Goal: Task Accomplishment & Management: Manage account settings

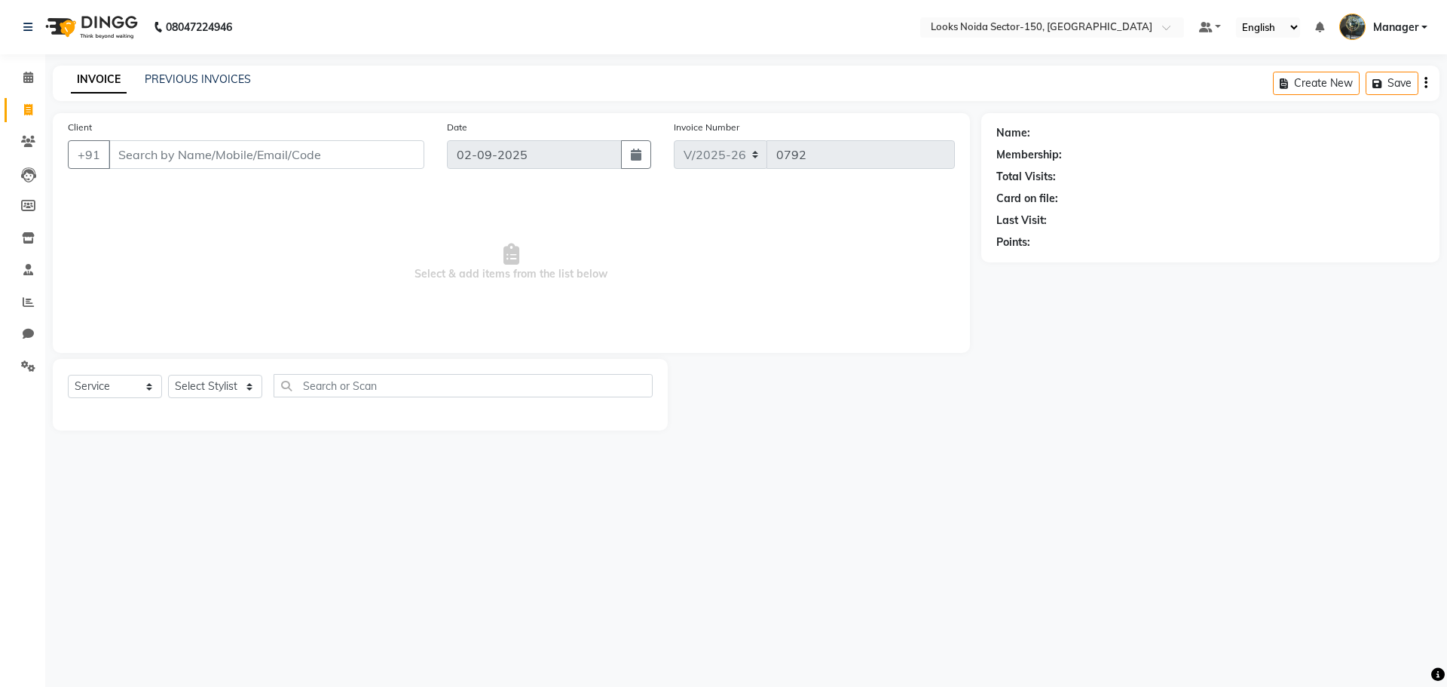
select select "8587"
select select "service"
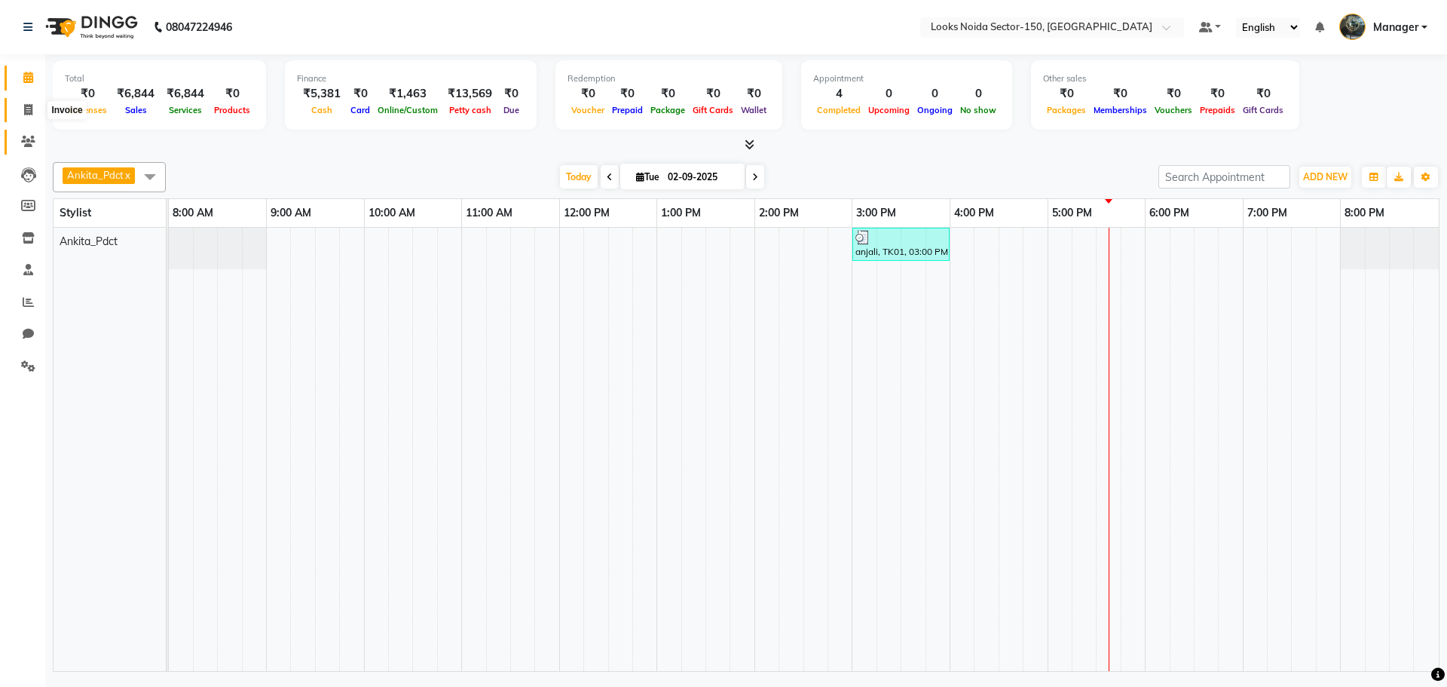
drag, startPoint x: 24, startPoint y: 115, endPoint x: 26, endPoint y: 141, distance: 26.5
click at [24, 115] on icon at bounding box center [28, 109] width 8 height 11
select select "service"
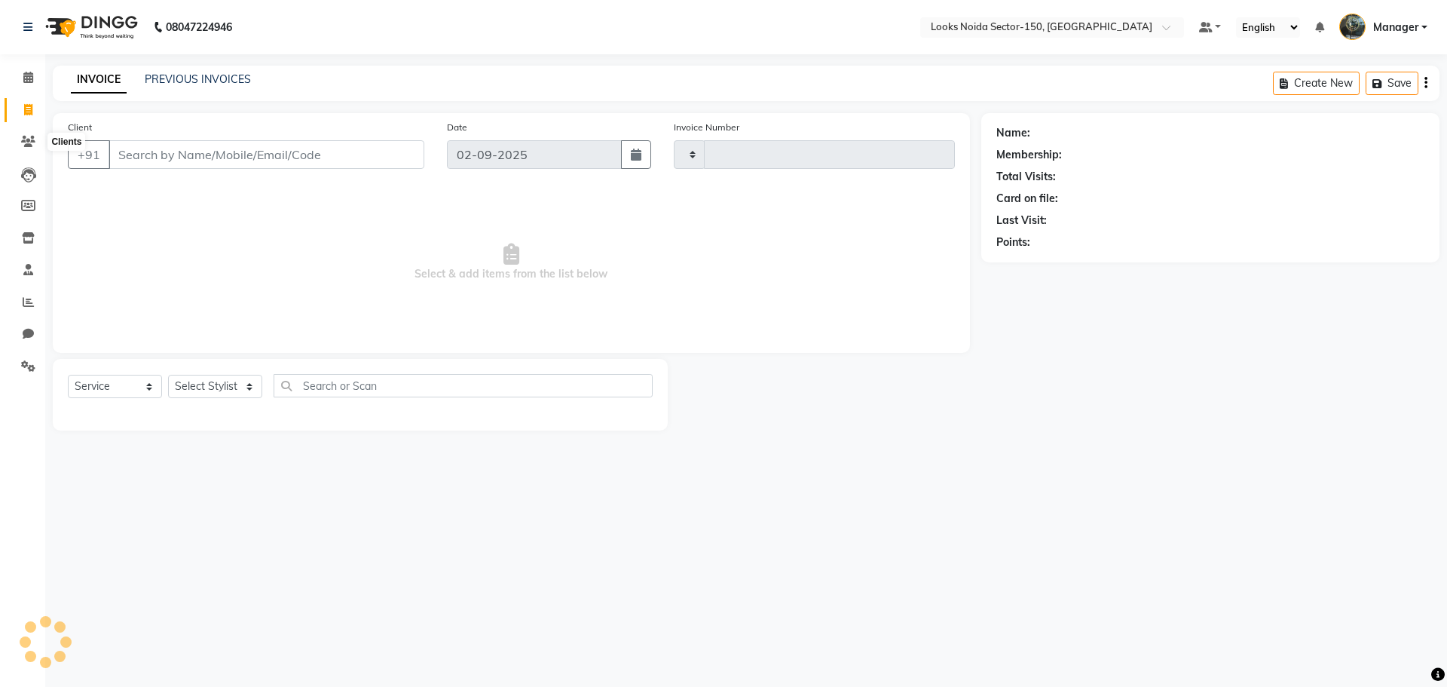
type input "0792"
select select "8587"
click at [219, 384] on select "Select Stylist [PERSON_NAME] Ankita_Pdct Arshad Counter_Sales Deepa Farman_BRB …" at bounding box center [215, 386] width 94 height 23
select select "85537"
click at [168, 375] on select "Select Stylist [PERSON_NAME] Ankita_Pdct Arshad Counter_Sales Deepa Farman_BRB …" at bounding box center [215, 386] width 94 height 23
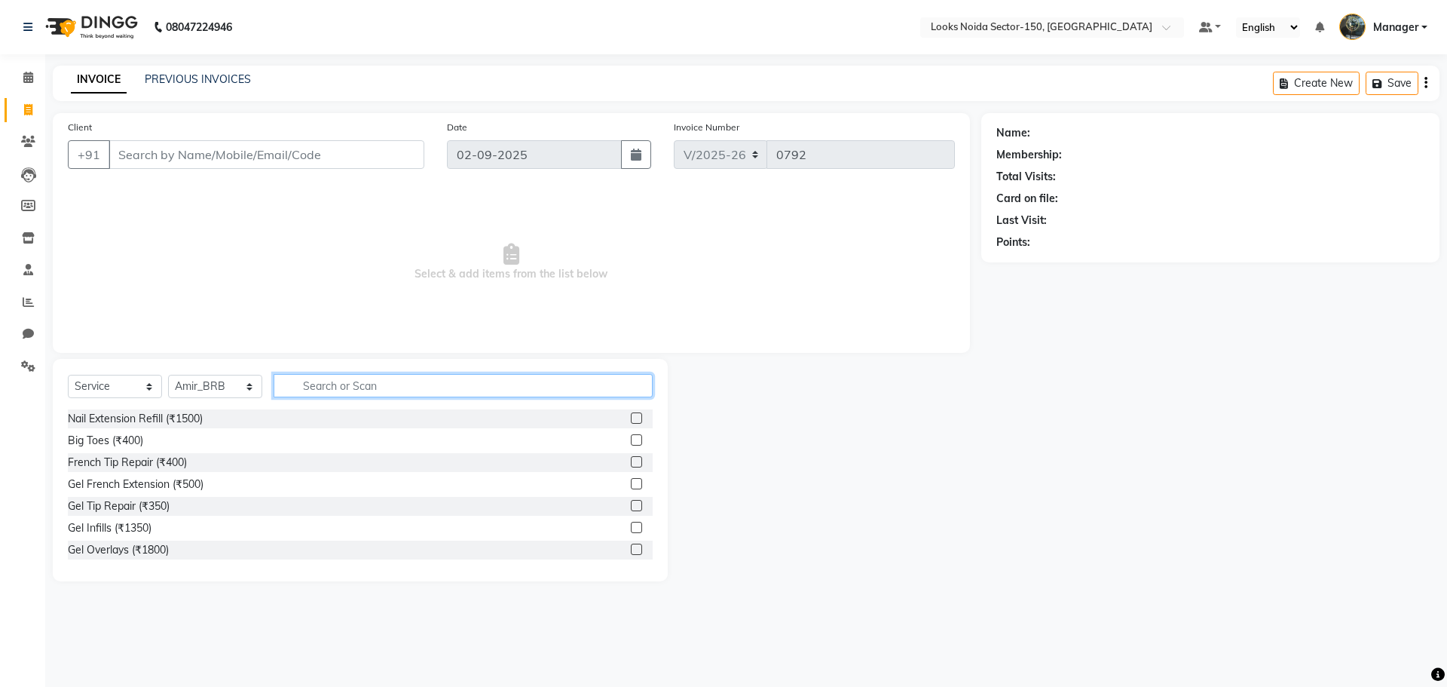
click at [356, 378] on input "text" at bounding box center [463, 385] width 379 height 23
type input "cut"
click at [631, 439] on label at bounding box center [636, 439] width 11 height 11
click at [631, 439] on input "checkbox" at bounding box center [636, 441] width 10 height 10
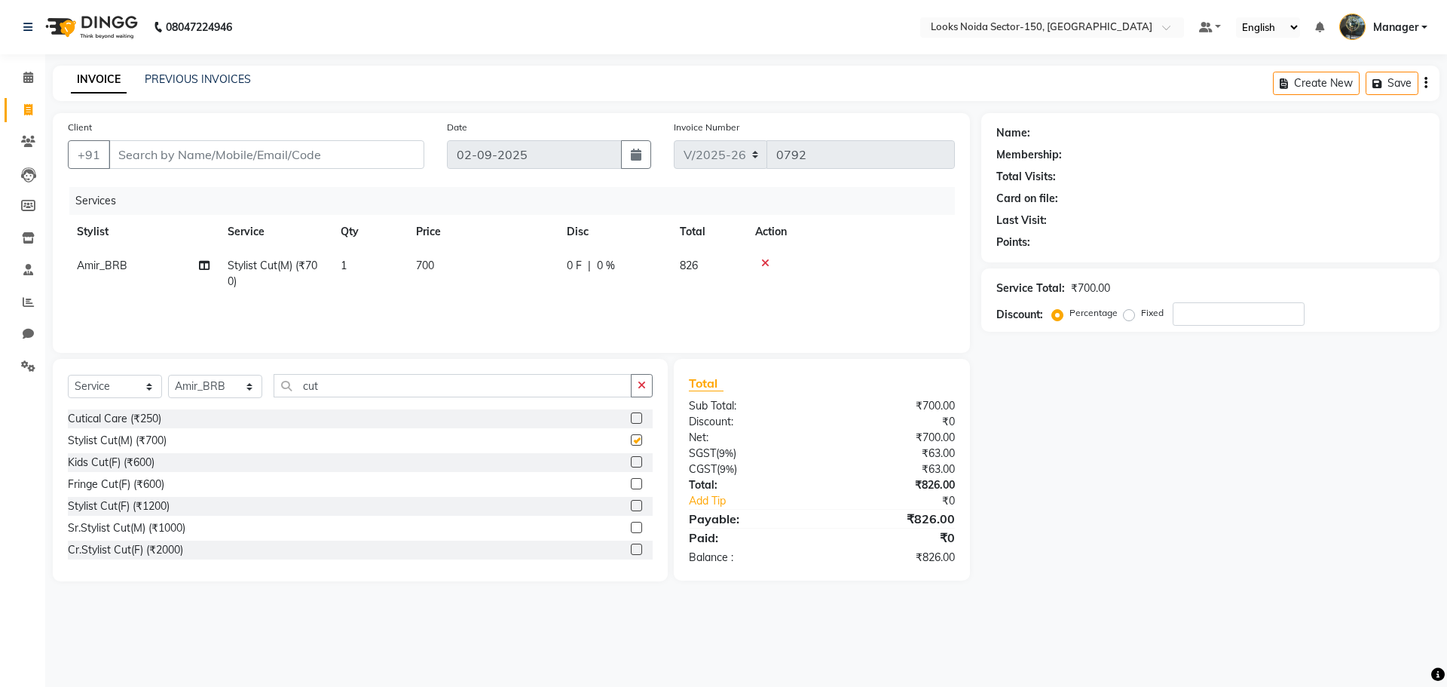
checkbox input "false"
click at [410, 262] on td "700" at bounding box center [482, 274] width 151 height 50
drag, startPoint x: 488, startPoint y: 261, endPoint x: 509, endPoint y: 263, distance: 21.2
click at [488, 261] on input "700" at bounding box center [553, 269] width 133 height 23
drag, startPoint x: 508, startPoint y: 263, endPoint x: 500, endPoint y: 265, distance: 7.7
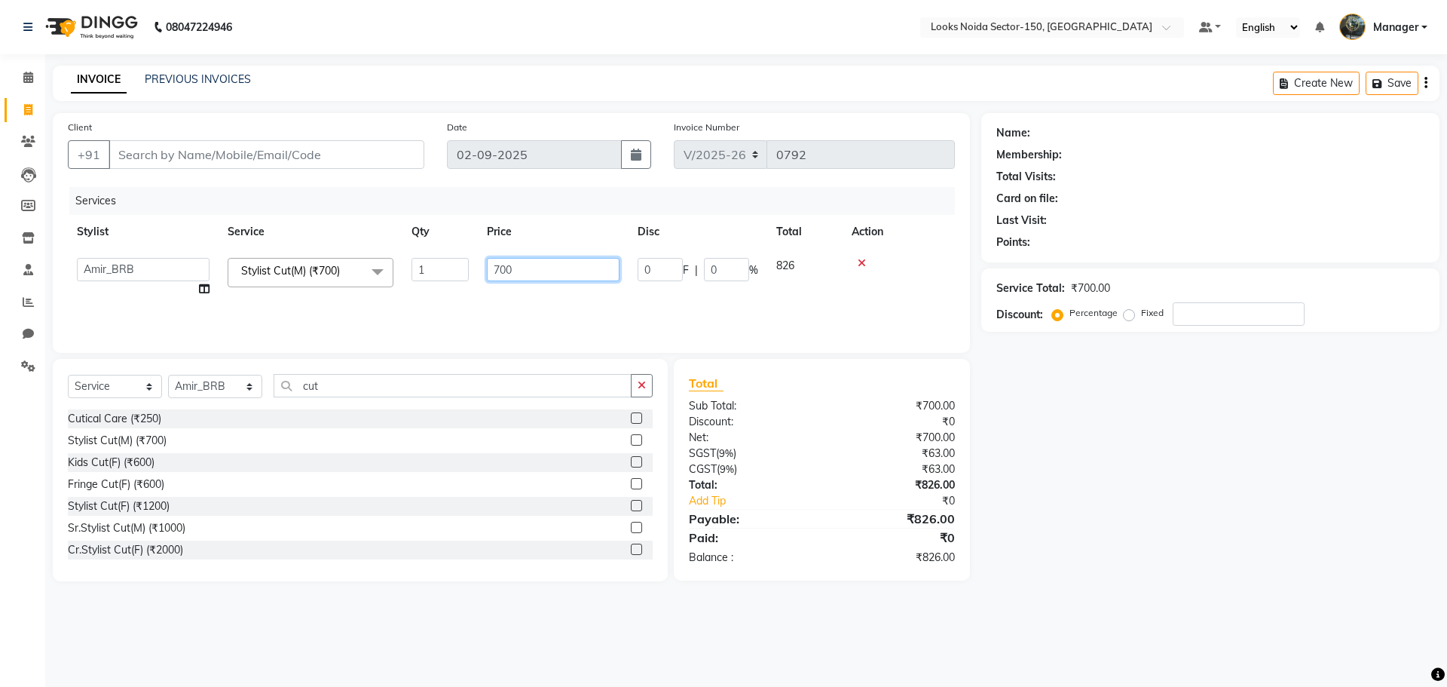
click at [504, 265] on input "700" at bounding box center [553, 269] width 133 height 23
click at [500, 265] on input "700" at bounding box center [553, 269] width 133 height 23
type input "500"
drag, startPoint x: 1256, startPoint y: 503, endPoint x: 1244, endPoint y: 503, distance: 12.1
click at [1260, 500] on div "Name: Membership: Total Visits: Card on file: Last Visit: Points: Service Total…" at bounding box center [1216, 347] width 470 height 468
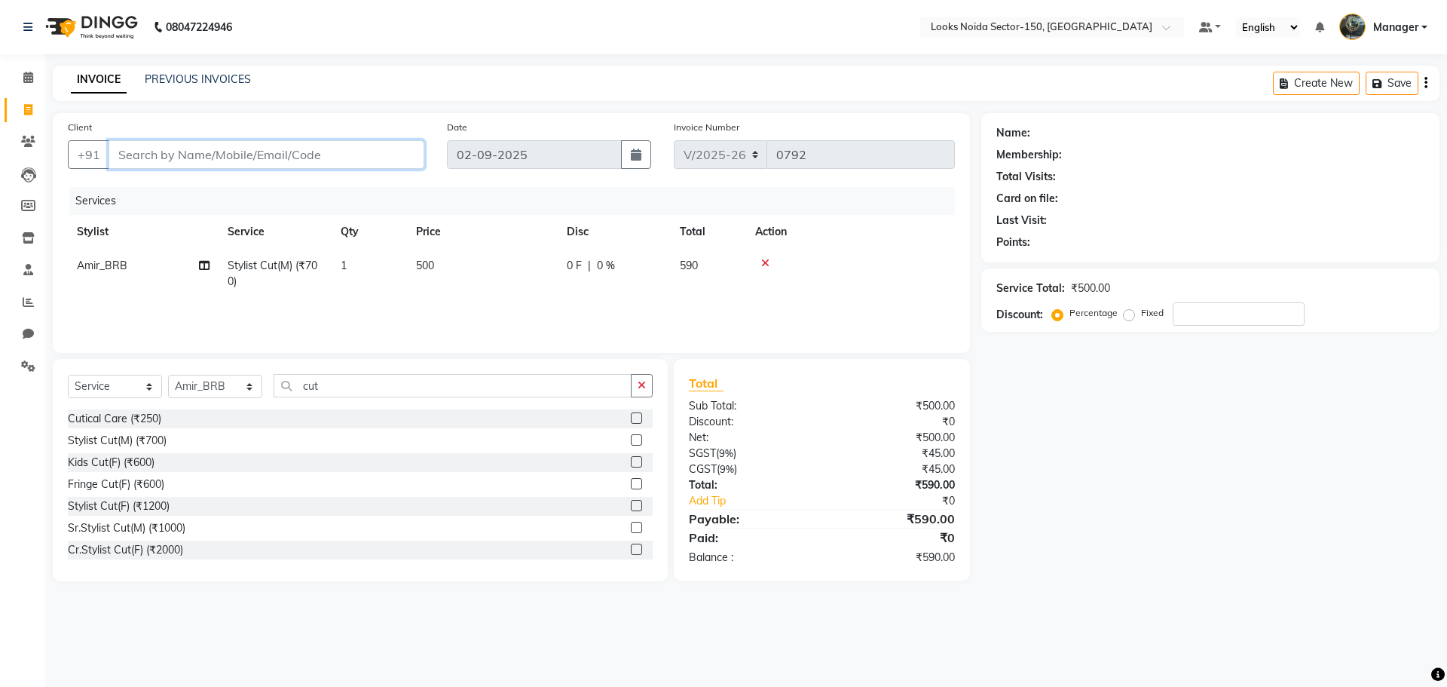
click at [231, 168] on input "Client" at bounding box center [267, 154] width 316 height 29
type input "6"
type input "0"
type input "6398666645"
click at [389, 156] on span "Add Client" at bounding box center [386, 154] width 60 height 15
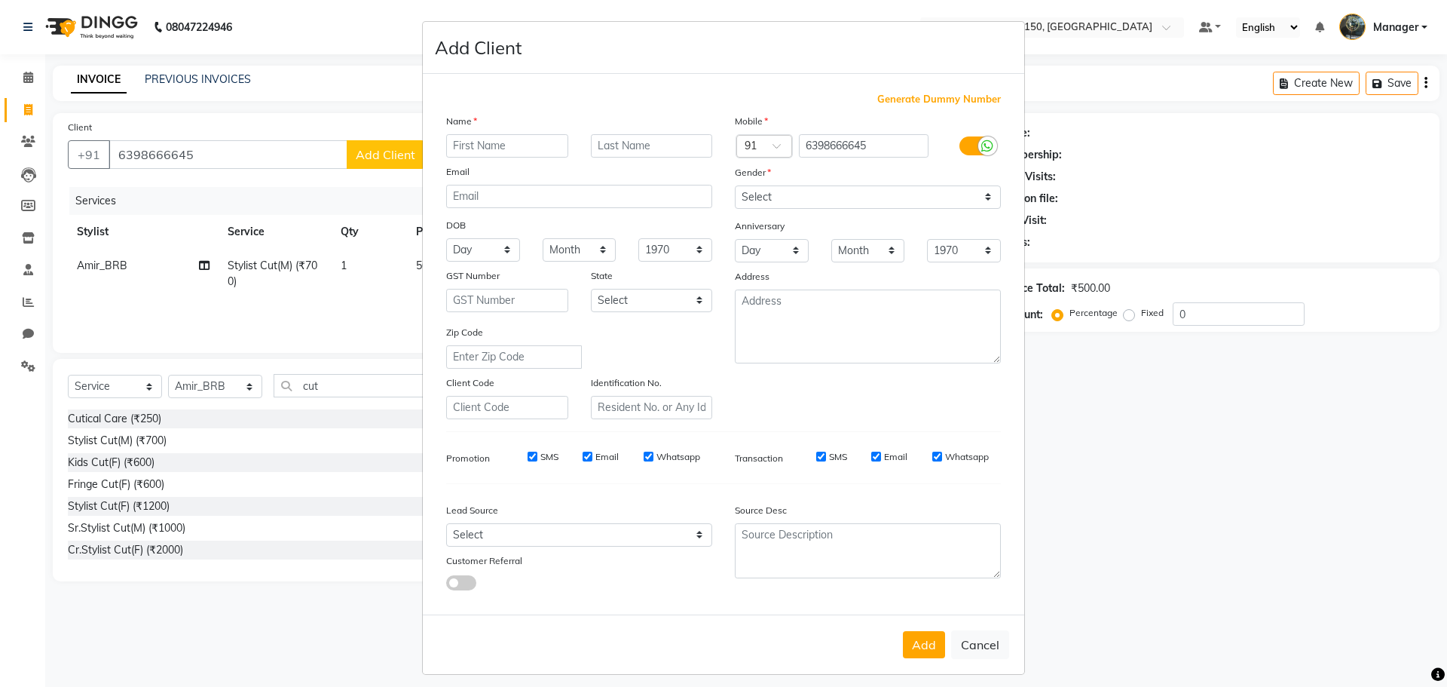
click at [488, 148] on input "text" at bounding box center [507, 145] width 122 height 23
type input "DR. Ayush"
click at [794, 198] on select "Select Male Female Other Prefer Not To Say" at bounding box center [868, 196] width 266 height 23
select select "male"
click at [735, 185] on select "Select Male Female Other Prefer Not To Say" at bounding box center [868, 196] width 266 height 23
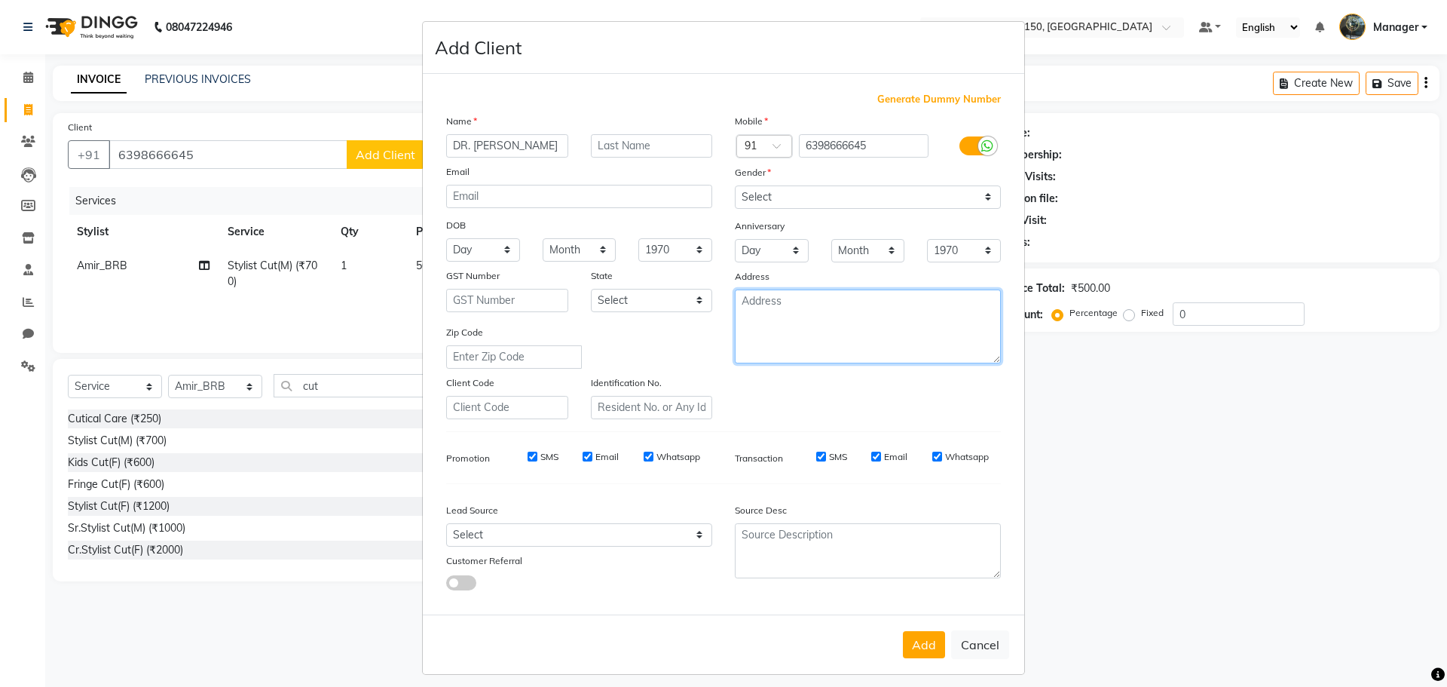
click at [784, 319] on textarea at bounding box center [868, 326] width 266 height 74
type textarea "149"
click at [913, 635] on button "Add" at bounding box center [924, 644] width 42 height 27
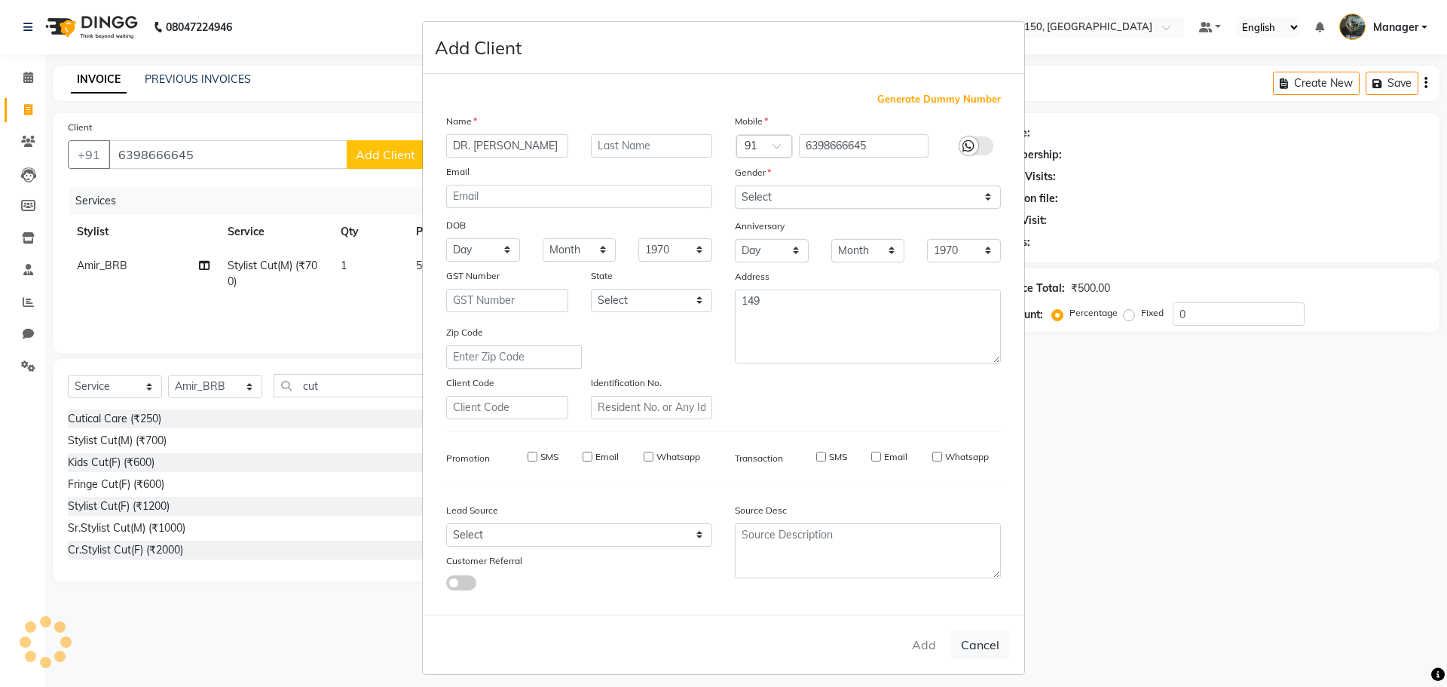
select select
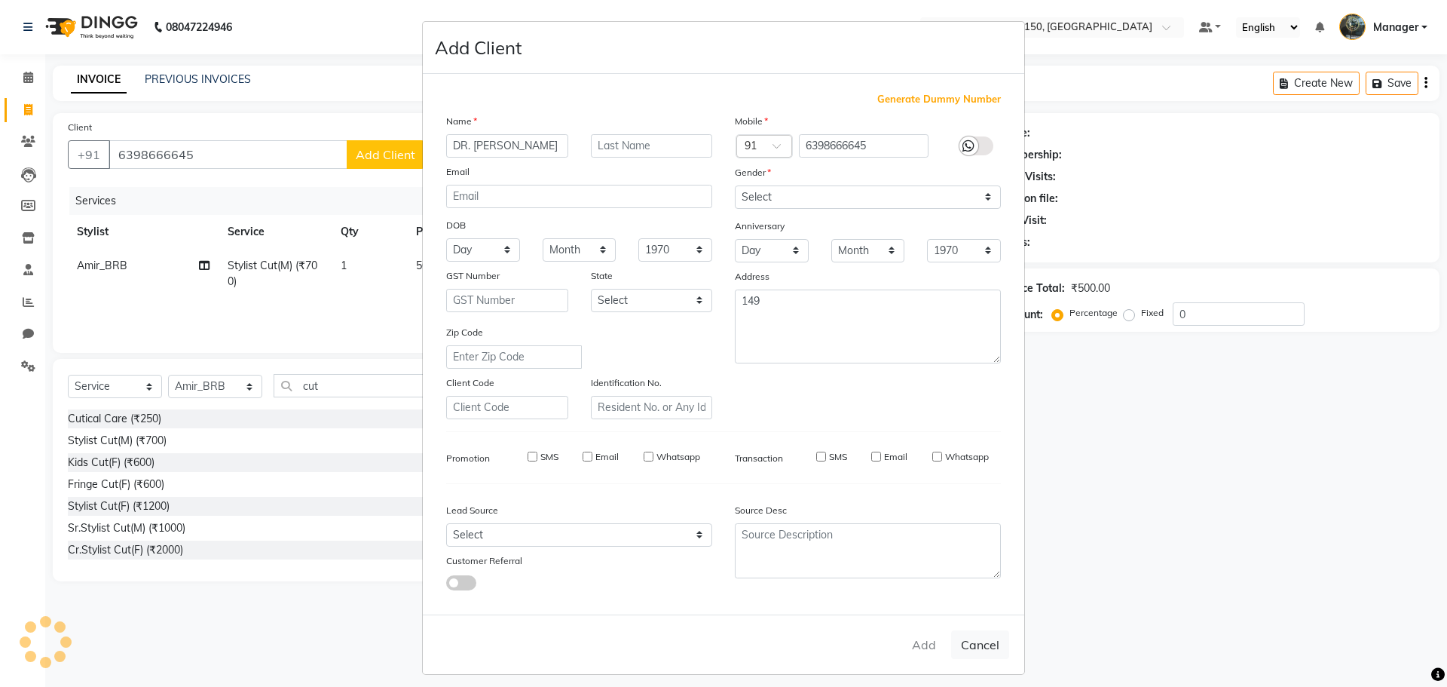
select select
checkbox input "false"
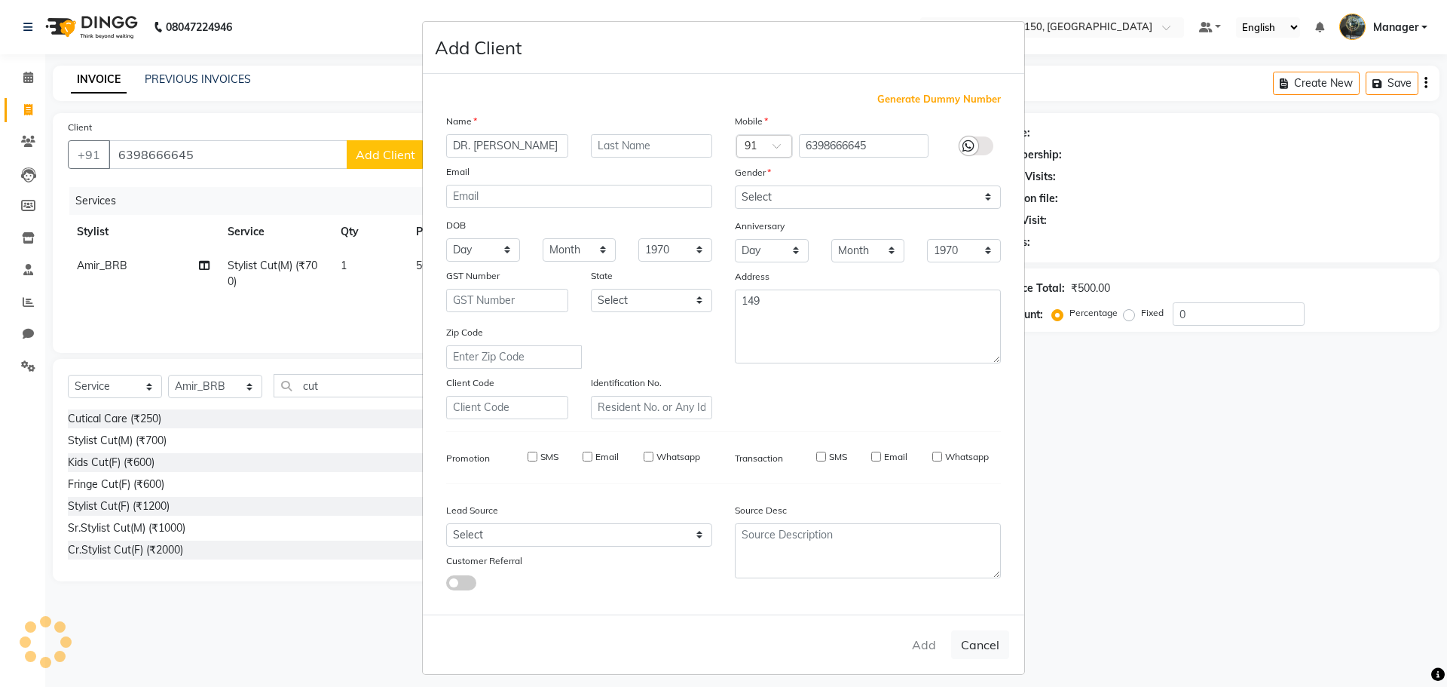
checkbox input "false"
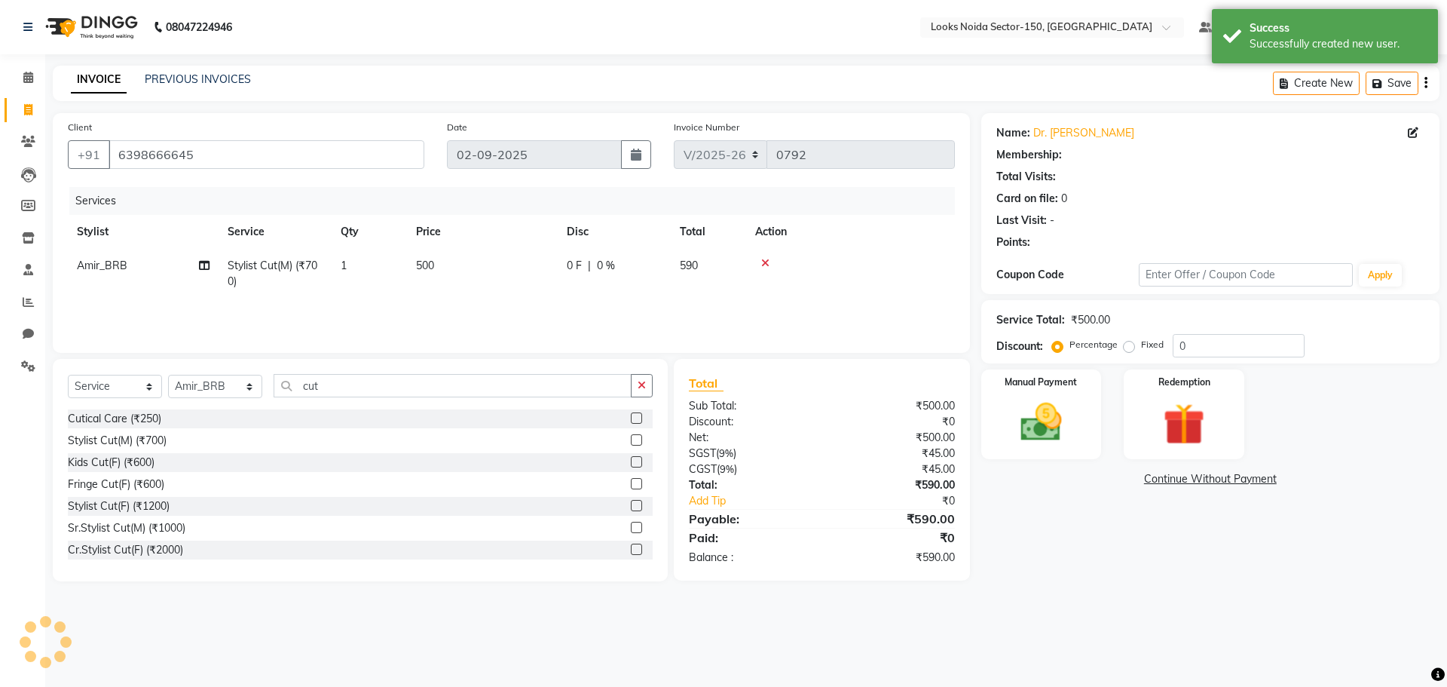
select select "1: Object"
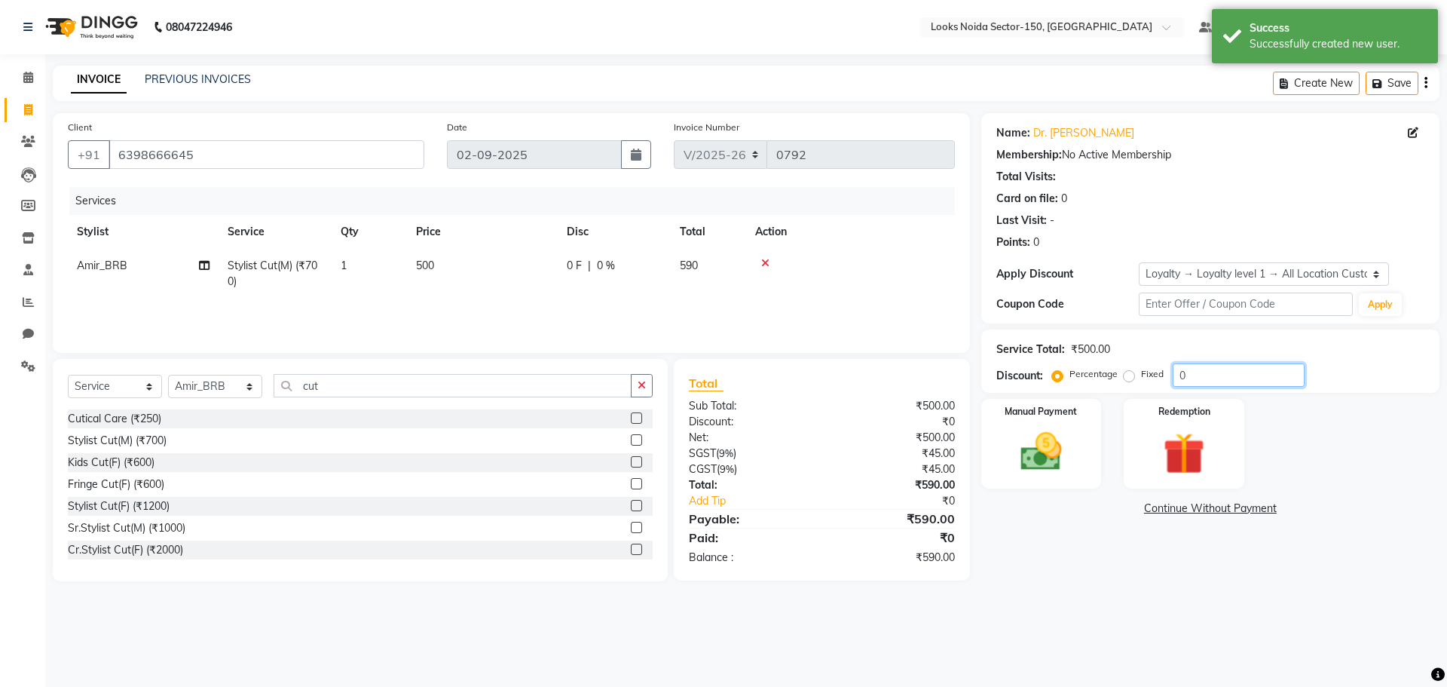
click at [1227, 372] on input "0" at bounding box center [1239, 374] width 132 height 23
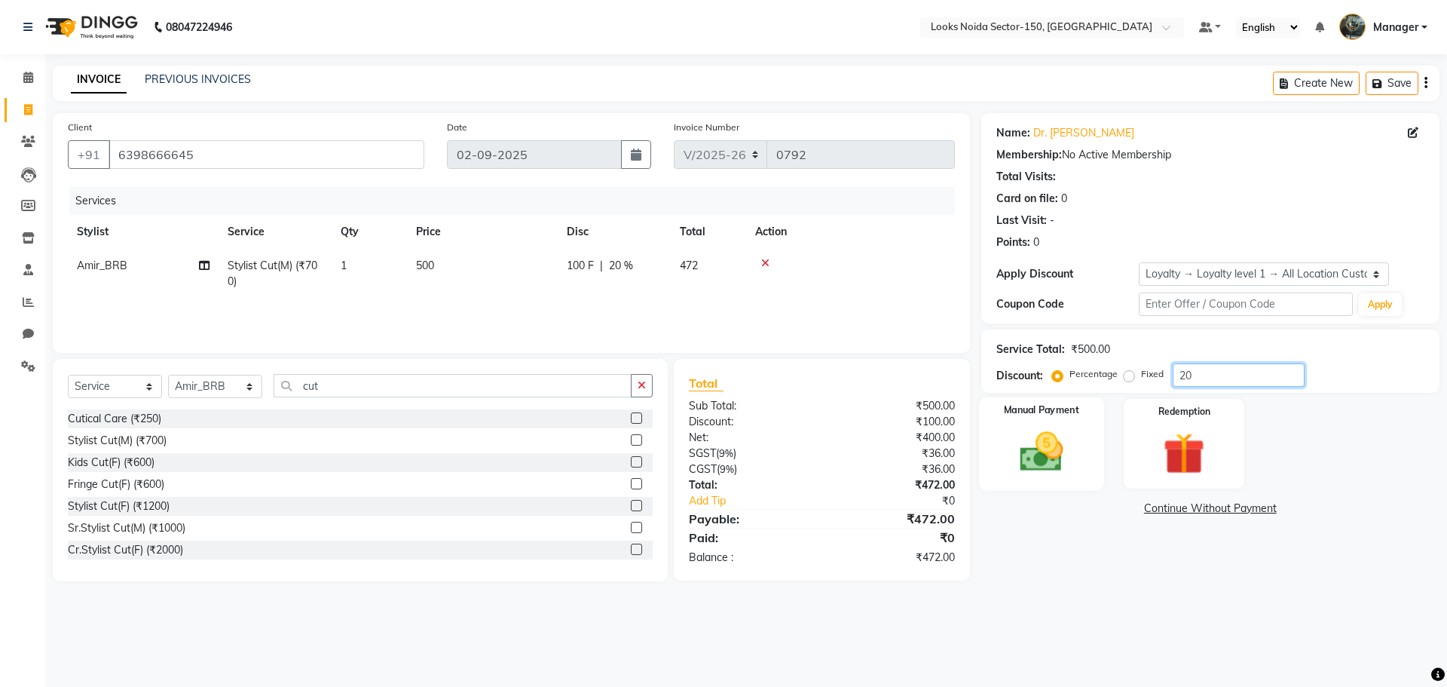
type input "20"
click at [1090, 457] on div "Manual Payment" at bounding box center [1040, 443] width 125 height 93
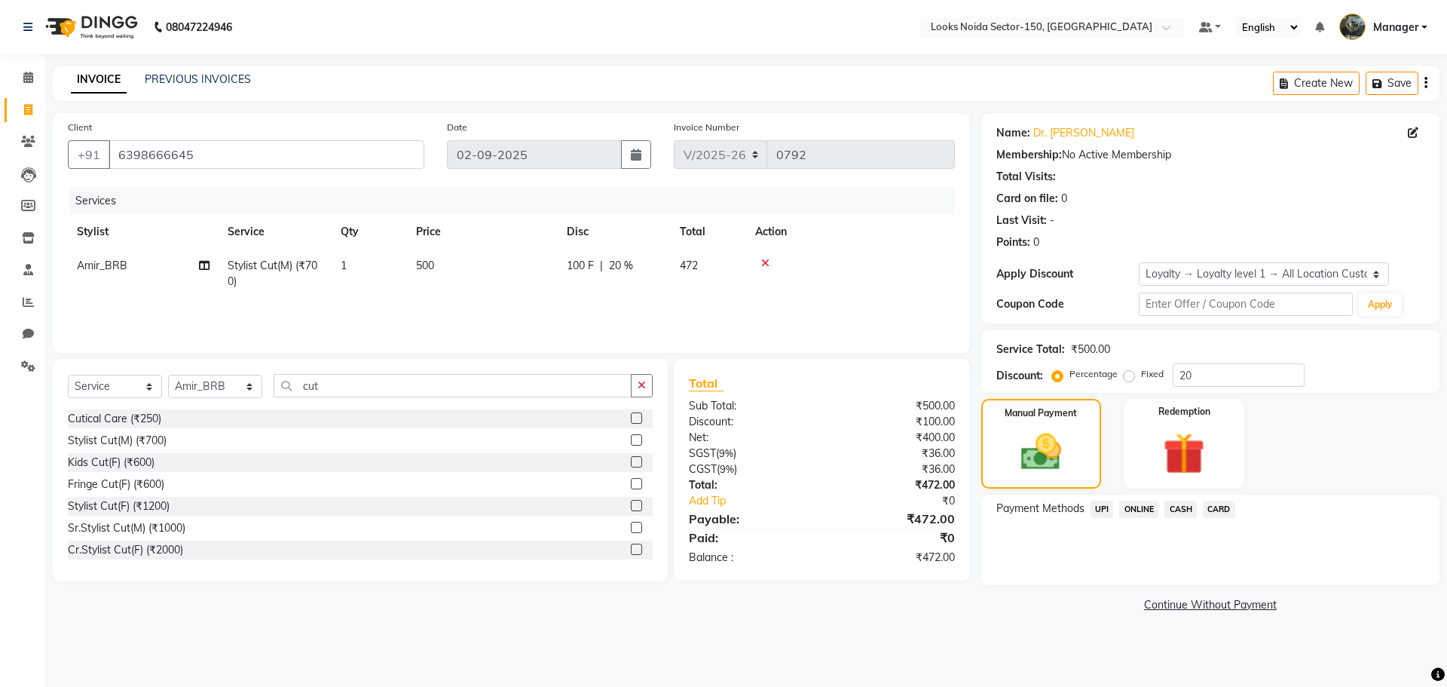
click at [1207, 509] on span "CARD" at bounding box center [1219, 508] width 32 height 17
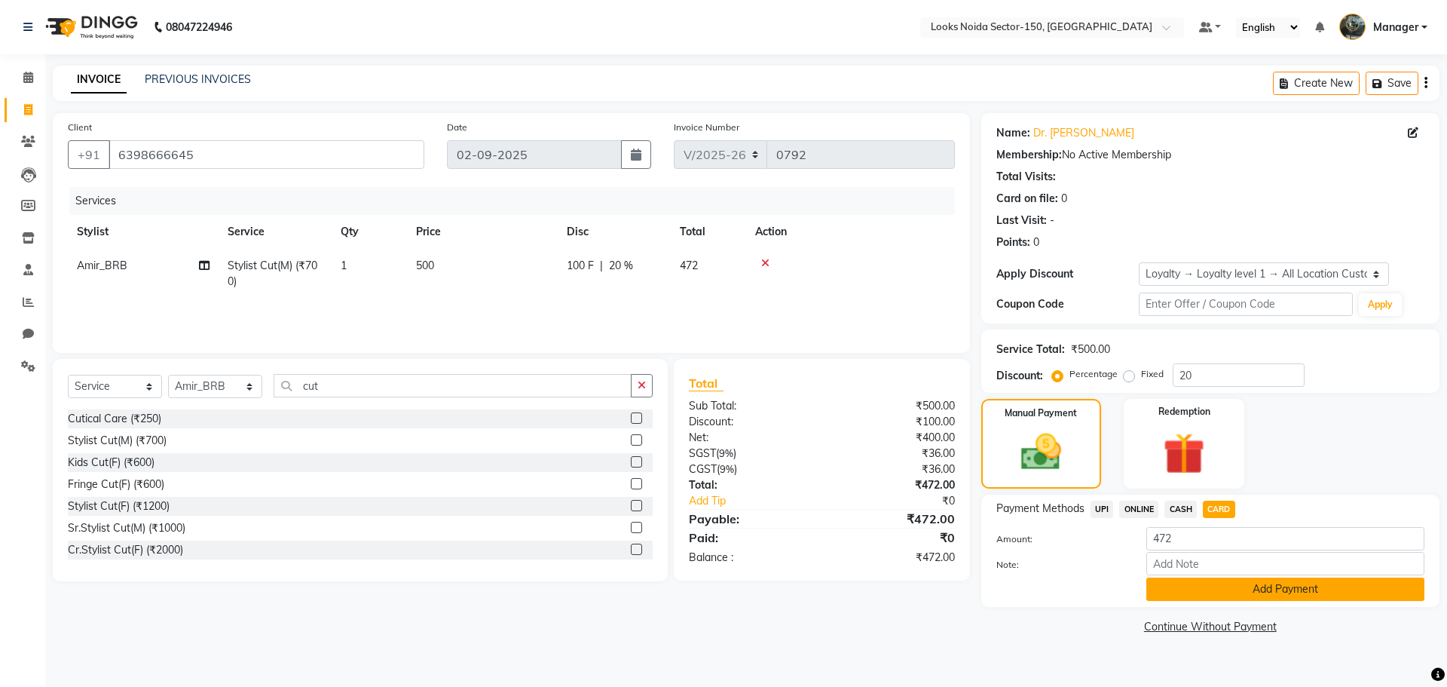
click at [1151, 588] on button "Add Payment" at bounding box center [1285, 588] width 278 height 23
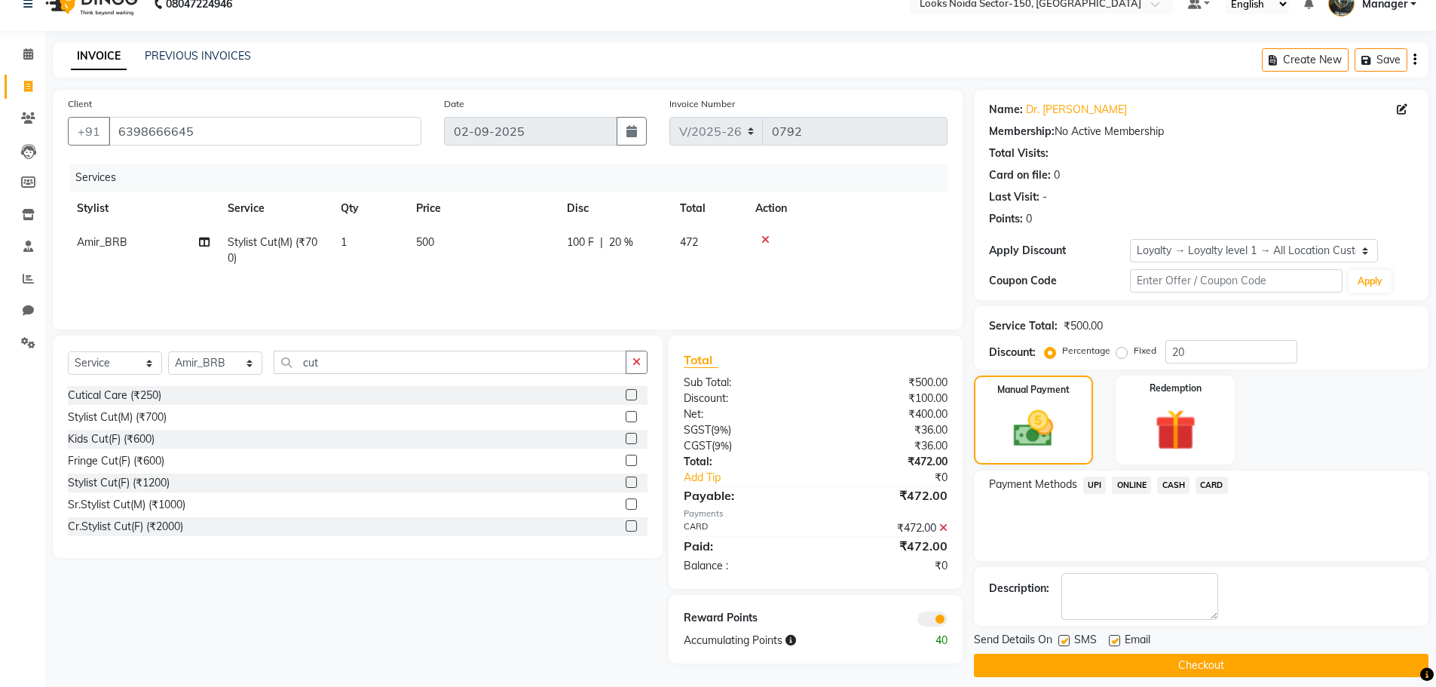
scroll to position [36, 0]
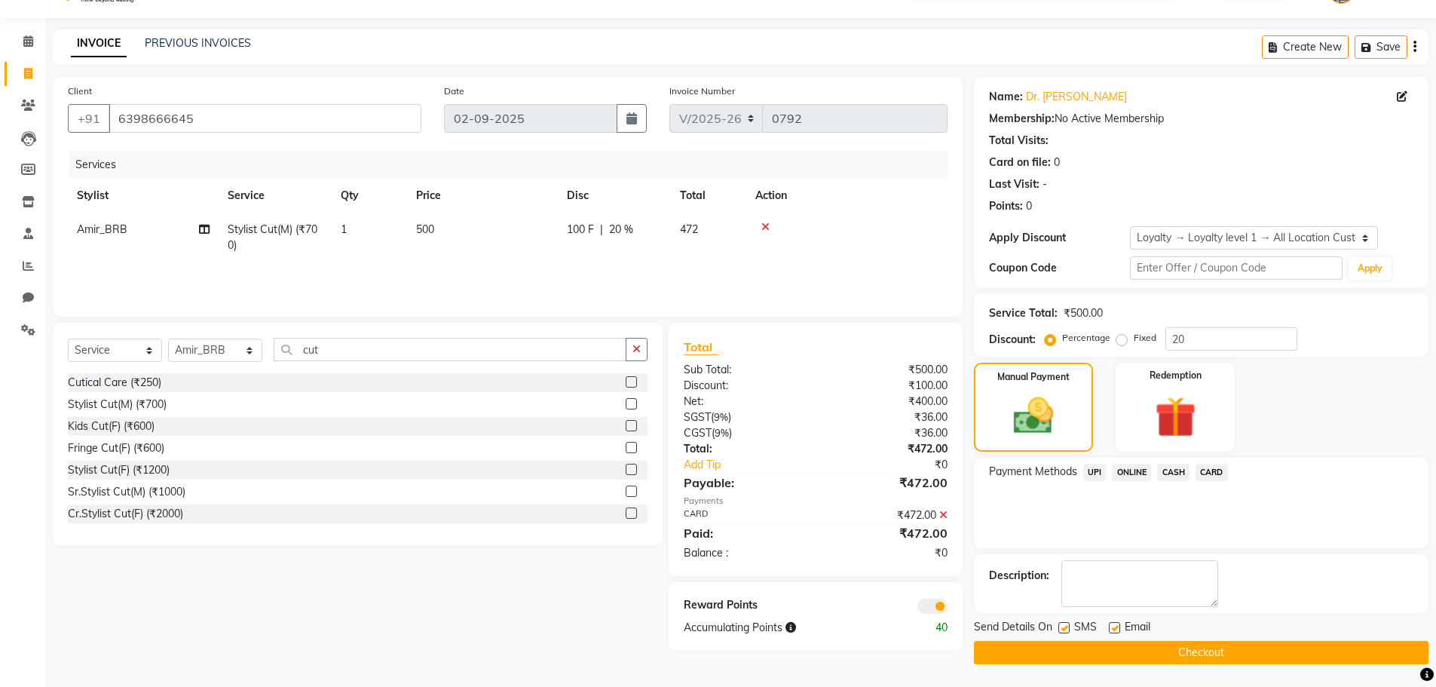
click at [1008, 654] on button "Checkout" at bounding box center [1201, 652] width 454 height 23
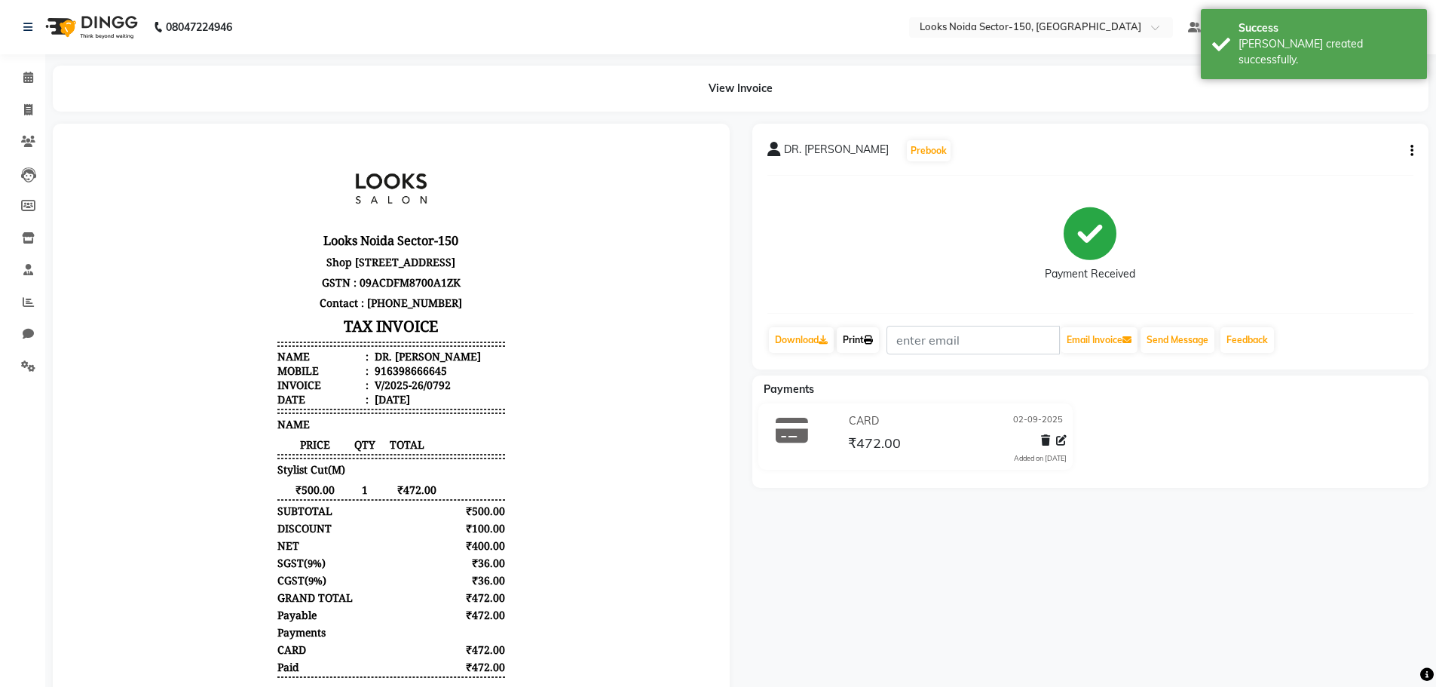
click at [864, 341] on link "Print" at bounding box center [858, 340] width 42 height 26
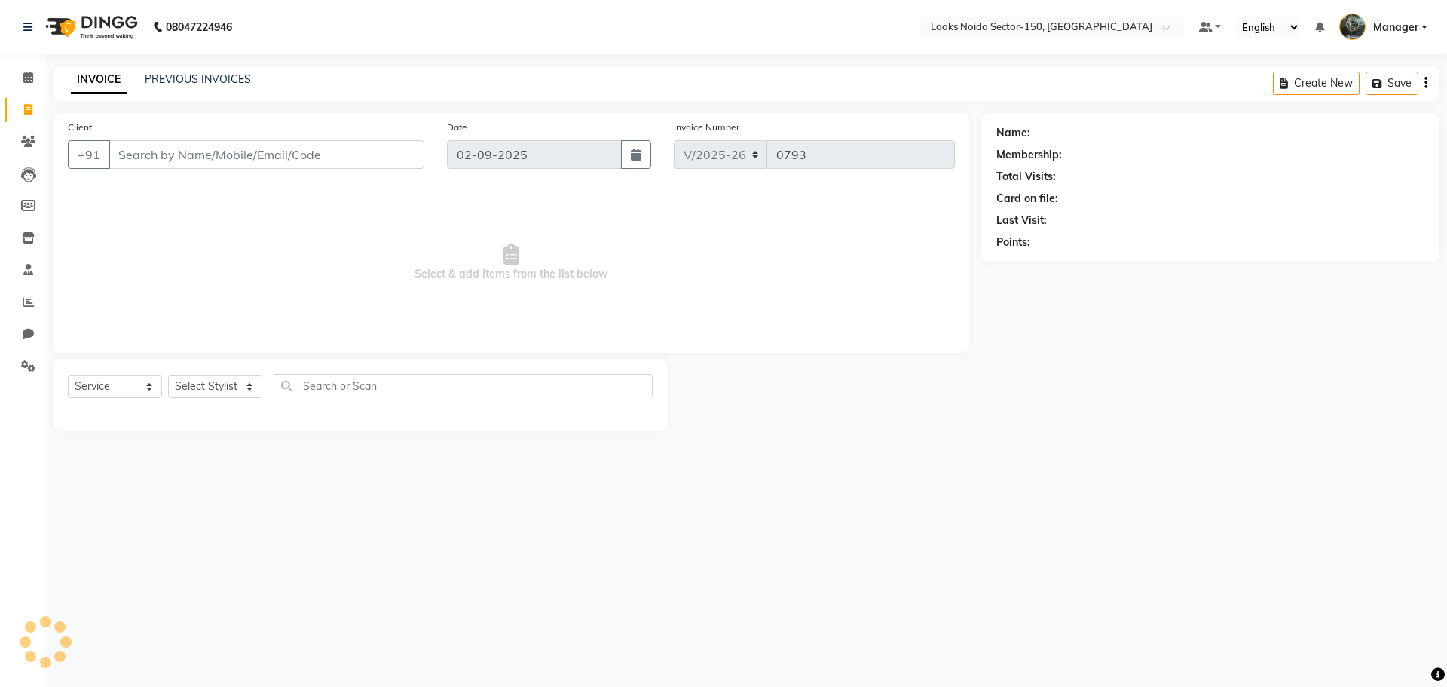
select select "8587"
select select "service"
paste input "9999505750"
type input "9999505750[PPOO00998"
select select "1: Object"
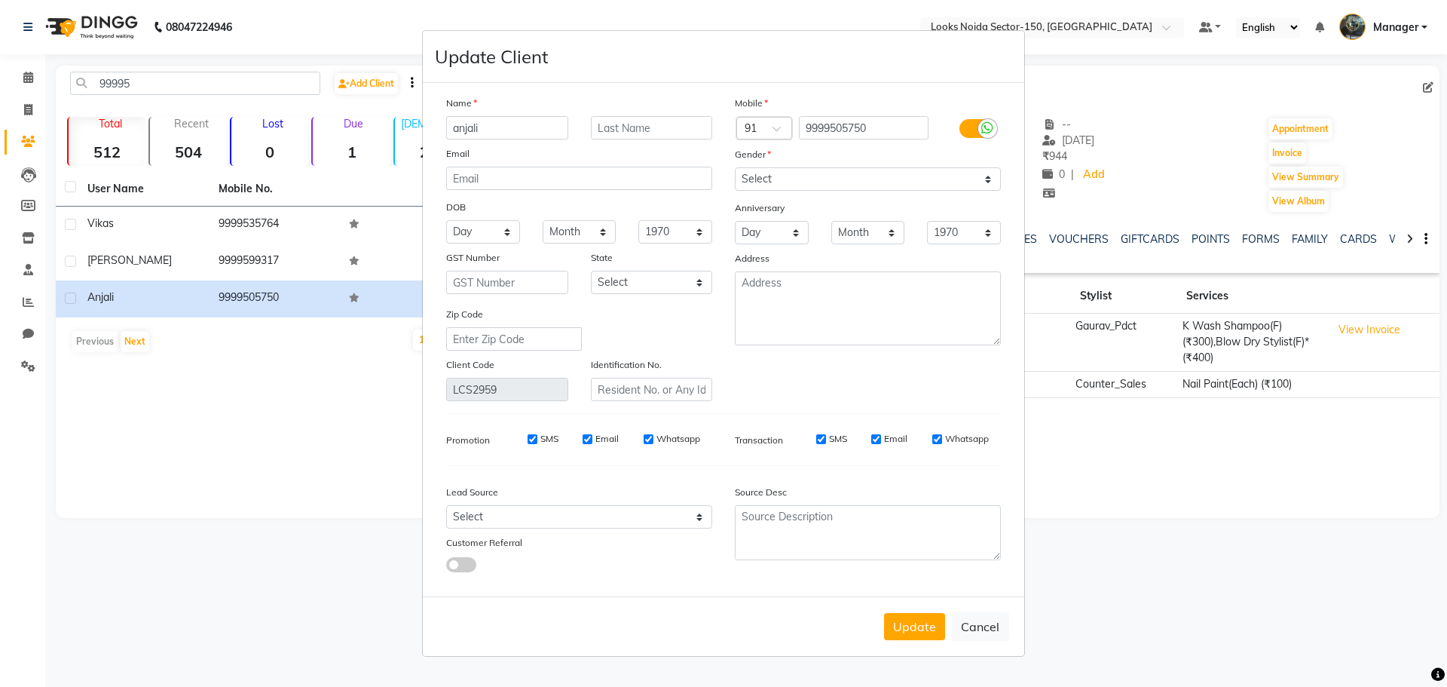
select select "female"
click at [32, 32] on ngb-modal-window "Update Client Name anjali Email DOB Day 01 02 03 04 05 06 07 08 09 10 11 12 13 …" at bounding box center [723, 343] width 1447 height 687
drag, startPoint x: 1001, startPoint y: 587, endPoint x: 959, endPoint y: 648, distance: 73.8
click at [999, 588] on div "Name anjali Email DOB Day 01 02 03 04 05 06 07 08 09 10 11 12 13 14 15 16 17 18…" at bounding box center [723, 339] width 601 height 513
drag, startPoint x: 959, startPoint y: 648, endPoint x: 976, endPoint y: 638, distance: 19.7
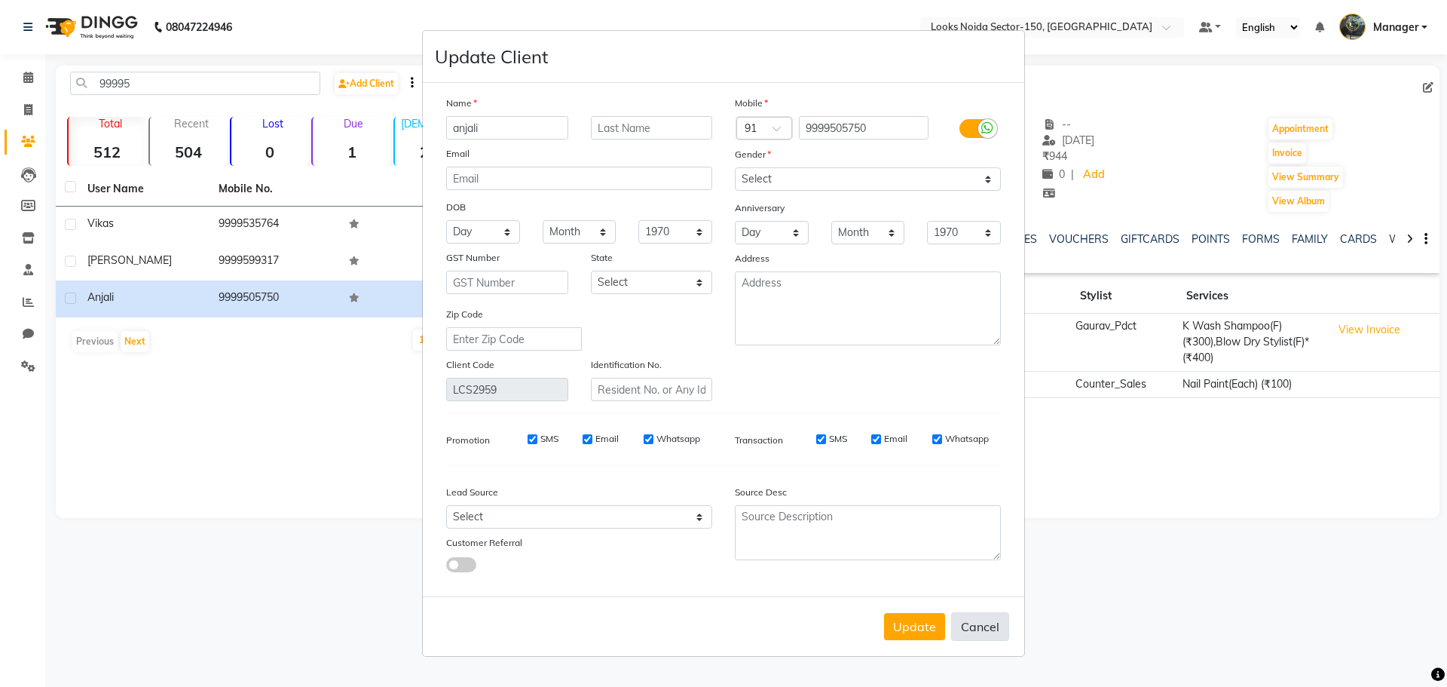
click at [961, 644] on div "Update Cancel" at bounding box center [723, 626] width 601 height 60
click at [980, 635] on button "Cancel" at bounding box center [980, 626] width 58 height 29
select select
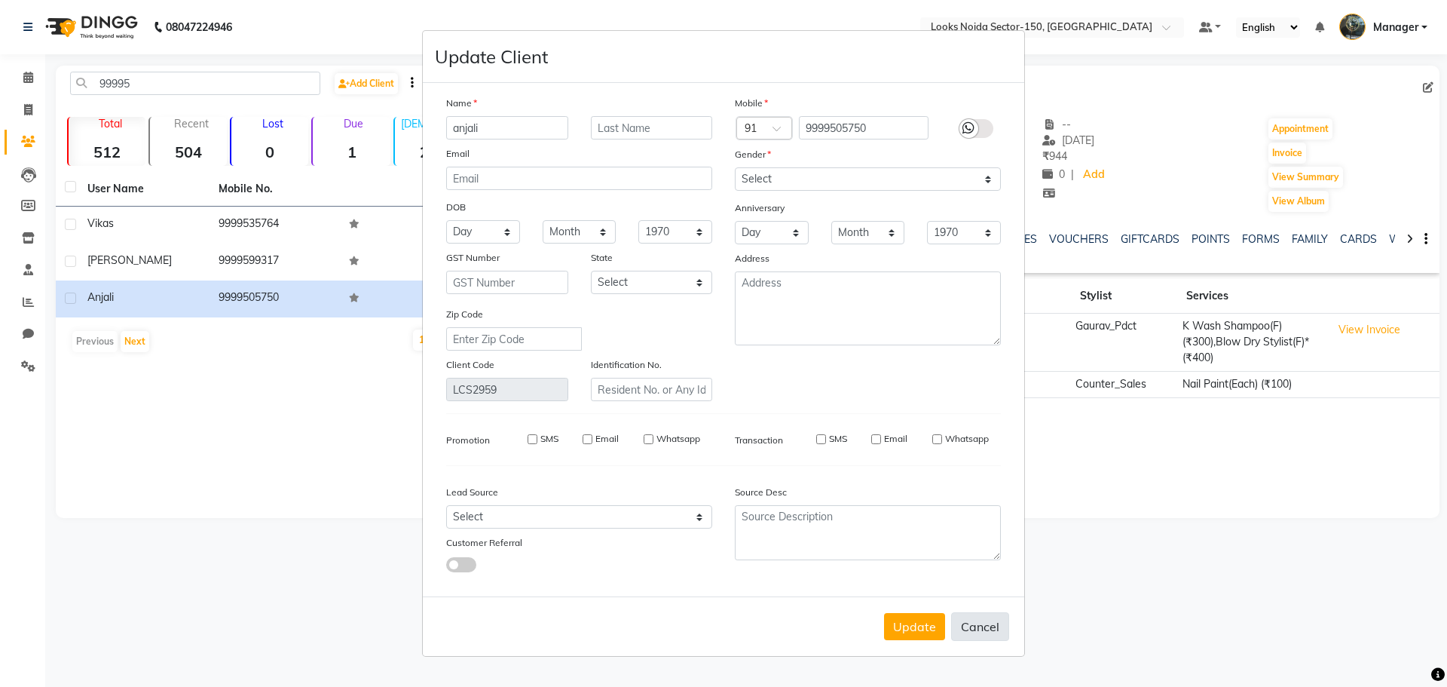
select select
checkbox input "false"
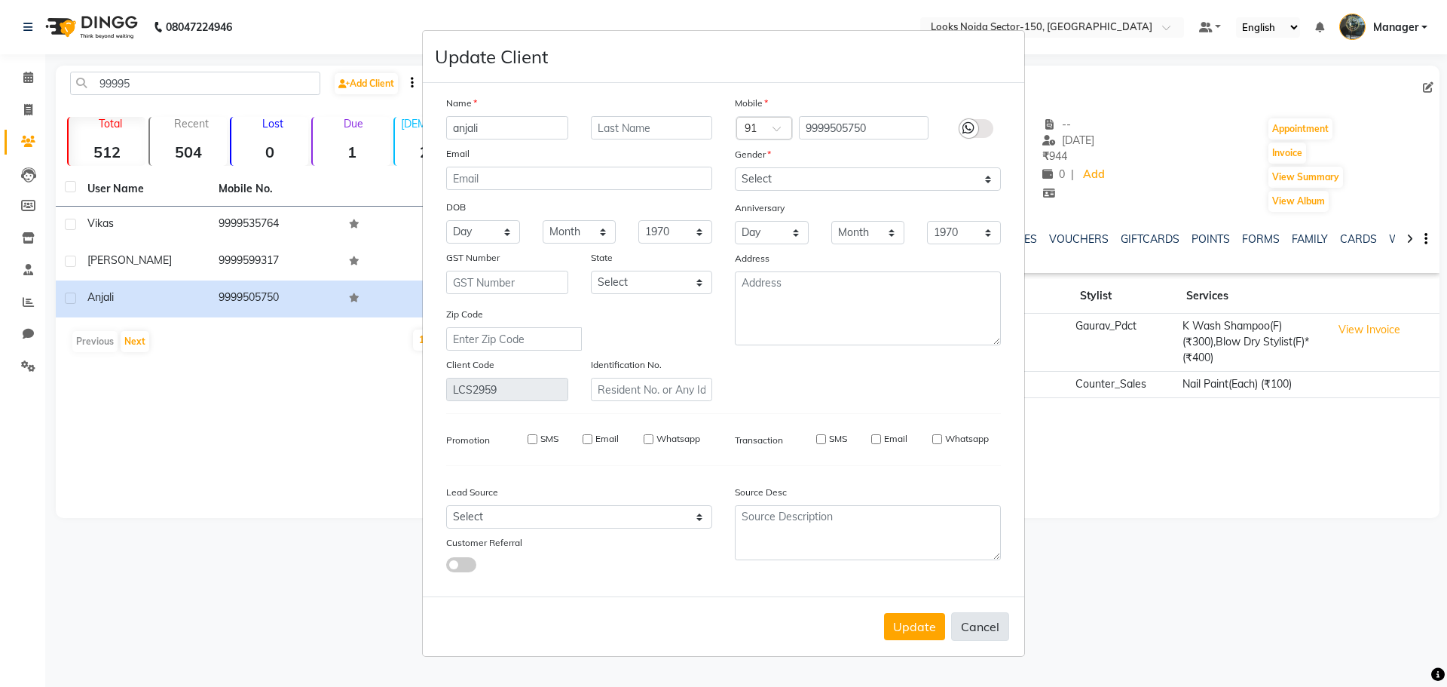
checkbox input "false"
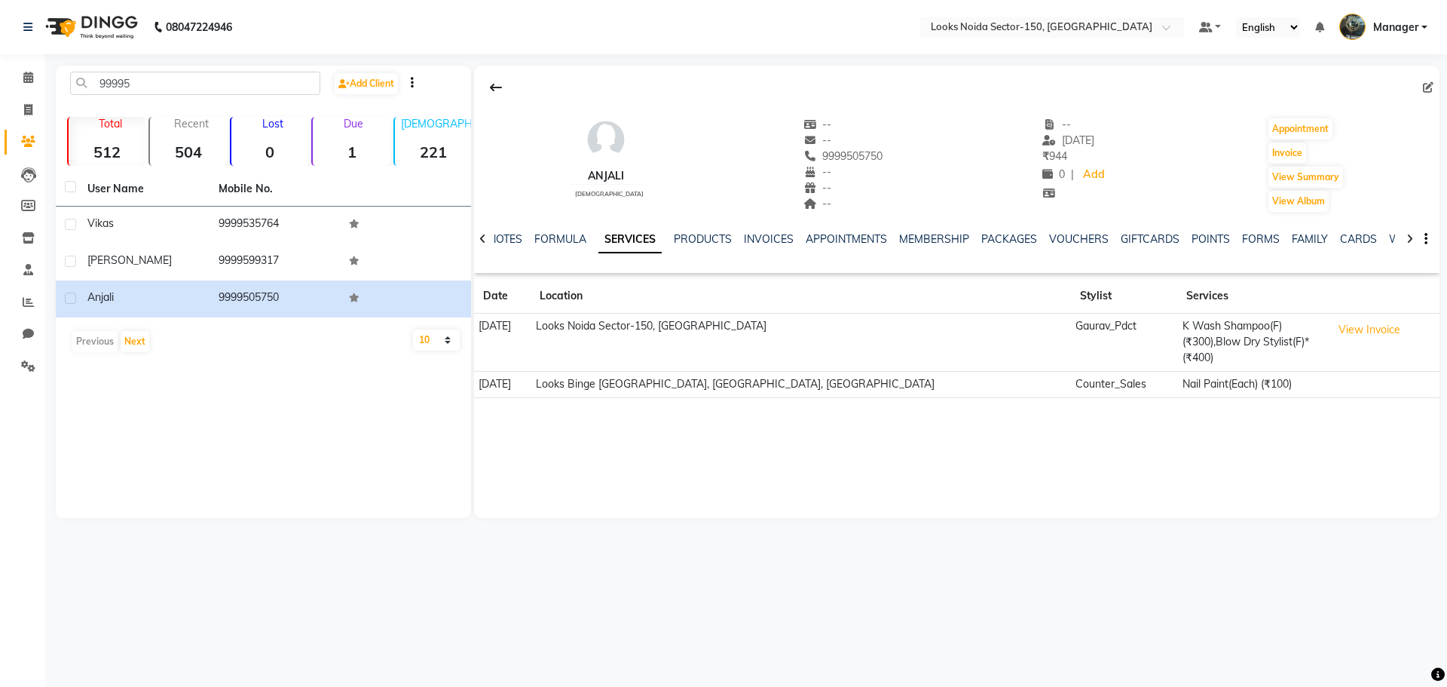
drag, startPoint x: 983, startPoint y: 632, endPoint x: 971, endPoint y: 630, distance: 12.2
click at [982, 632] on ngb-modal-window "Update Client Name Email DOB Day 01 02 03 04 05 06 07 08 09 10 11 12 13 14 15 1…" at bounding box center [723, 343] width 1447 height 687
drag, startPoint x: 13, startPoint y: 73, endPoint x: 44, endPoint y: 101, distance: 42.2
click at [13, 74] on link "Calendar" at bounding box center [23, 78] width 36 height 25
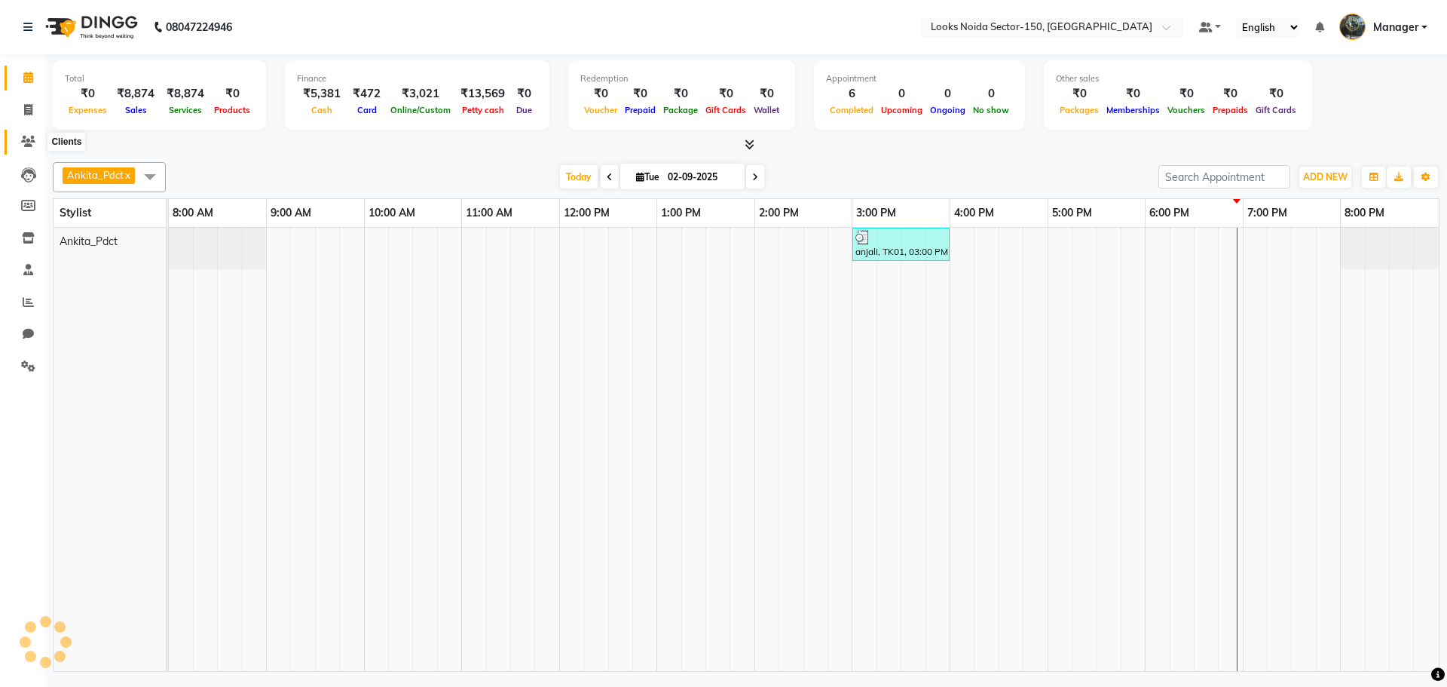
click at [24, 134] on span at bounding box center [28, 141] width 26 height 17
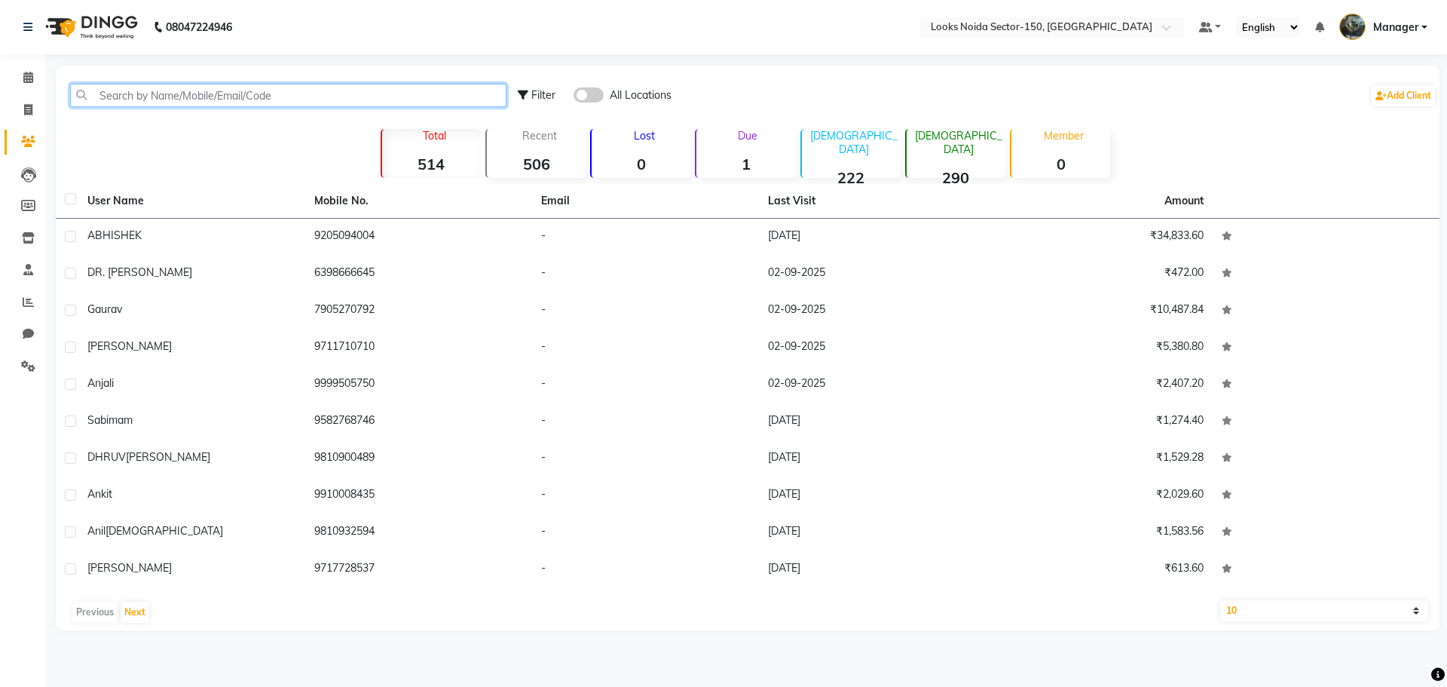
click at [241, 91] on input "text" at bounding box center [288, 95] width 436 height 23
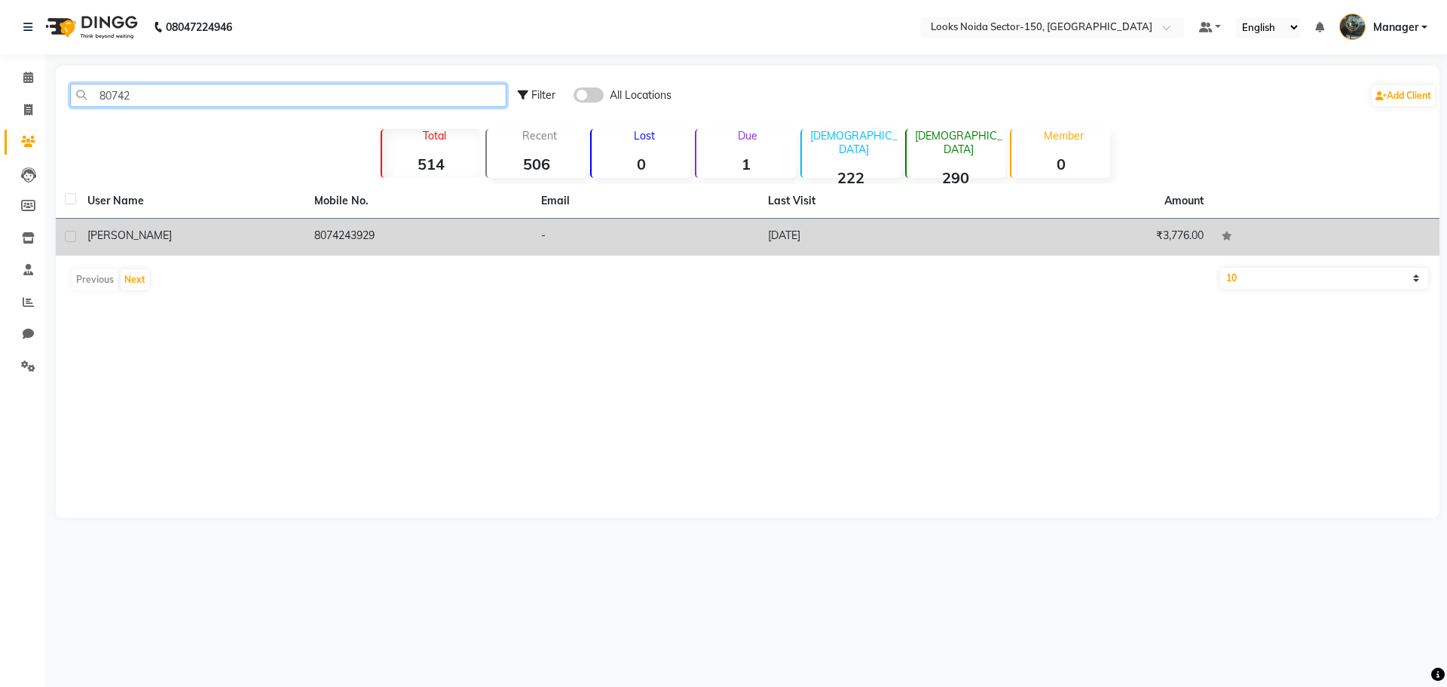
type input "80742"
click at [632, 233] on td "-" at bounding box center [645, 237] width 227 height 37
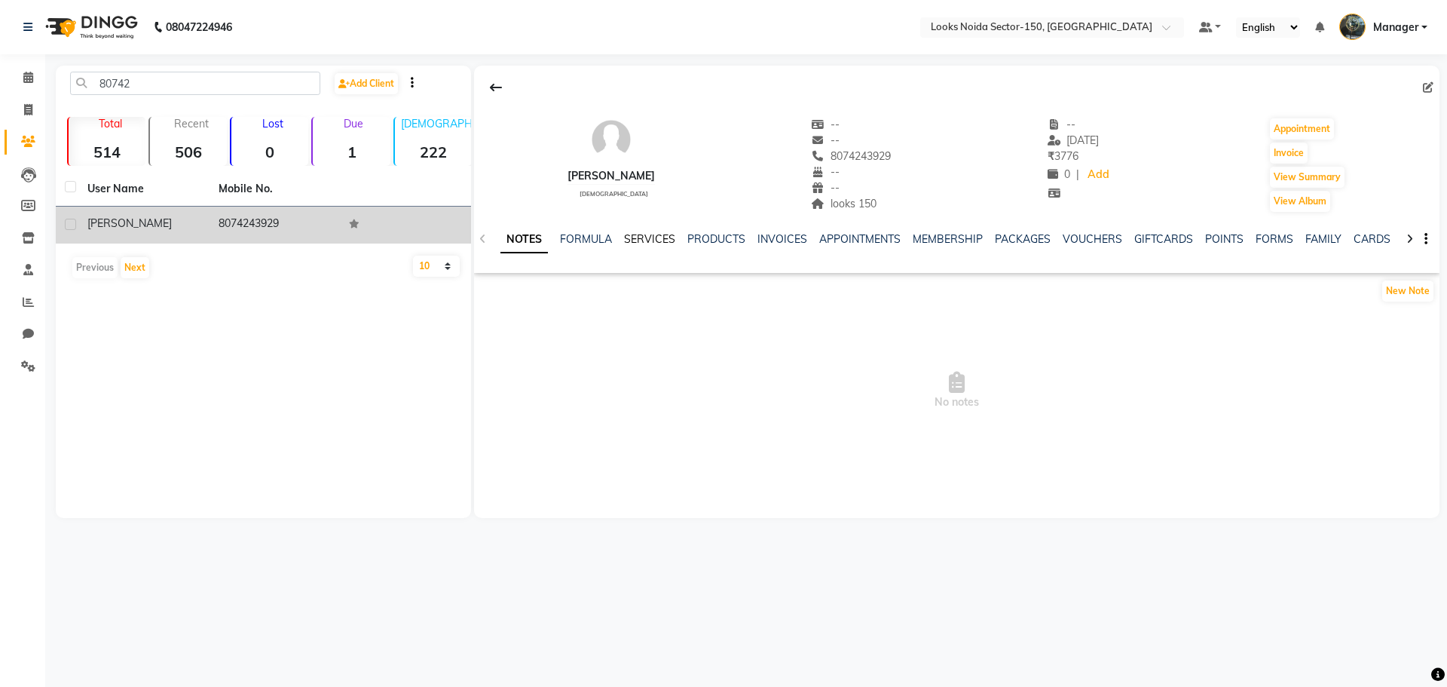
click at [655, 239] on link "SERVICES" at bounding box center [649, 239] width 51 height 14
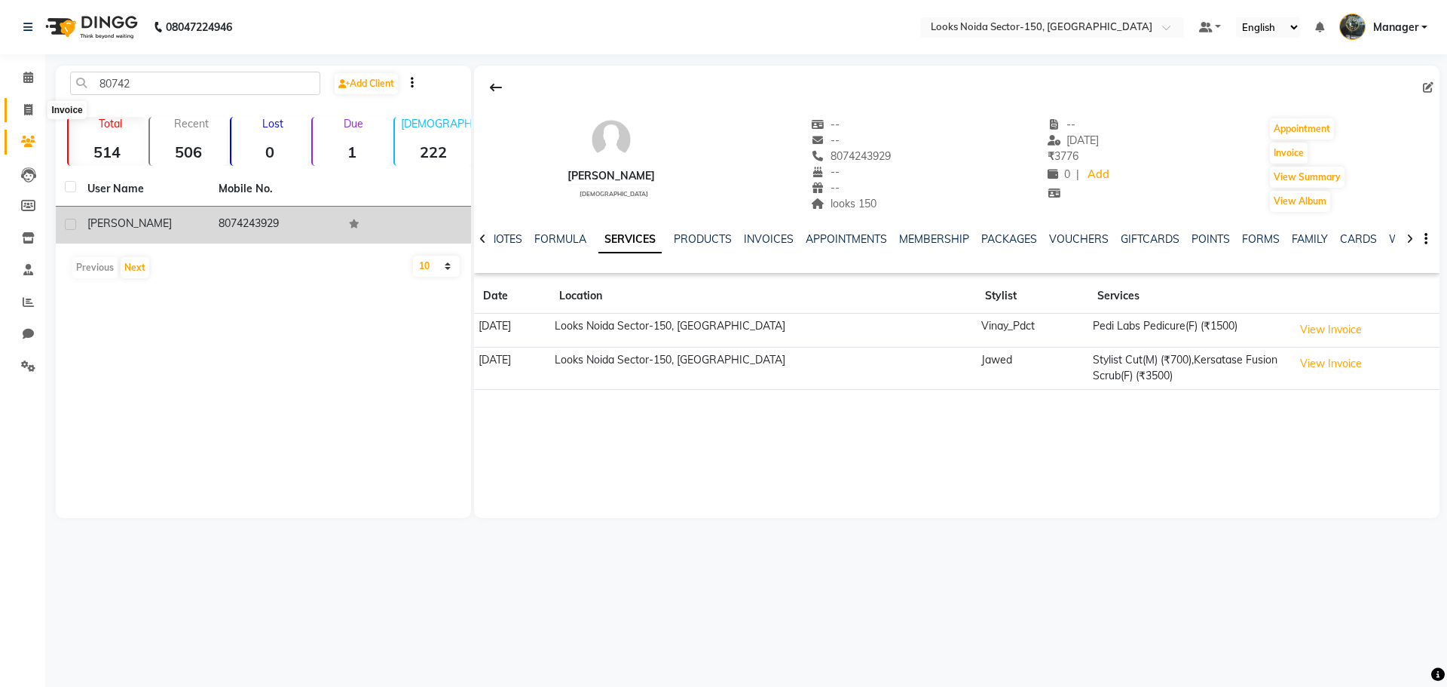
click at [28, 108] on icon at bounding box center [28, 109] width 8 height 11
select select "service"
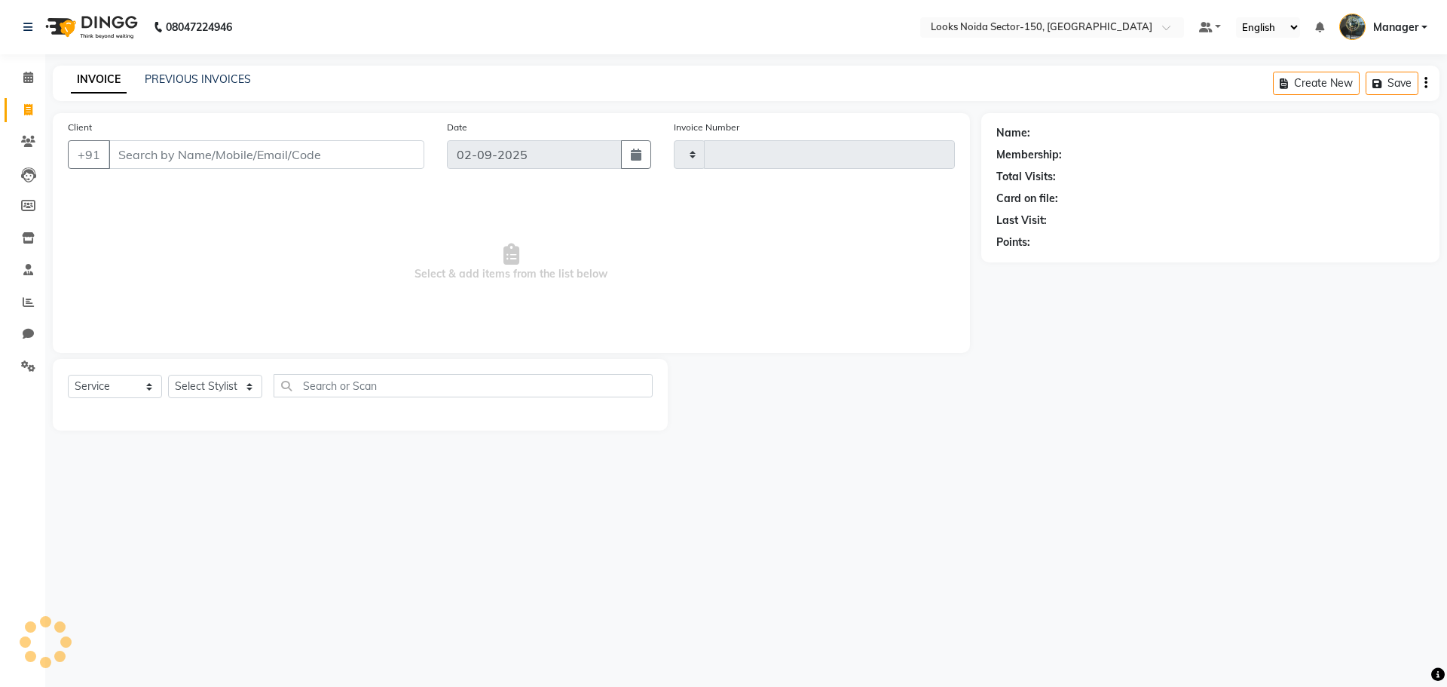
type input "0794"
select select "8587"
click at [201, 155] on input "Client" at bounding box center [267, 154] width 316 height 29
type input "8847766888"
select select "1: Object"
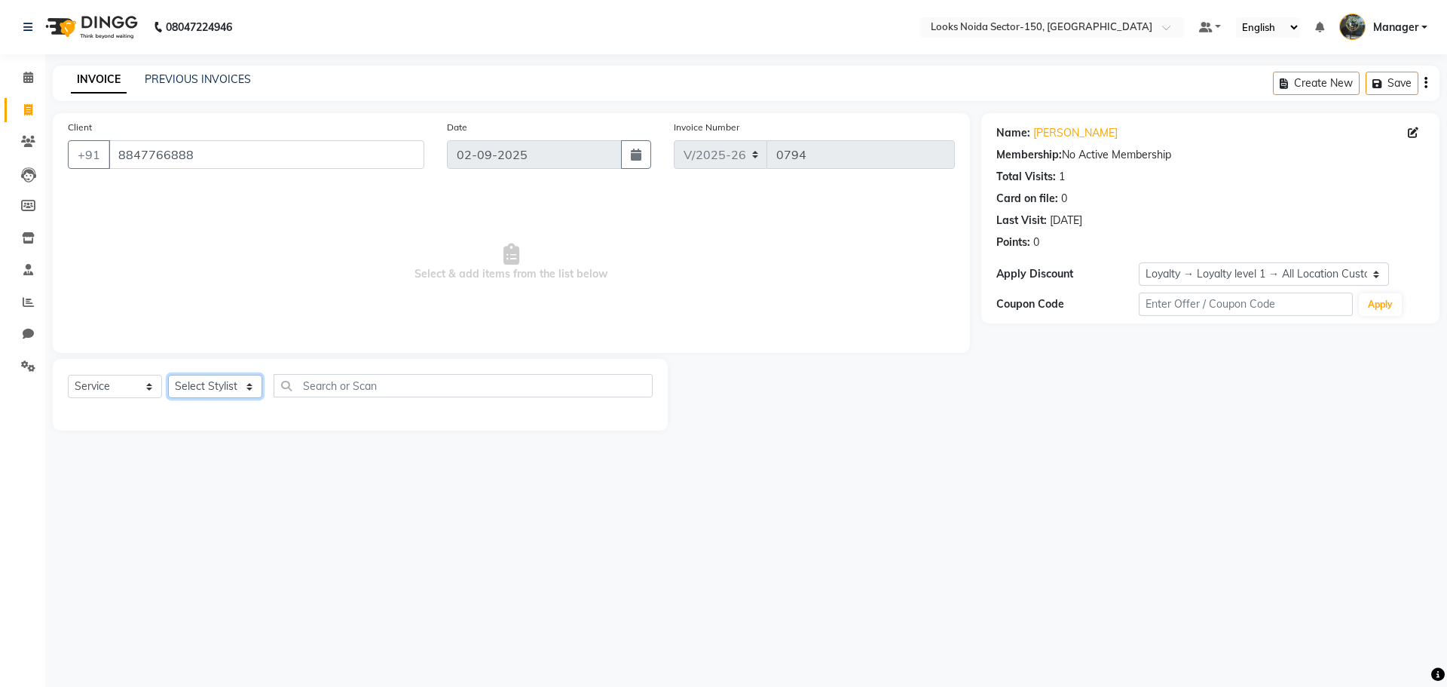
click at [217, 385] on select "Select Stylist Amir_BRB Ankita_Pdct Arshad Counter_Sales Deepa Farman_BRB Jawed…" at bounding box center [215, 386] width 94 height 23
select select "85536"
click at [168, 375] on select "Select Stylist Amir_BRB Ankita_Pdct Arshad Counter_Sales Deepa Farman_BRB Jawed…" at bounding box center [215, 386] width 94 height 23
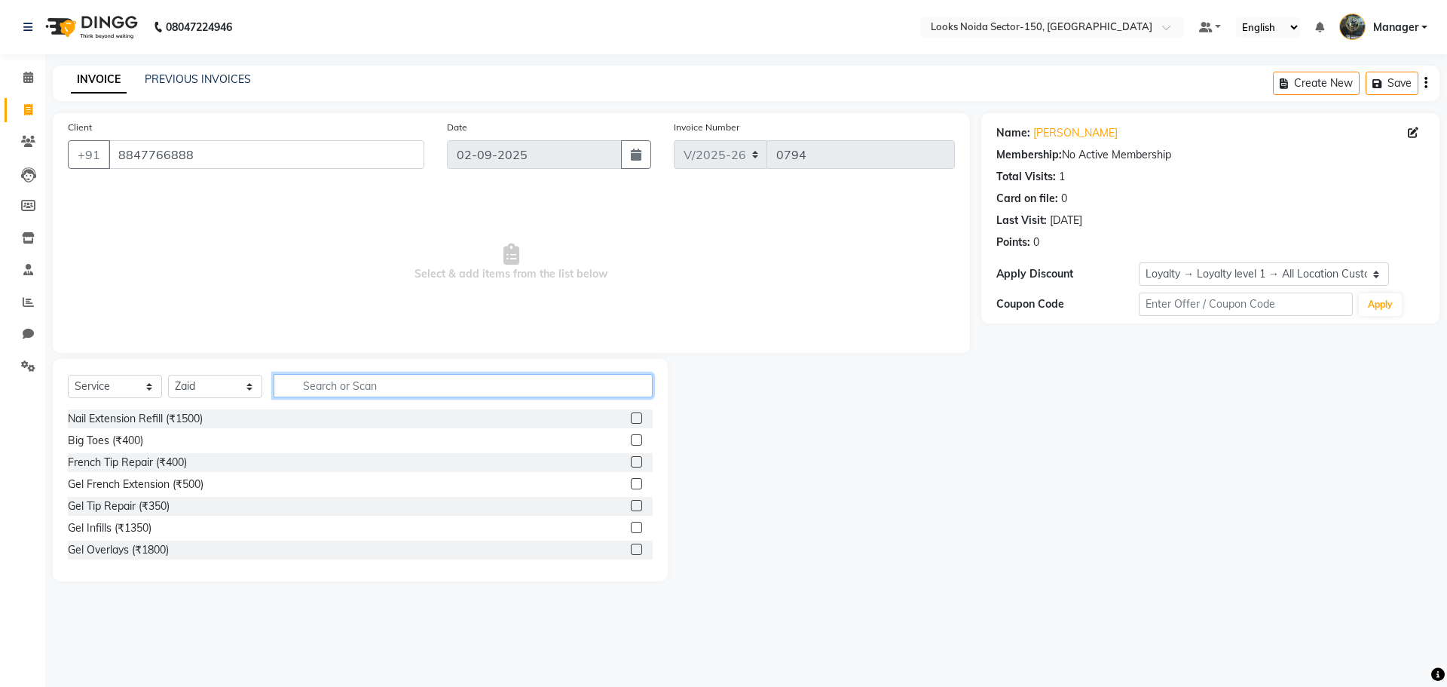
click at [298, 394] on input "text" at bounding box center [463, 385] width 379 height 23
type input "TOUCH"
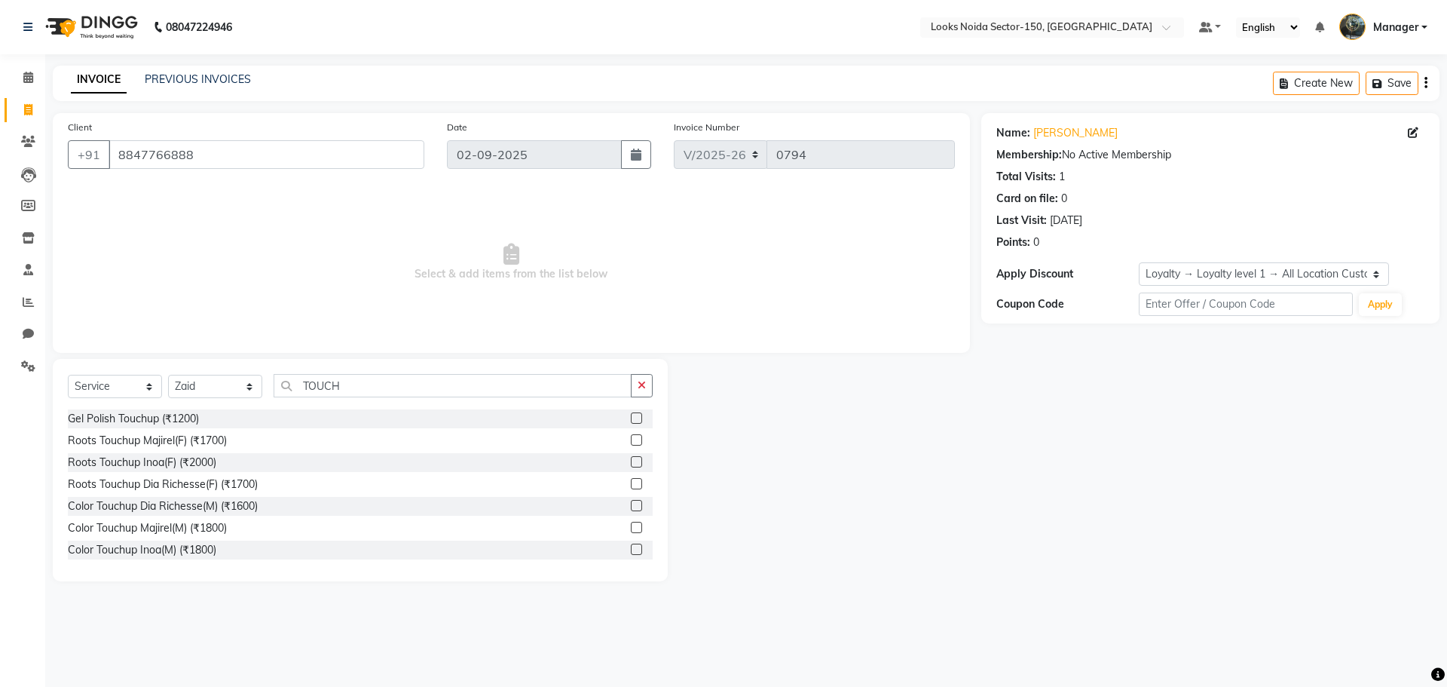
click at [631, 549] on label at bounding box center [636, 548] width 11 height 11
click at [631, 549] on input "checkbox" at bounding box center [636, 550] width 10 height 10
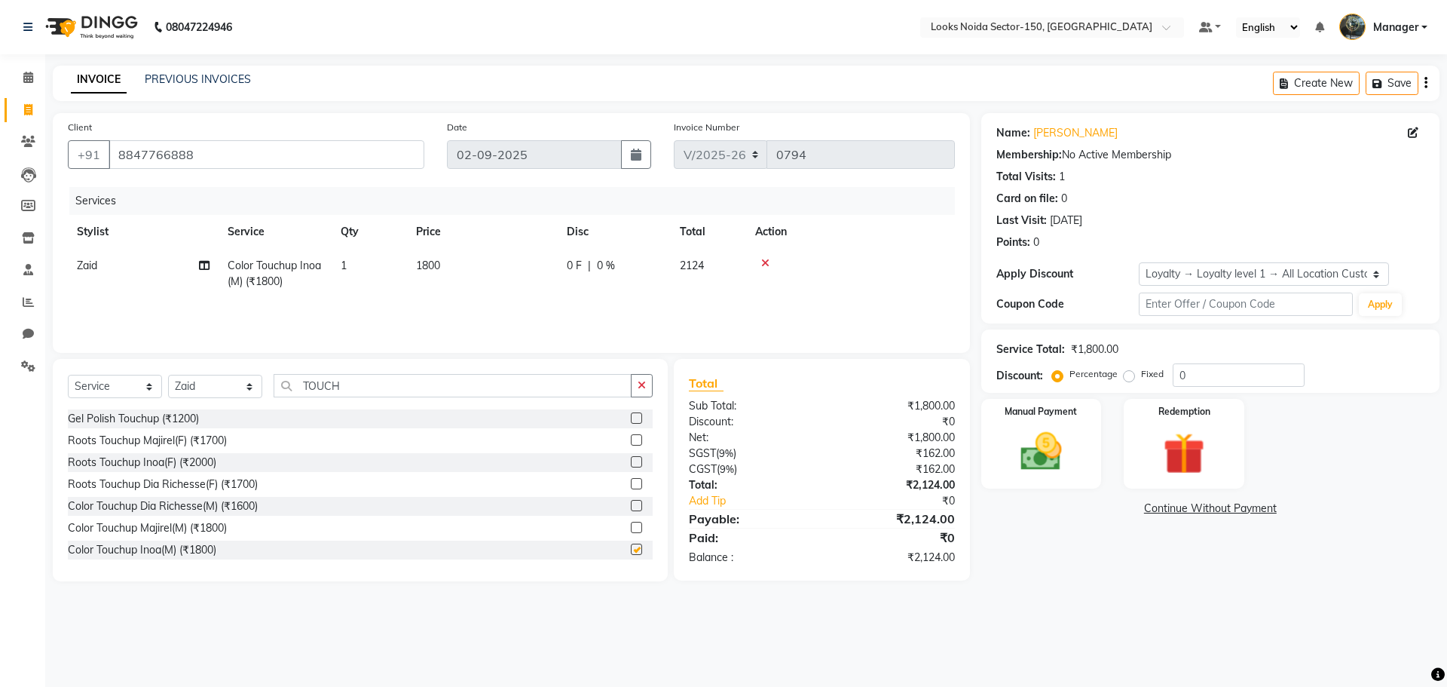
checkbox input "false"
click at [632, 382] on button "button" at bounding box center [642, 385] width 22 height 23
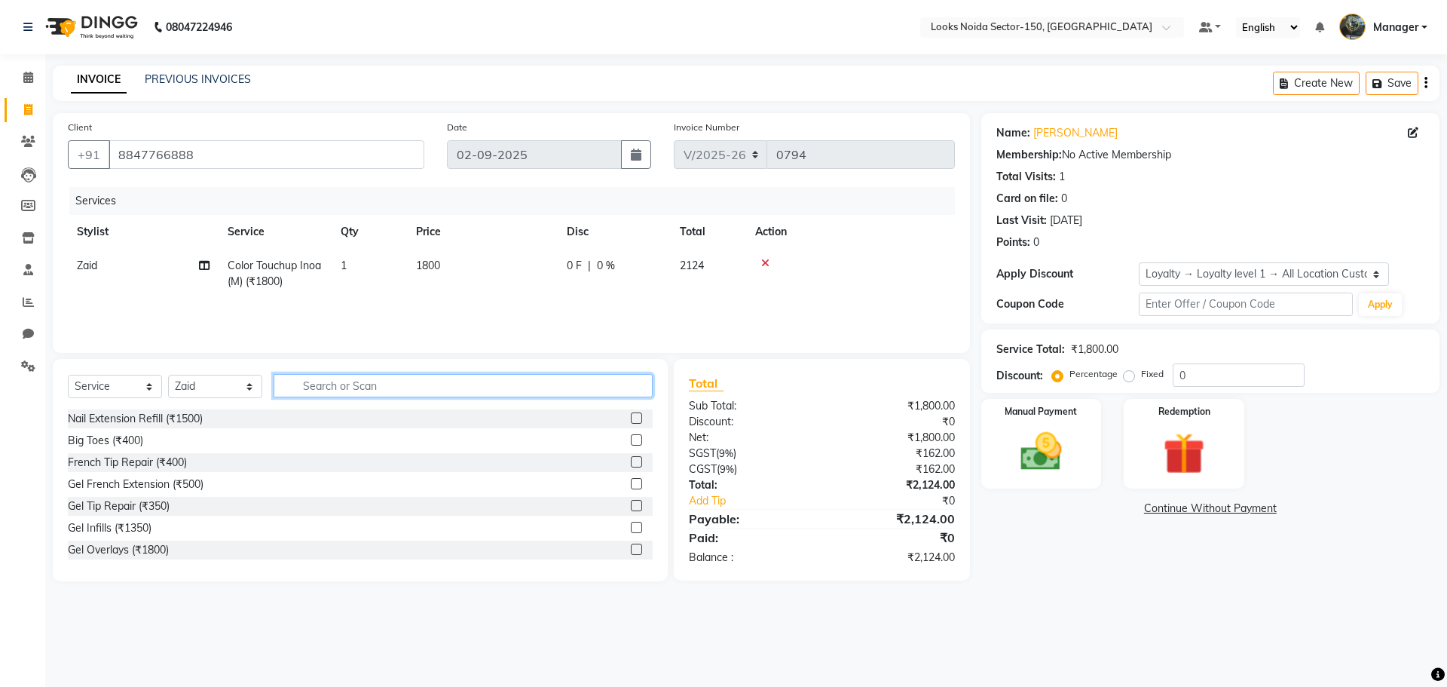
click at [540, 393] on input "text" at bounding box center [463, 385] width 379 height 23
type input "TOUC"
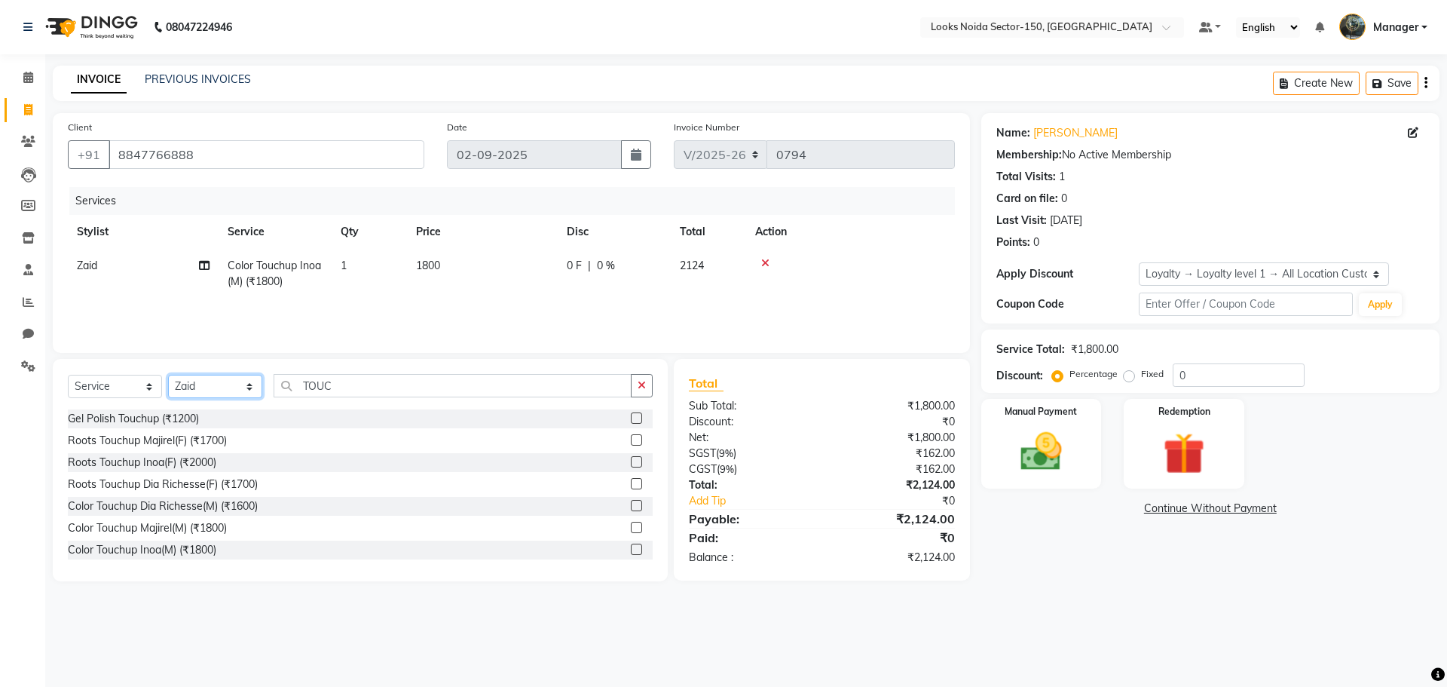
click at [251, 385] on select "Select Stylist Amir_BRB Ankita_Pdct Arshad Counter_Sales Deepa Farman_BRB Jawed…" at bounding box center [215, 386] width 94 height 23
select select "85534"
click at [168, 375] on select "Select Stylist Amir_BRB Ankita_Pdct Arshad Counter_Sales Deepa Farman_BRB Jawed…" at bounding box center [215, 386] width 94 height 23
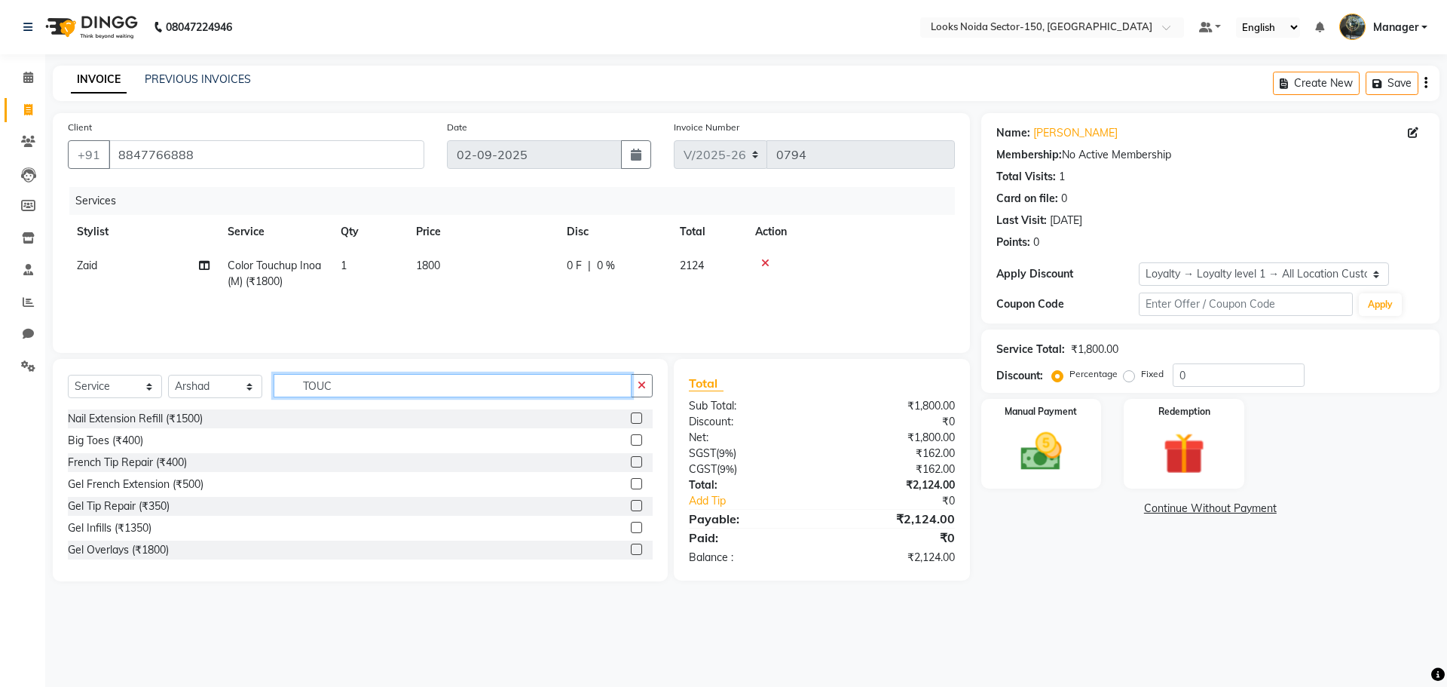
click at [429, 375] on input "TOUC" at bounding box center [453, 385] width 358 height 23
type input "TOUCH"
click at [631, 462] on label at bounding box center [636, 461] width 11 height 11
click at [631, 462] on input "checkbox" at bounding box center [636, 462] width 10 height 10
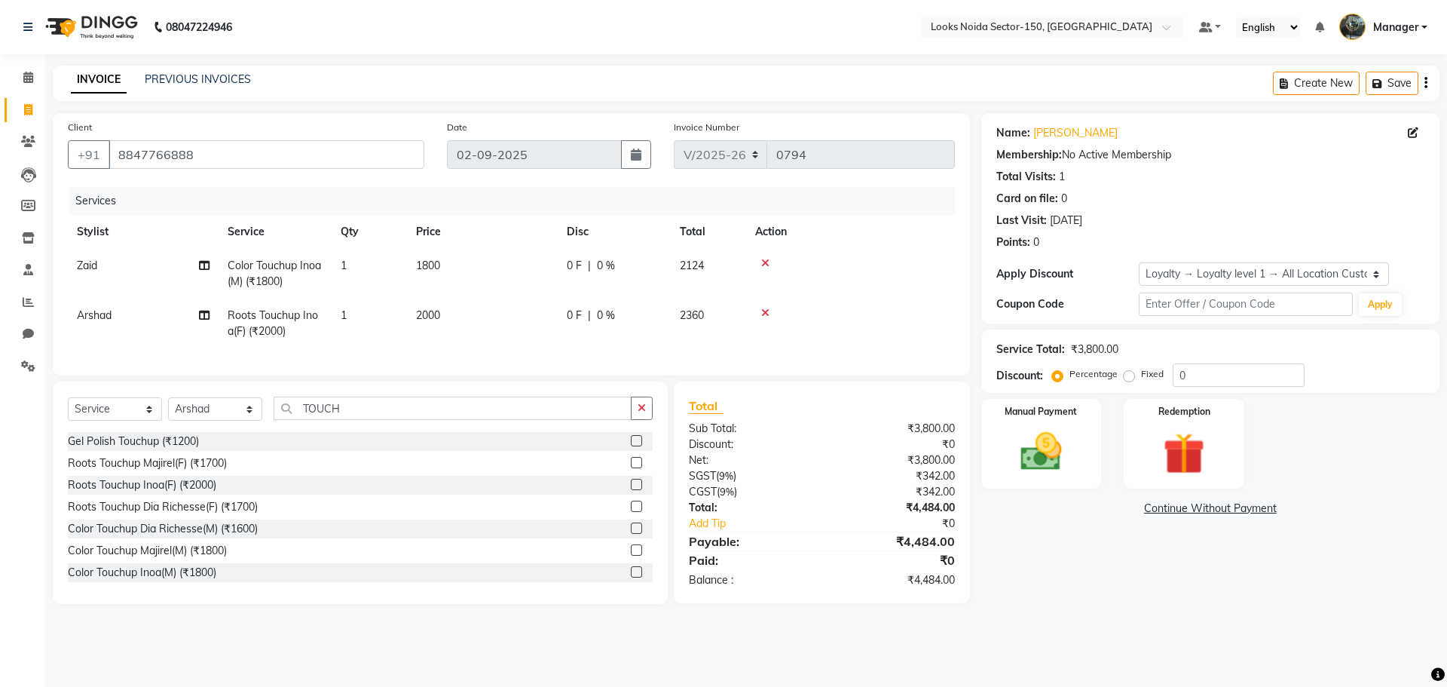
checkbox input "false"
click at [436, 320] on span "2000" at bounding box center [428, 315] width 24 height 14
select select "85534"
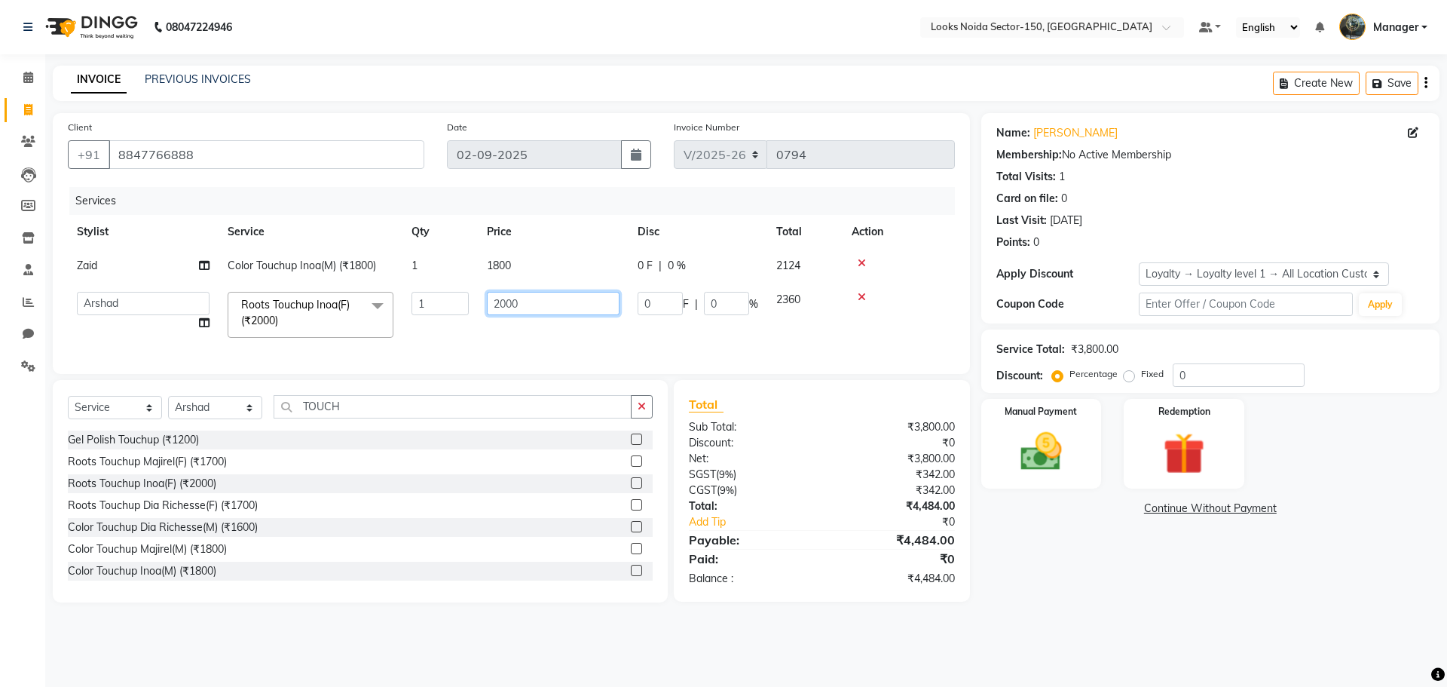
click at [512, 301] on input "2000" at bounding box center [553, 303] width 133 height 23
click at [525, 301] on input "2000" at bounding box center [553, 303] width 133 height 23
type input "2800"
click at [521, 271] on td "1800" at bounding box center [553, 266] width 151 height 34
select select "85536"
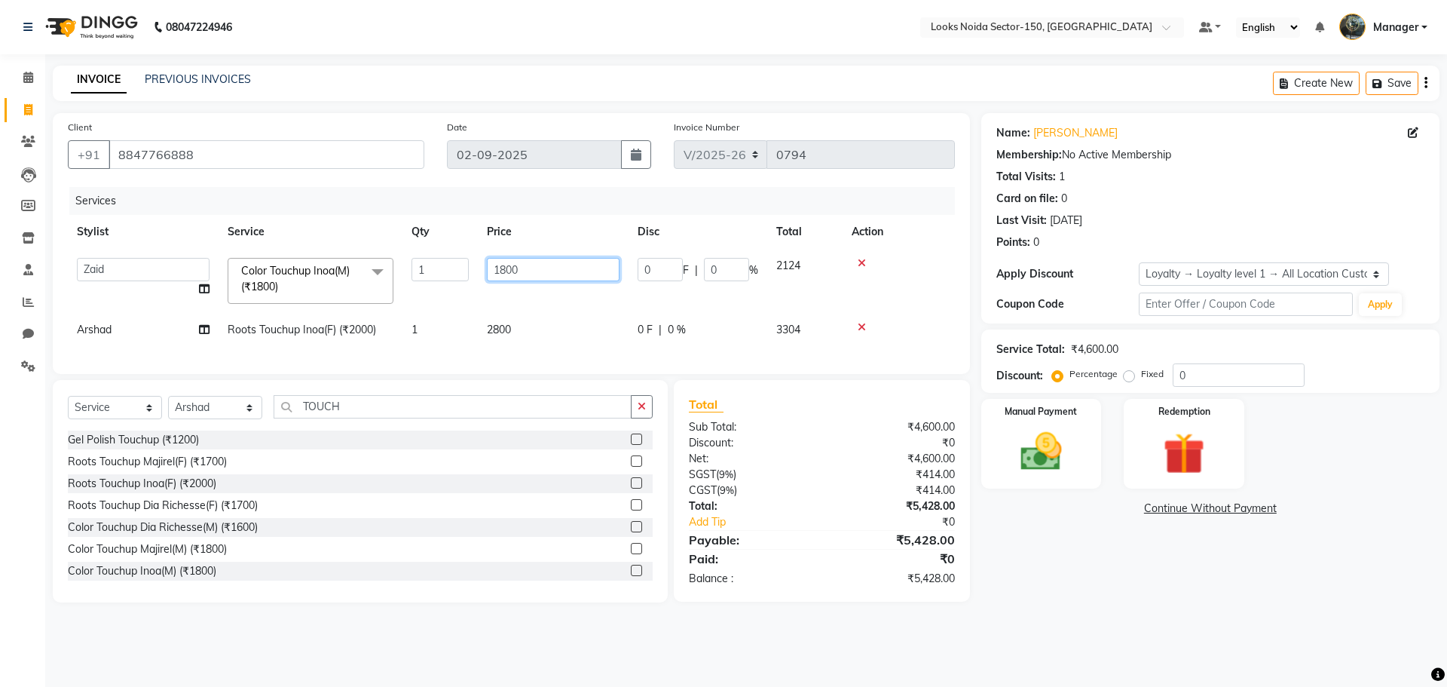
click at [504, 268] on input "1800" at bounding box center [553, 269] width 133 height 23
click at [506, 269] on input "1800" at bounding box center [553, 269] width 133 height 23
type input "1400"
click at [1014, 538] on div "Name: Nishant Membership: No Active Membership Total Visits: 1 Card on file: 0 …" at bounding box center [1216, 357] width 470 height 489
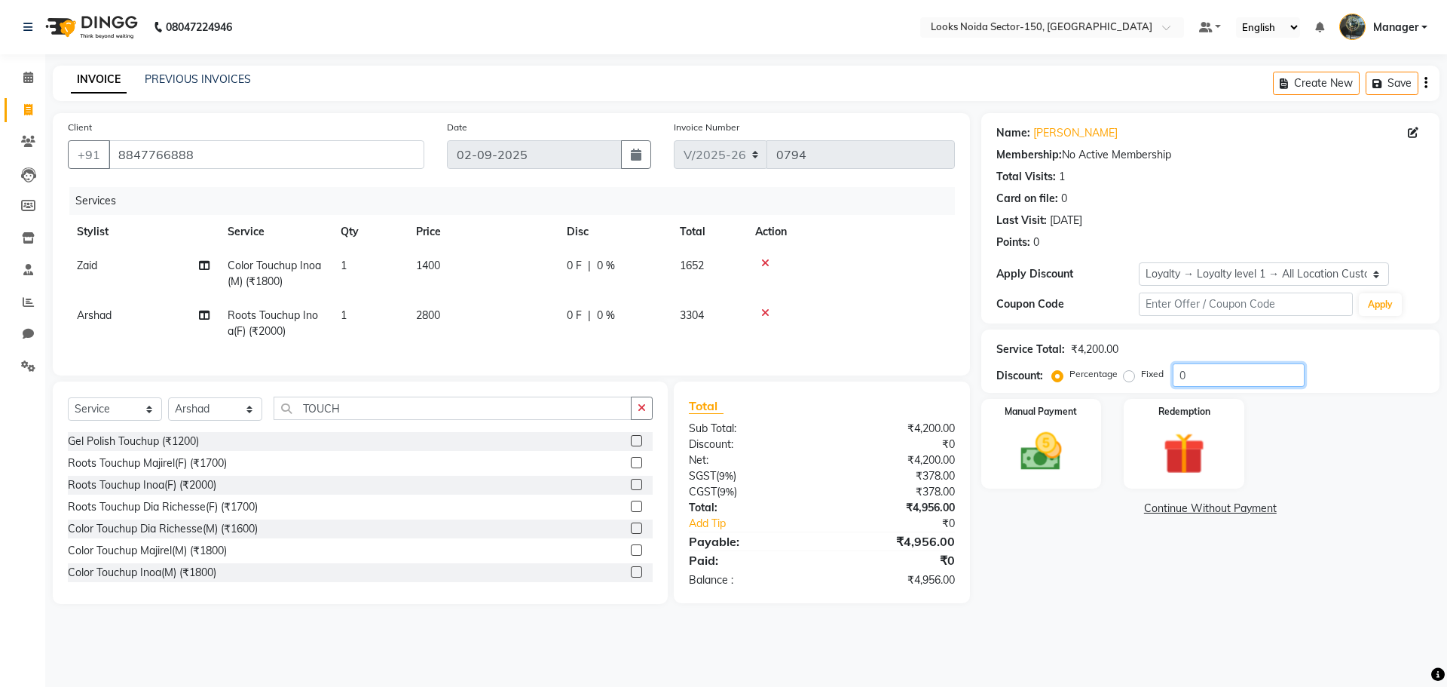
click at [1225, 377] on input "0" at bounding box center [1239, 374] width 132 height 23
type input "30"
click at [1018, 446] on img at bounding box center [1041, 452] width 70 height 50
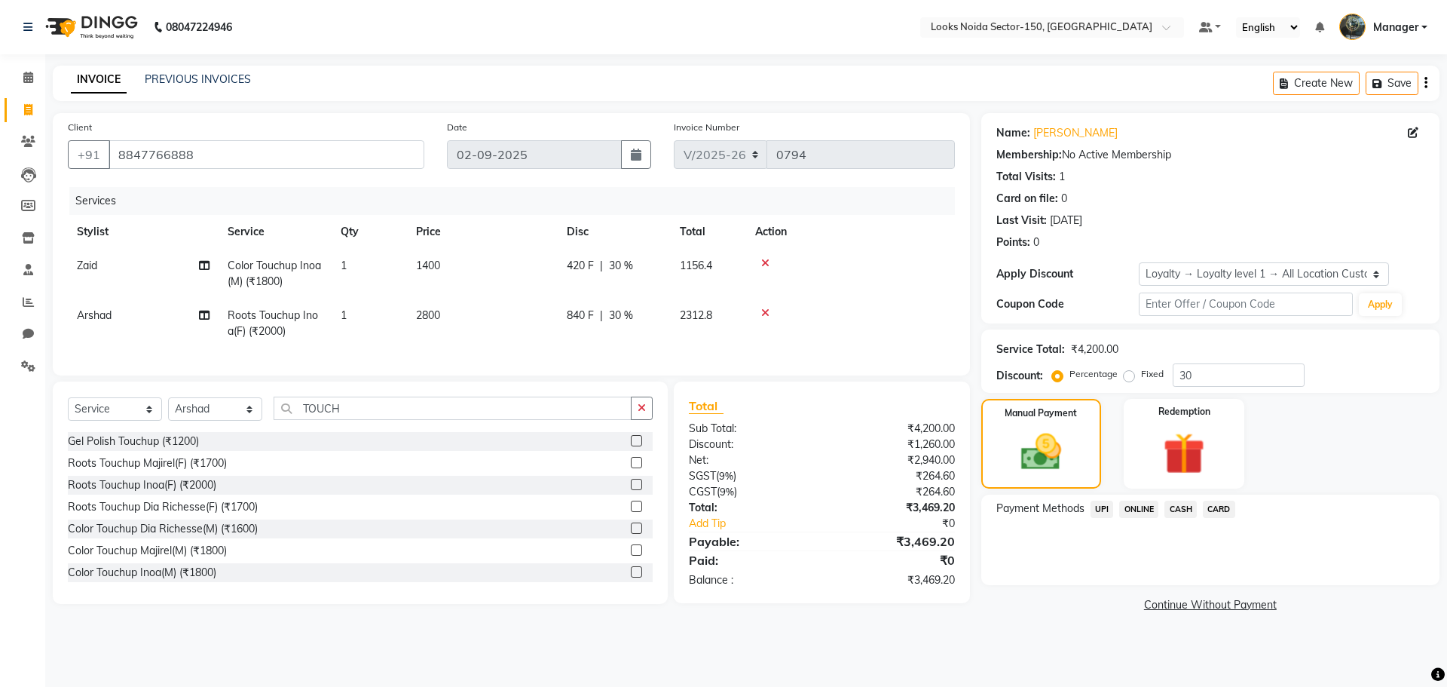
click at [1106, 506] on span "UPI" at bounding box center [1102, 508] width 23 height 17
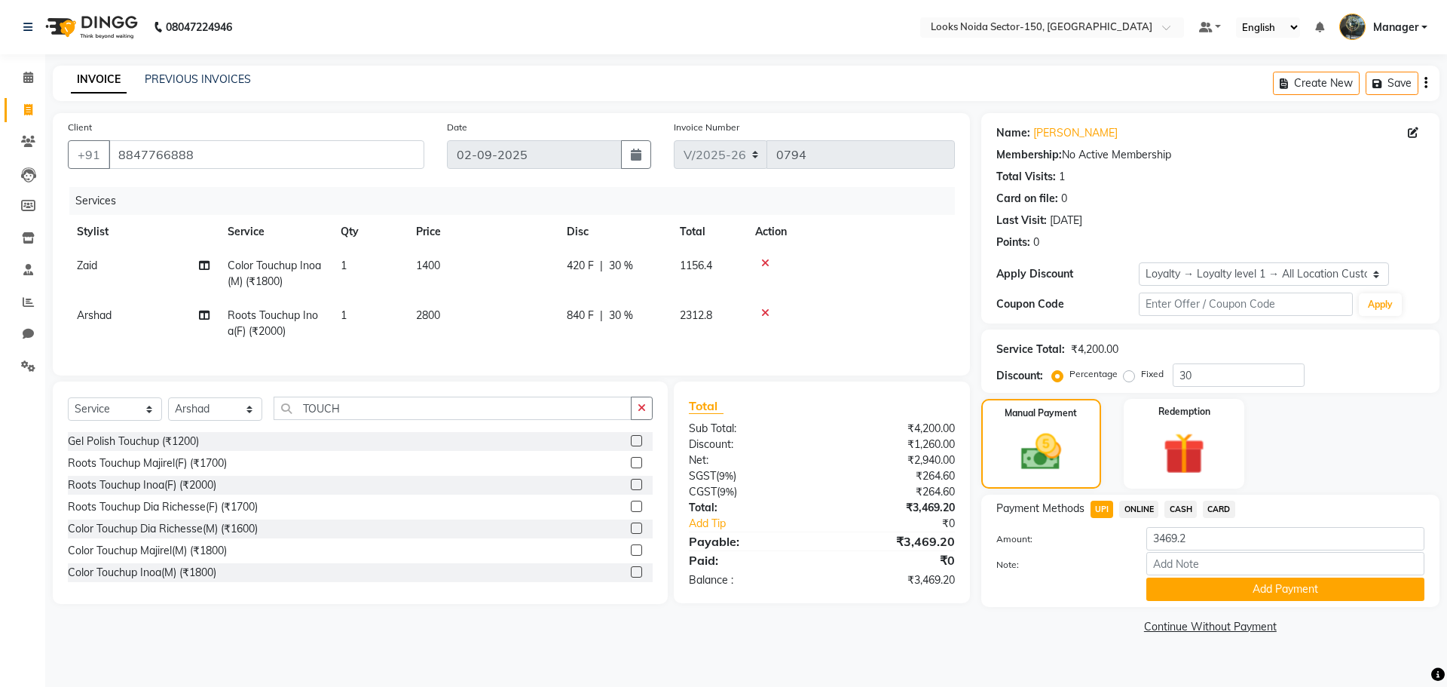
drag, startPoint x: 1184, startPoint y: 586, endPoint x: 1165, endPoint y: 583, distance: 19.2
click at [1185, 586] on button "Add Payment" at bounding box center [1285, 588] width 278 height 23
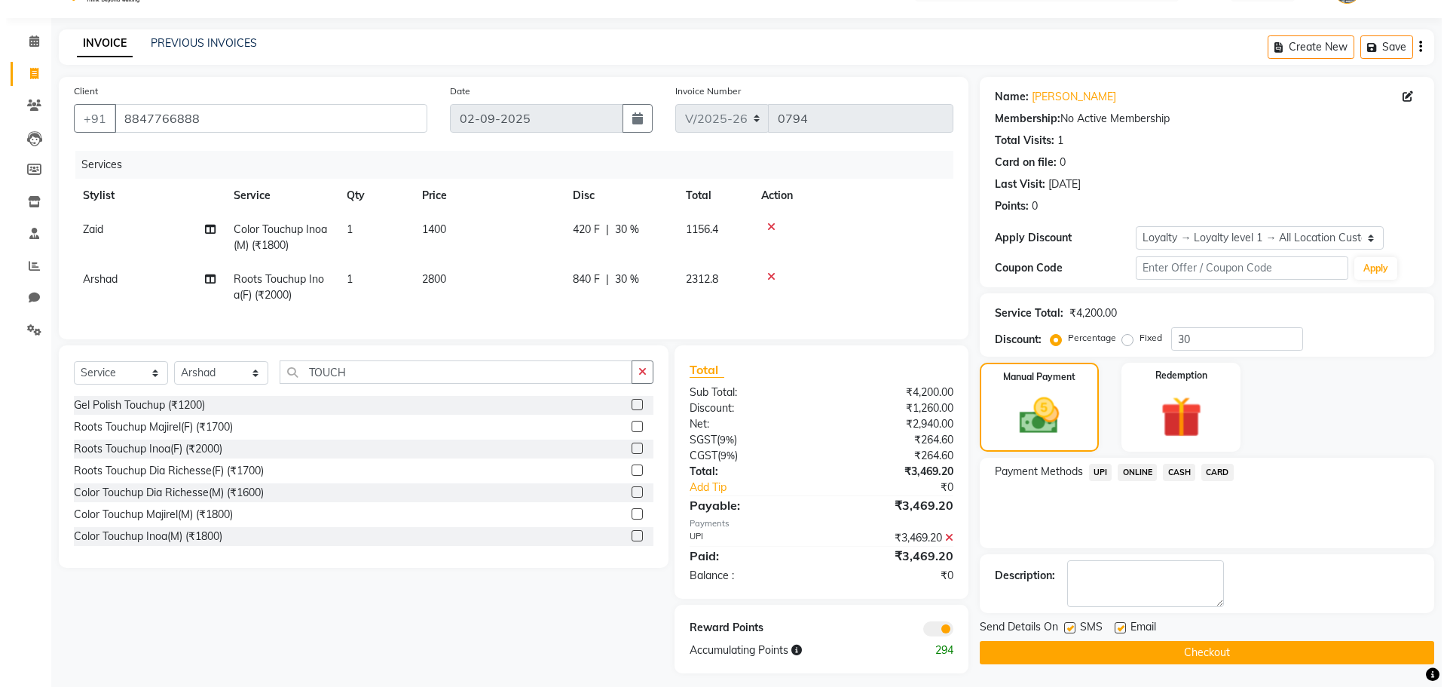
scroll to position [57, 0]
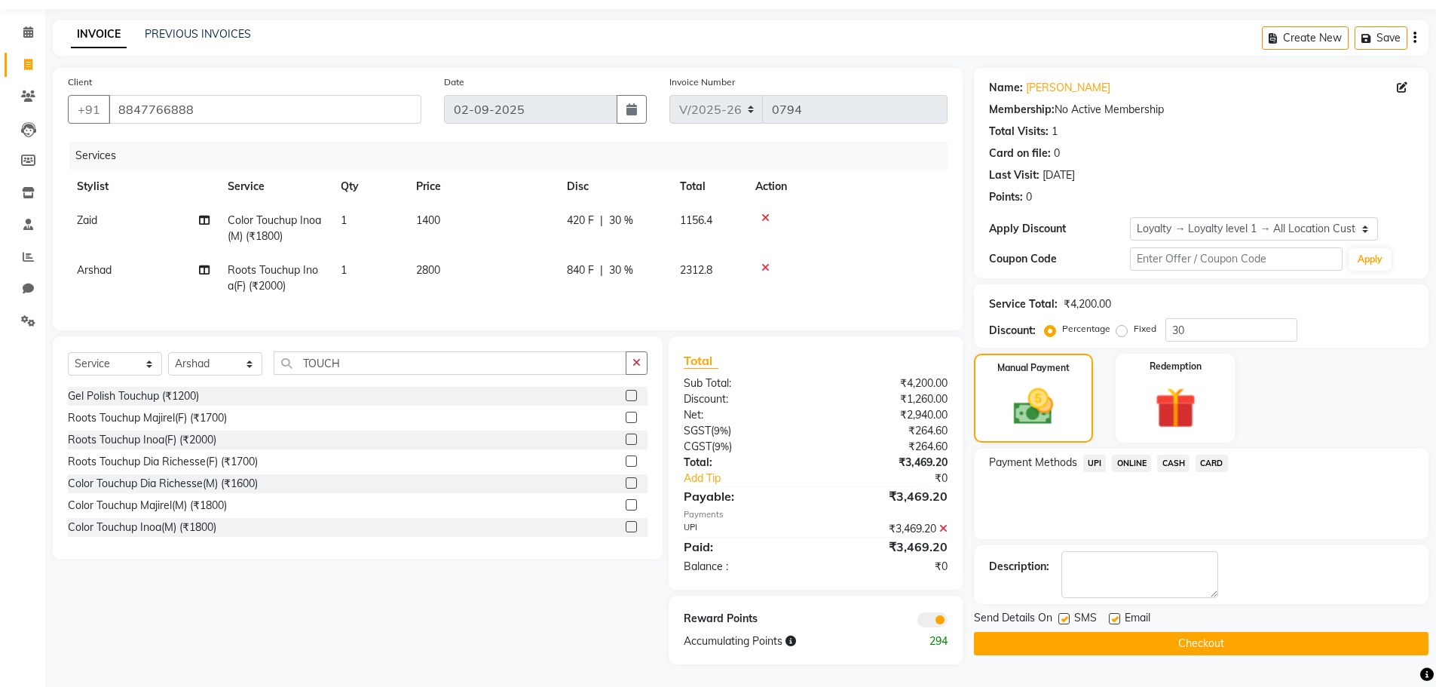
click at [933, 618] on span at bounding box center [932, 619] width 30 height 15
click at [947, 622] on input "checkbox" at bounding box center [947, 622] width 0 height 0
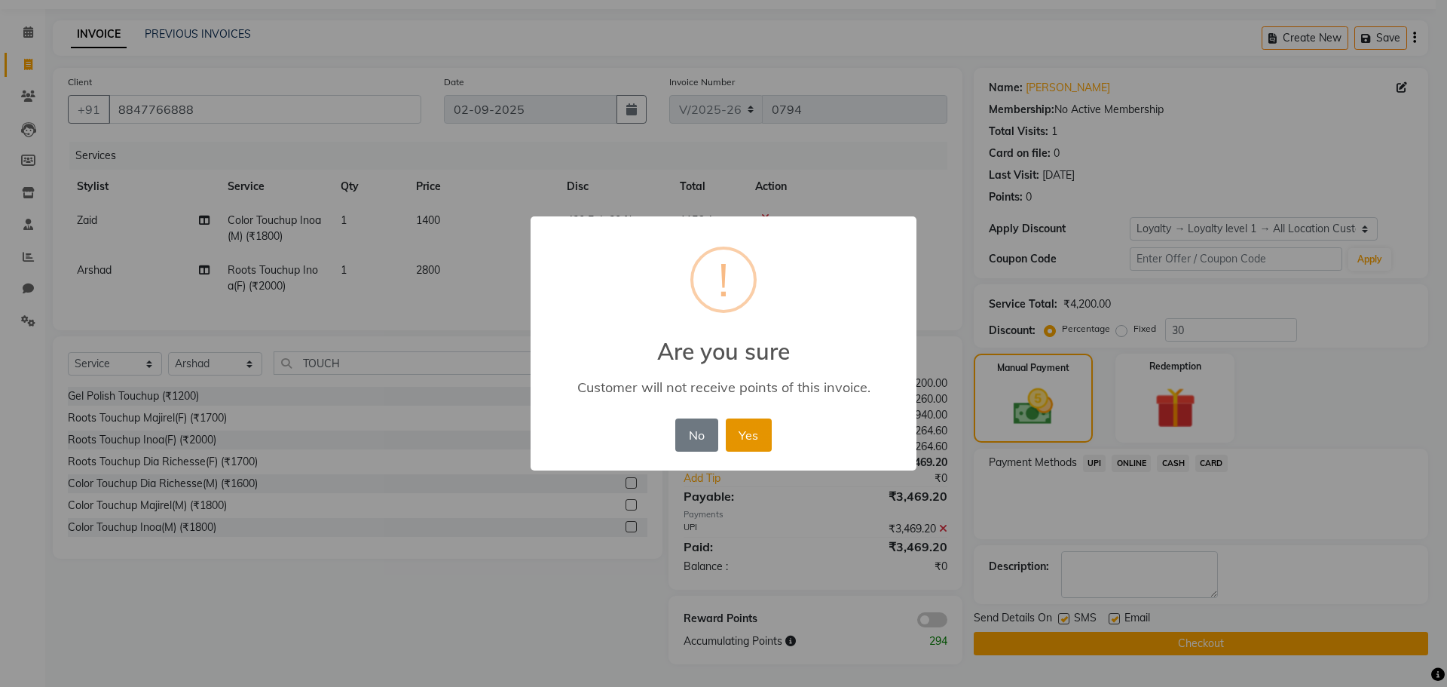
click at [768, 438] on button "Yes" at bounding box center [749, 434] width 46 height 33
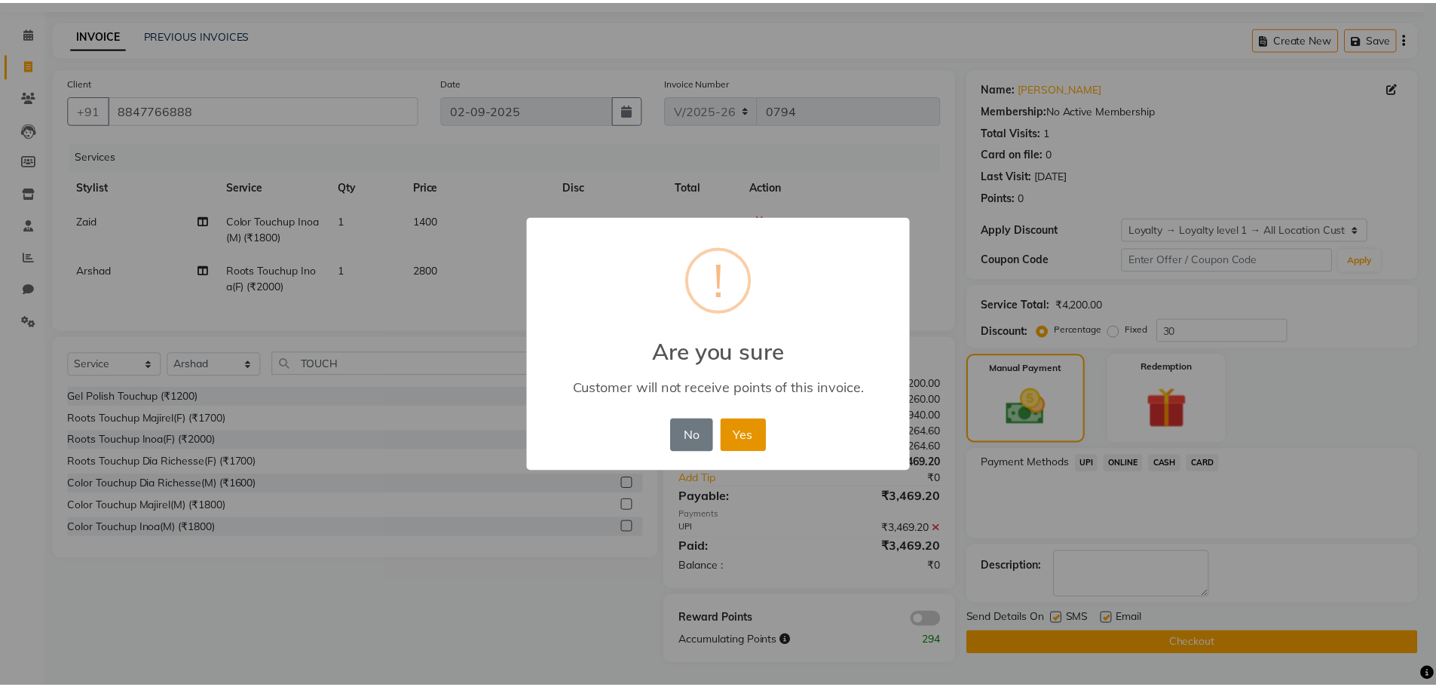
scroll to position [36, 0]
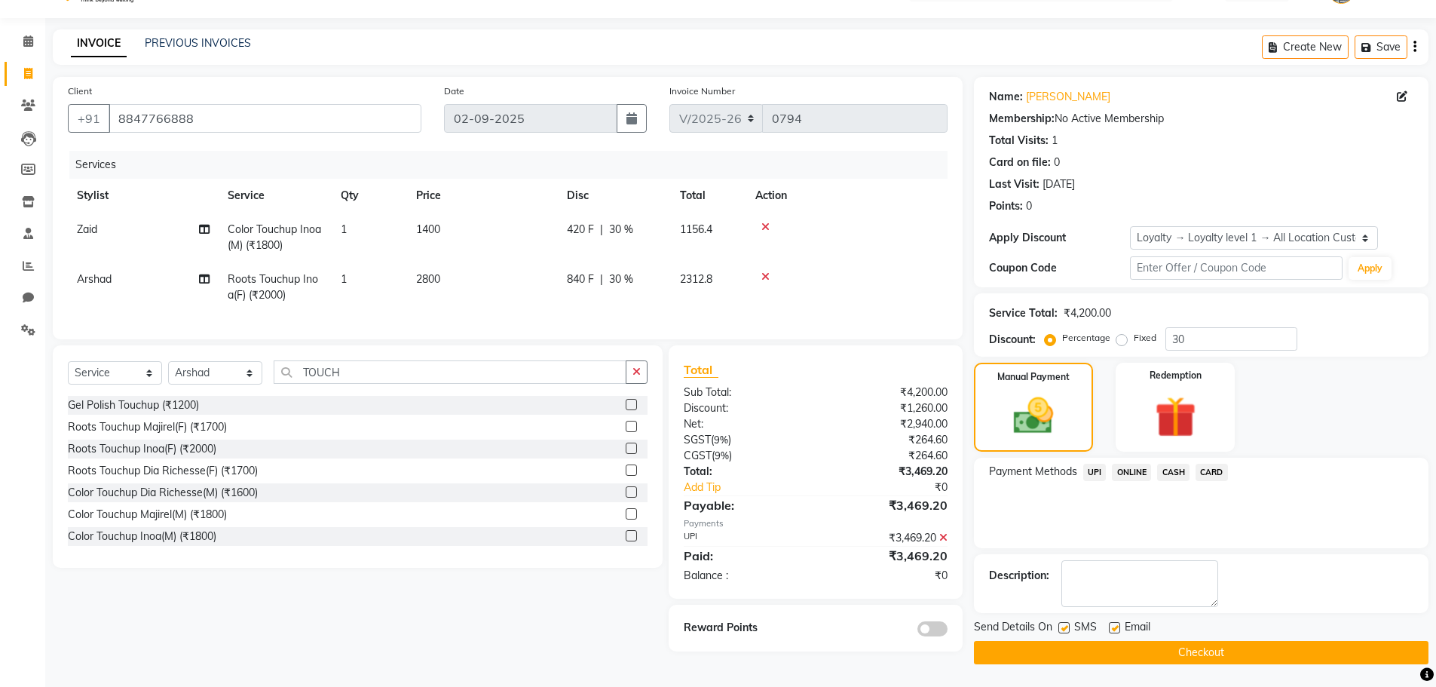
click at [1071, 654] on button "Checkout" at bounding box center [1201, 652] width 454 height 23
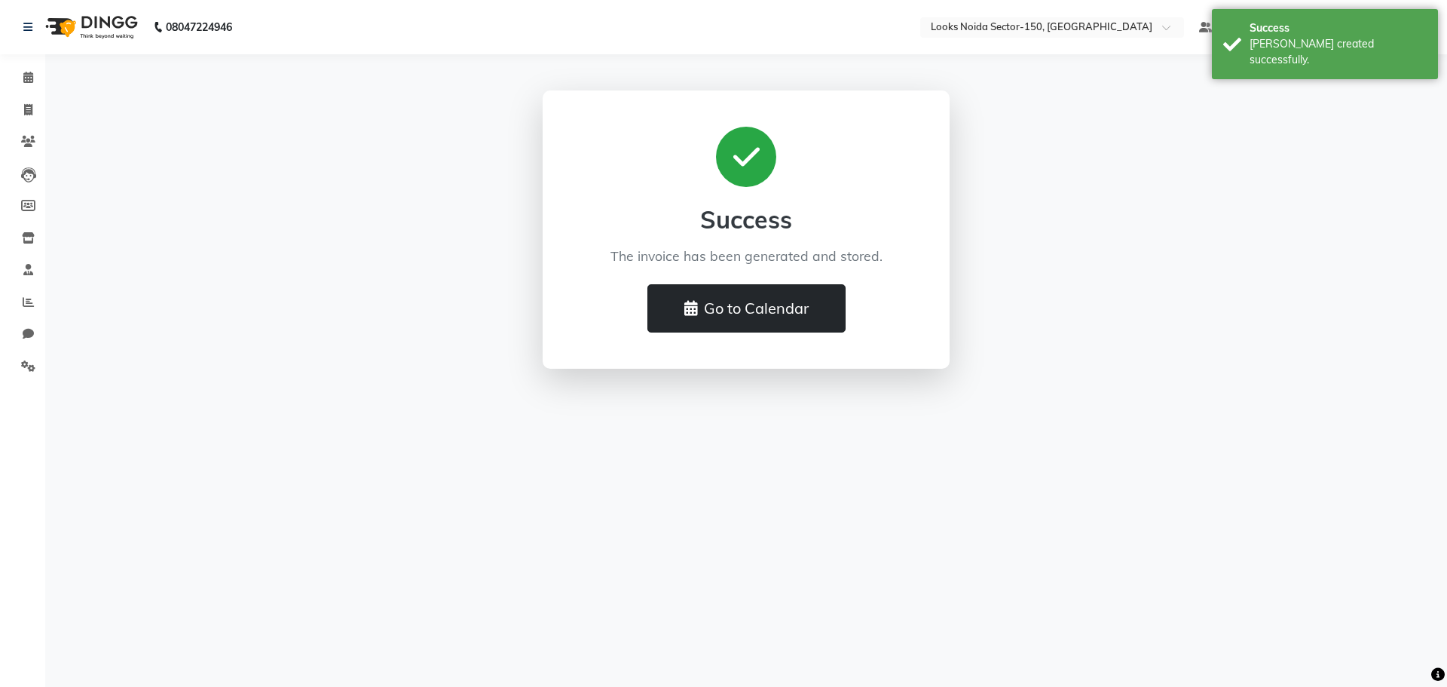
click at [708, 295] on button "Go to Calendar" at bounding box center [746, 308] width 198 height 48
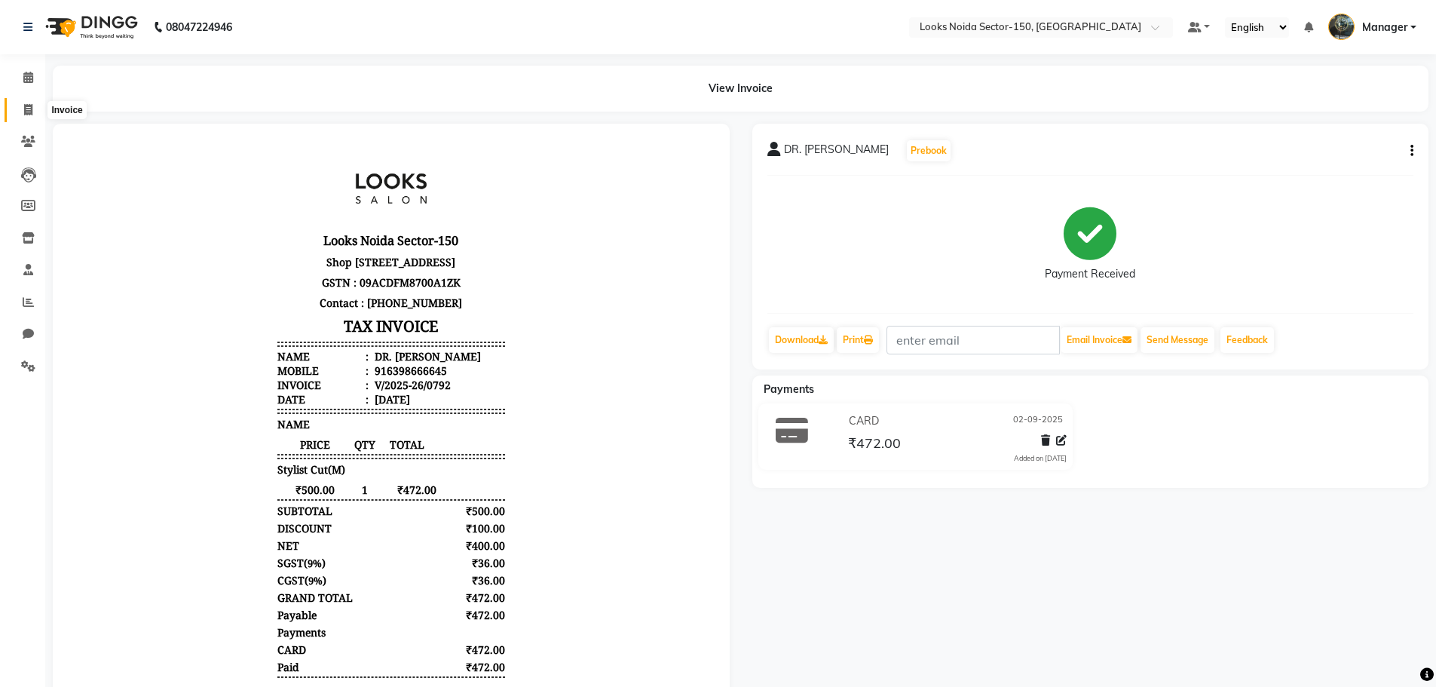
click at [33, 111] on span at bounding box center [28, 110] width 26 height 17
select select "service"
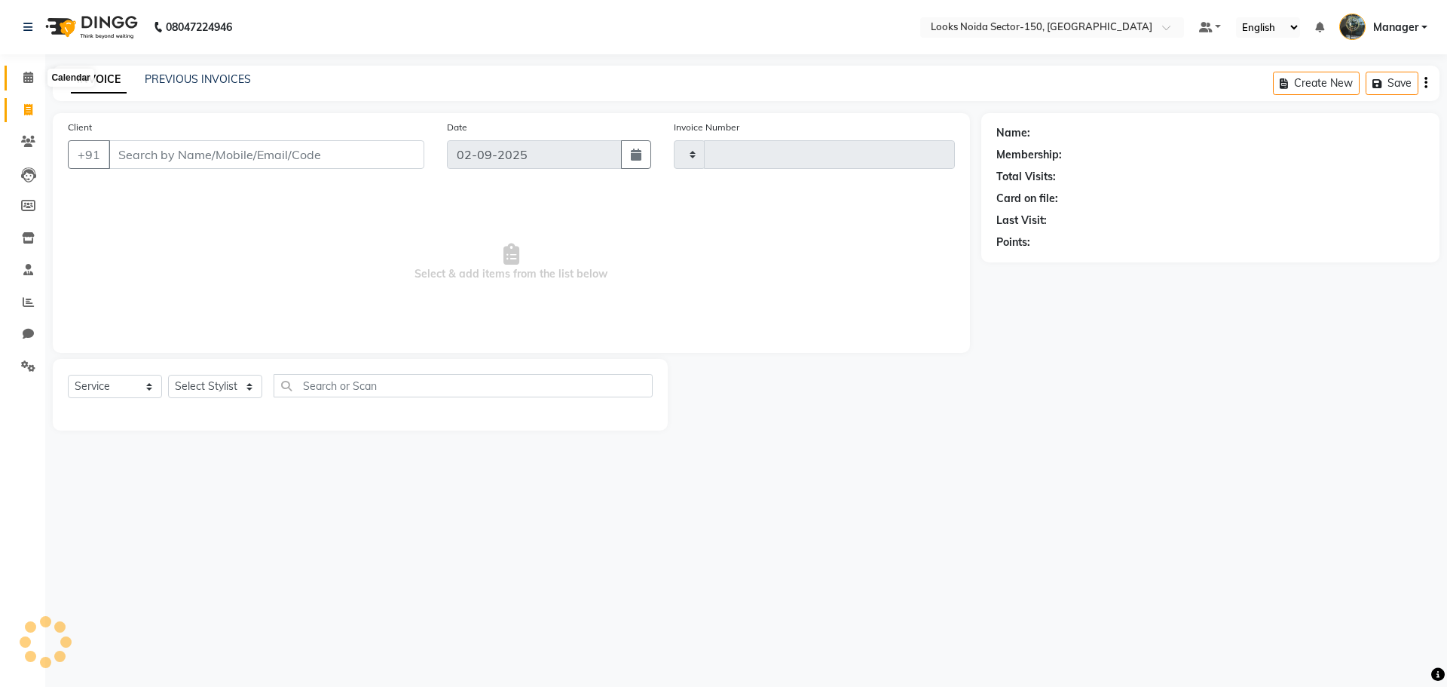
click at [26, 77] on icon at bounding box center [28, 77] width 10 height 11
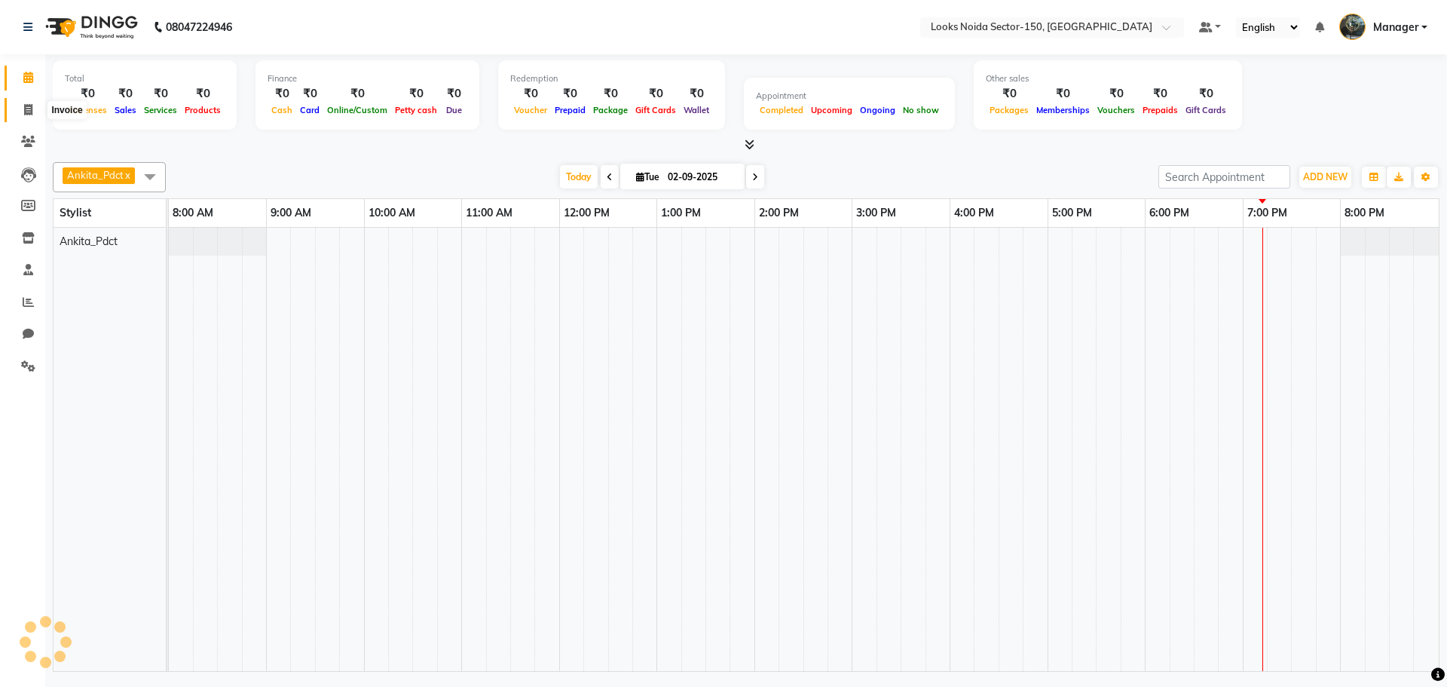
click at [21, 106] on span at bounding box center [28, 110] width 26 height 17
select select "service"
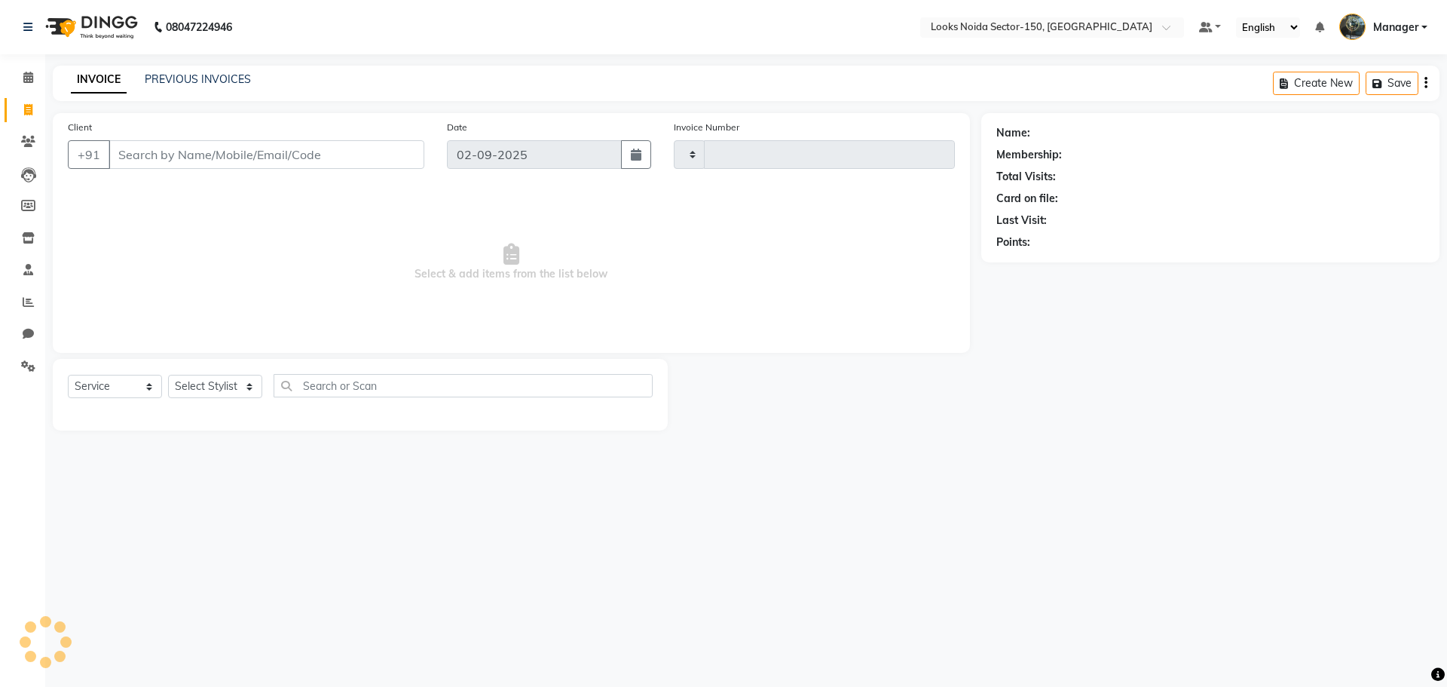
type input "0793"
select select "8587"
click at [246, 378] on select "Select Stylist [PERSON_NAME] Ankita_Pdct Arshad Counter_Sales Deepa Farman_BRB …" at bounding box center [215, 386] width 94 height 23
select select "85541"
click at [168, 375] on select "Select Stylist [PERSON_NAME] Ankita_Pdct Arshad Counter_Sales Deepa Farman_BRB …" at bounding box center [215, 386] width 94 height 23
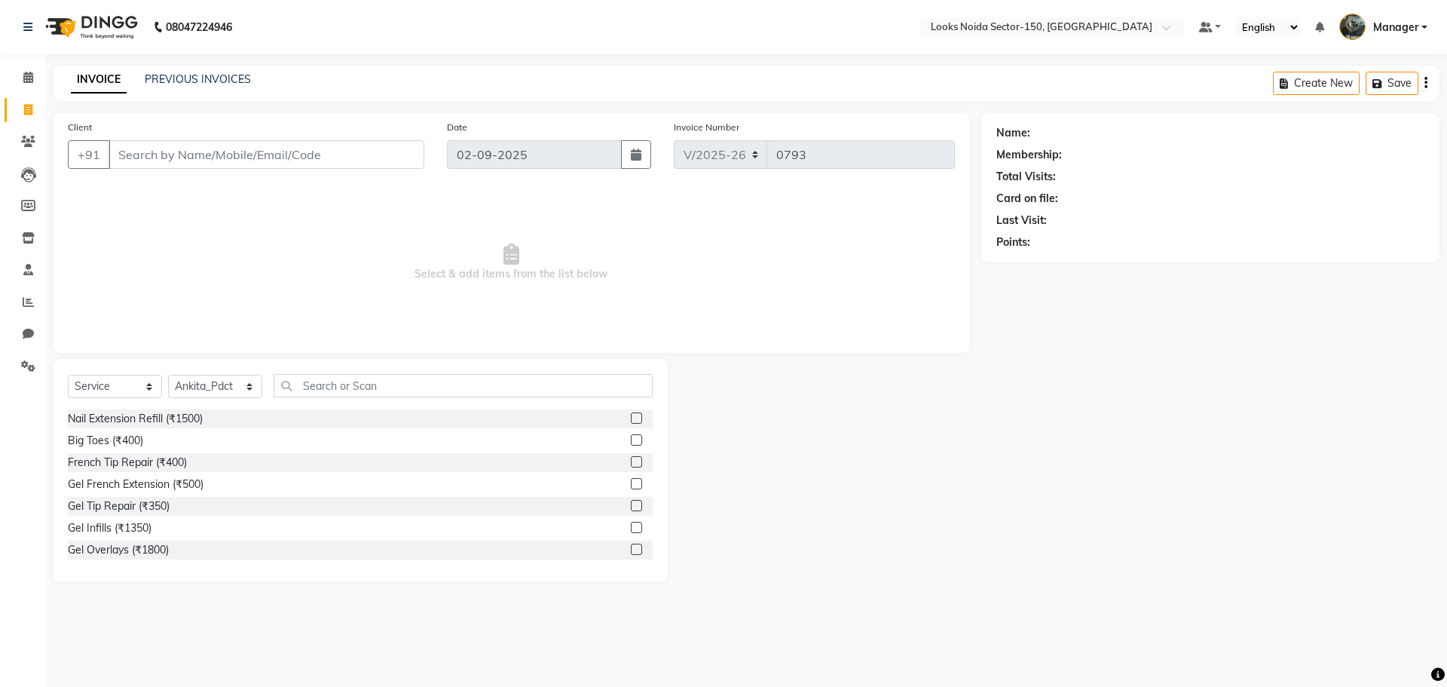
drag, startPoint x: 400, startPoint y: 400, endPoint x: 400, endPoint y: 384, distance: 16.6
click at [400, 390] on div "Select Service Product Membership Package Voucher Prepaid Gift Card Select Styl…" at bounding box center [360, 391] width 585 height 35
click at [400, 384] on input "text" at bounding box center [463, 385] width 379 height 23
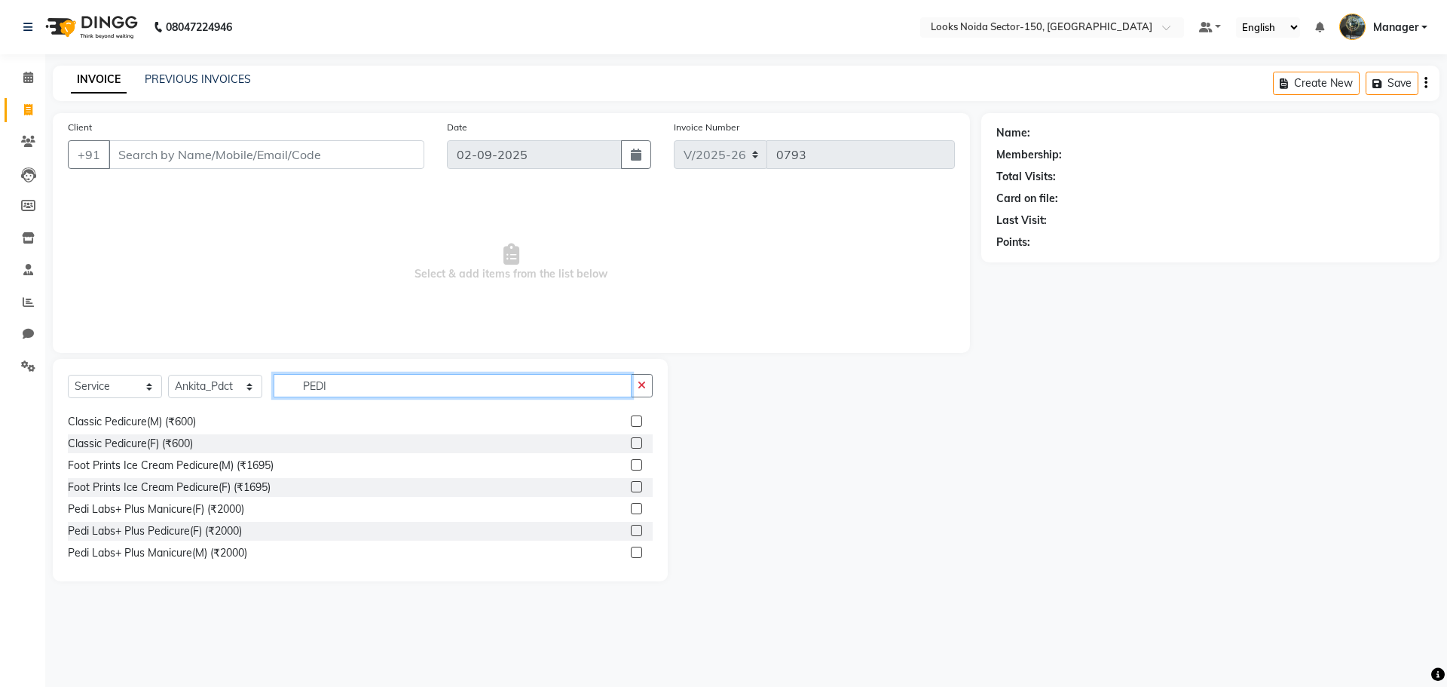
scroll to position [151, 0]
type input "PEDI"
click at [631, 529] on label at bounding box center [636, 529] width 11 height 11
click at [631, 529] on input "checkbox" at bounding box center [636, 530] width 10 height 10
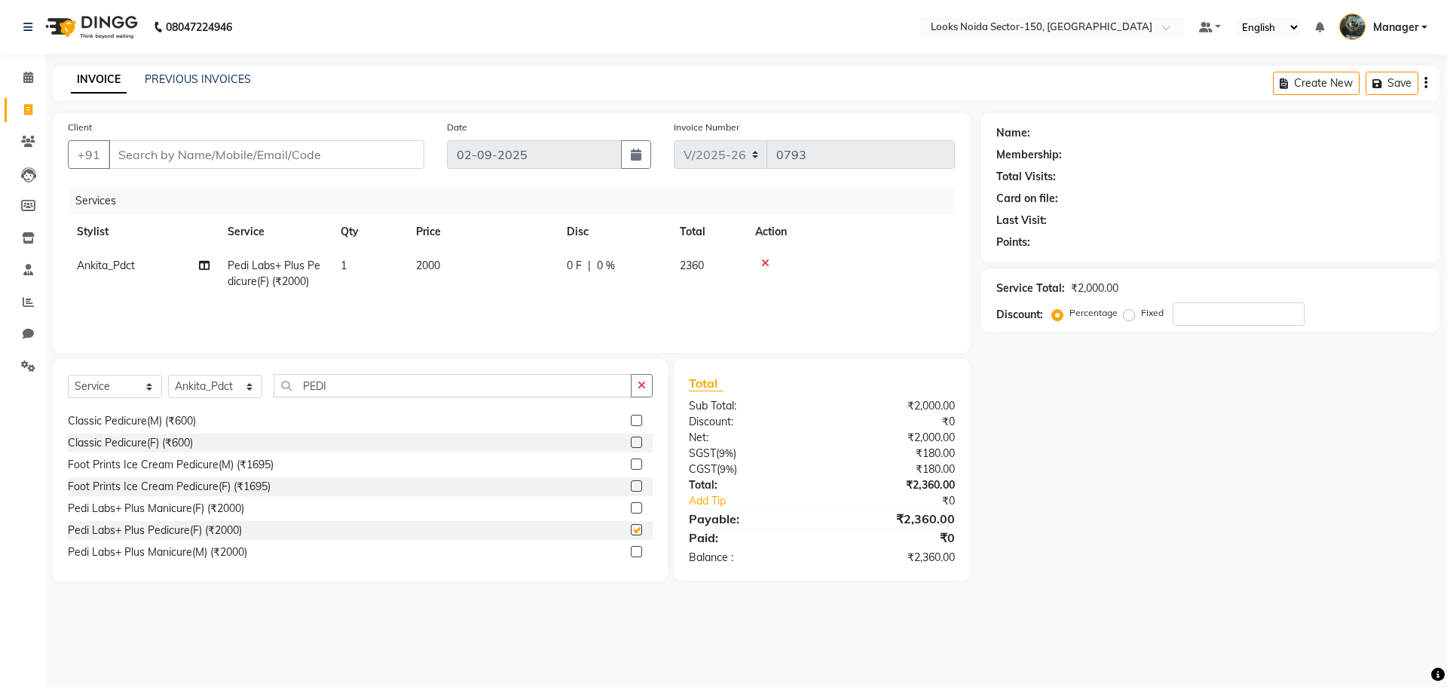
checkbox input "false"
drag, startPoint x: 651, startPoint y: 378, endPoint x: 554, endPoint y: 387, distance: 97.6
click at [644, 379] on button "button" at bounding box center [642, 385] width 22 height 23
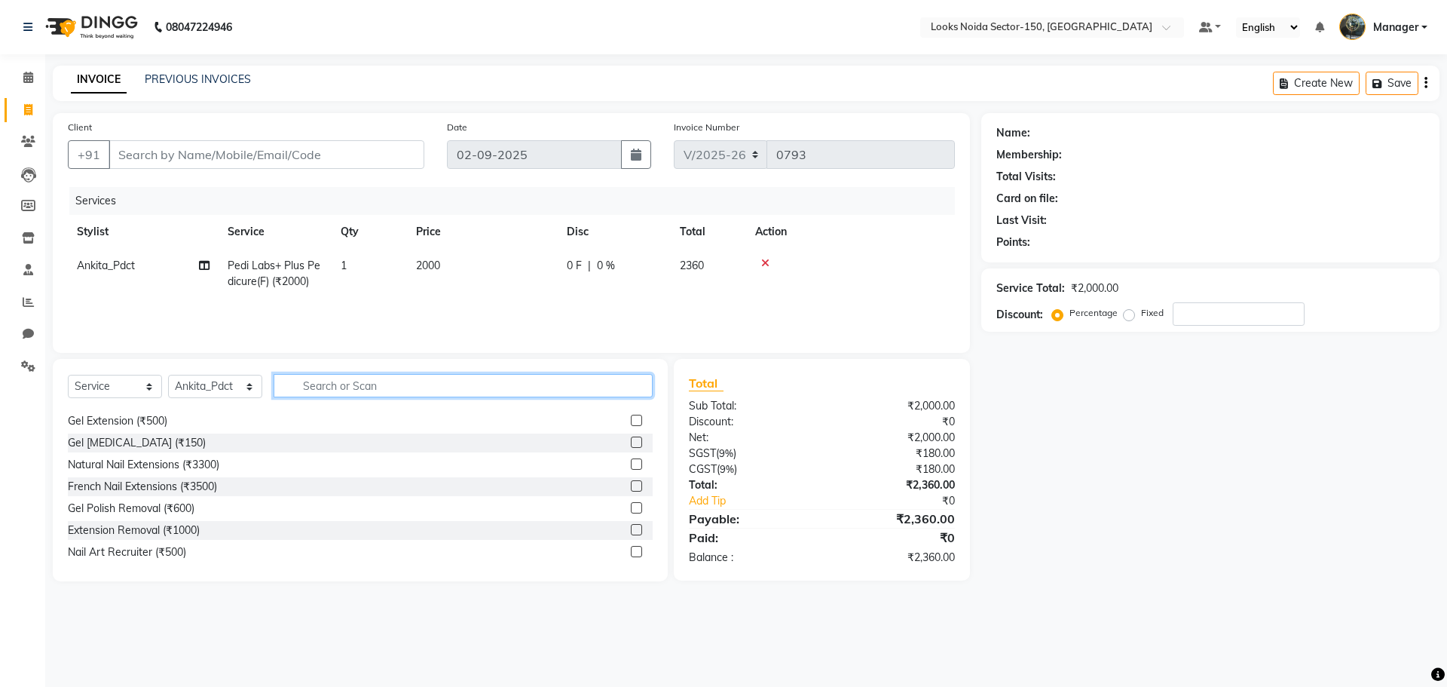
click at [521, 388] on input "text" at bounding box center [463, 385] width 379 height 23
click at [254, 390] on select "Select Stylist [PERSON_NAME] Ankita_Pdct Arshad Counter_Sales Deepa Farman_BRB …" at bounding box center [215, 386] width 94 height 23
click at [168, 375] on select "Select Stylist [PERSON_NAME] Ankita_Pdct Arshad Counter_Sales Deepa Farman_BRB …" at bounding box center [215, 386] width 94 height 23
click at [348, 262] on td "1" at bounding box center [369, 274] width 75 height 50
select select "85541"
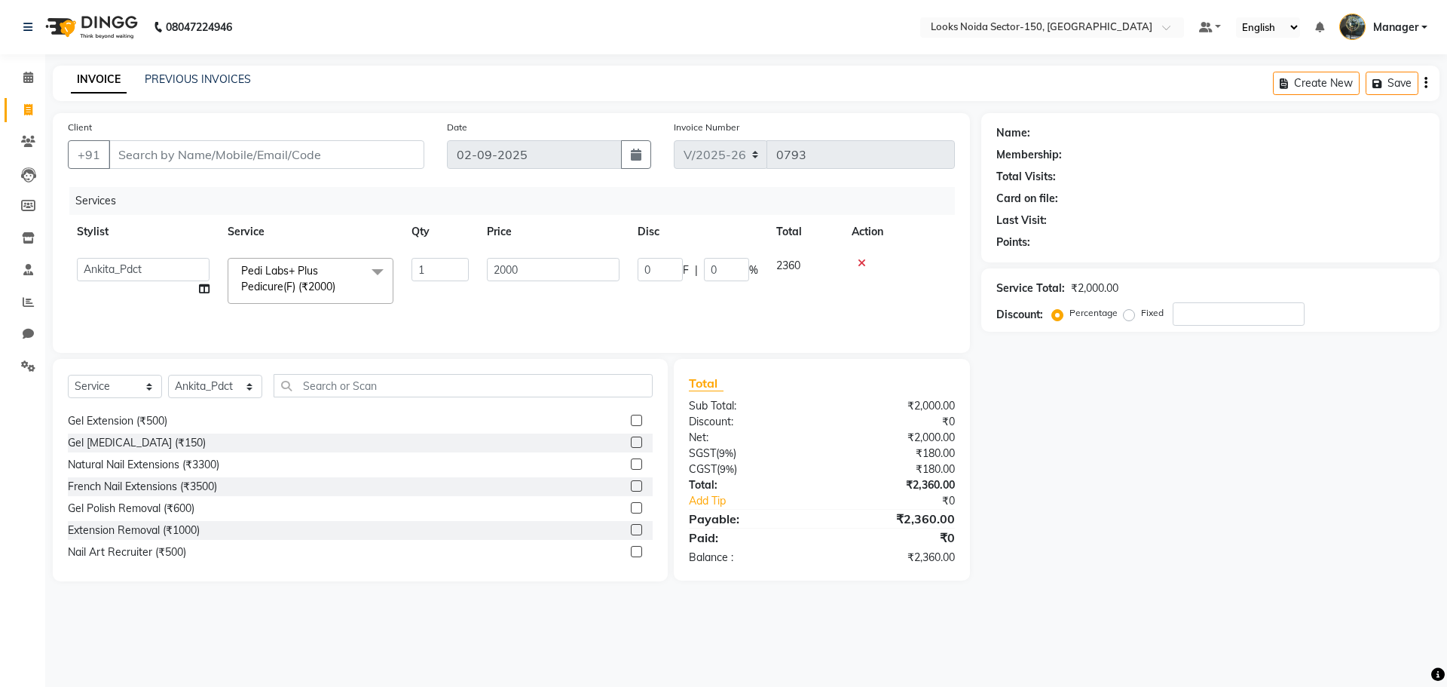
click at [482, 269] on td "2000" at bounding box center [553, 281] width 151 height 64
click at [438, 273] on input "1" at bounding box center [439, 269] width 57 height 23
type input "2"
click at [1161, 378] on div "Name: Membership: Total Visits: Card on file: Last Visit: Points: Service Total…" at bounding box center [1216, 347] width 470 height 468
click at [237, 380] on select "Select Stylist [PERSON_NAME] Ankita_Pdct Arshad Counter_Sales Deepa Farman_BRB …" at bounding box center [215, 386] width 94 height 23
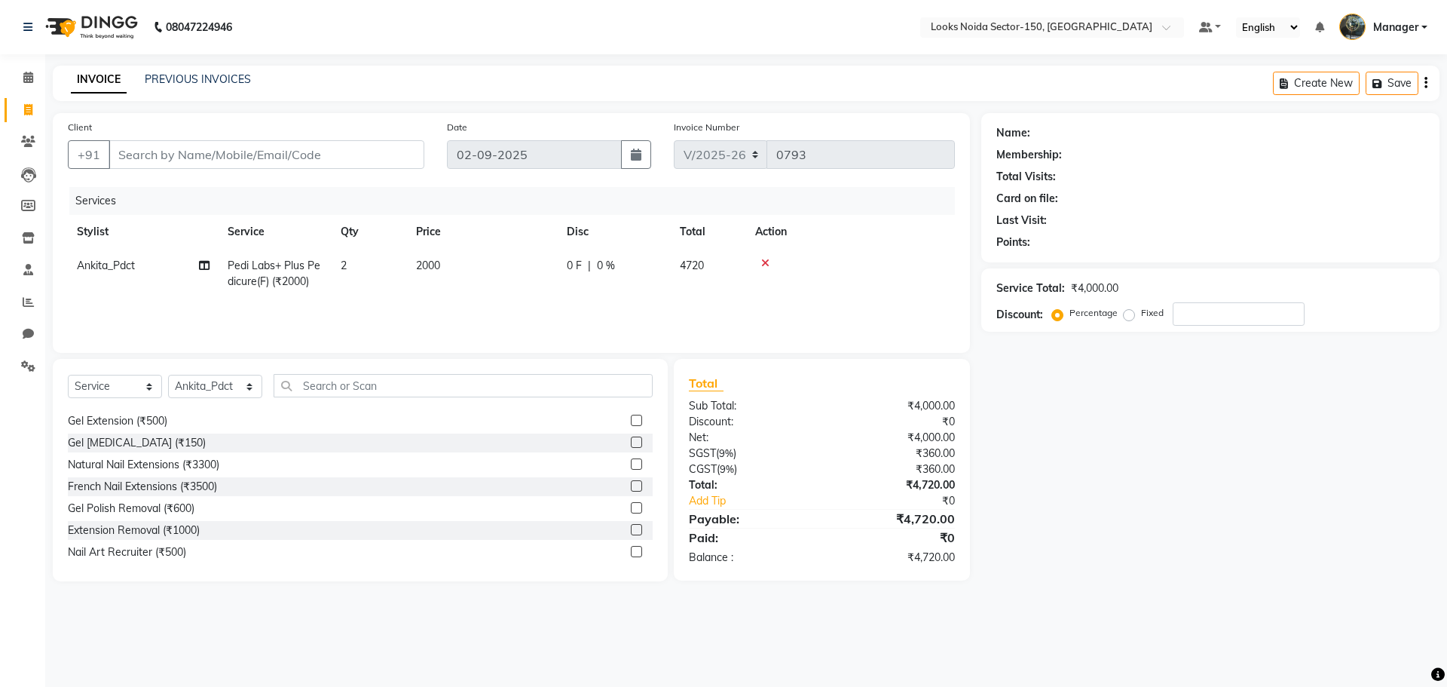
drag, startPoint x: 1077, startPoint y: 350, endPoint x: 696, endPoint y: 259, distance: 391.5
click at [1078, 347] on div "Name: Membership: Total Visits: Card on file: Last Visit: Points: Service Total…" at bounding box center [1216, 347] width 470 height 468
click at [338, 158] on input "Client" at bounding box center [267, 154] width 316 height 29
click at [262, 151] on input "Client" at bounding box center [267, 154] width 316 height 29
type input "8"
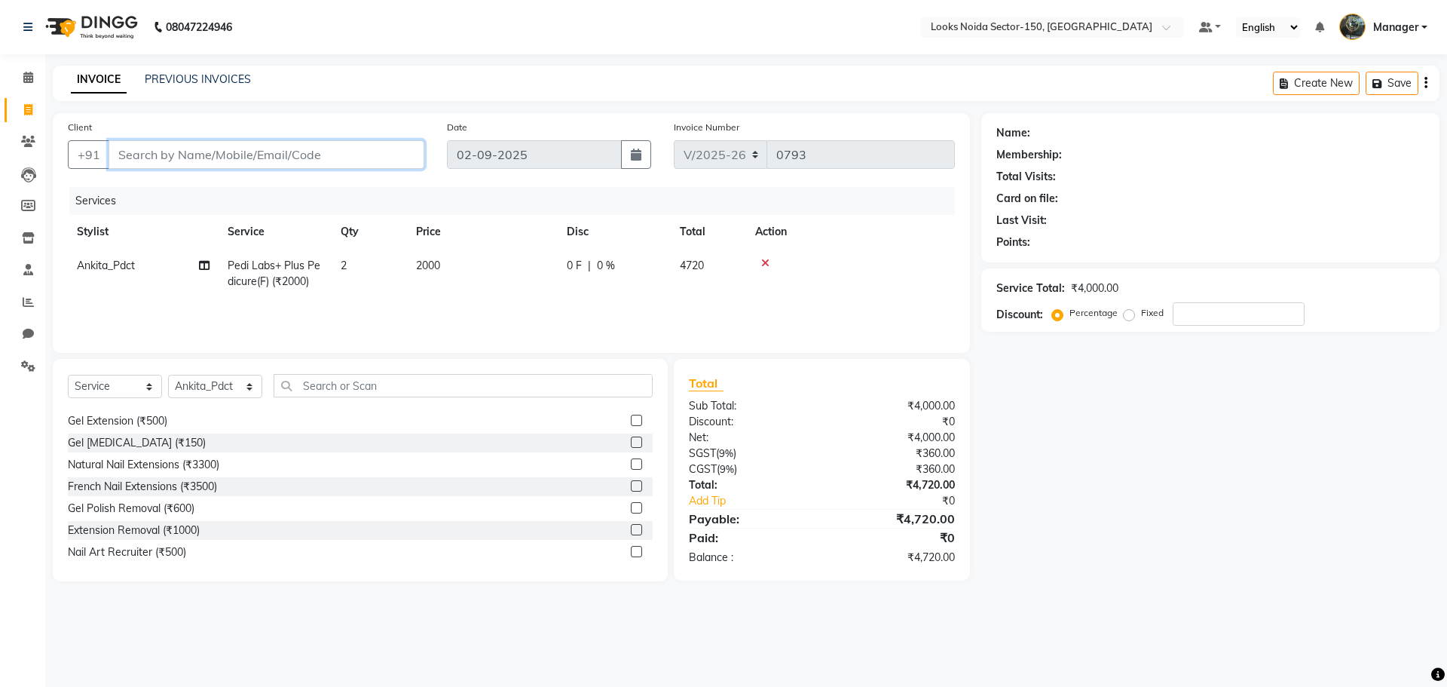
type input "0"
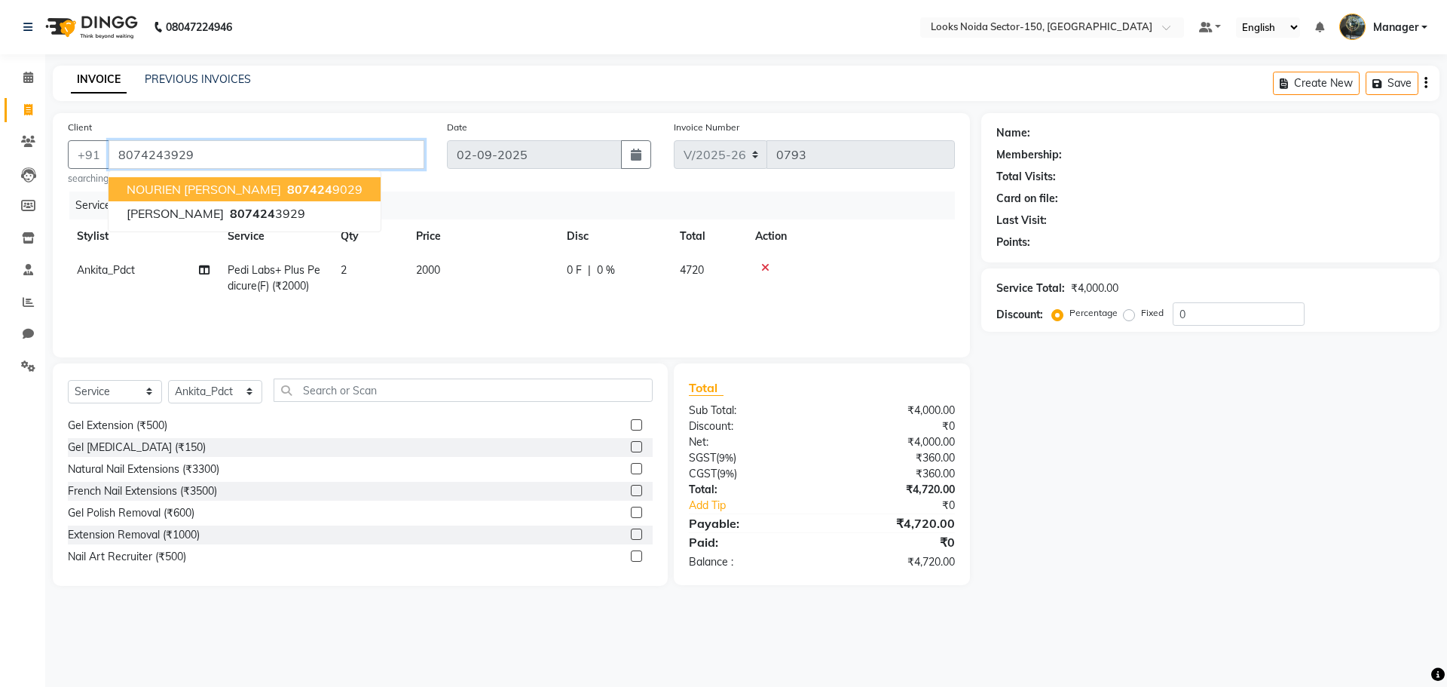
type input "8074243929"
select select "1: Object"
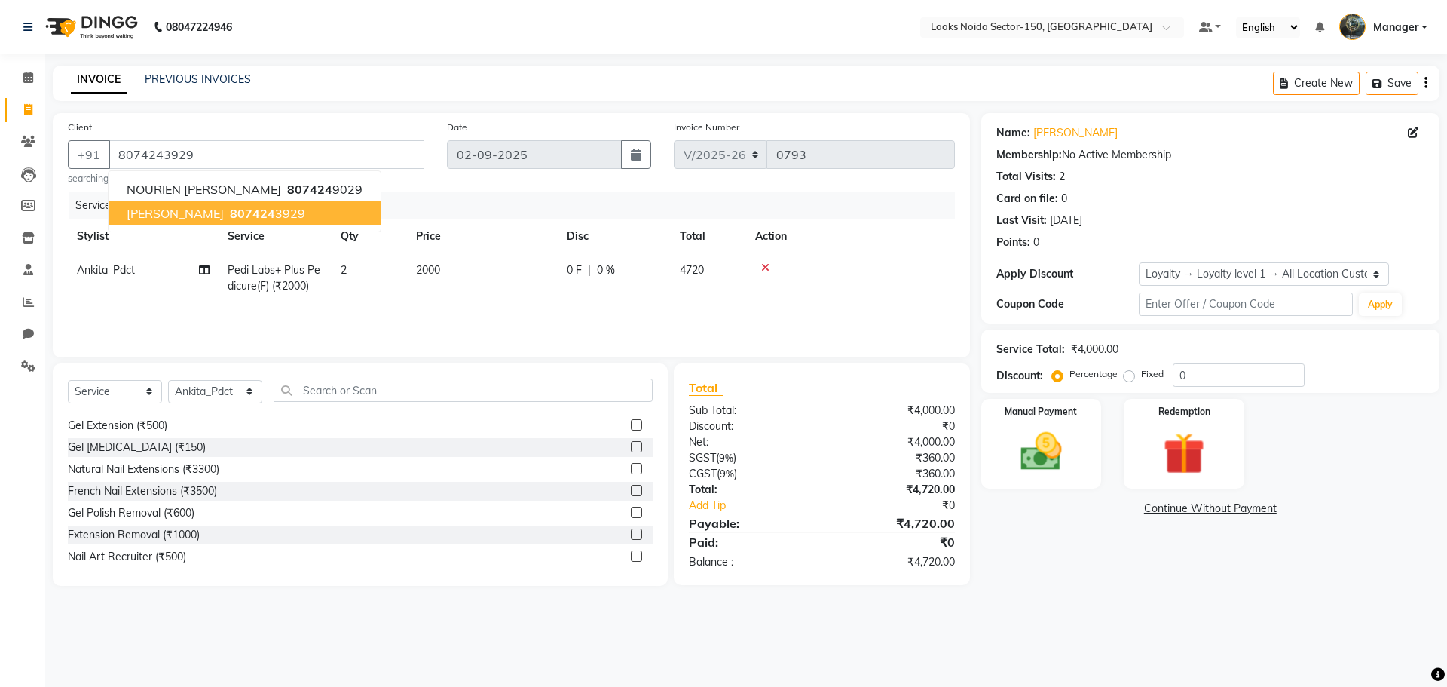
click at [228, 215] on ngb-highlight "807424 3929" at bounding box center [266, 213] width 78 height 15
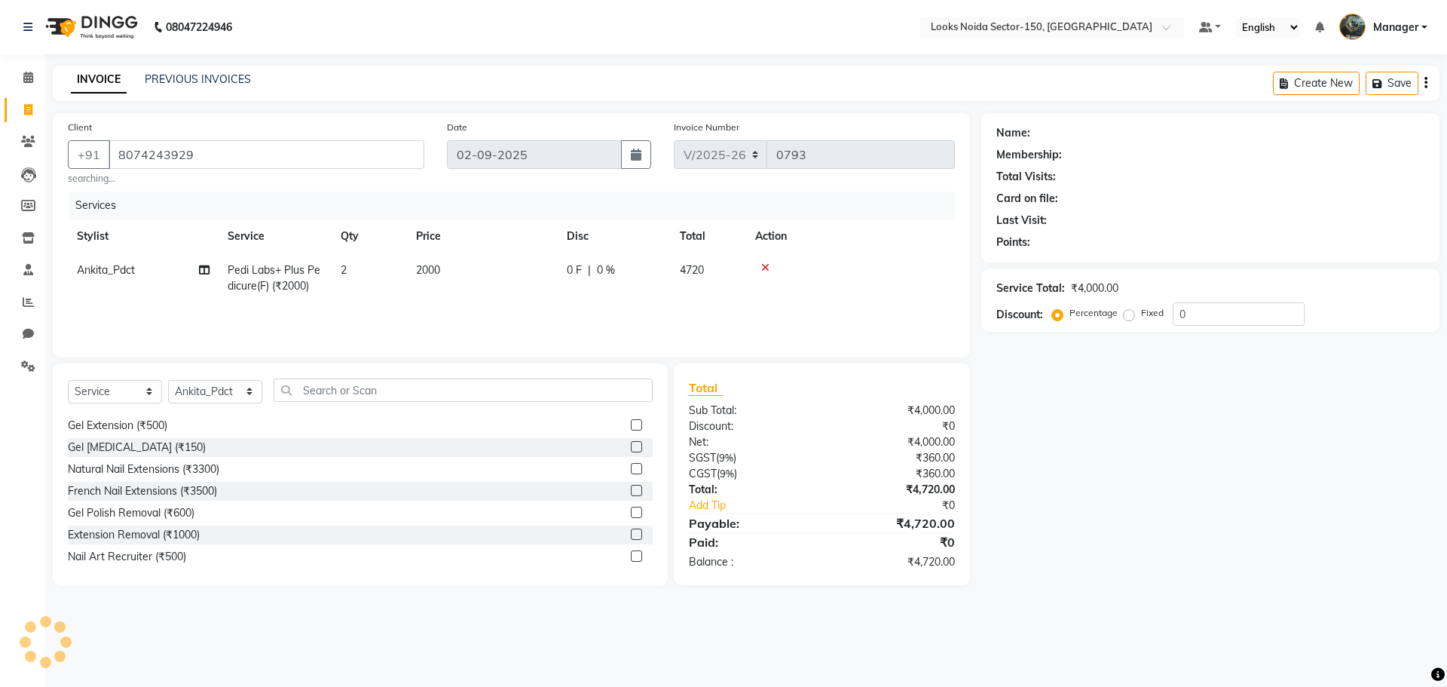
select select "1: Object"
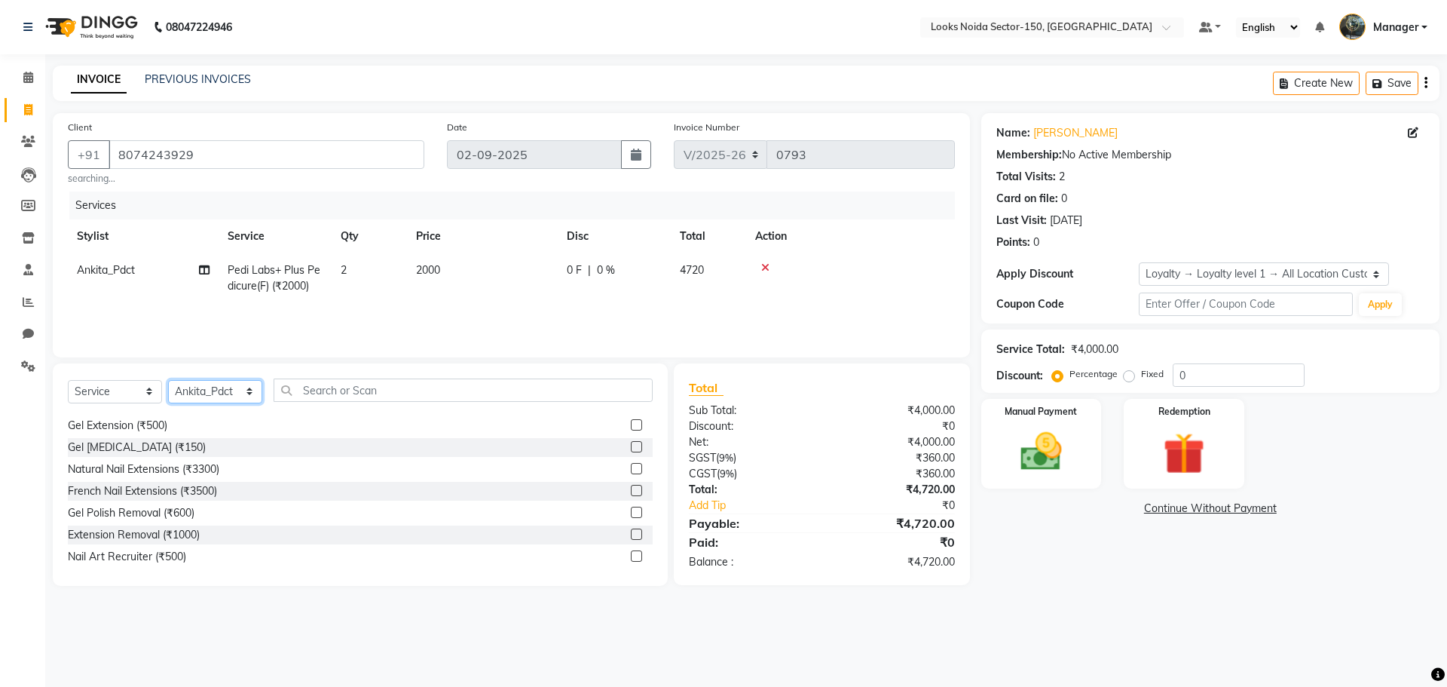
click at [256, 387] on select "Select Stylist [PERSON_NAME] Ankita_Pdct Arshad Counter_Sales Deepa Farman_BRB …" at bounding box center [215, 391] width 94 height 23
select select "85539"
click at [168, 380] on select "Select Stylist [PERSON_NAME] Ankita_Pdct Arshad Counter_Sales Deepa Farman_BRB …" at bounding box center [215, 391] width 94 height 23
click at [301, 390] on input "text" at bounding box center [463, 389] width 379 height 23
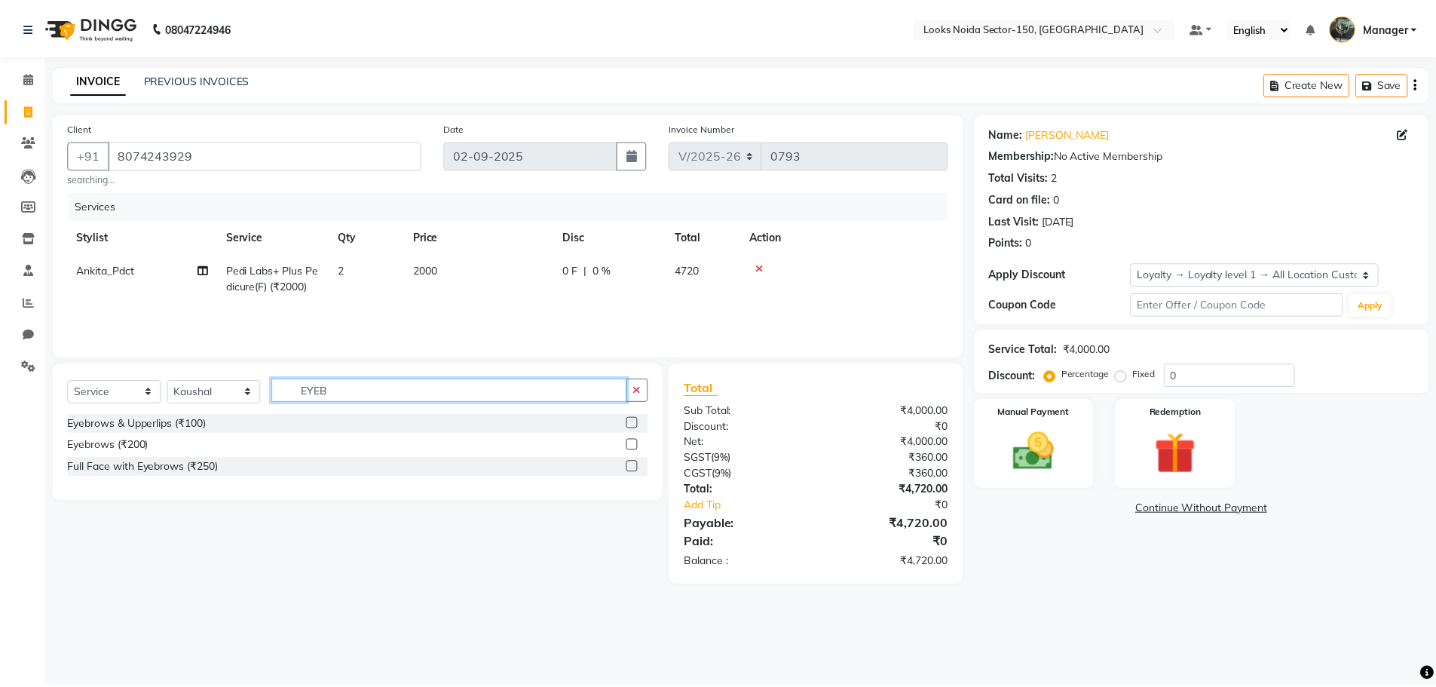
scroll to position [0, 0]
type input "EYEBROWS"
click at [637, 437] on div at bounding box center [642, 445] width 22 height 19
click at [638, 441] on label at bounding box center [636, 444] width 11 height 11
click at [638, 441] on input "checkbox" at bounding box center [636, 445] width 10 height 10
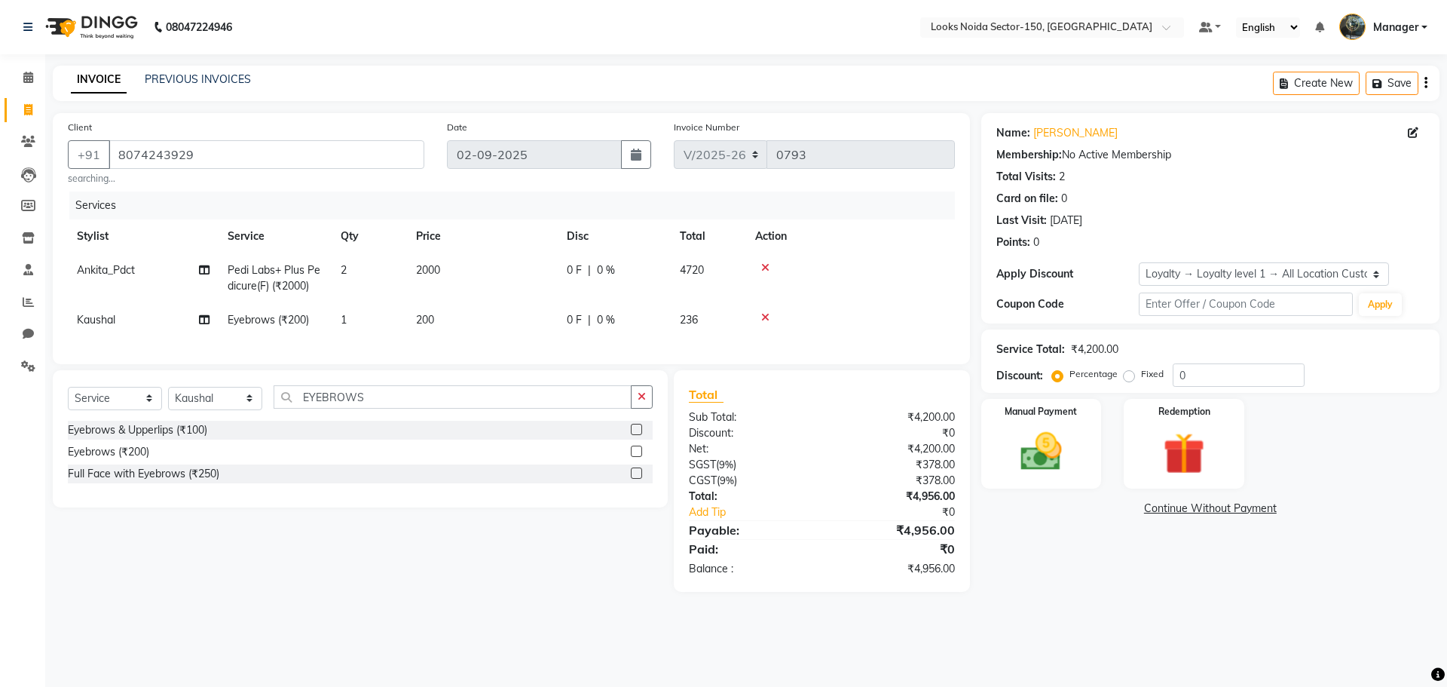
checkbox input "false"
drag, startPoint x: 430, startPoint y: 290, endPoint x: 434, endPoint y: 304, distance: 14.1
click at [433, 302] on td "2000" at bounding box center [482, 278] width 151 height 50
select select "85541"
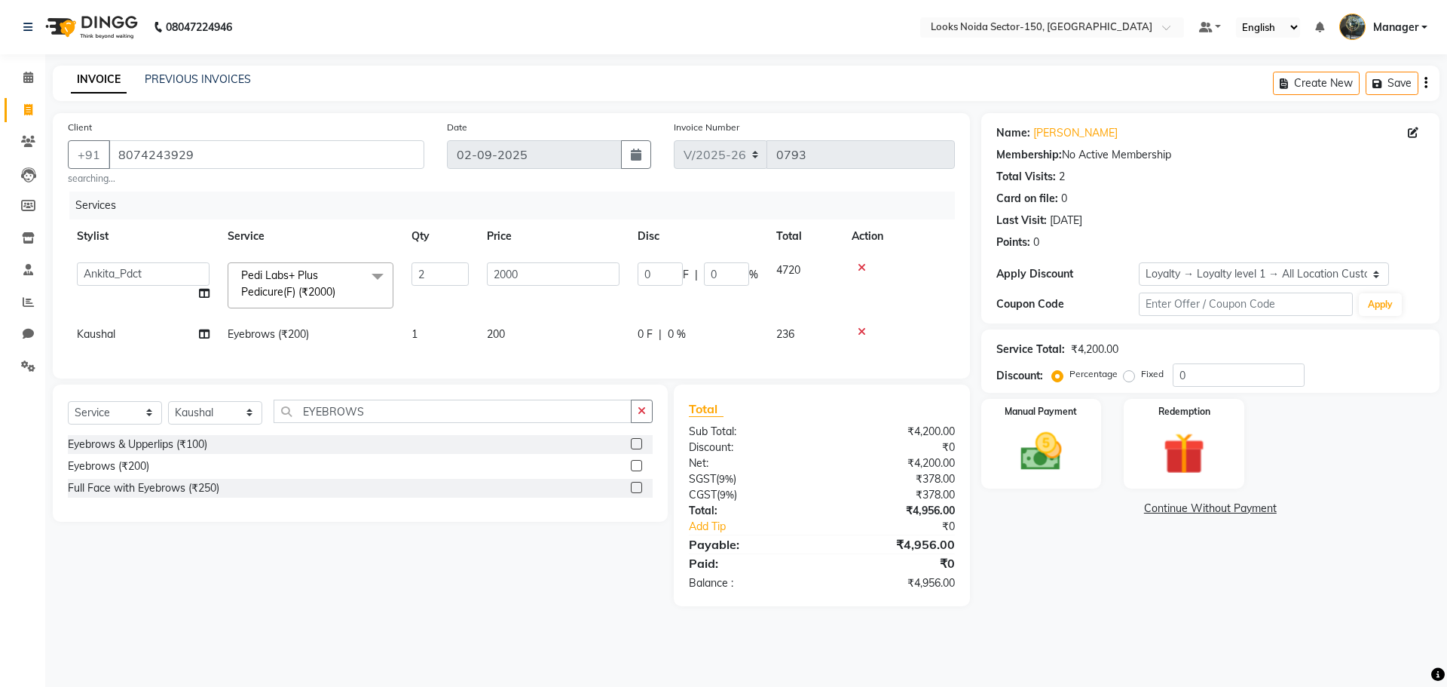
drag, startPoint x: 434, startPoint y: 304, endPoint x: 457, endPoint y: 316, distance: 26.3
click at [434, 304] on td "2" at bounding box center [439, 285] width 75 height 64
click at [491, 337] on span "200" at bounding box center [496, 334] width 18 height 14
select select "85539"
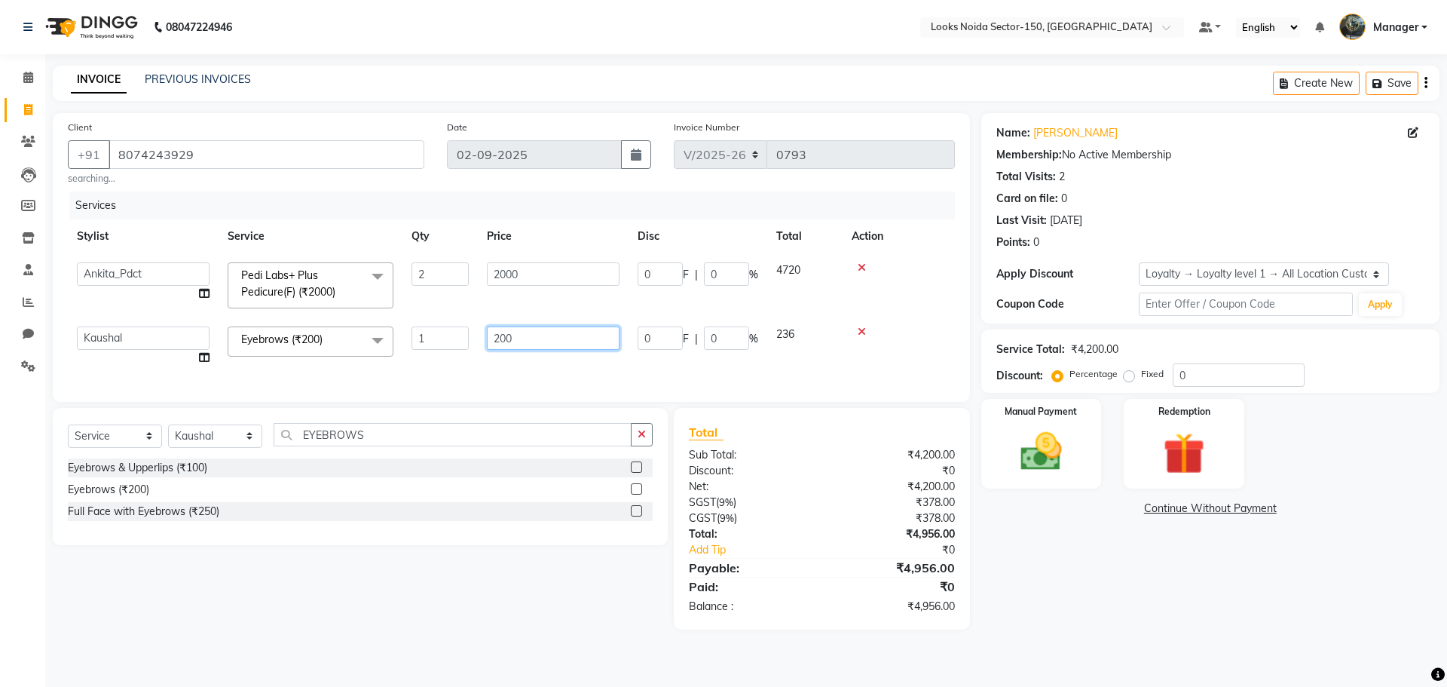
click at [502, 336] on input "200" at bounding box center [553, 337] width 133 height 23
type input "100"
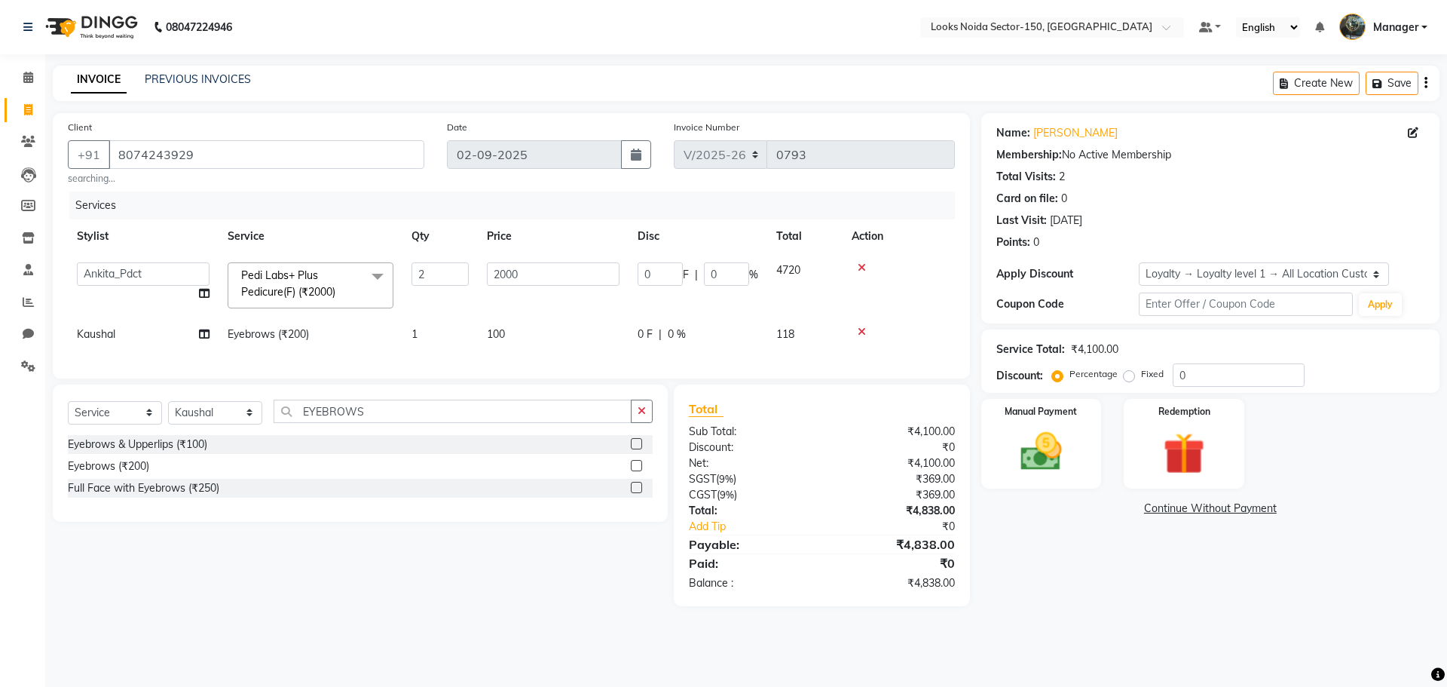
click at [1126, 538] on div "Name: Sudeep Membership: No Active Membership Total Visits: 2 Card on file: 0 L…" at bounding box center [1216, 359] width 470 height 493
click at [1220, 372] on input "0" at bounding box center [1239, 374] width 132 height 23
type input "2"
type input "80"
type input "2"
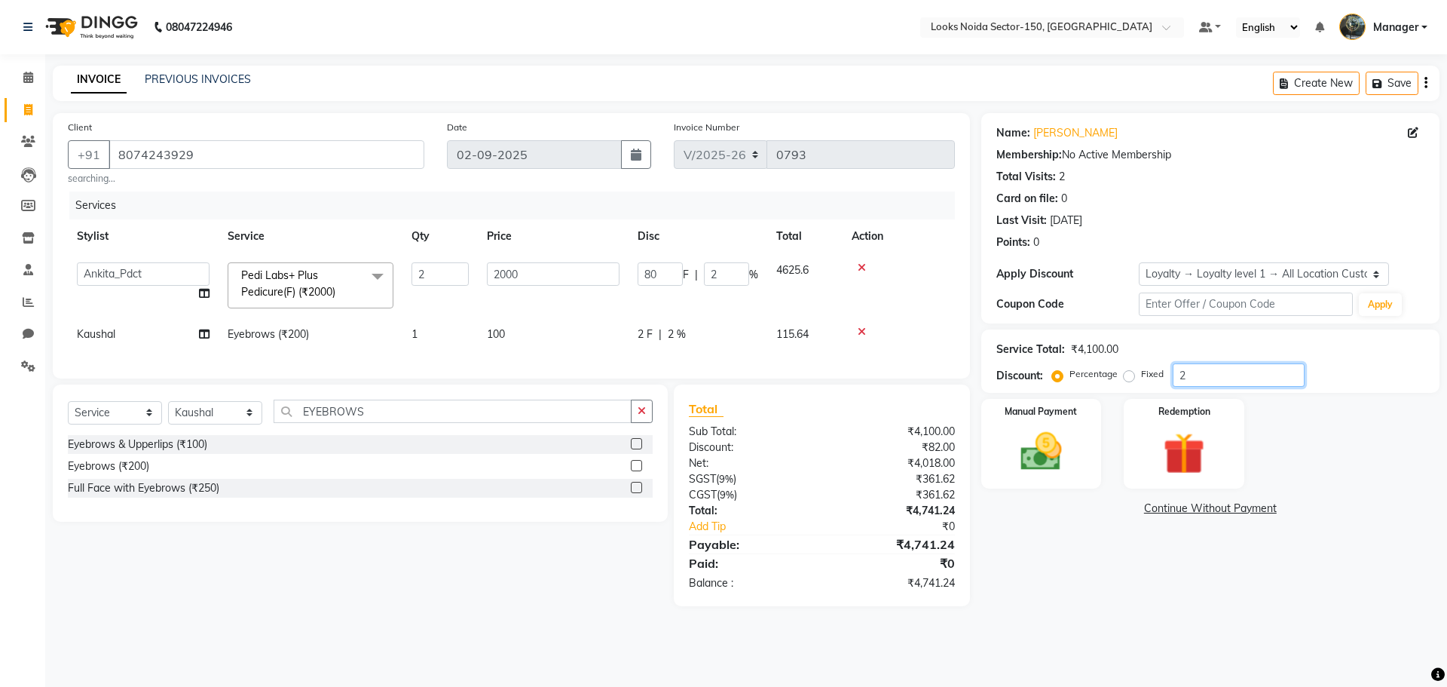
type input "20"
type input "800"
type input "20"
type input "2"
type input "80"
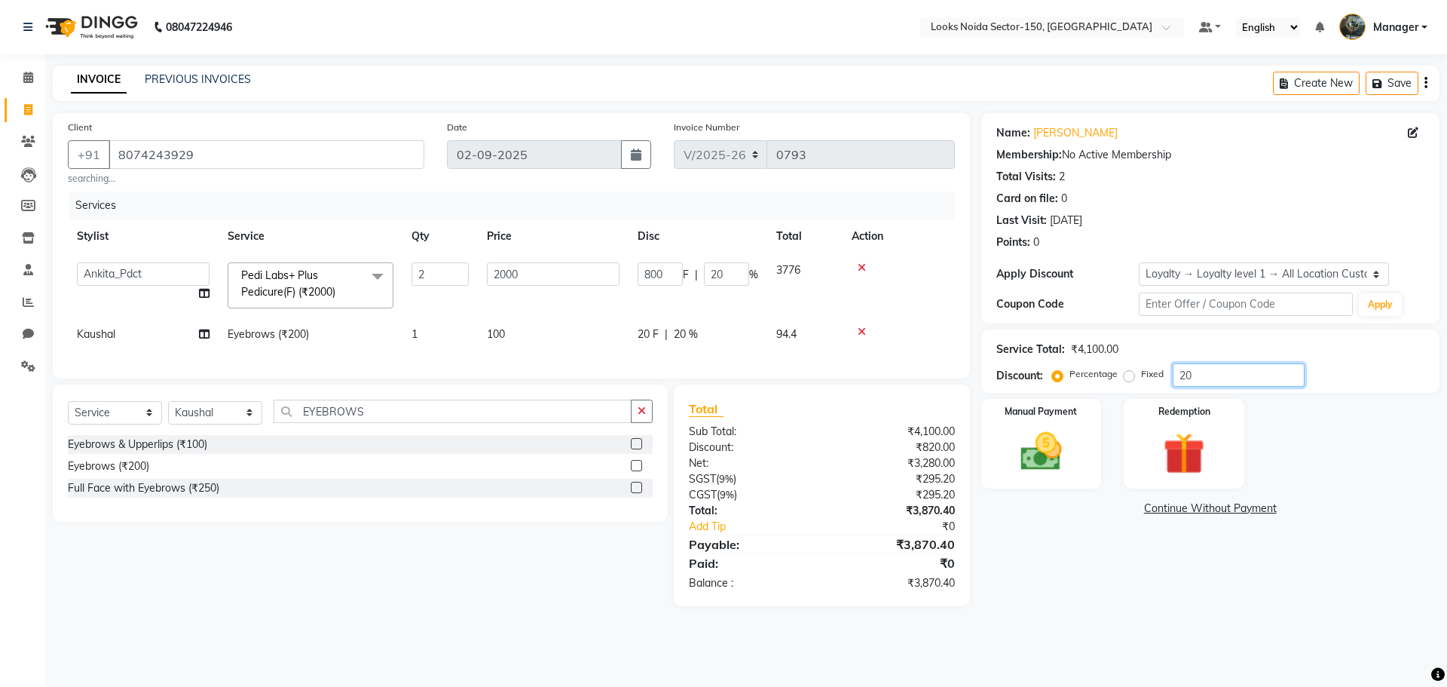
type input "2"
type input "0"
type input "2"
type input "80"
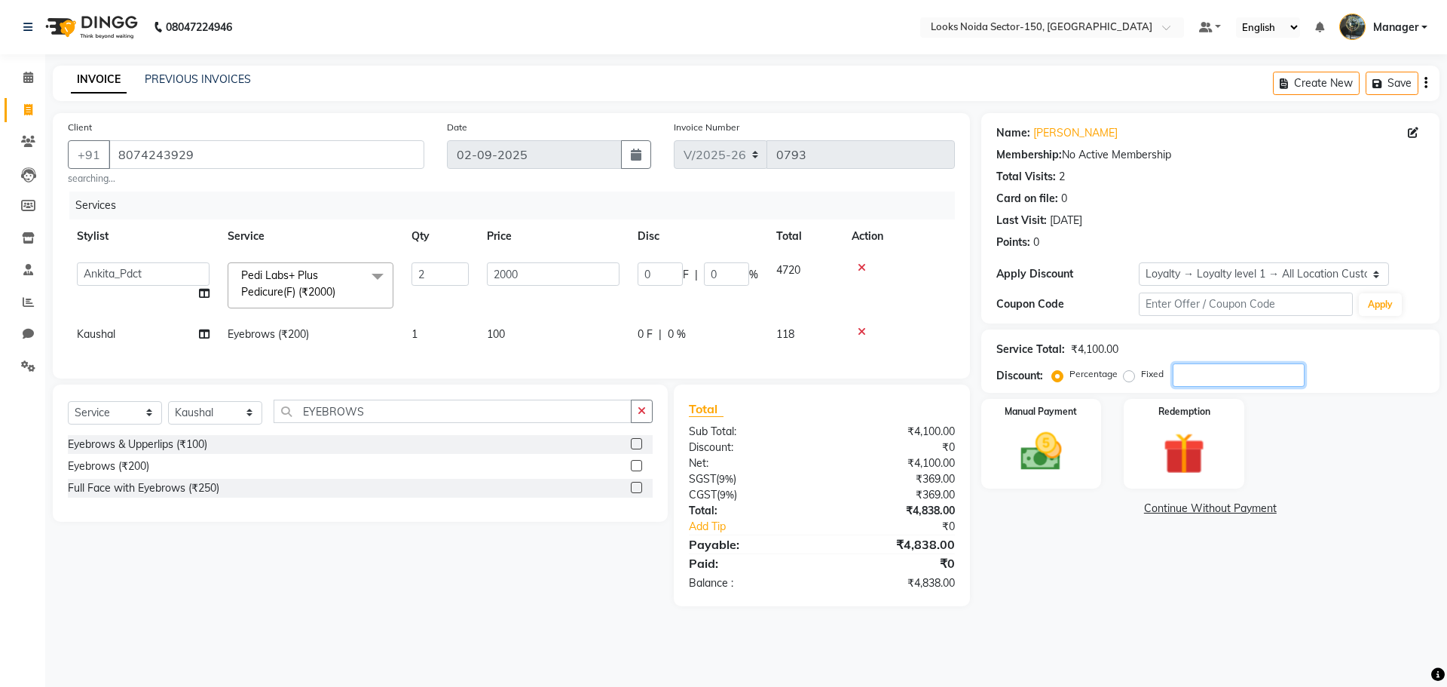
type input "2"
type input "20"
type input "800"
type input "20"
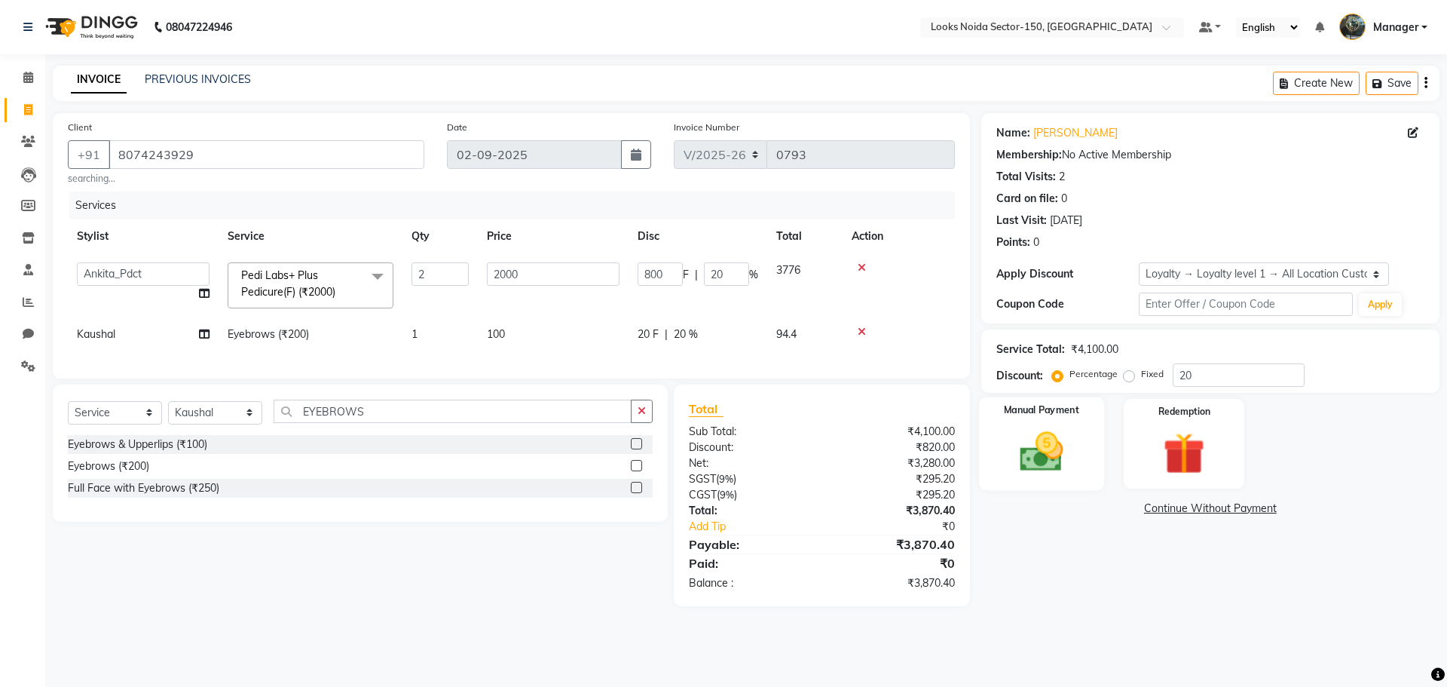
click at [1021, 438] on img at bounding box center [1041, 452] width 70 height 50
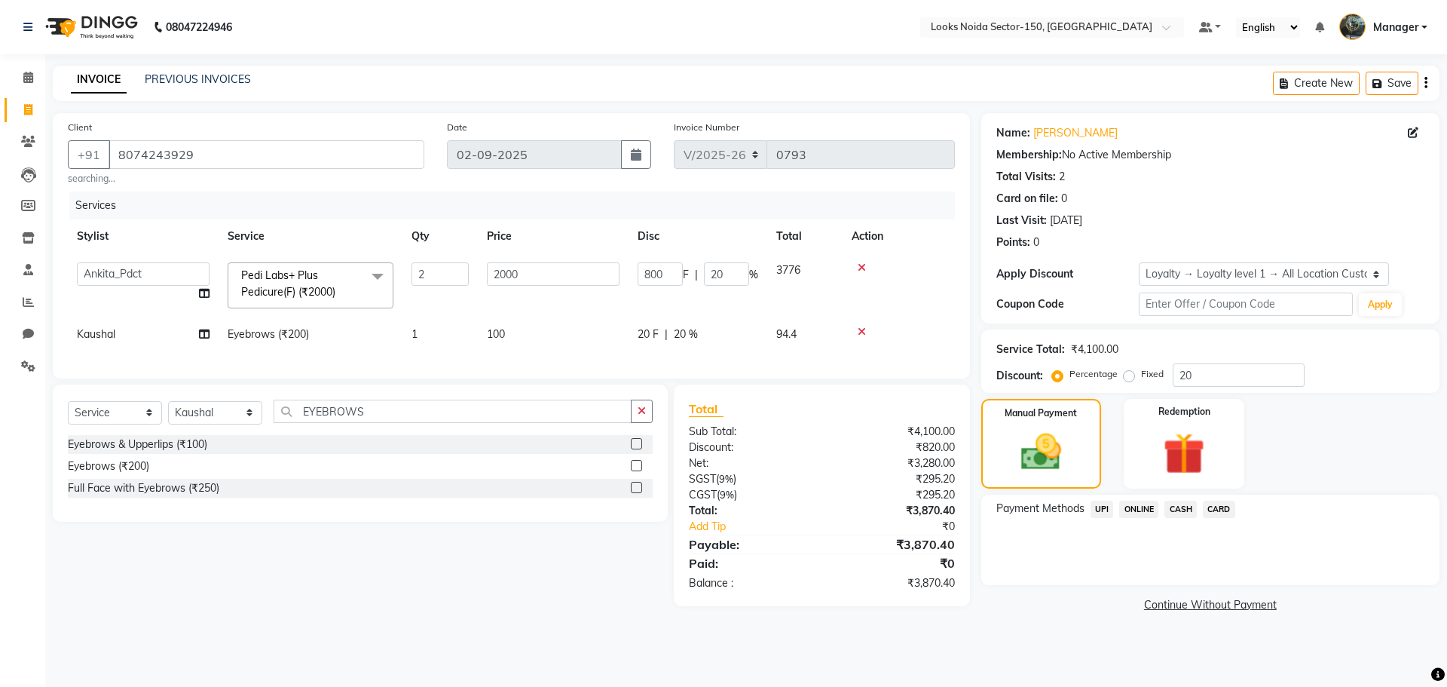
click at [1103, 509] on span "UPI" at bounding box center [1102, 508] width 23 height 17
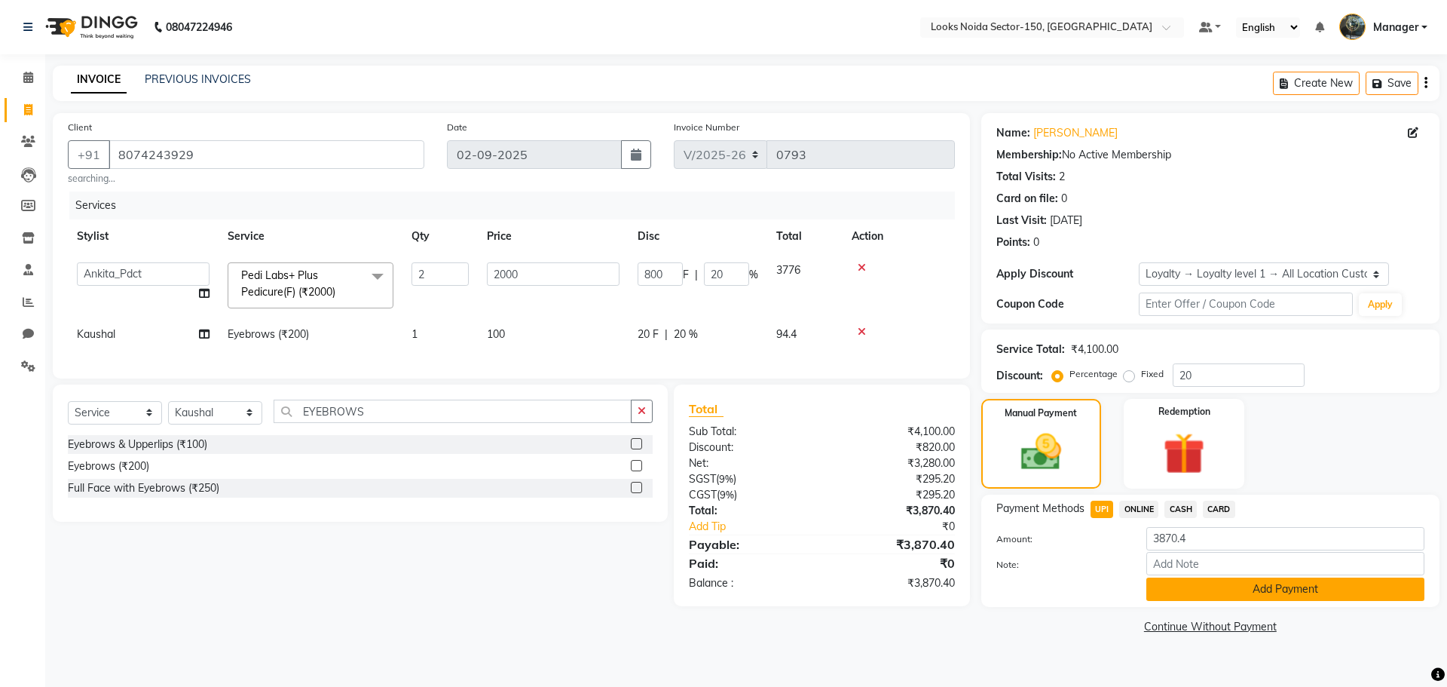
click at [1199, 593] on button "Add Payment" at bounding box center [1285, 588] width 278 height 23
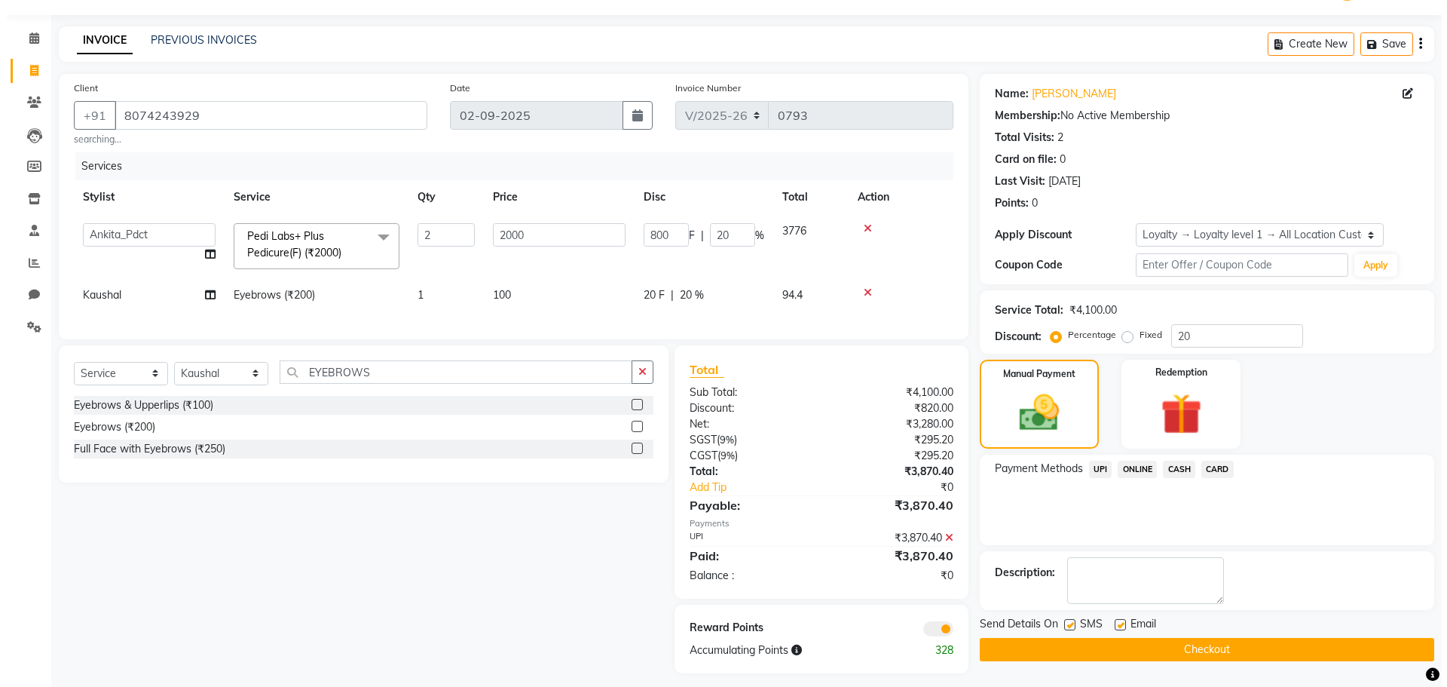
scroll to position [60, 0]
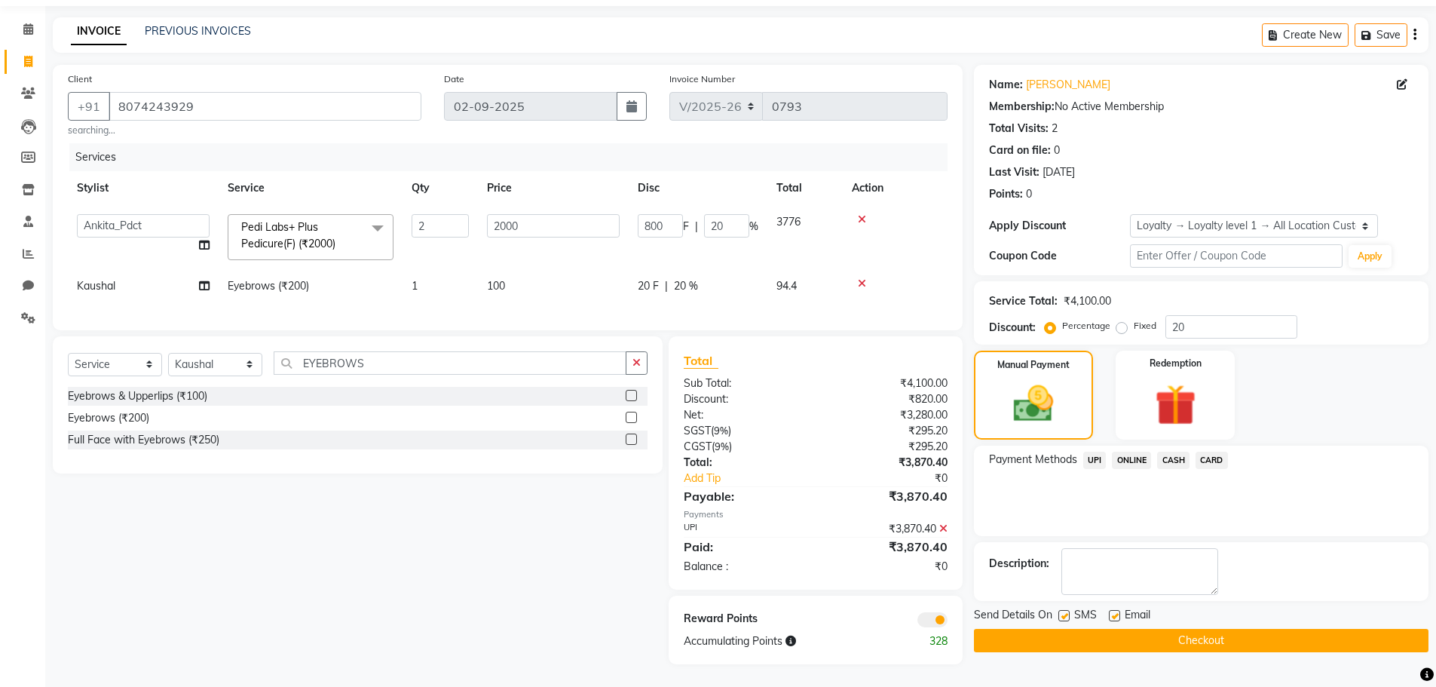
click at [933, 613] on span at bounding box center [932, 619] width 30 height 15
click at [947, 622] on input "checkbox" at bounding box center [947, 622] width 0 height 0
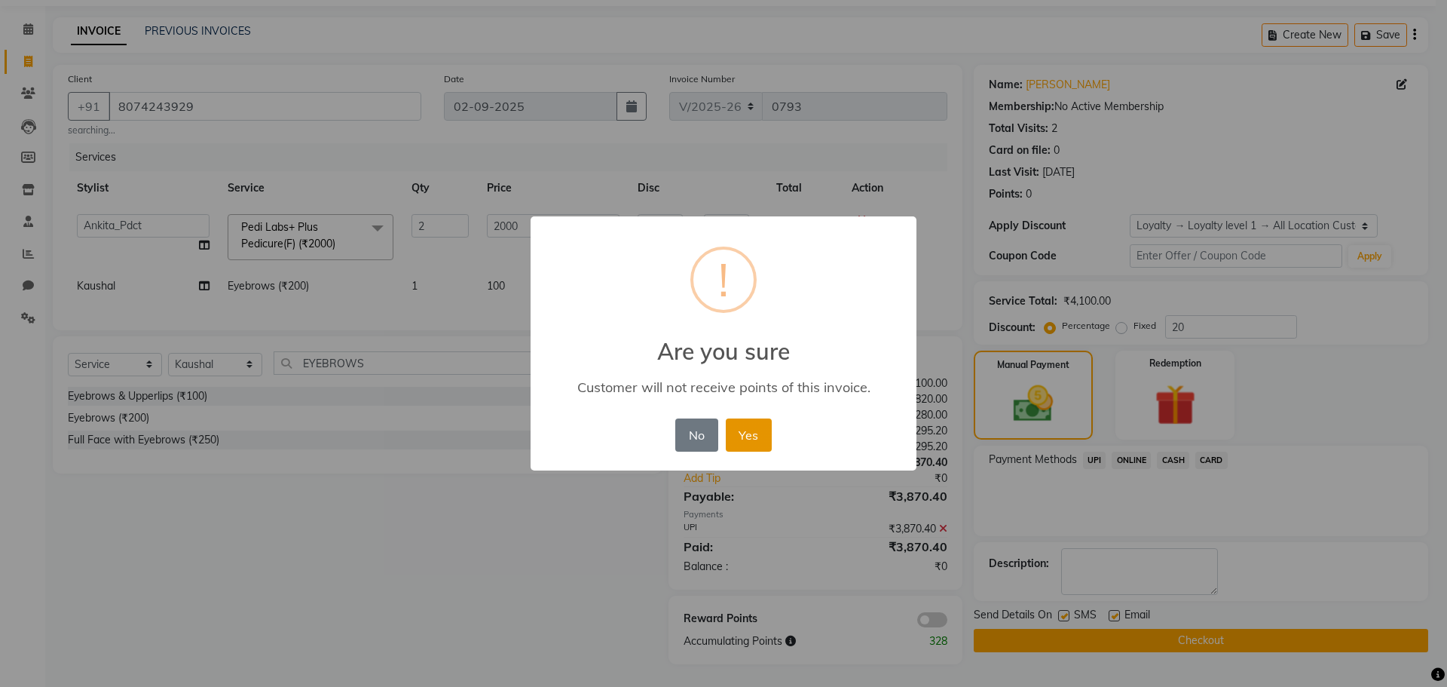
click at [741, 435] on button "Yes" at bounding box center [749, 434] width 46 height 33
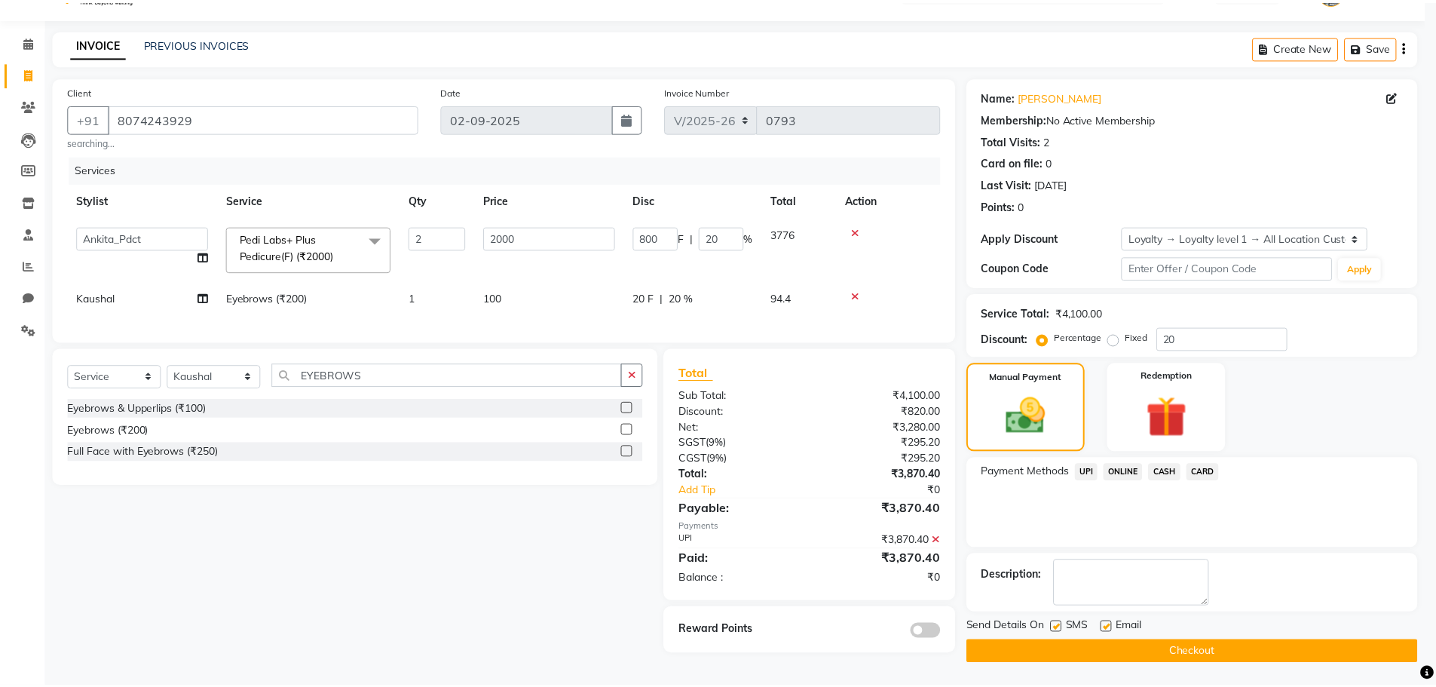
scroll to position [38, 0]
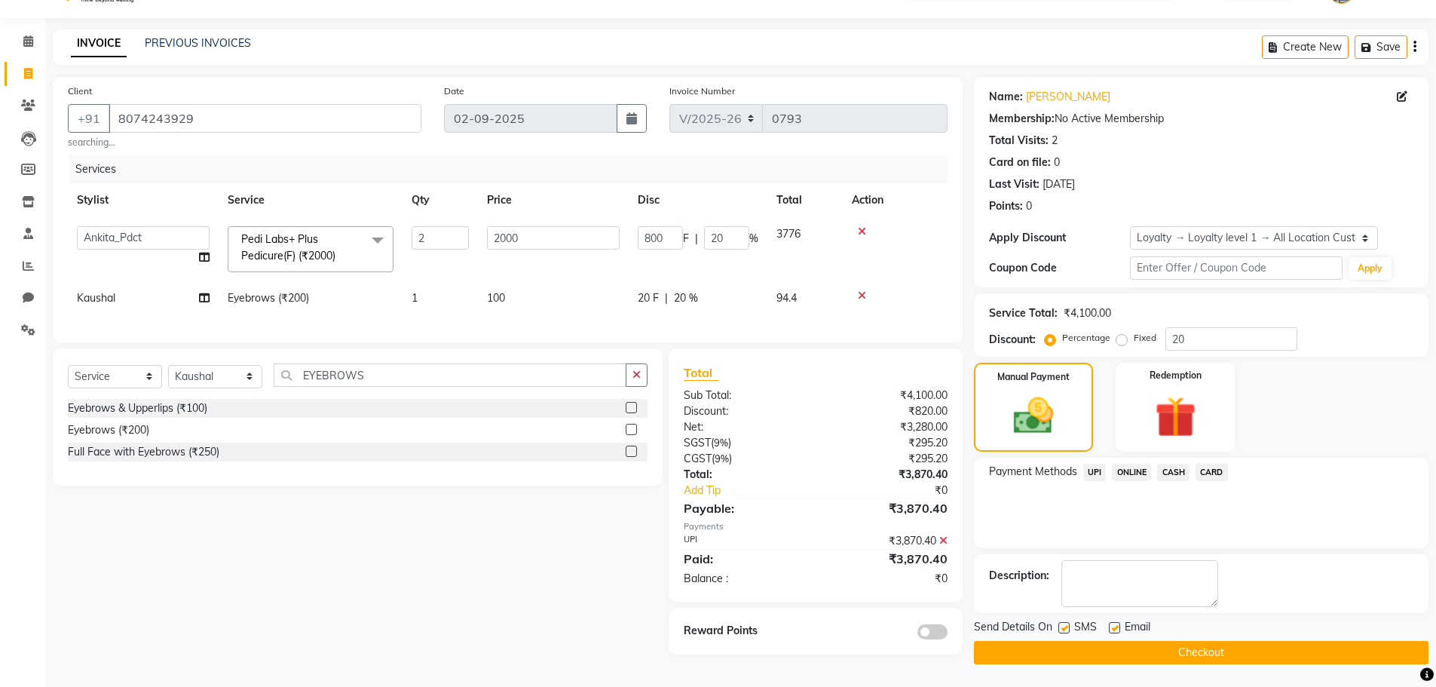
click at [1018, 651] on button "Checkout" at bounding box center [1201, 652] width 454 height 23
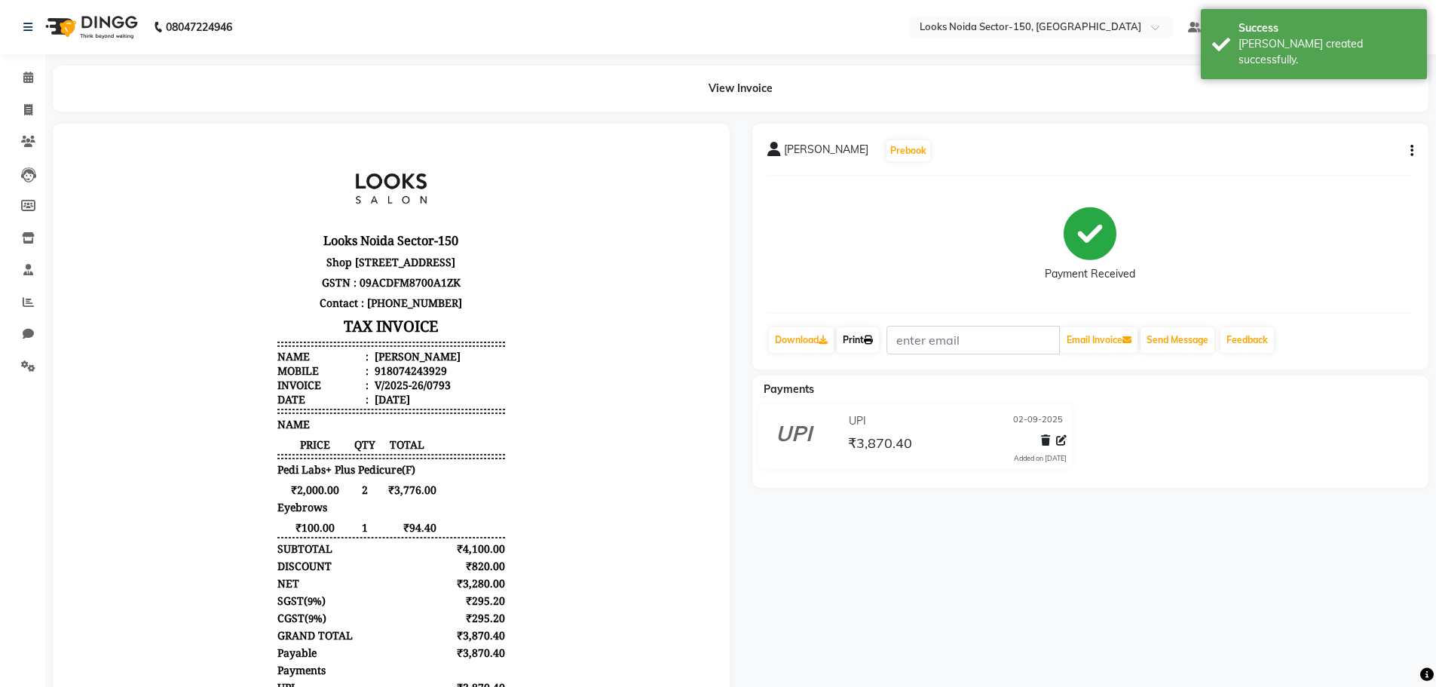
click at [862, 341] on link "Print" at bounding box center [858, 340] width 42 height 26
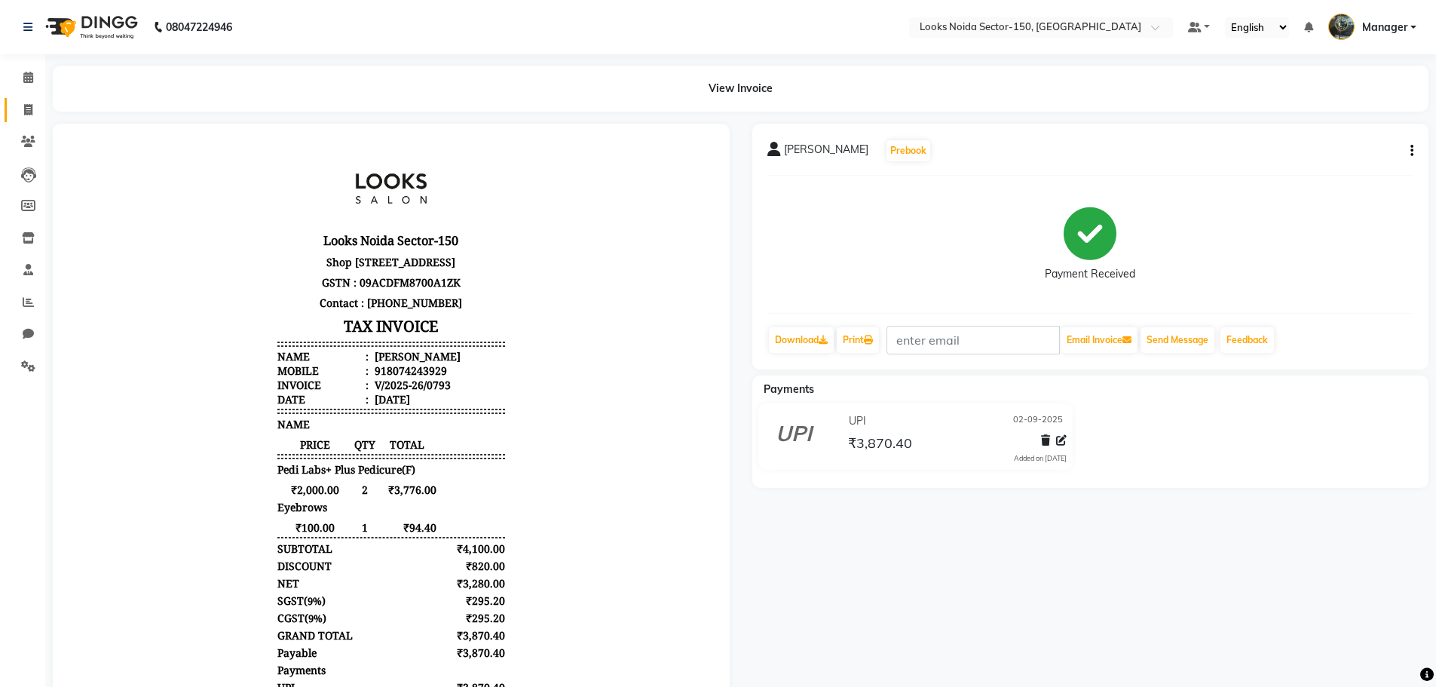
drag, startPoint x: 17, startPoint y: 121, endPoint x: 25, endPoint y: 99, distance: 22.7
click at [17, 118] on link "Invoice" at bounding box center [23, 110] width 36 height 25
select select "service"
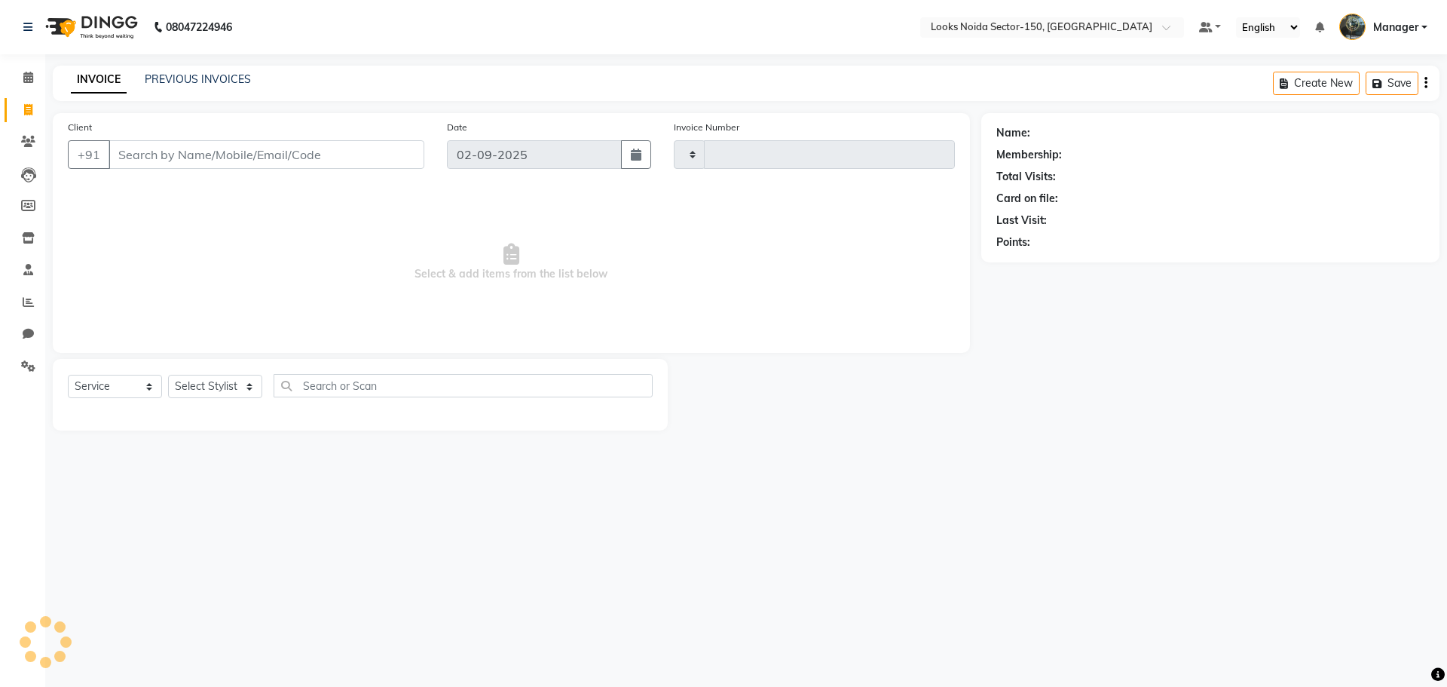
type input "0795"
click at [25, 99] on link "Invoice" at bounding box center [23, 110] width 36 height 25
select select "service"
type input "0795"
select select "8587"
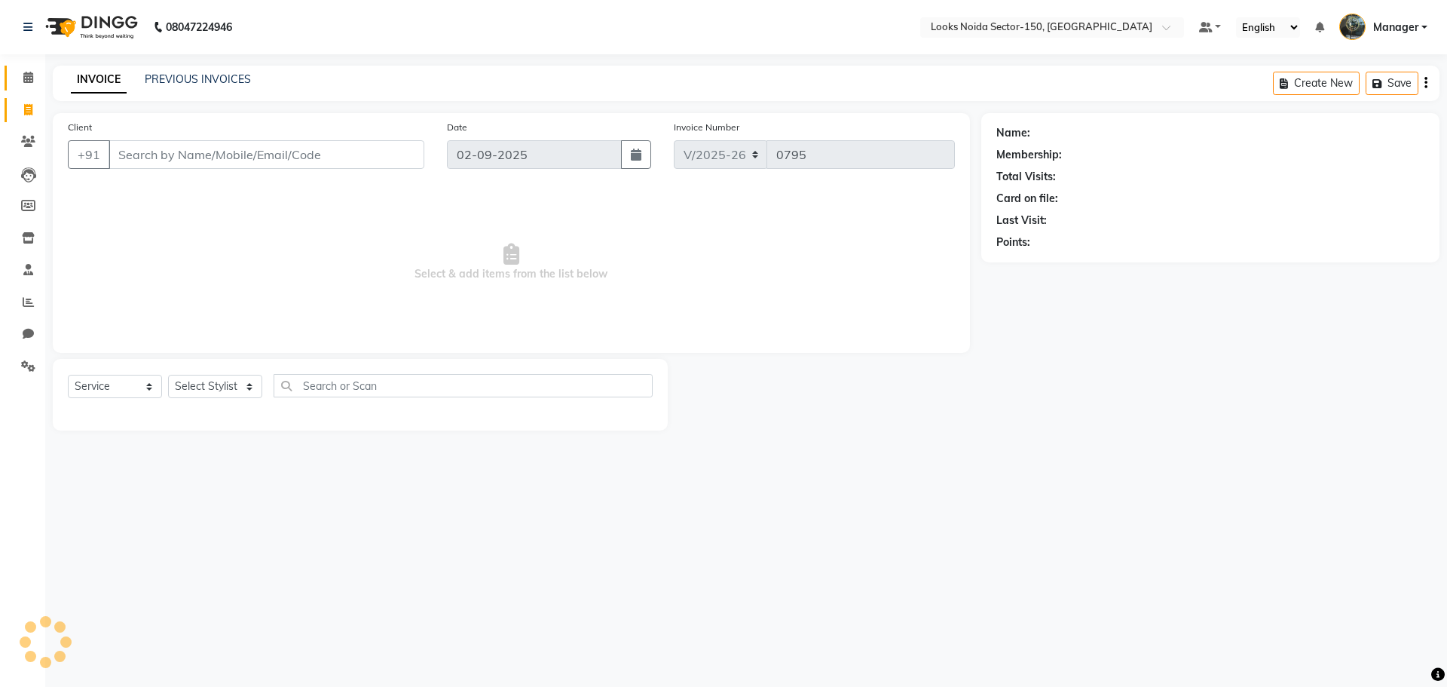
click at [23, 67] on link "Calendar" at bounding box center [23, 78] width 36 height 25
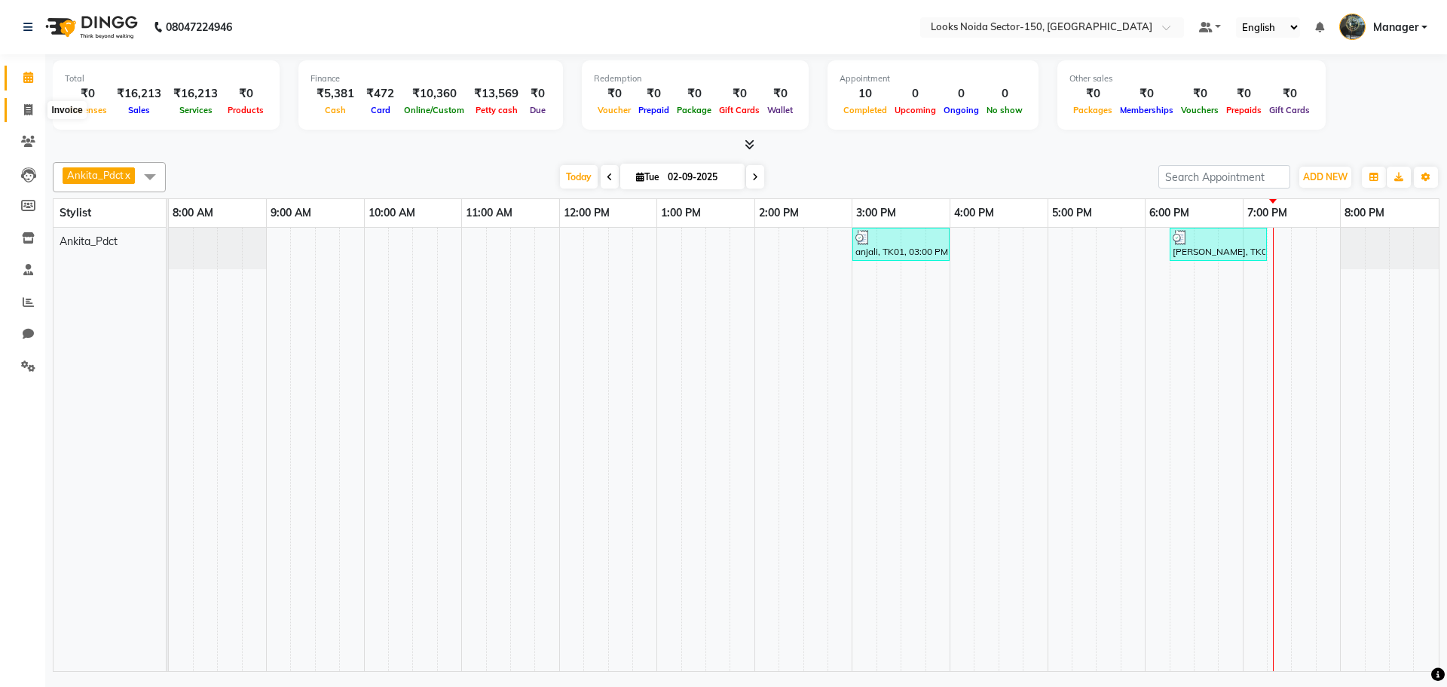
click at [25, 104] on icon at bounding box center [28, 109] width 8 height 11
select select "8587"
select select "service"
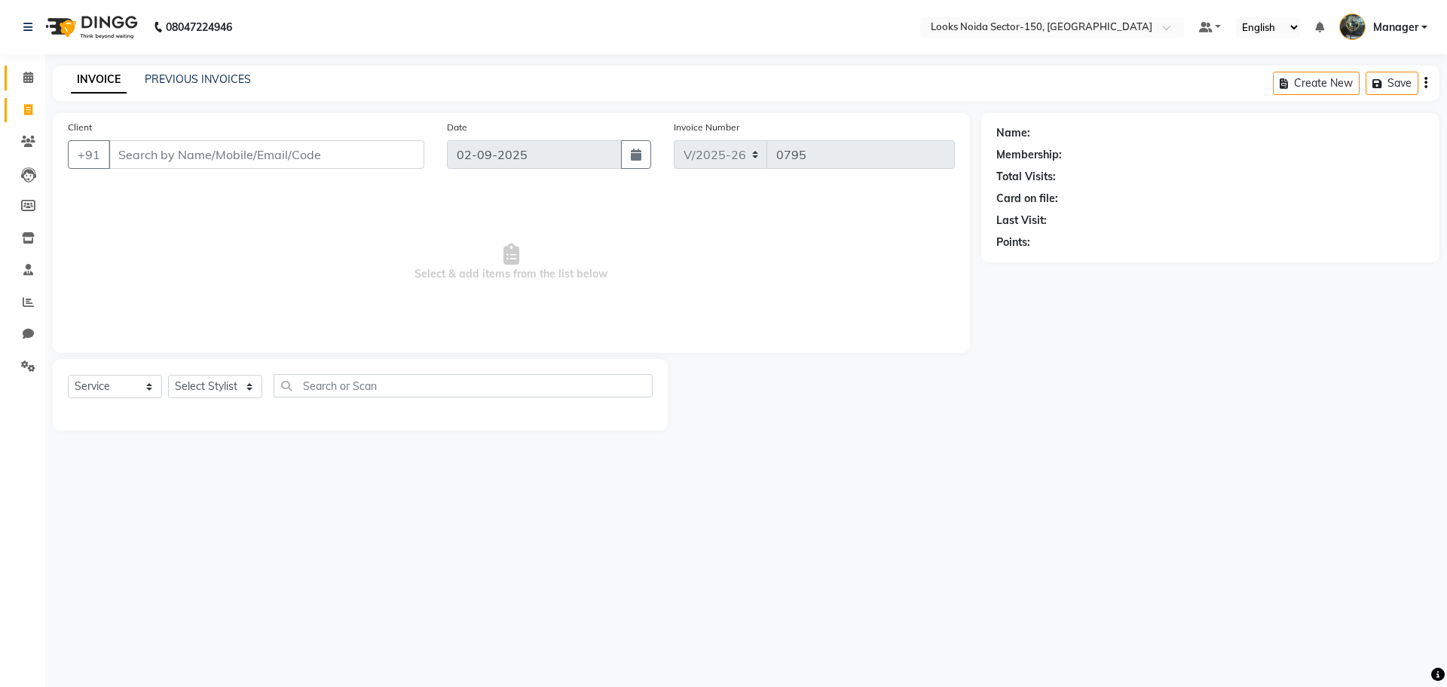
click at [32, 67] on link "Calendar" at bounding box center [23, 78] width 36 height 25
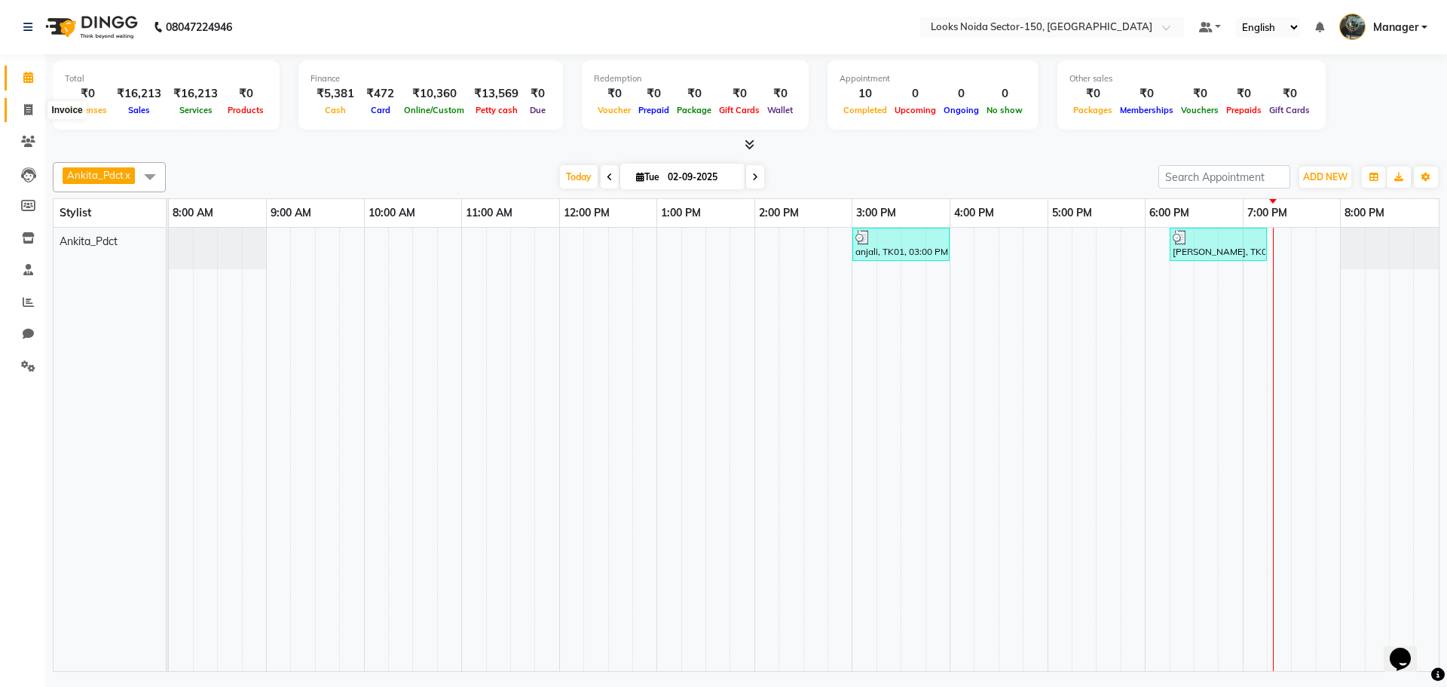
click at [24, 107] on icon at bounding box center [28, 109] width 8 height 11
select select "service"
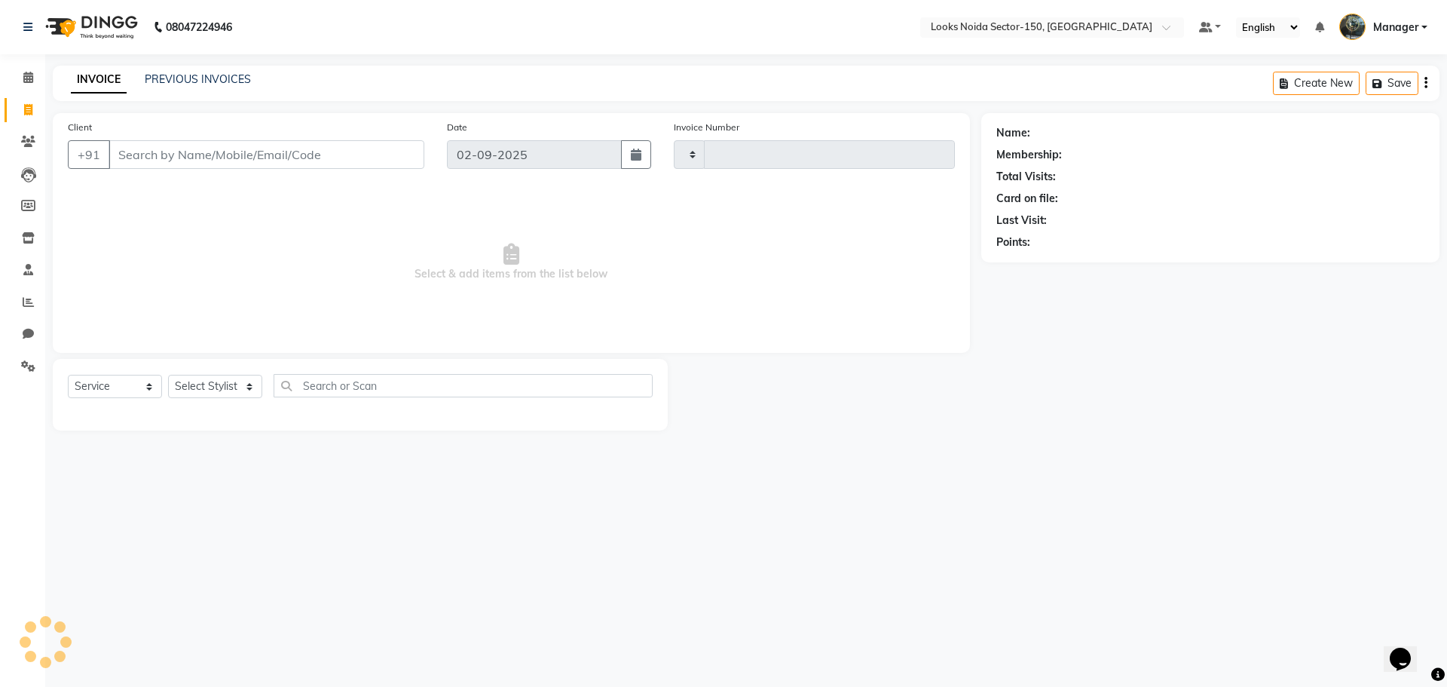
type input "0795"
select select "8587"
click at [155, 155] on input "Client" at bounding box center [267, 154] width 316 height 29
click at [193, 379] on select "Select Stylist [PERSON_NAME] Ankita_Pdct Arshad Counter_Sales Deepa Farman_BRB …" at bounding box center [215, 386] width 94 height 23
select select "85537"
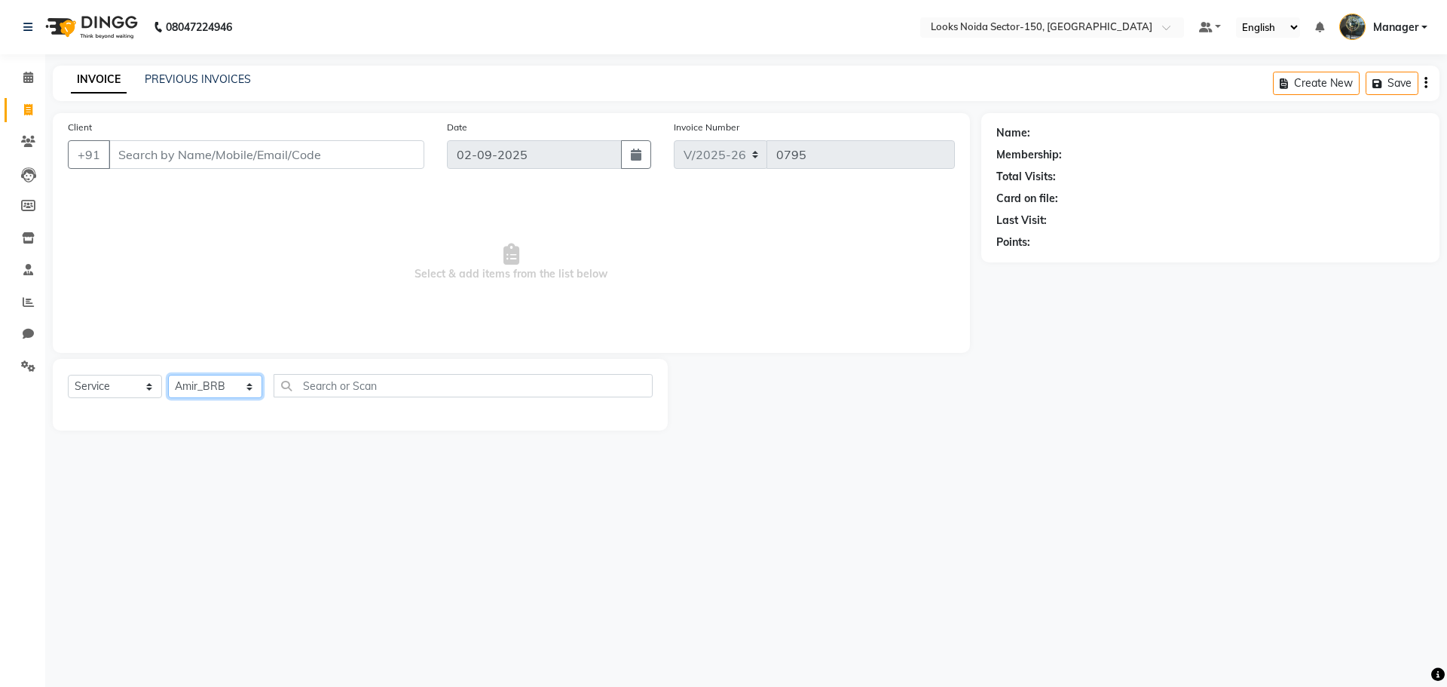
click at [168, 375] on select "Select Stylist [PERSON_NAME] Ankita_Pdct Arshad Counter_Sales Deepa Farman_BRB …" at bounding box center [215, 386] width 94 height 23
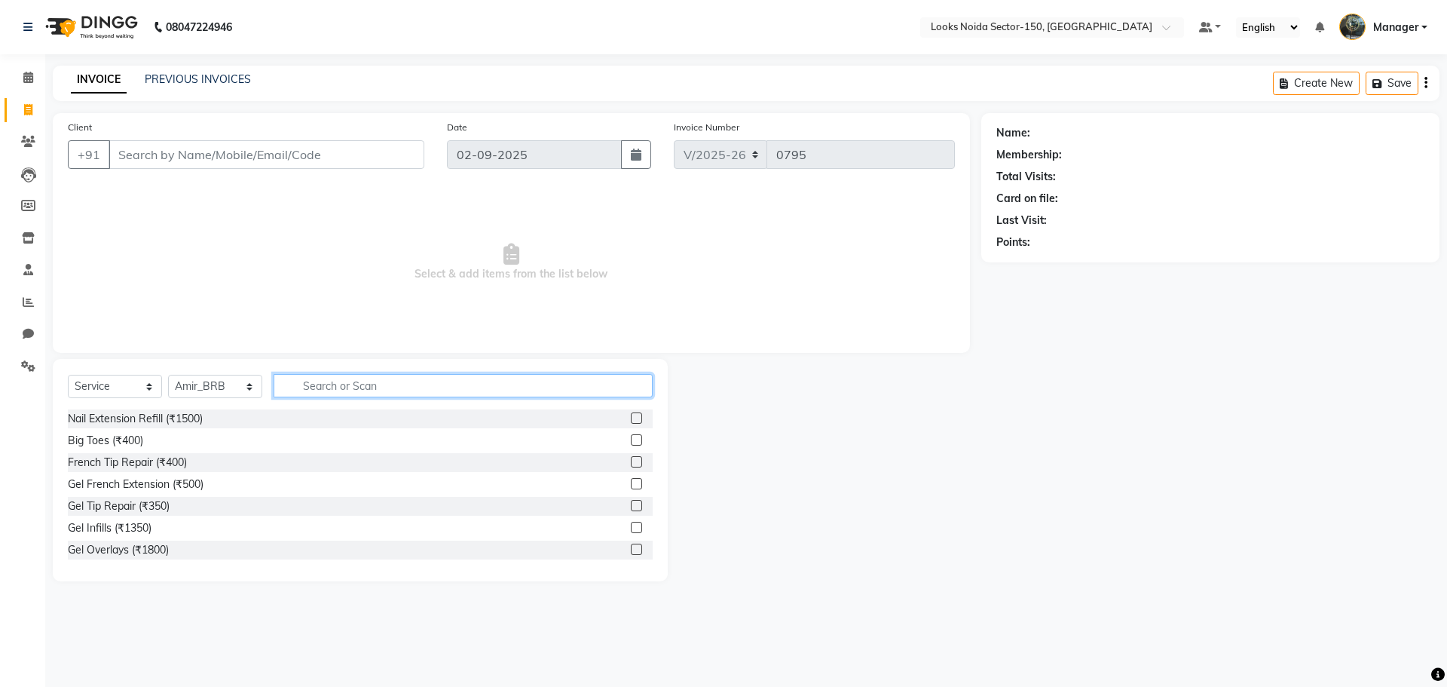
click at [327, 396] on input "text" at bounding box center [463, 385] width 379 height 23
type input "BEARD"
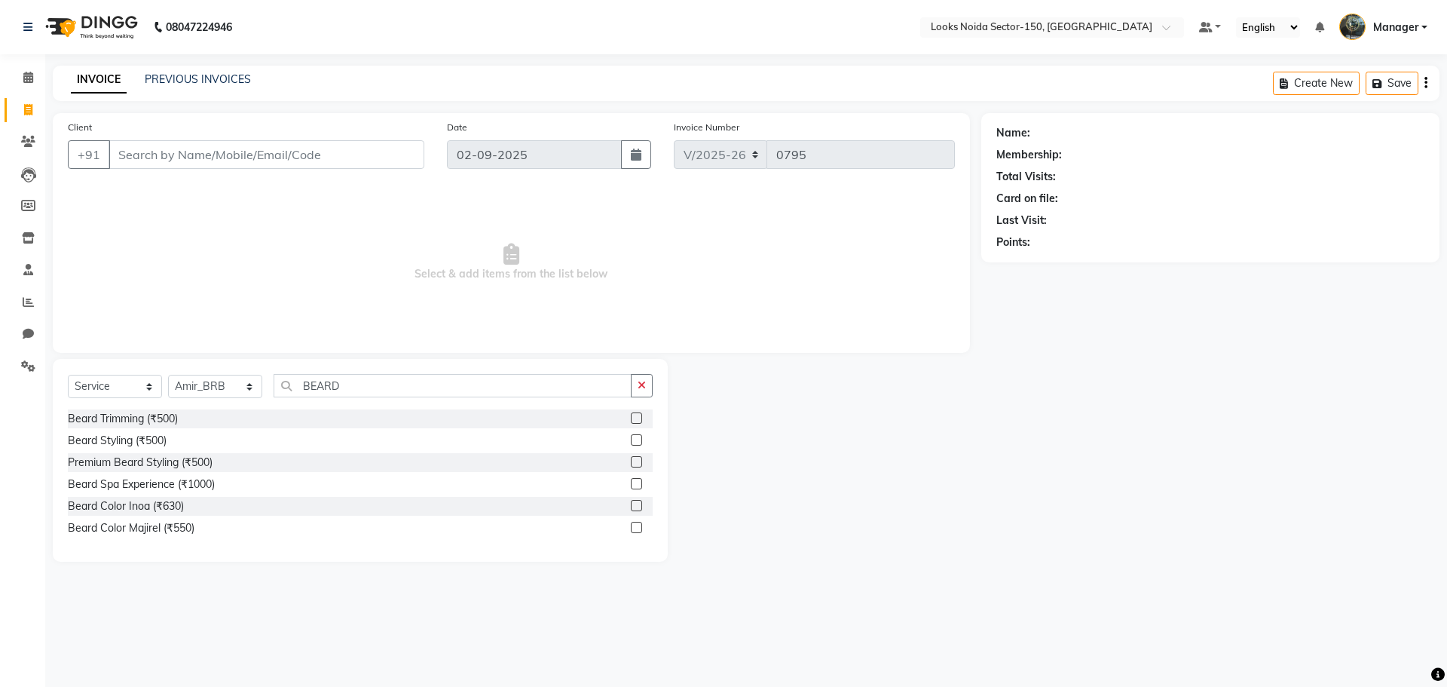
click at [639, 418] on label at bounding box center [636, 417] width 11 height 11
click at [639, 418] on input "checkbox" at bounding box center [636, 419] width 10 height 10
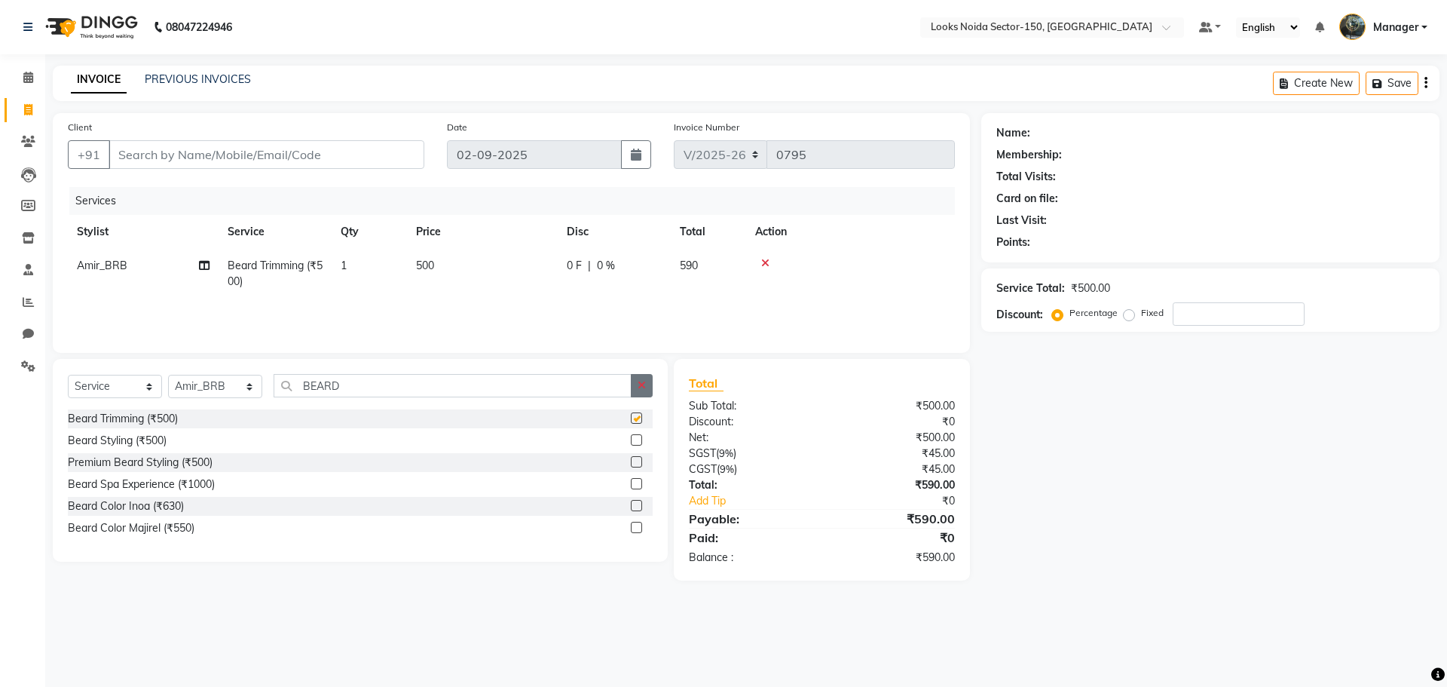
checkbox input "false"
click at [641, 383] on icon "button" at bounding box center [642, 385] width 8 height 11
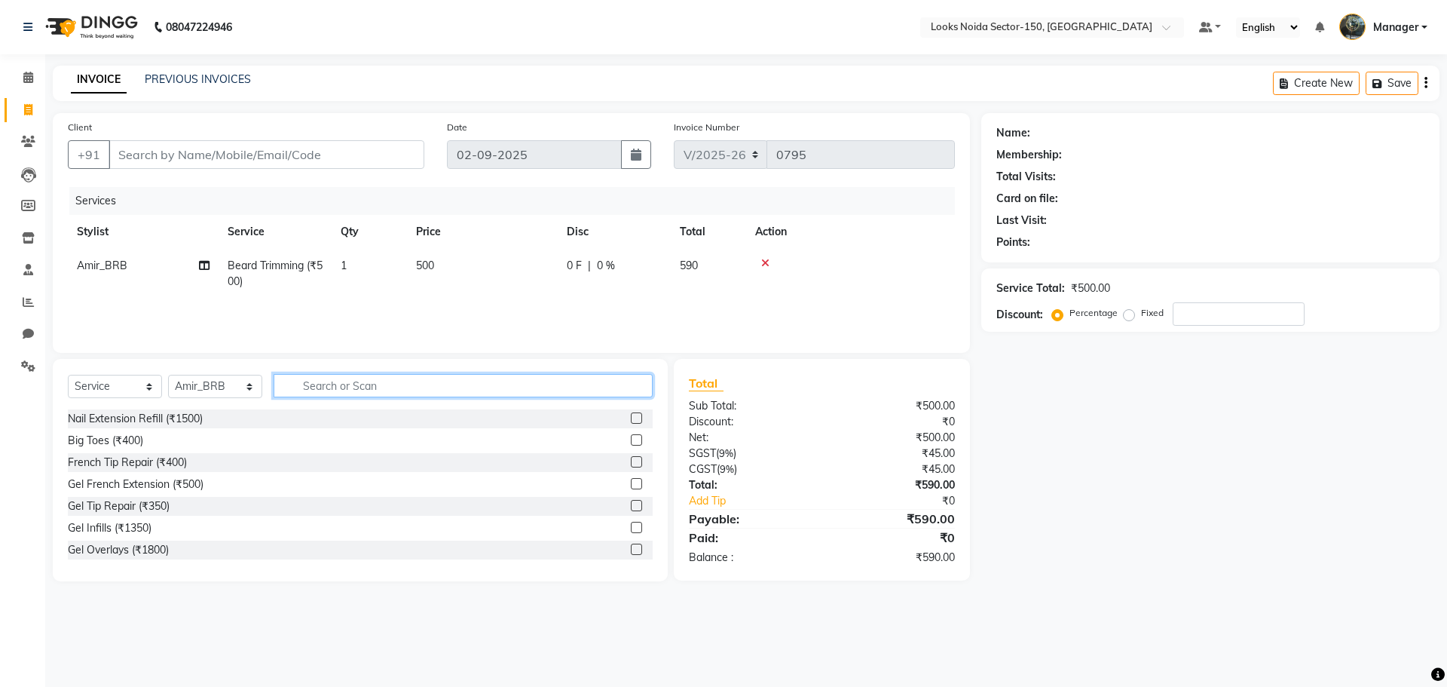
click at [604, 385] on input "text" at bounding box center [463, 385] width 379 height 23
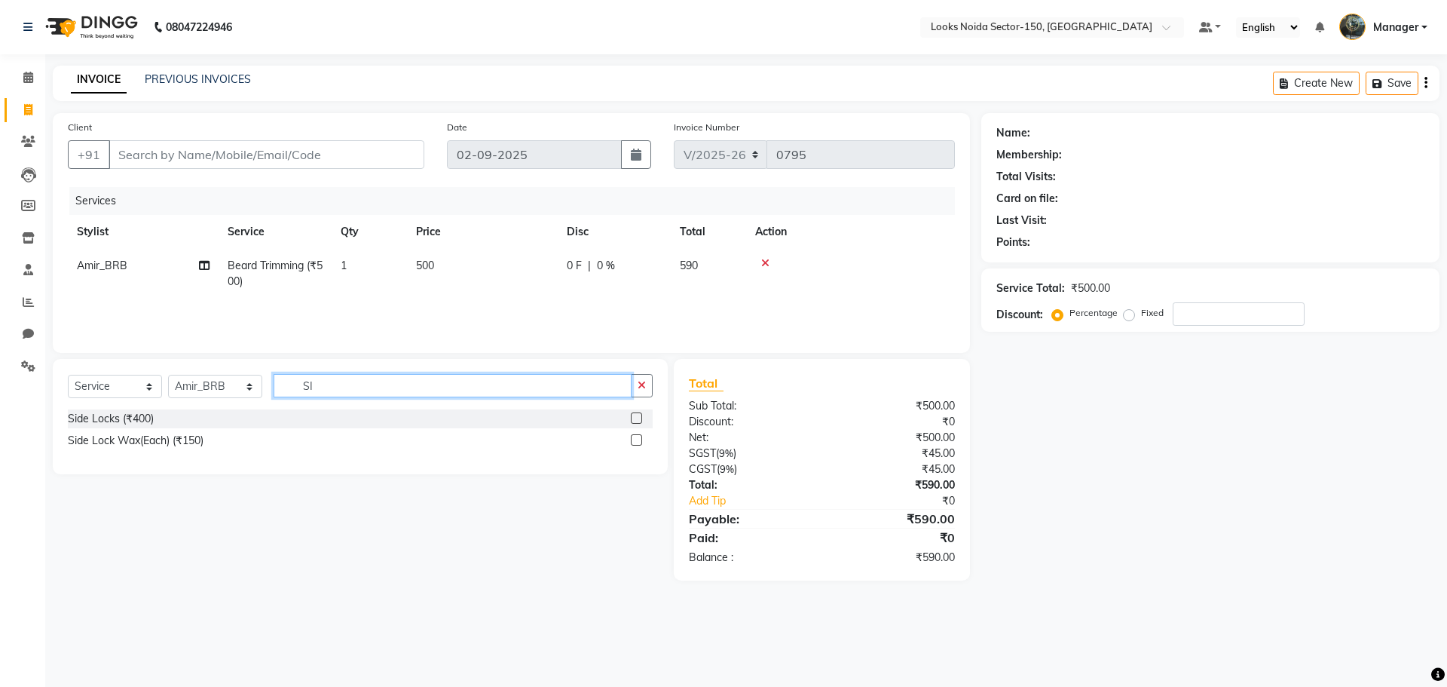
type input "S"
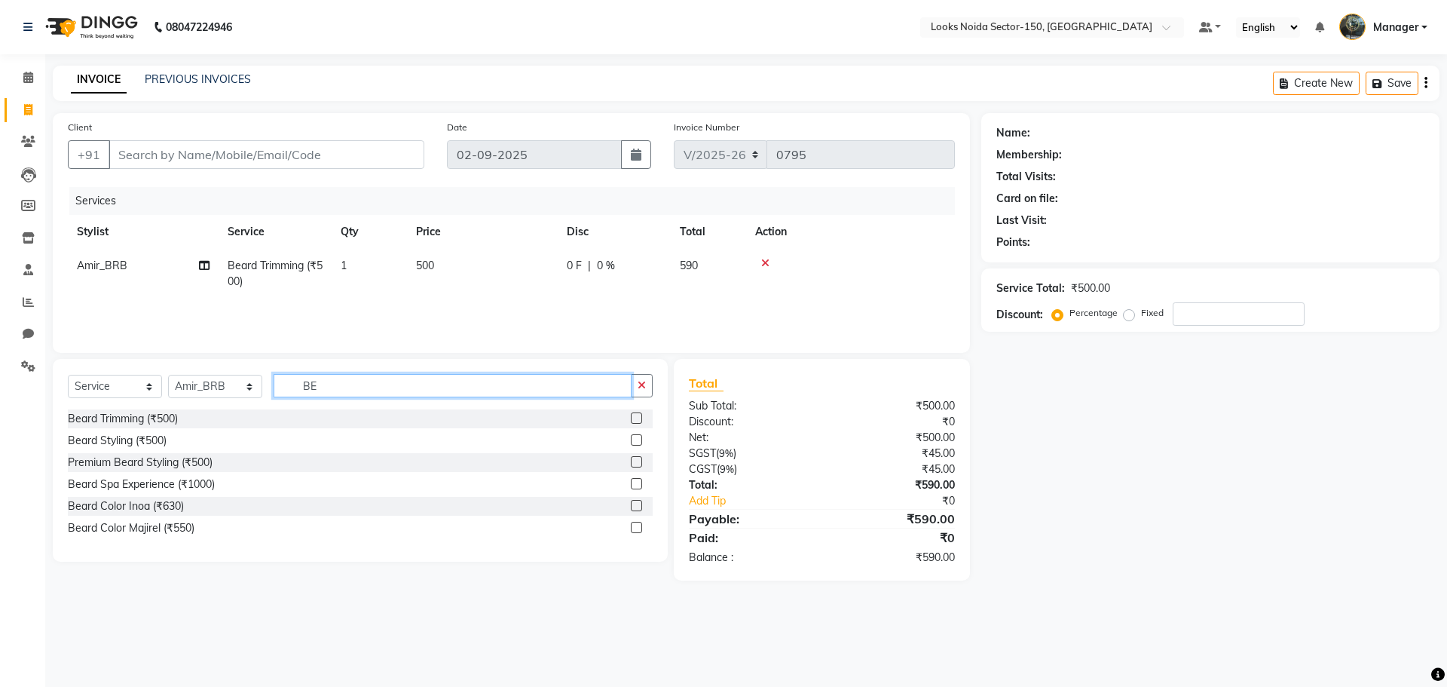
type input "B"
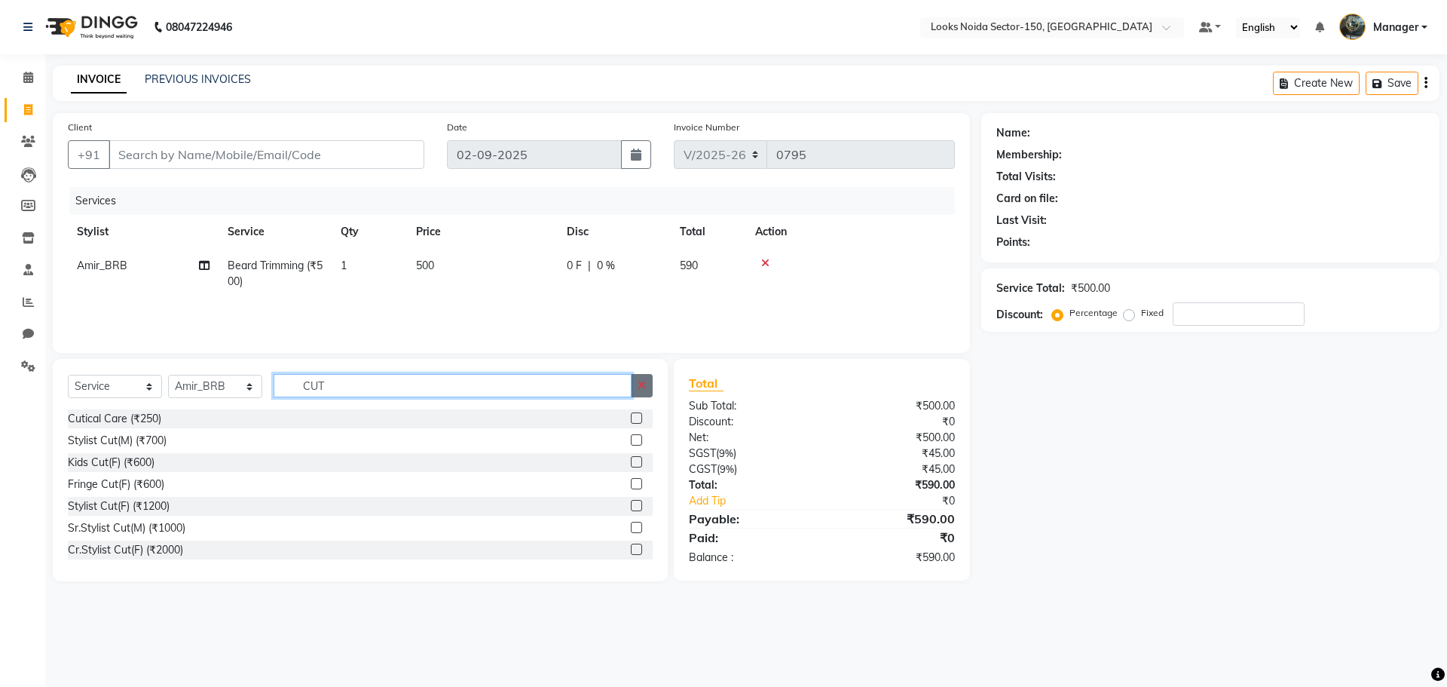
type input "CUT"
click at [646, 375] on button "button" at bounding box center [642, 385] width 22 height 23
click at [596, 378] on input "text" at bounding box center [463, 385] width 379 height 23
type input "CUT"
click at [631, 416] on label at bounding box center [636, 417] width 11 height 11
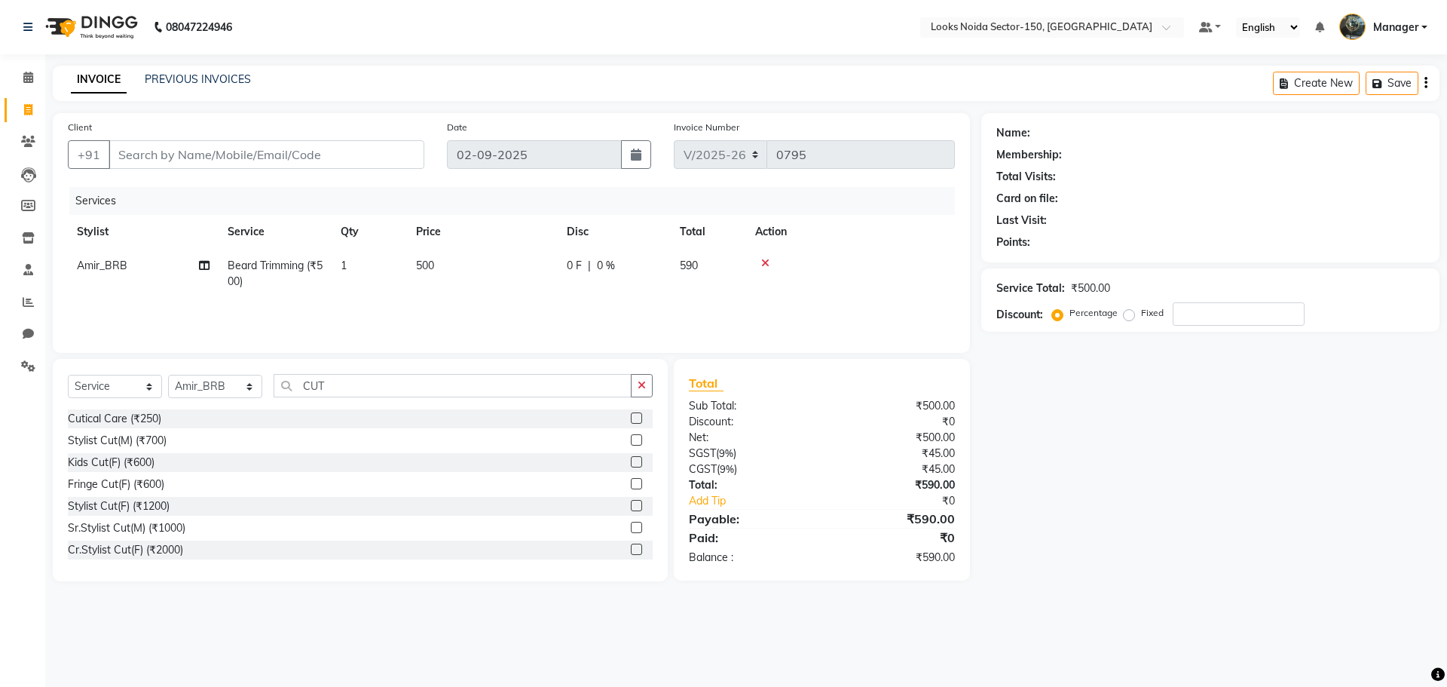
click at [631, 416] on input "checkbox" at bounding box center [636, 419] width 10 height 10
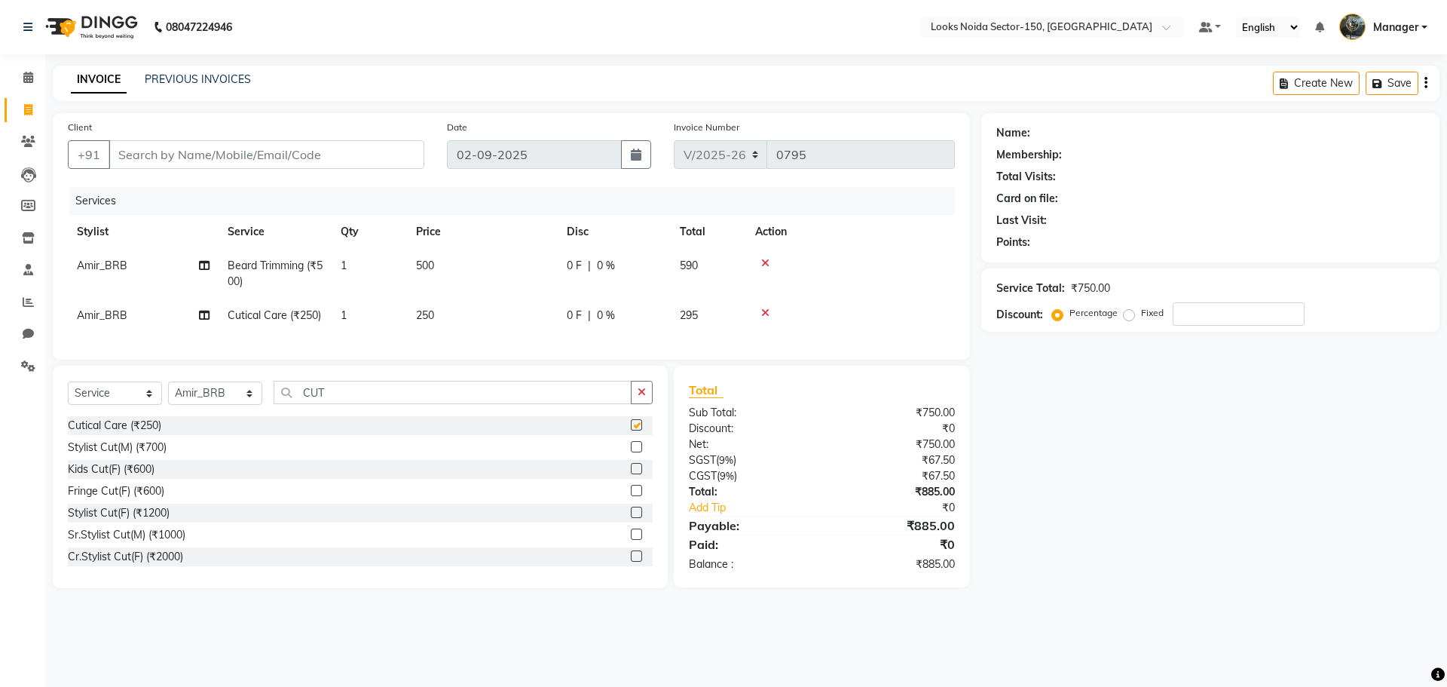
checkbox input "false"
click at [438, 304] on td "250" at bounding box center [482, 315] width 151 height 34
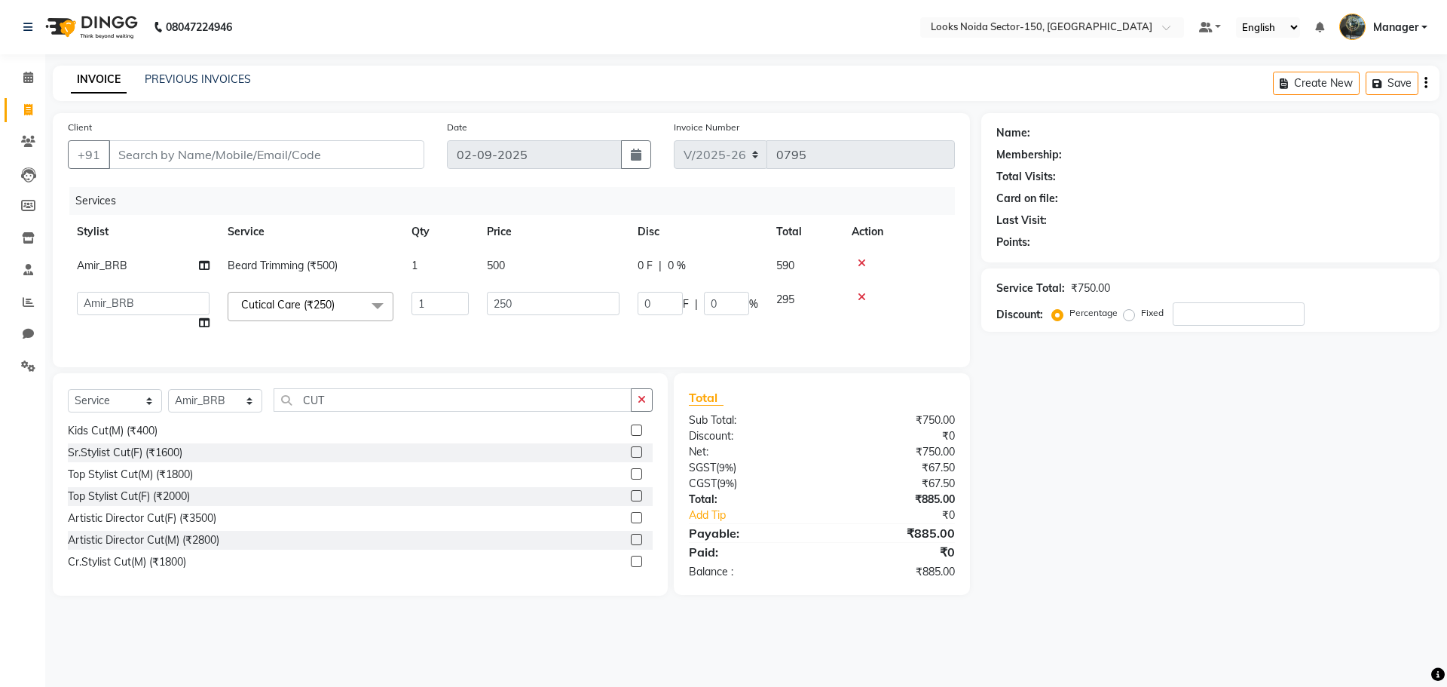
scroll to position [177, 0]
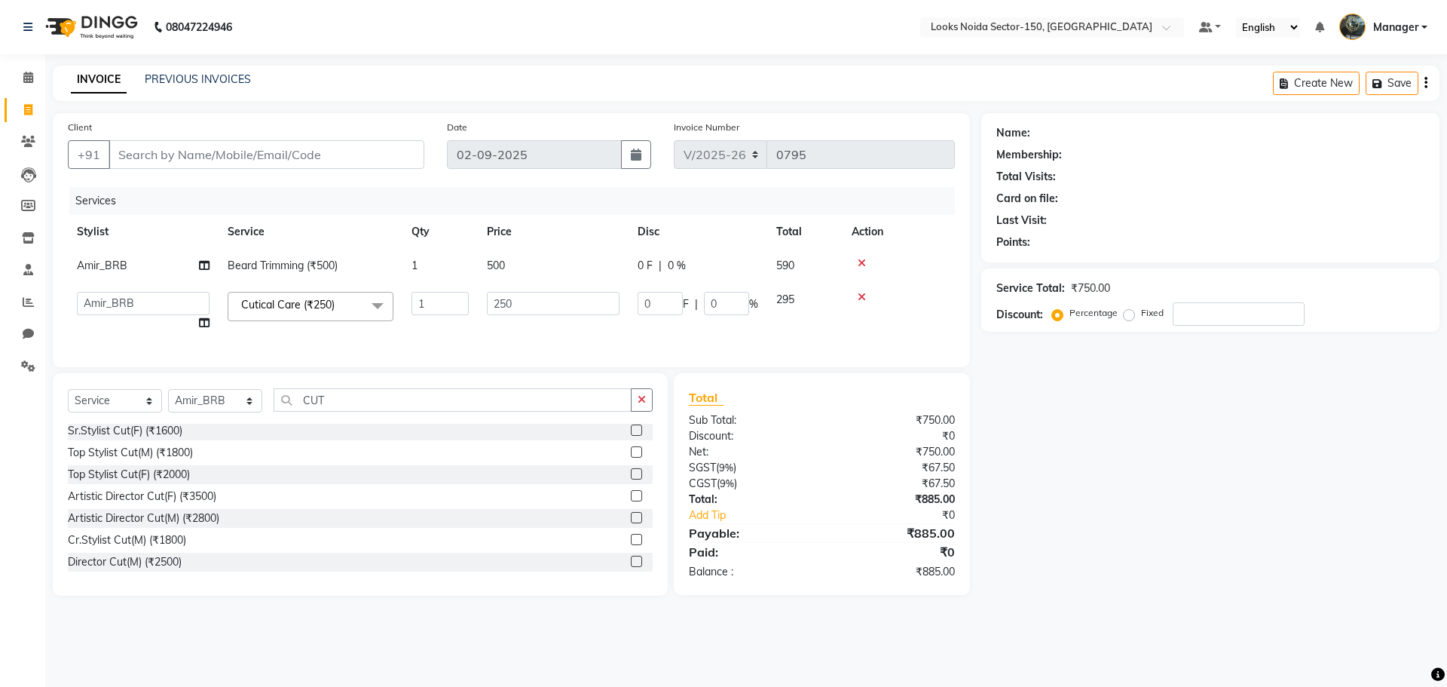
click at [630, 407] on div "CUT" at bounding box center [463, 399] width 378 height 23
click at [623, 407] on input "CUT" at bounding box center [453, 399] width 358 height 23
drag, startPoint x: 653, startPoint y: 399, endPoint x: 643, endPoint y: 402, distance: 11.0
click at [651, 402] on div "Select Service Product Membership Package Voucher Prepaid Gift Card Select Styl…" at bounding box center [360, 484] width 615 height 222
click at [642, 402] on button "button" at bounding box center [642, 399] width 22 height 23
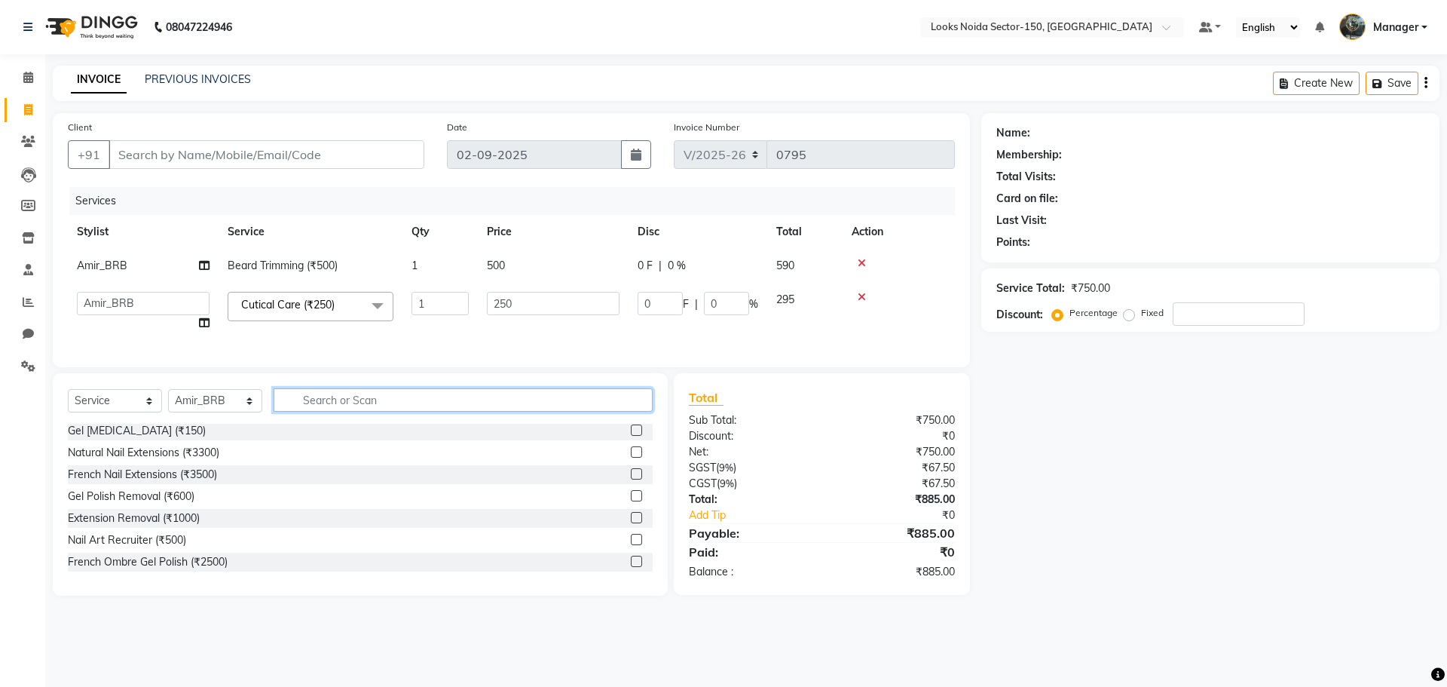
click at [629, 402] on input "text" at bounding box center [463, 399] width 379 height 23
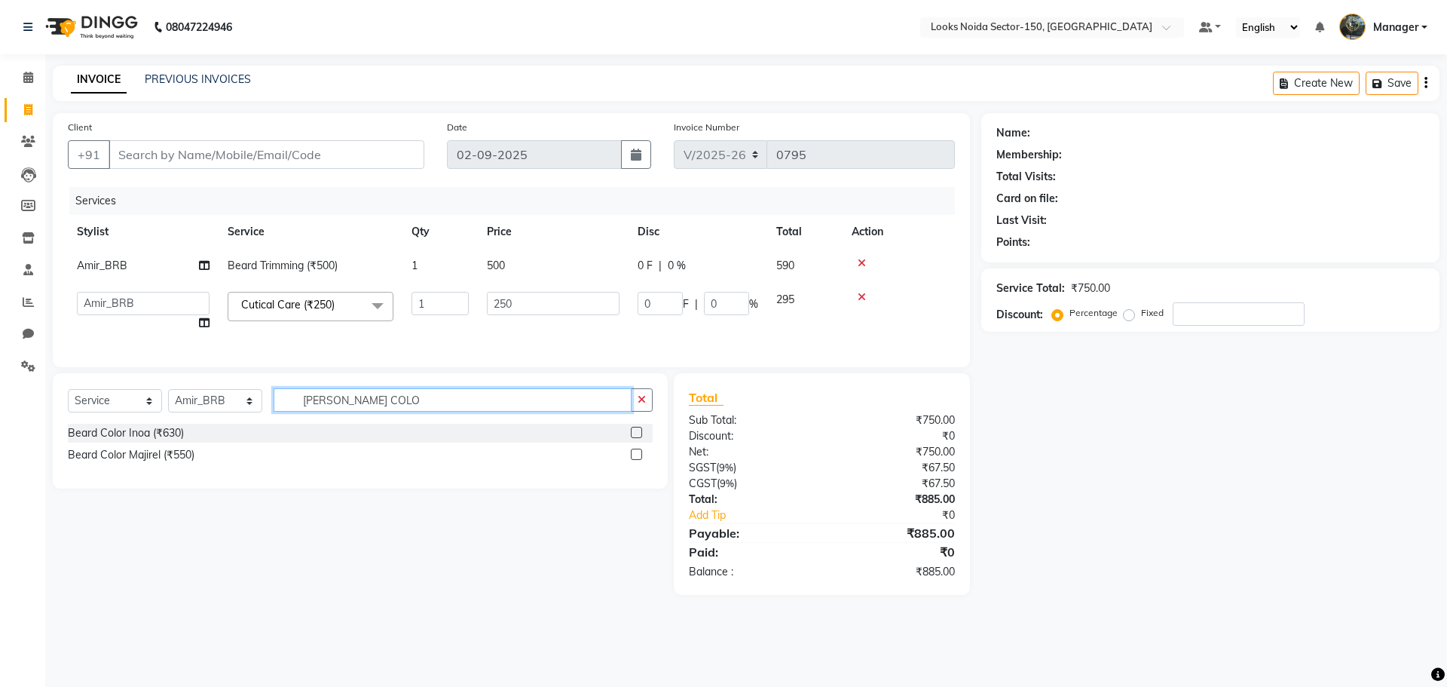
type input "BEARD COLO"
click at [637, 438] on label at bounding box center [636, 432] width 11 height 11
click at [637, 438] on input "checkbox" at bounding box center [636, 433] width 10 height 10
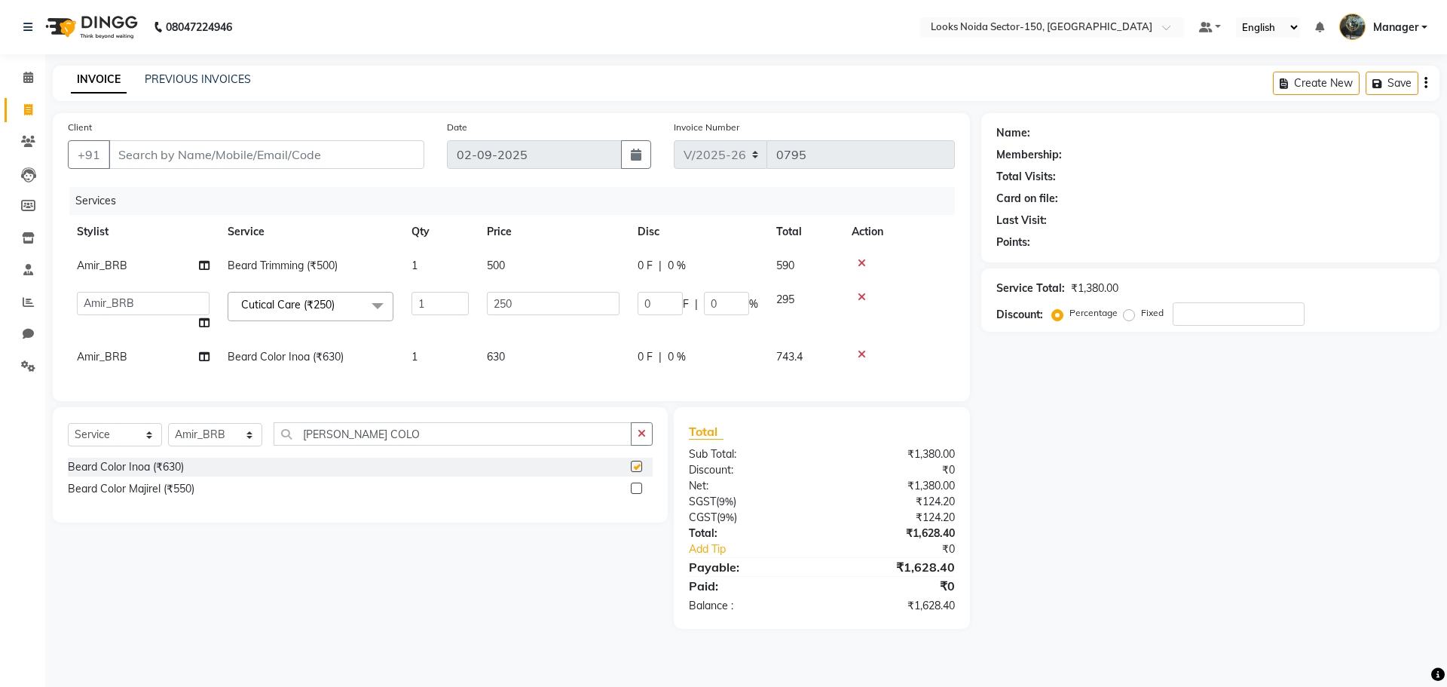
checkbox input "false"
click at [521, 347] on td "630" at bounding box center [553, 357] width 151 height 34
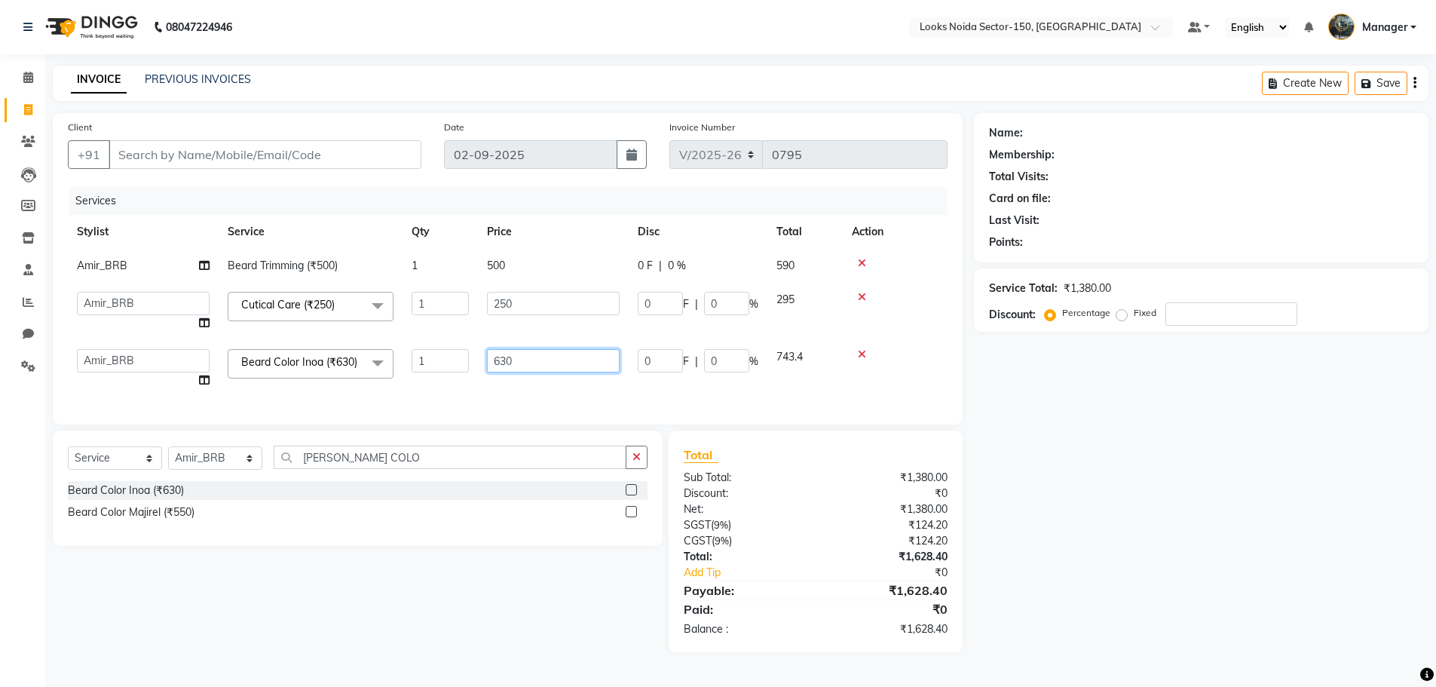
click at [595, 354] on input "630" at bounding box center [553, 360] width 133 height 23
type input "6"
type input "800"
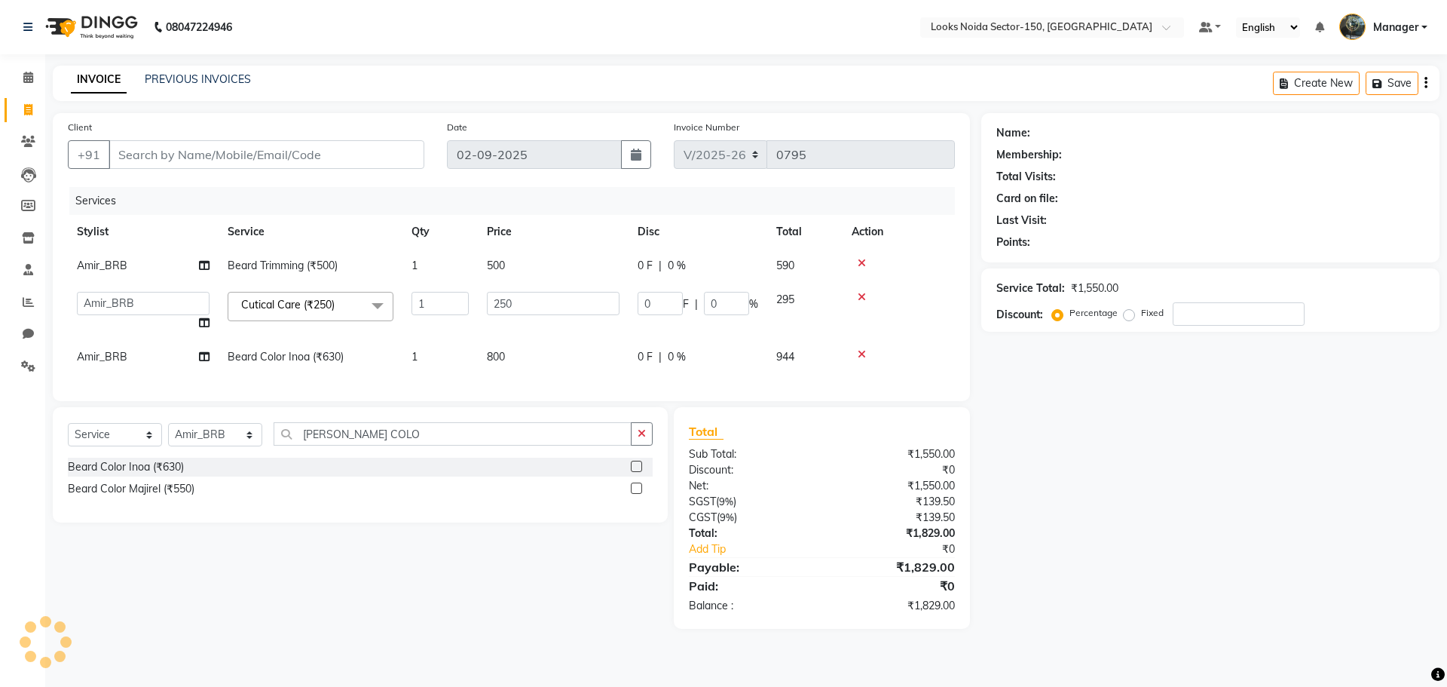
click at [1170, 457] on div "Name: Membership: Total Visits: Card on file: Last Visit: Points: Service Total…" at bounding box center [1216, 371] width 470 height 516
drag, startPoint x: 584, startPoint y: 295, endPoint x: 585, endPoint y: 307, distance: 12.1
click at [584, 295] on input "250" at bounding box center [553, 303] width 133 height 23
type input "2"
type input "300"
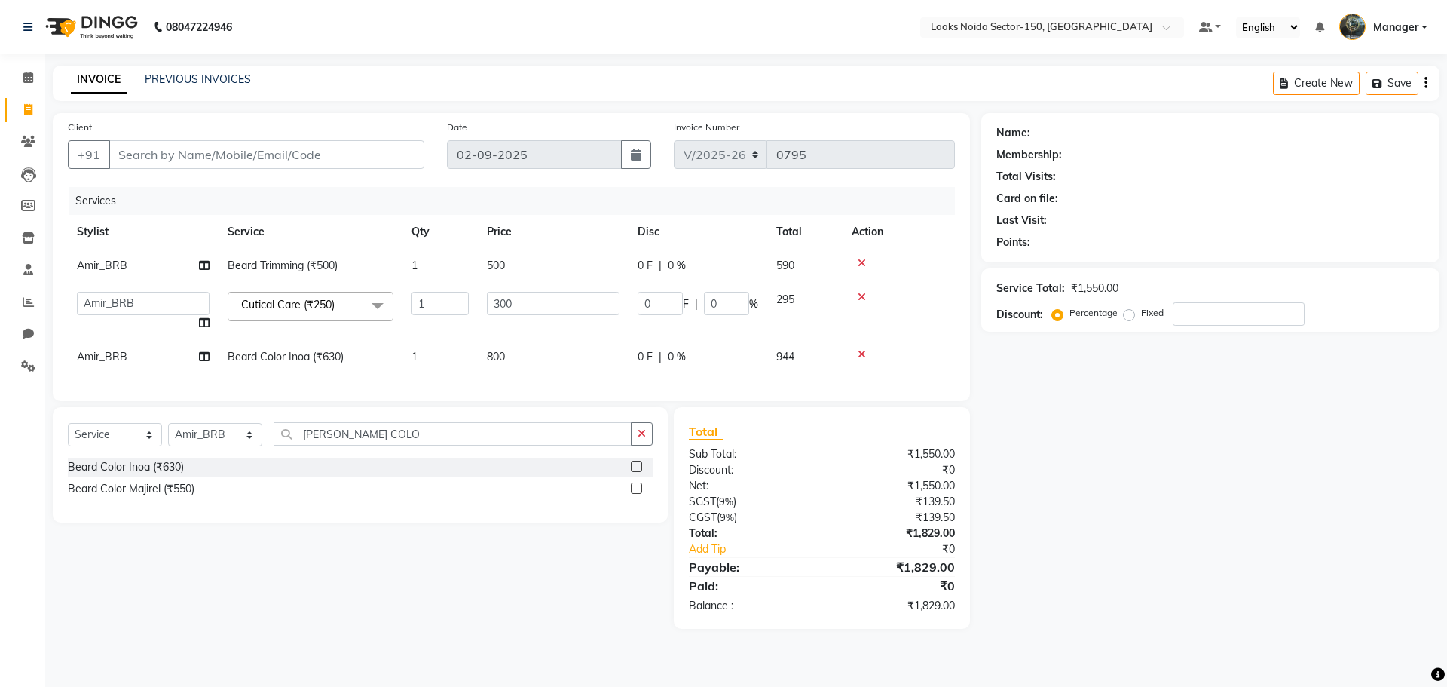
click at [1321, 549] on div "Name: Membership: Total Visits: Card on file: Last Visit: Points: Service Total…" at bounding box center [1216, 371] width 470 height 516
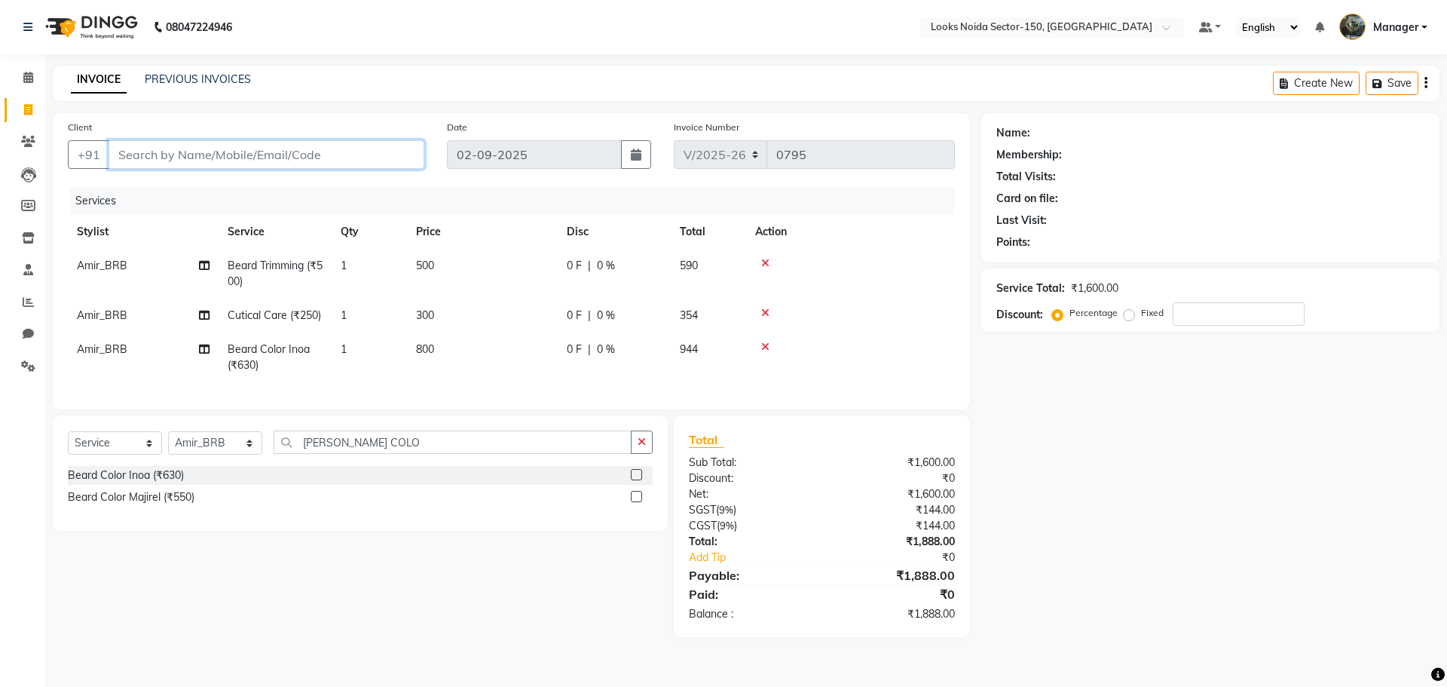
click at [318, 160] on input "Client" at bounding box center [267, 154] width 316 height 29
type input "8"
type input "0"
click at [137, 156] on input "808198526" at bounding box center [228, 154] width 239 height 29
type input "8082198526"
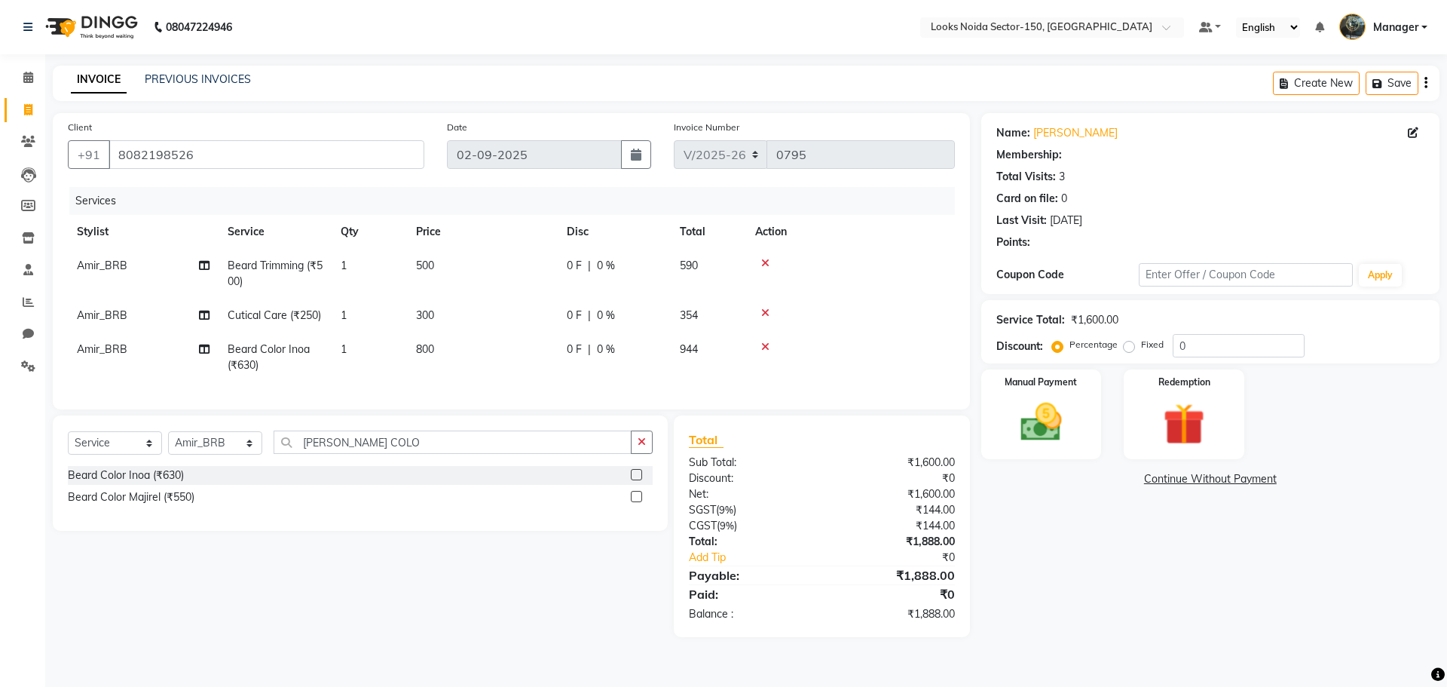
select select "1: Object"
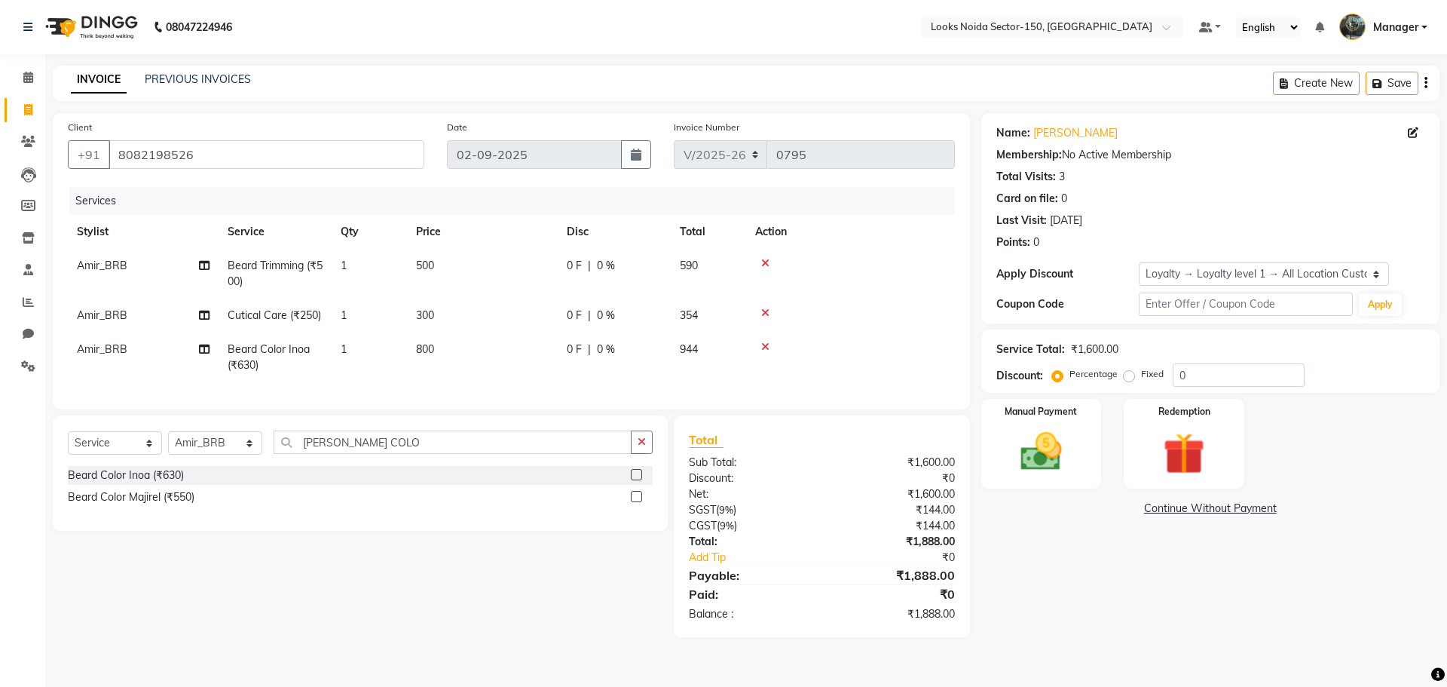
click at [1011, 579] on div "Name: Kunal Gupta Membership: No Active Membership Total Visits: 3 Card on file…" at bounding box center [1216, 375] width 470 height 524
click at [1192, 379] on input "0" at bounding box center [1239, 374] width 132 height 23
type input "30"
click at [1072, 445] on img at bounding box center [1041, 452] width 70 height 50
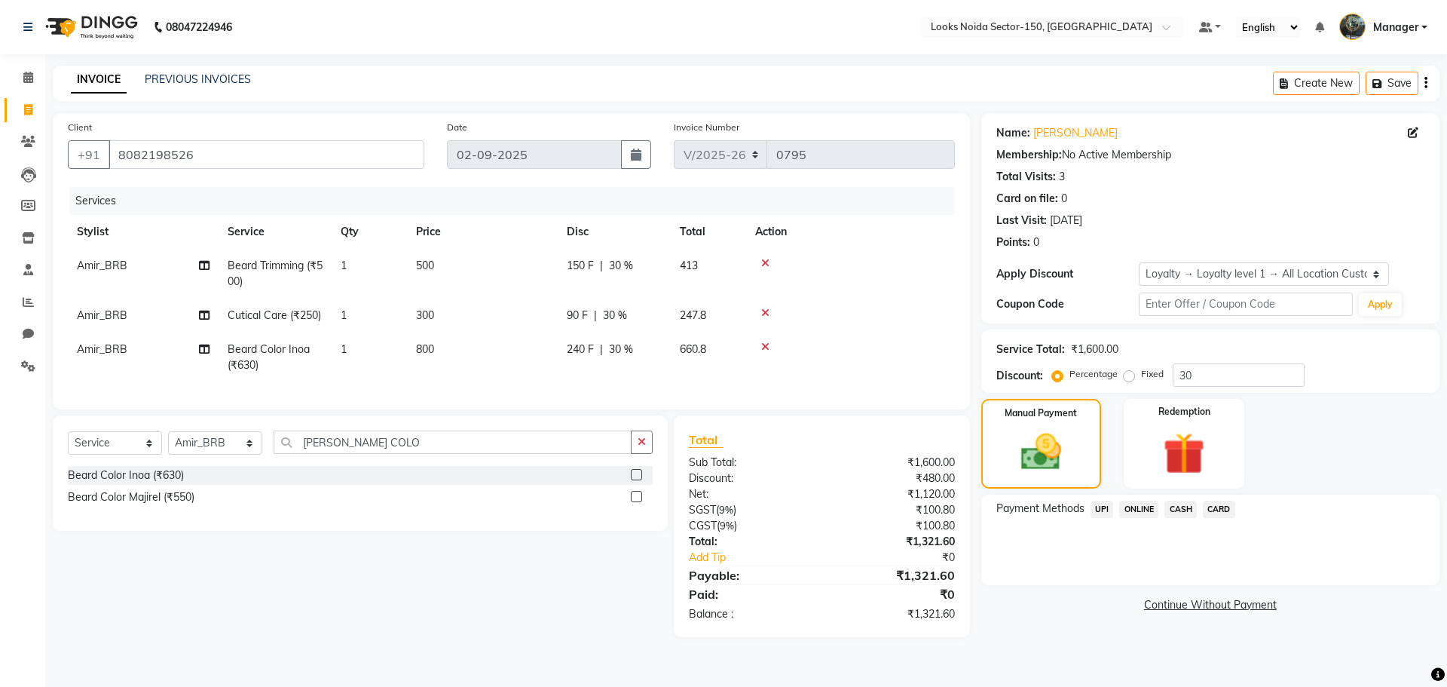
click at [1105, 509] on span "UPI" at bounding box center [1102, 508] width 23 height 17
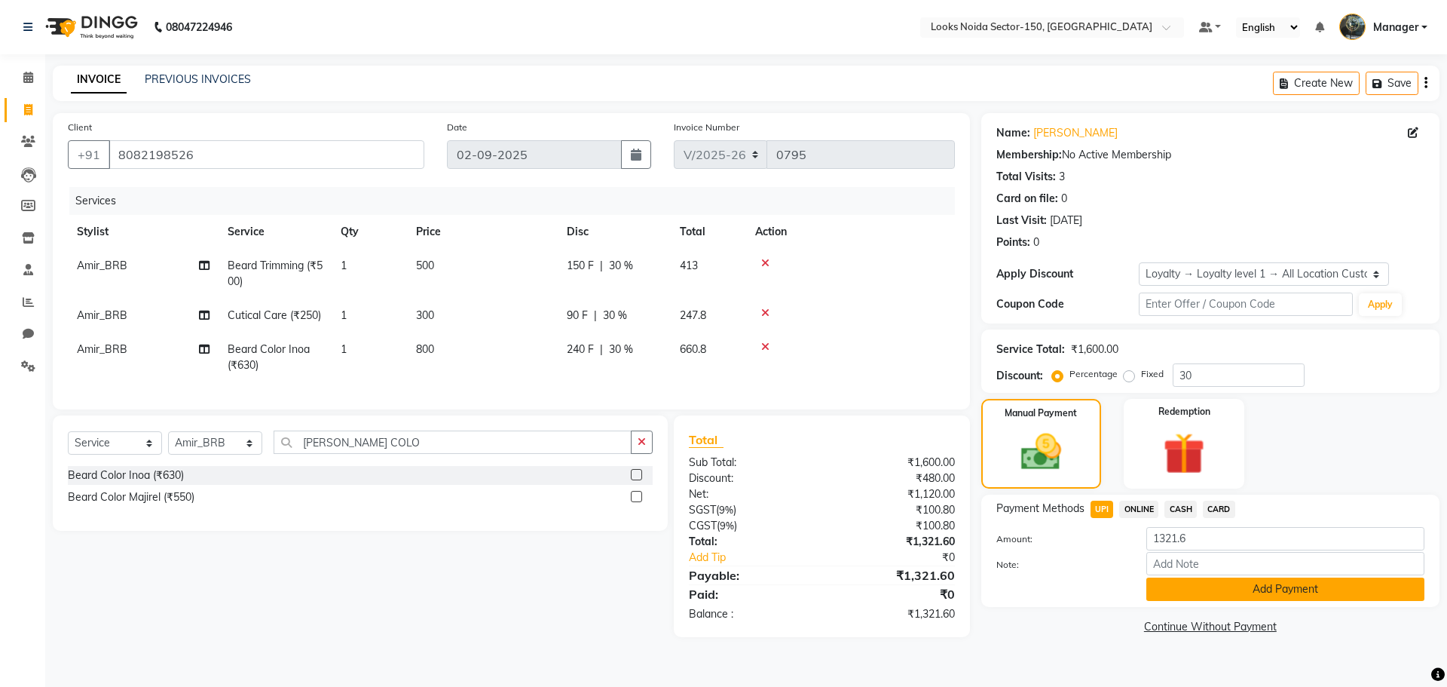
click at [1201, 584] on button "Add Payment" at bounding box center [1285, 588] width 278 height 23
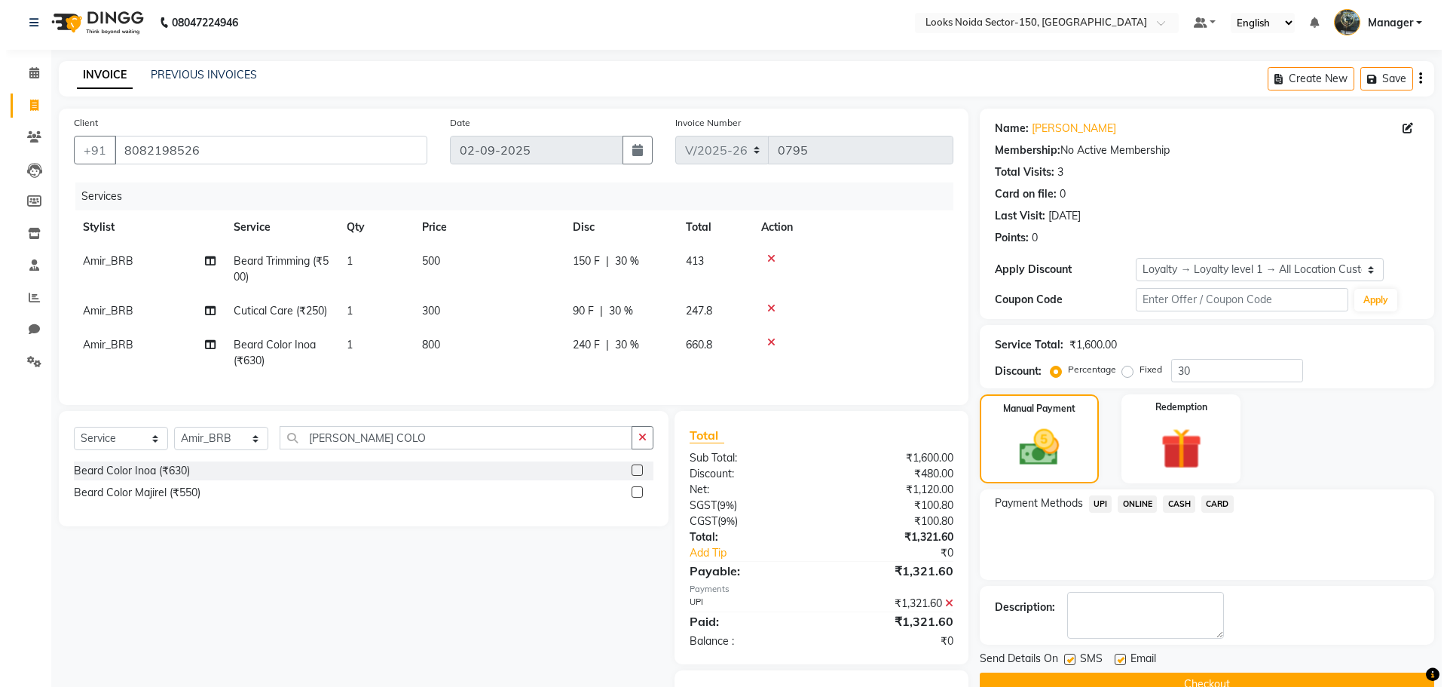
scroll to position [90, 0]
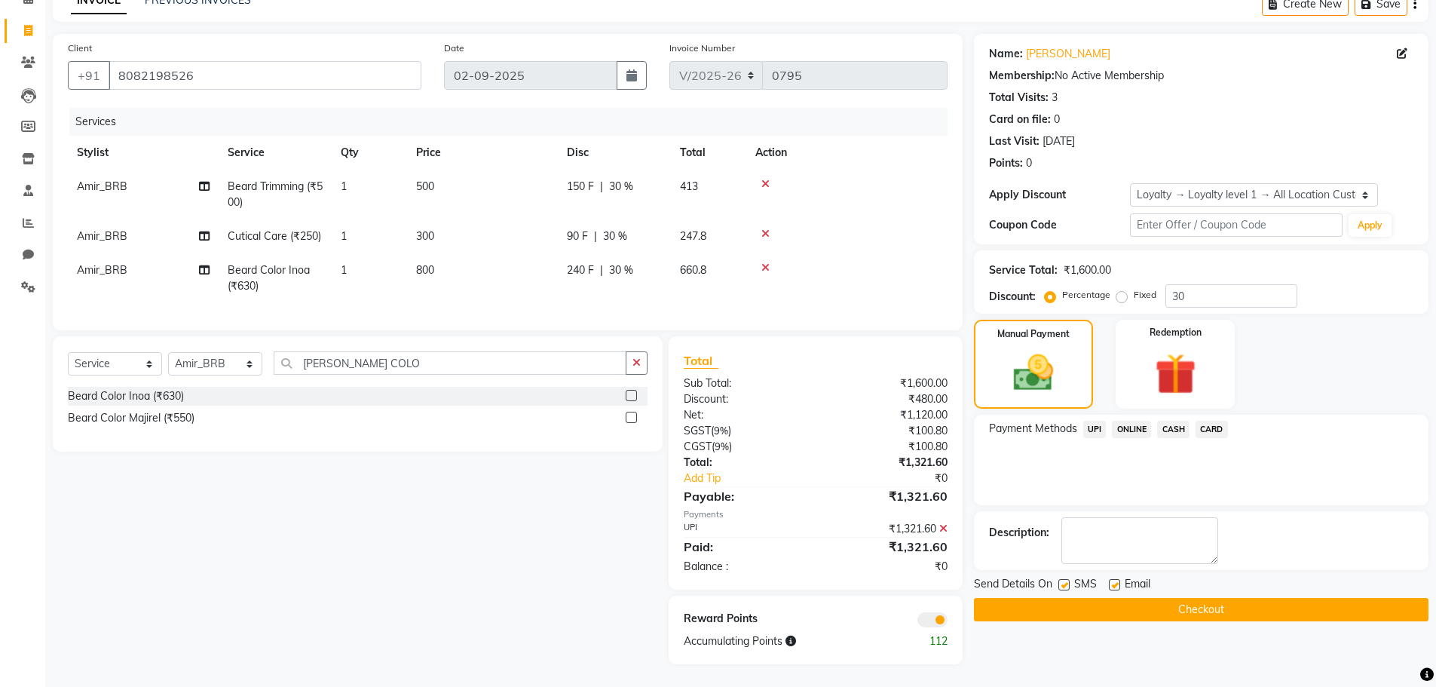
click at [935, 616] on span at bounding box center [932, 619] width 30 height 15
click at [947, 622] on input "checkbox" at bounding box center [947, 622] width 0 height 0
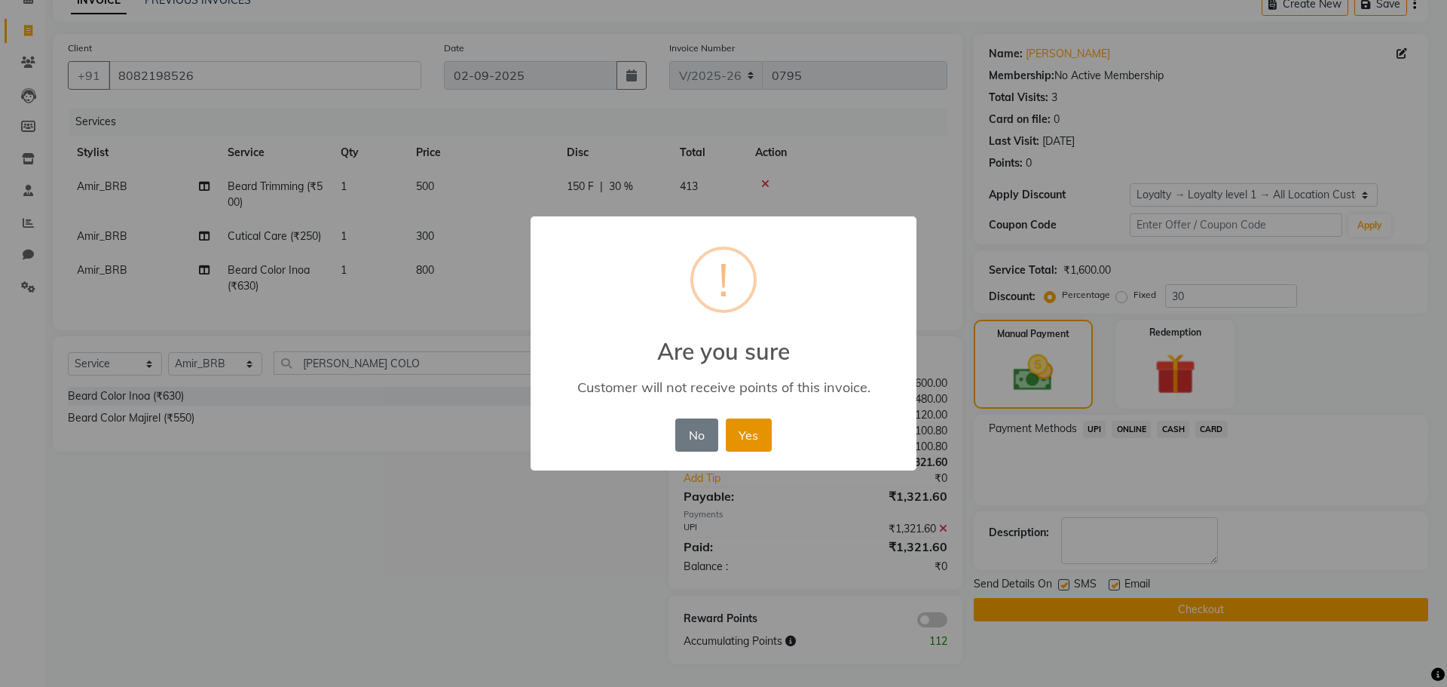
click at [742, 433] on button "Yes" at bounding box center [749, 434] width 46 height 33
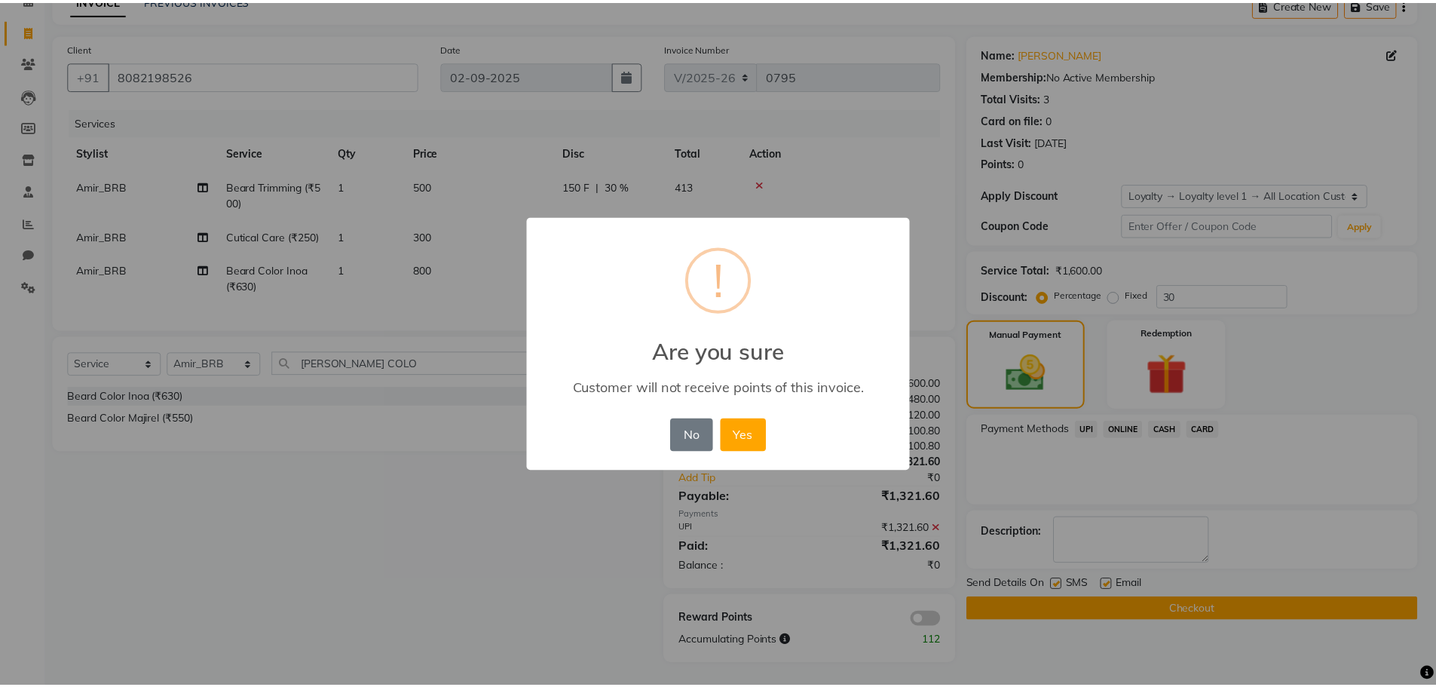
scroll to position [69, 0]
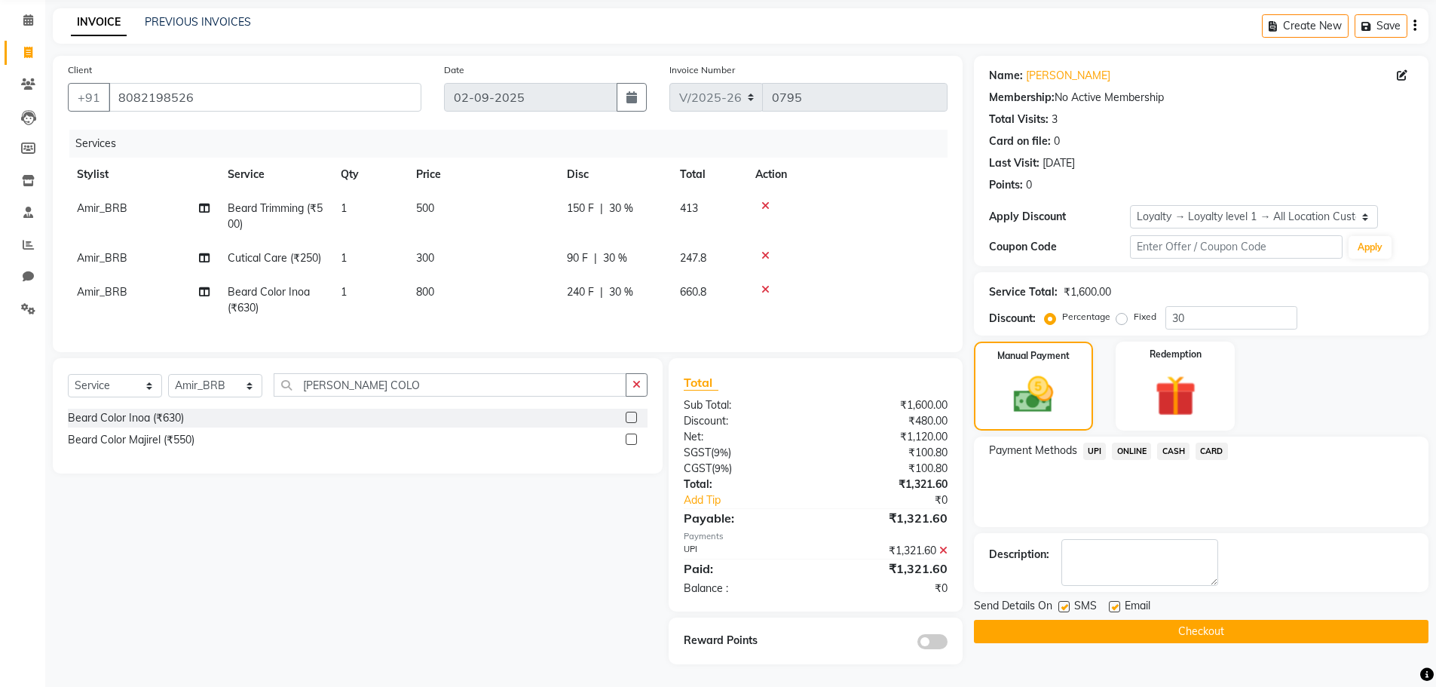
click at [1011, 632] on div "Name: Kunal Gupta Membership: No Active Membership Total Visits: 3 Card on file…" at bounding box center [1207, 360] width 466 height 608
click at [1017, 632] on div "Name: Kunal Gupta Membership: No Active Membership Total Visits: 3 Card on file…" at bounding box center [1207, 360] width 466 height 608
click at [1022, 627] on button "Checkout" at bounding box center [1201, 631] width 454 height 23
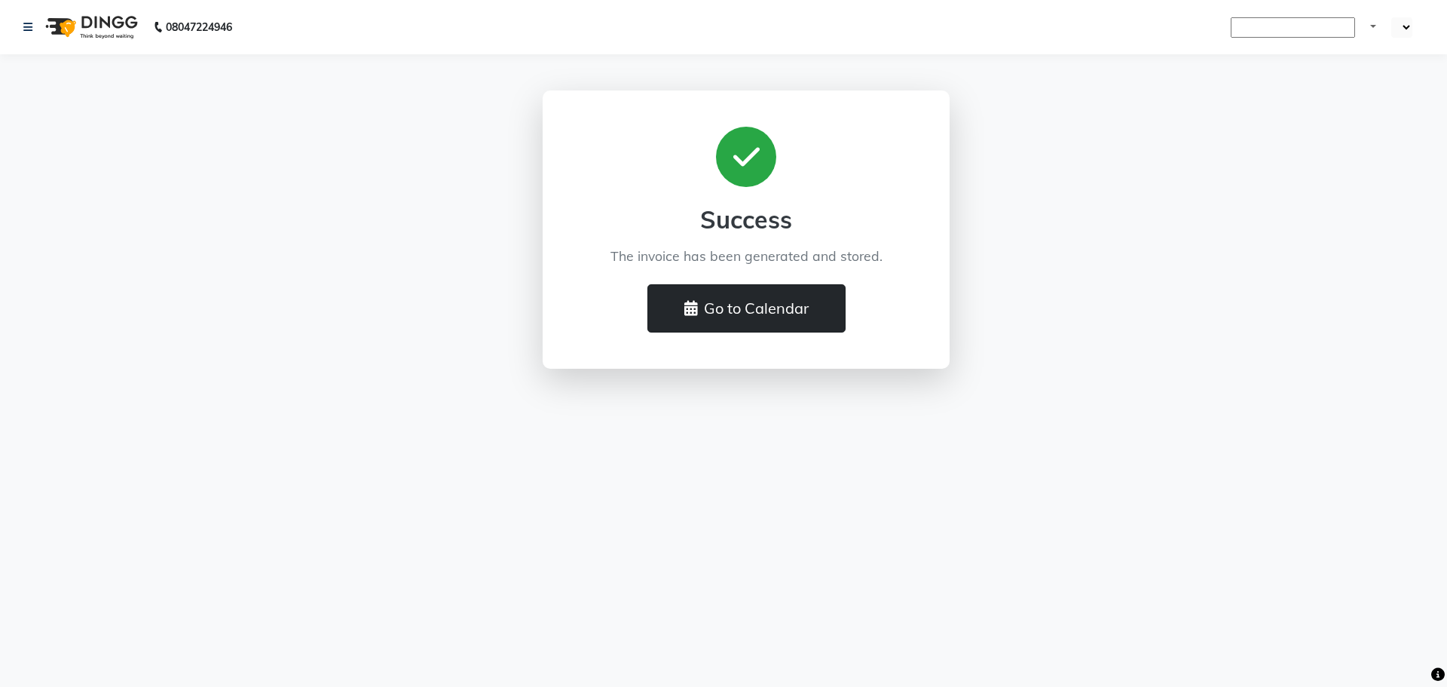
click at [668, 295] on button "Go to Calendar" at bounding box center [746, 308] width 198 height 48
drag, startPoint x: 646, startPoint y: 295, endPoint x: 662, endPoint y: 300, distance: 16.7
click at [647, 295] on button "Go to Calendar" at bounding box center [746, 308] width 198 height 48
click at [684, 306] on icon at bounding box center [691, 308] width 14 height 15
click at [687, 308] on icon at bounding box center [691, 308] width 14 height 15
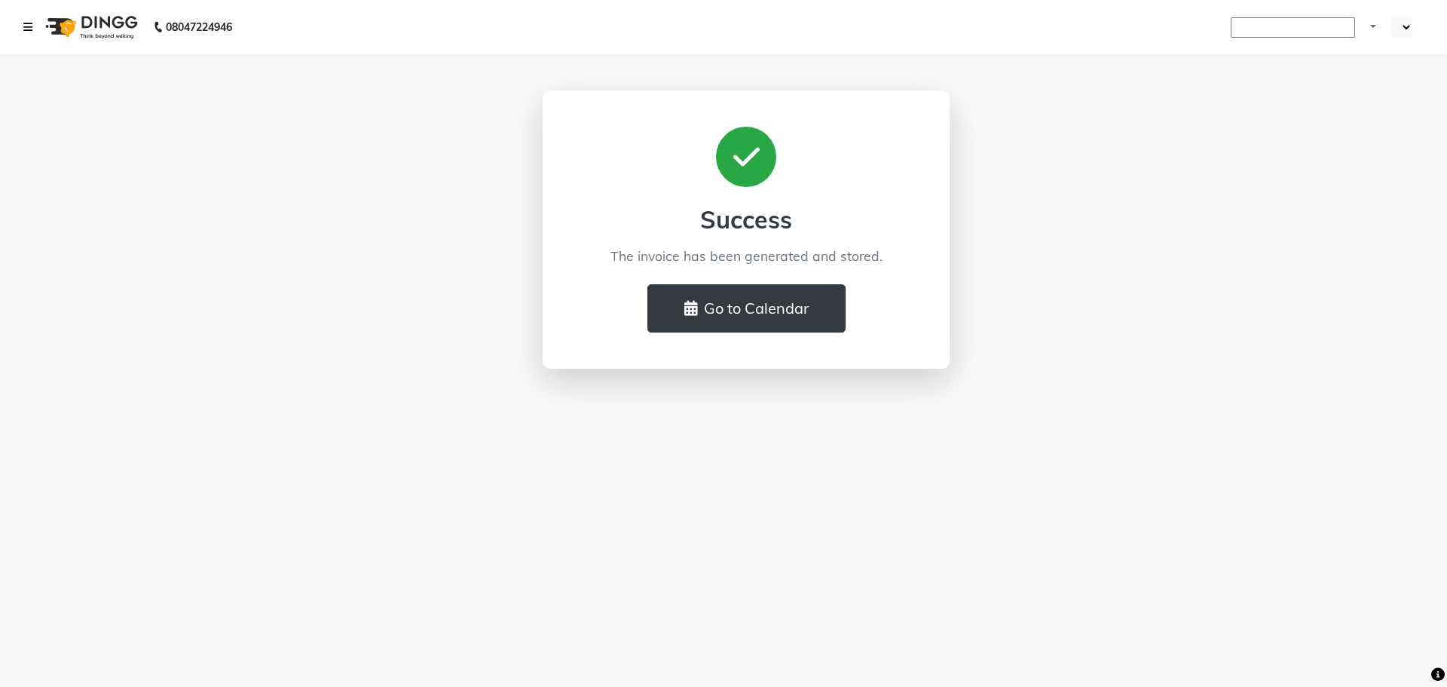
click at [27, 20] on link at bounding box center [30, 27] width 15 height 42
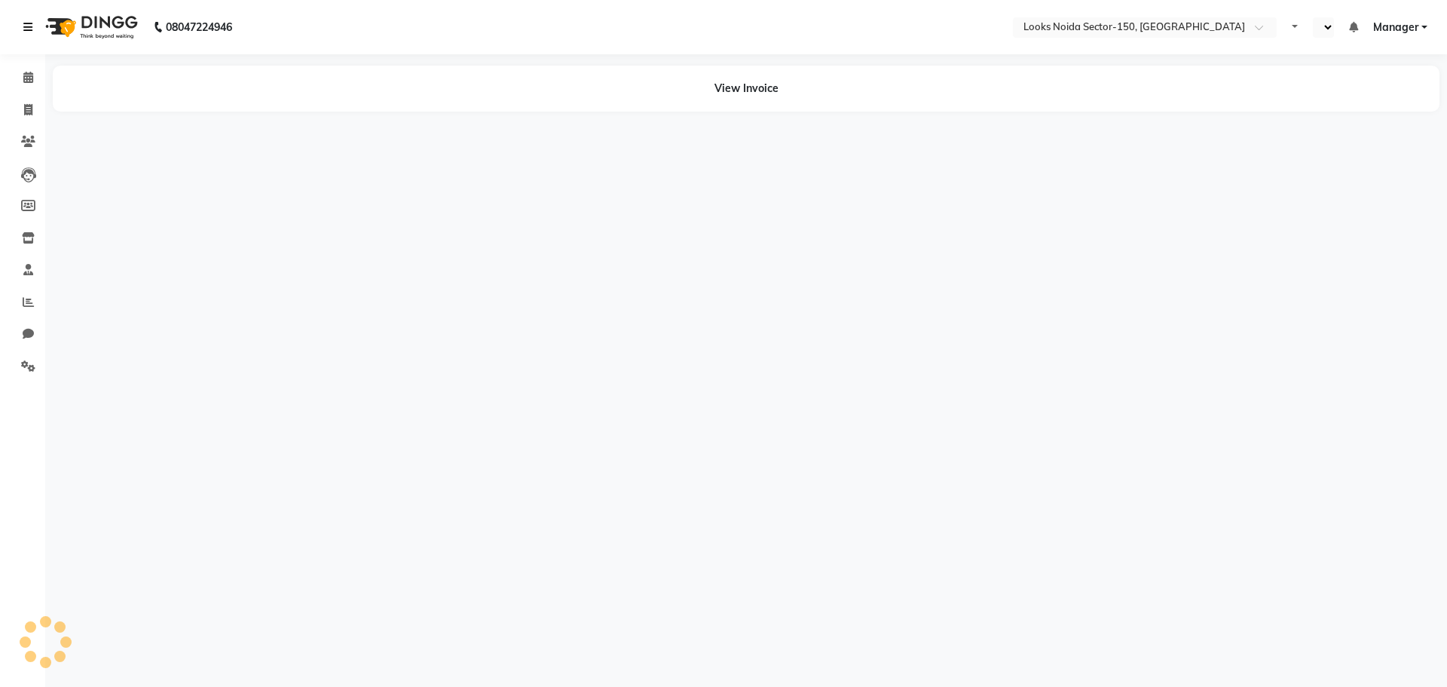
select select "en"
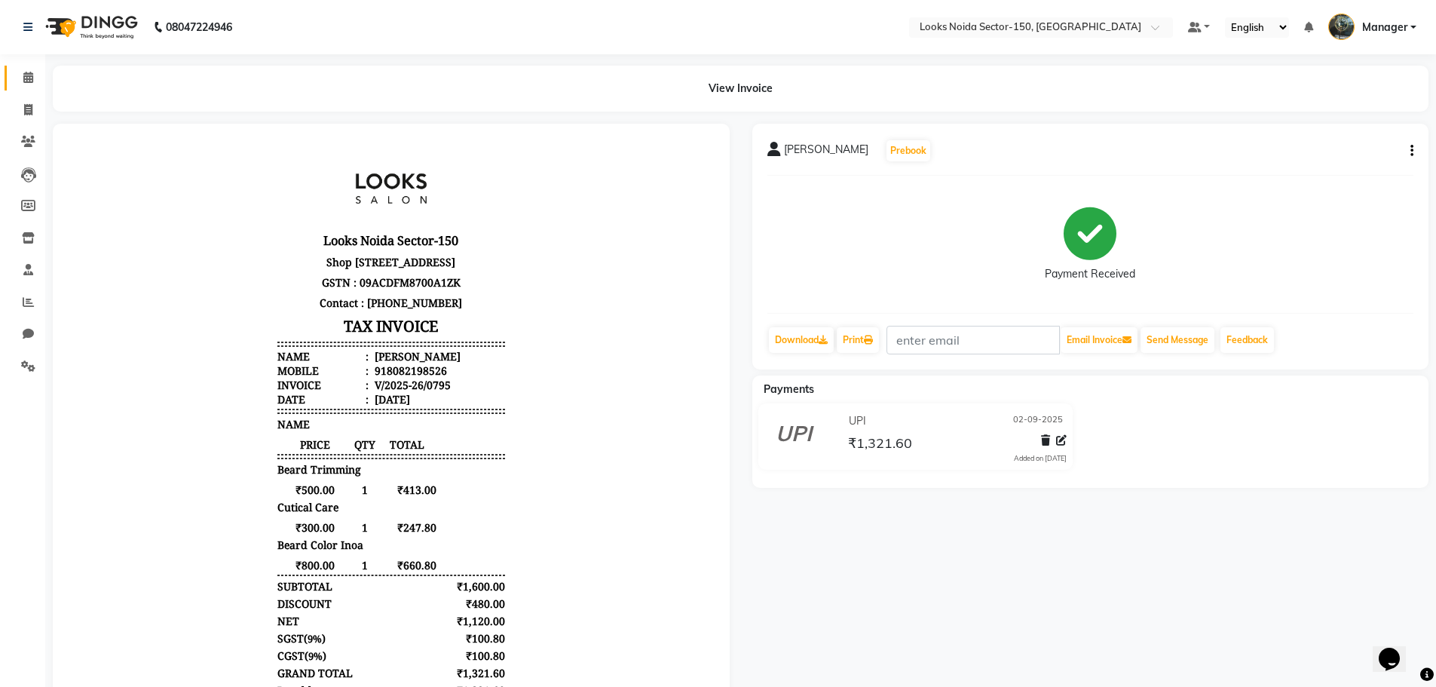
click at [12, 76] on link "Calendar" at bounding box center [23, 78] width 36 height 25
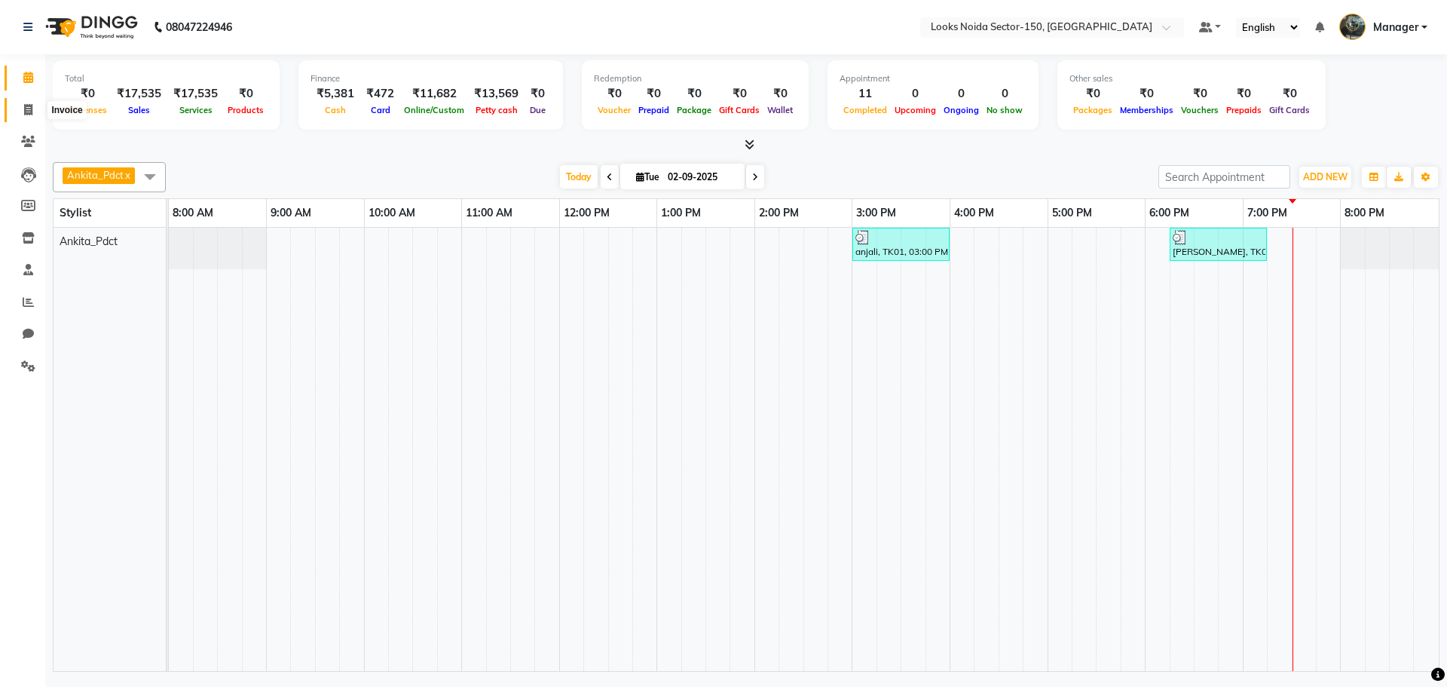
click at [31, 108] on icon at bounding box center [28, 109] width 8 height 11
select select "service"
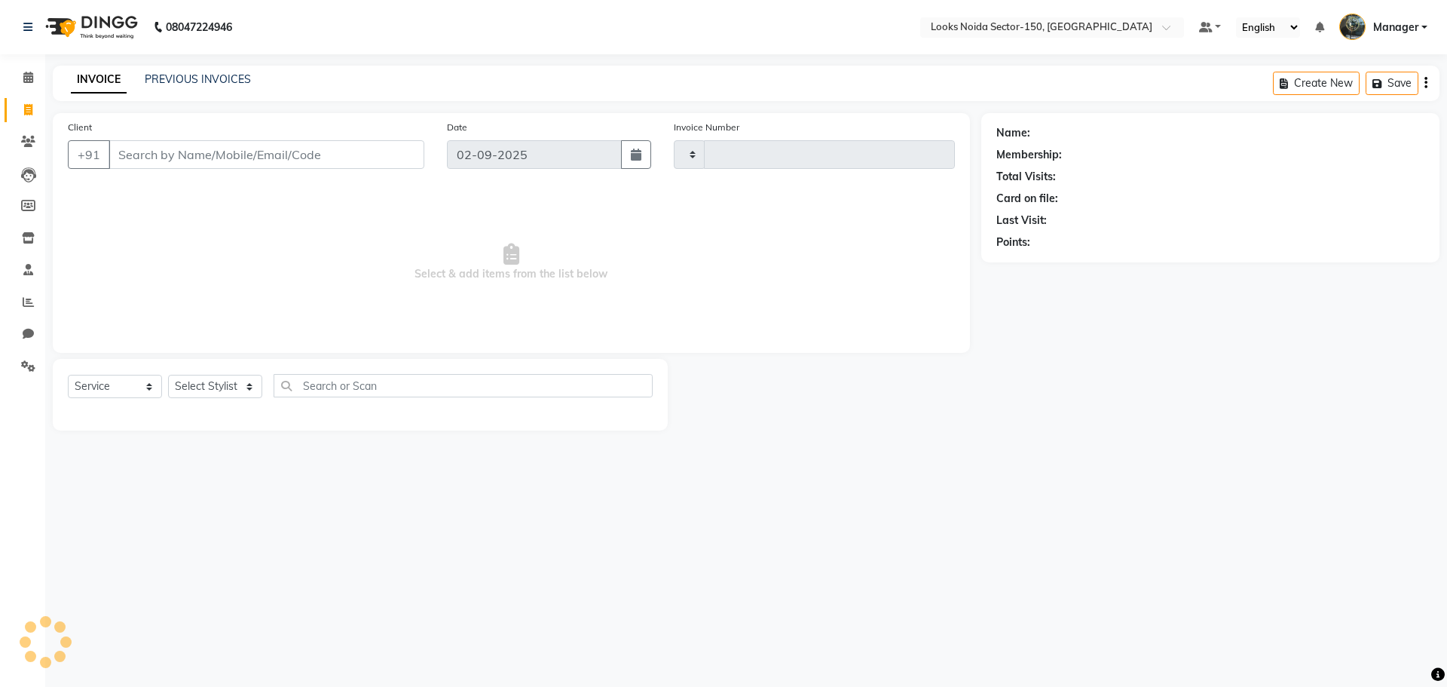
type input "0796"
select select "8587"
click at [34, 77] on span at bounding box center [28, 77] width 26 height 17
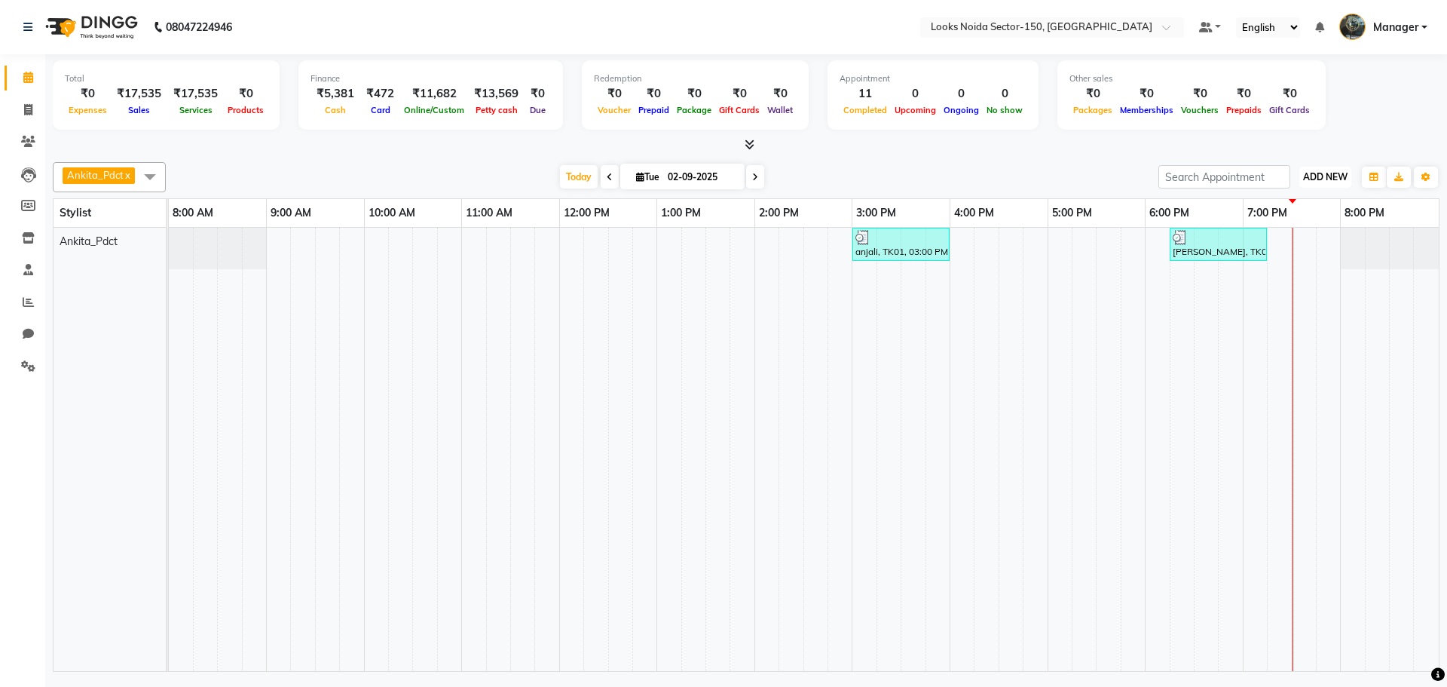
click at [1309, 182] on span "ADD NEW" at bounding box center [1325, 176] width 44 height 11
click at [1305, 243] on link "Add Expense" at bounding box center [1290, 245] width 119 height 20
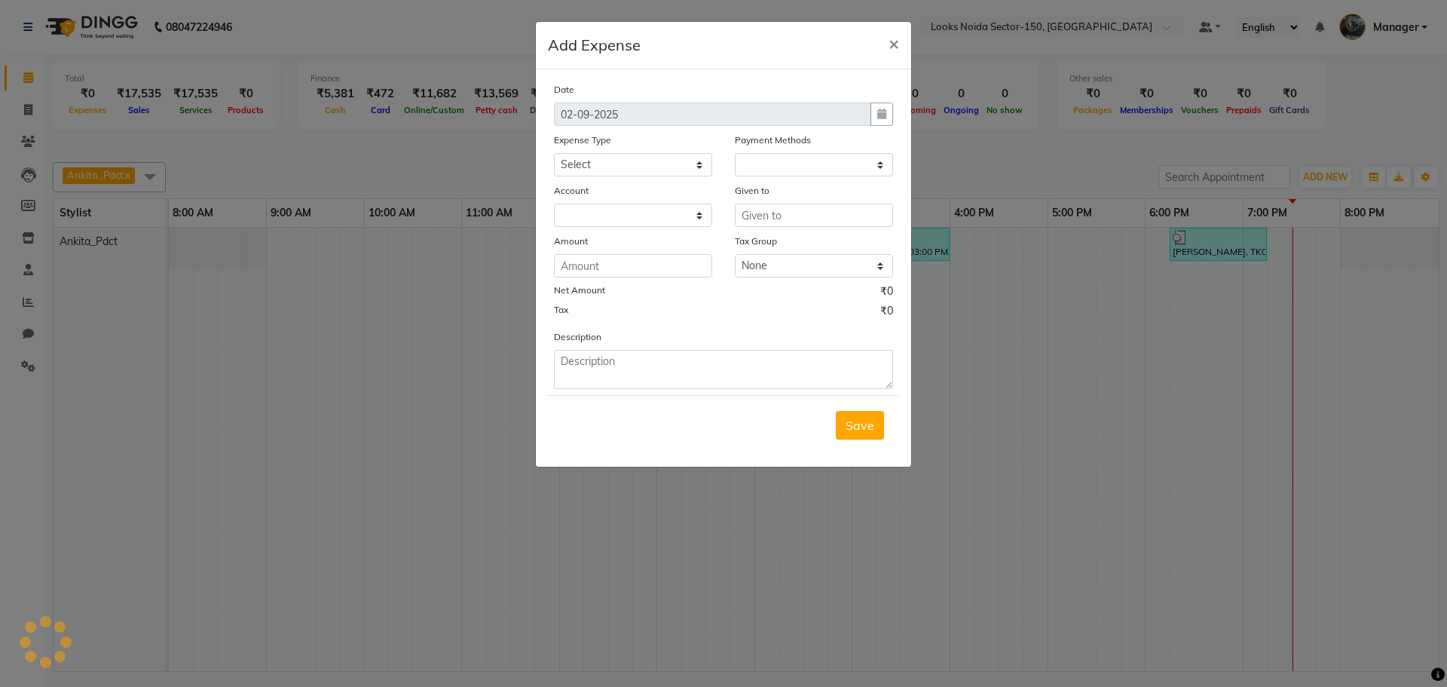
select select "1"
select select "7800"
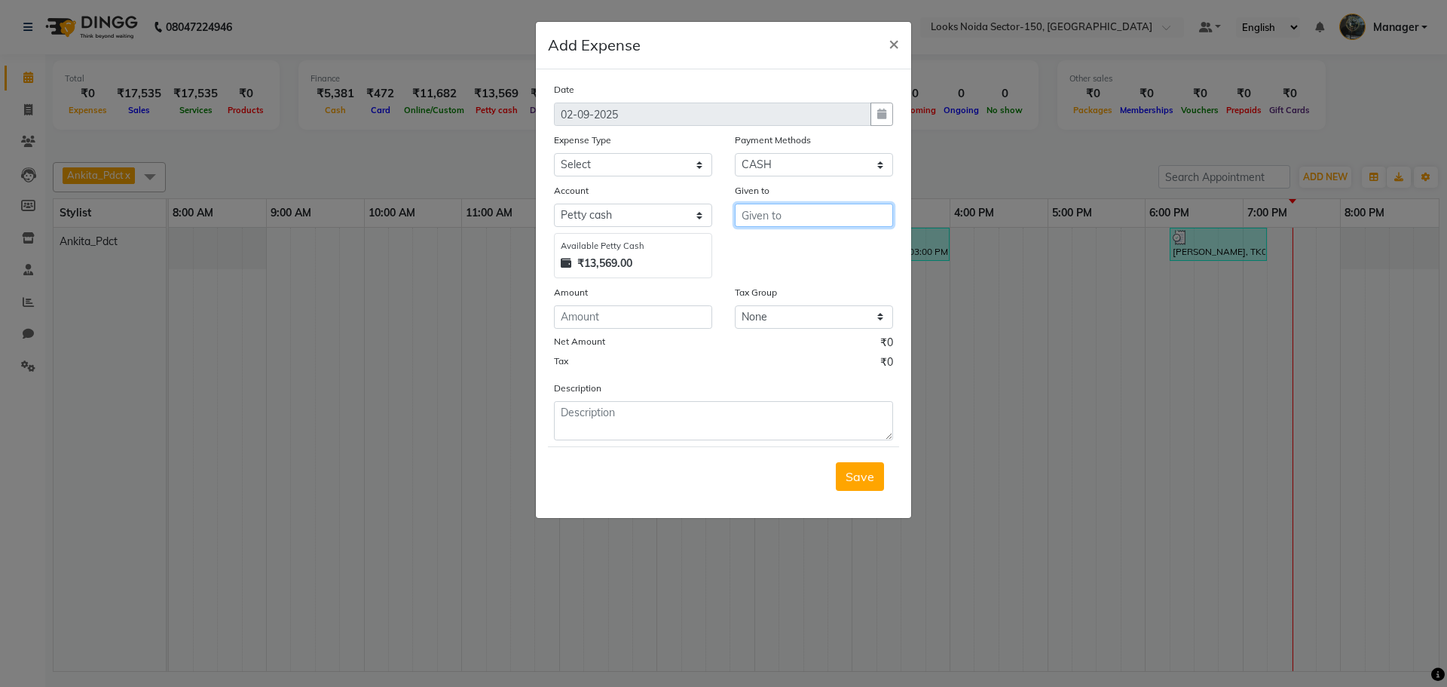
click at [779, 213] on input "text" at bounding box center [814, 214] width 158 height 23
click at [773, 268] on ngb-highlight "C ounter_Sales" at bounding box center [794, 271] width 81 height 15
type input "Counter_Sales"
click at [626, 176] on div "Date [DATE] Expense Type Select Bank Deposit Blinkit Cash Handover CLIENT Clien…" at bounding box center [723, 260] width 339 height 359
click at [624, 169] on select "Select Bank Deposit Blinkit Cash Handover CLIENT Client ordered food Client Ref…" at bounding box center [633, 164] width 158 height 23
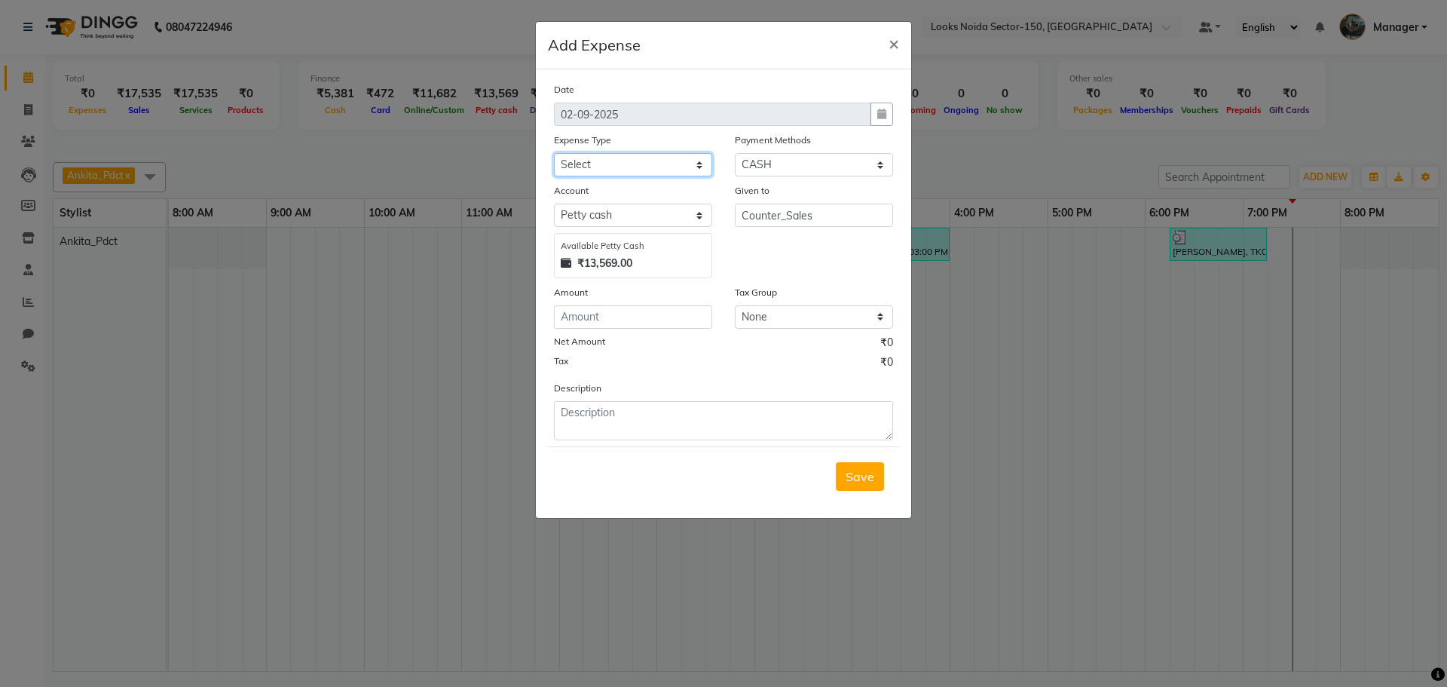
select select "24170"
click at [554, 153] on select "Select Bank Deposit Blinkit Cash Handover CLIENT Client ordered food Client Ref…" at bounding box center [633, 164] width 158 height 23
click at [629, 313] on input "number" at bounding box center [633, 316] width 158 height 23
type input "120"
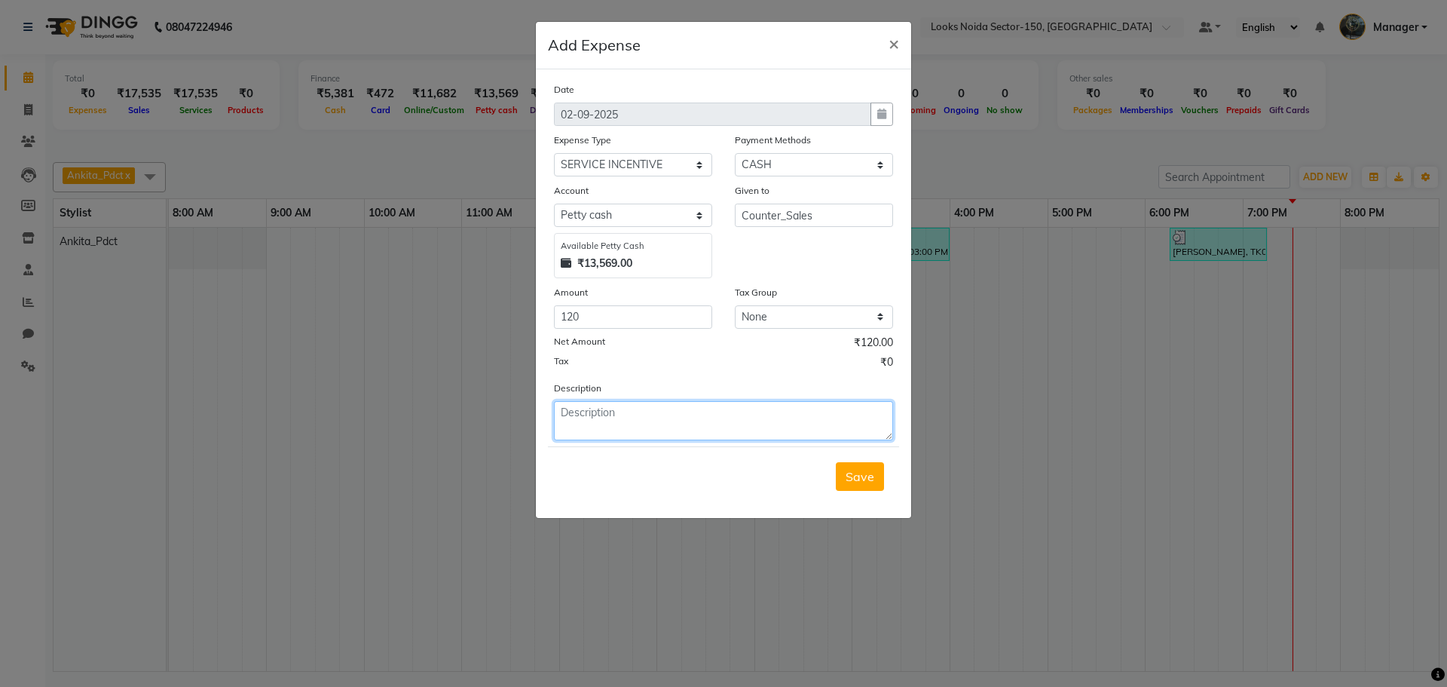
click at [582, 408] on textarea at bounding box center [723, 420] width 339 height 39
type textarea "[PERSON_NAME]"
click at [859, 471] on span "Save" at bounding box center [860, 476] width 29 height 15
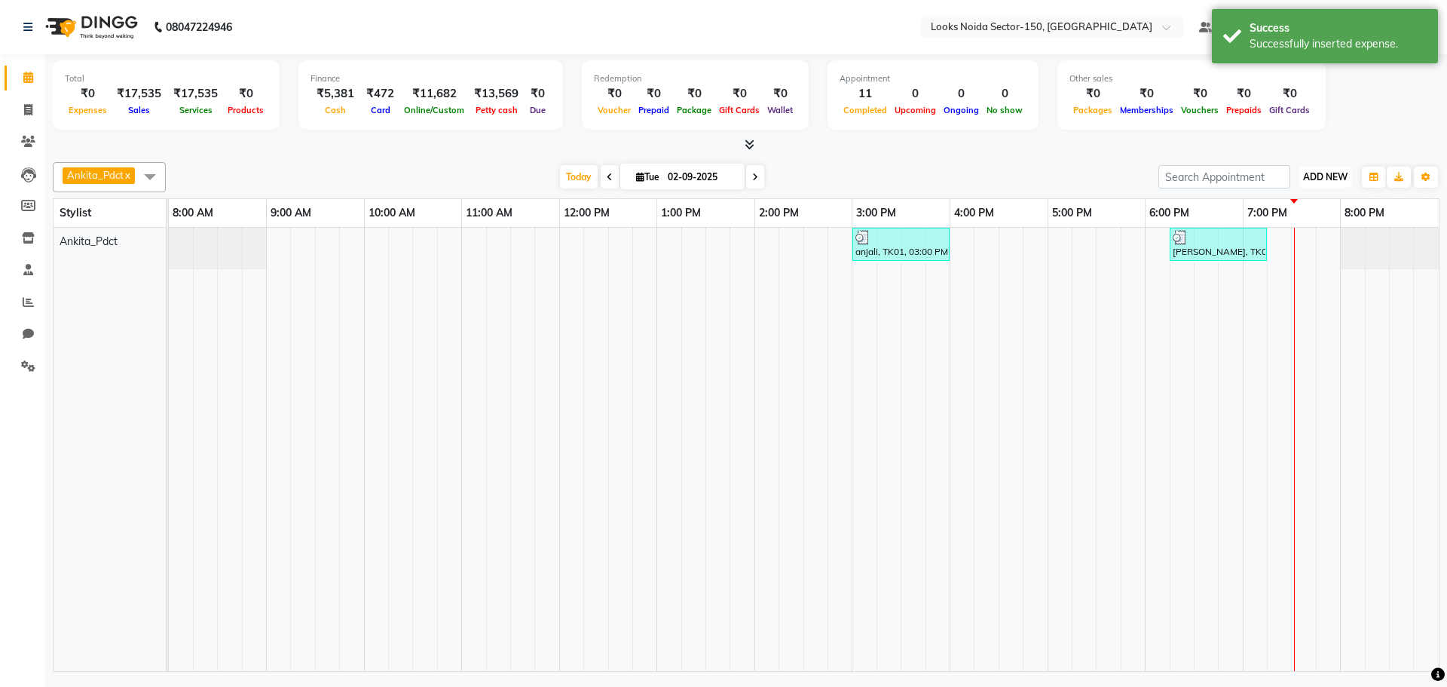
click at [1336, 169] on button "ADD NEW Toggle Dropdown" at bounding box center [1325, 177] width 52 height 21
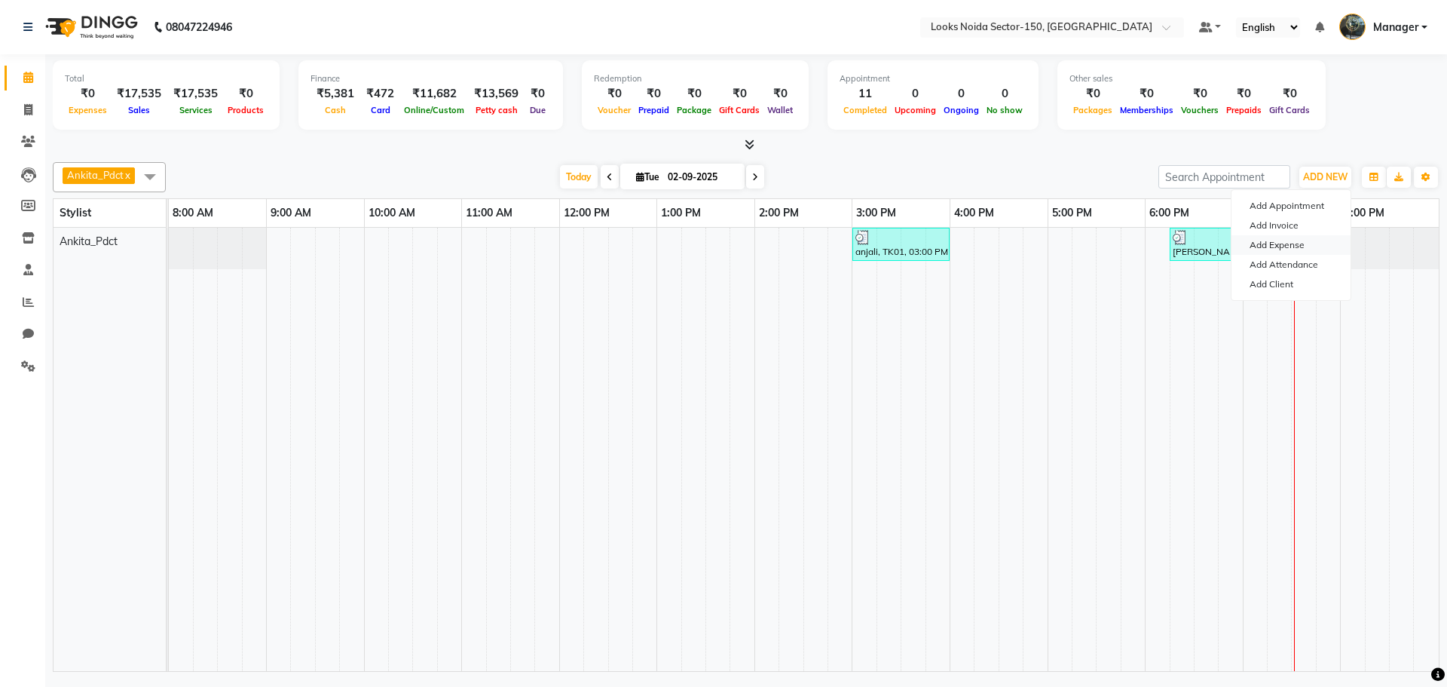
click at [1288, 245] on link "Add Expense" at bounding box center [1290, 245] width 119 height 20
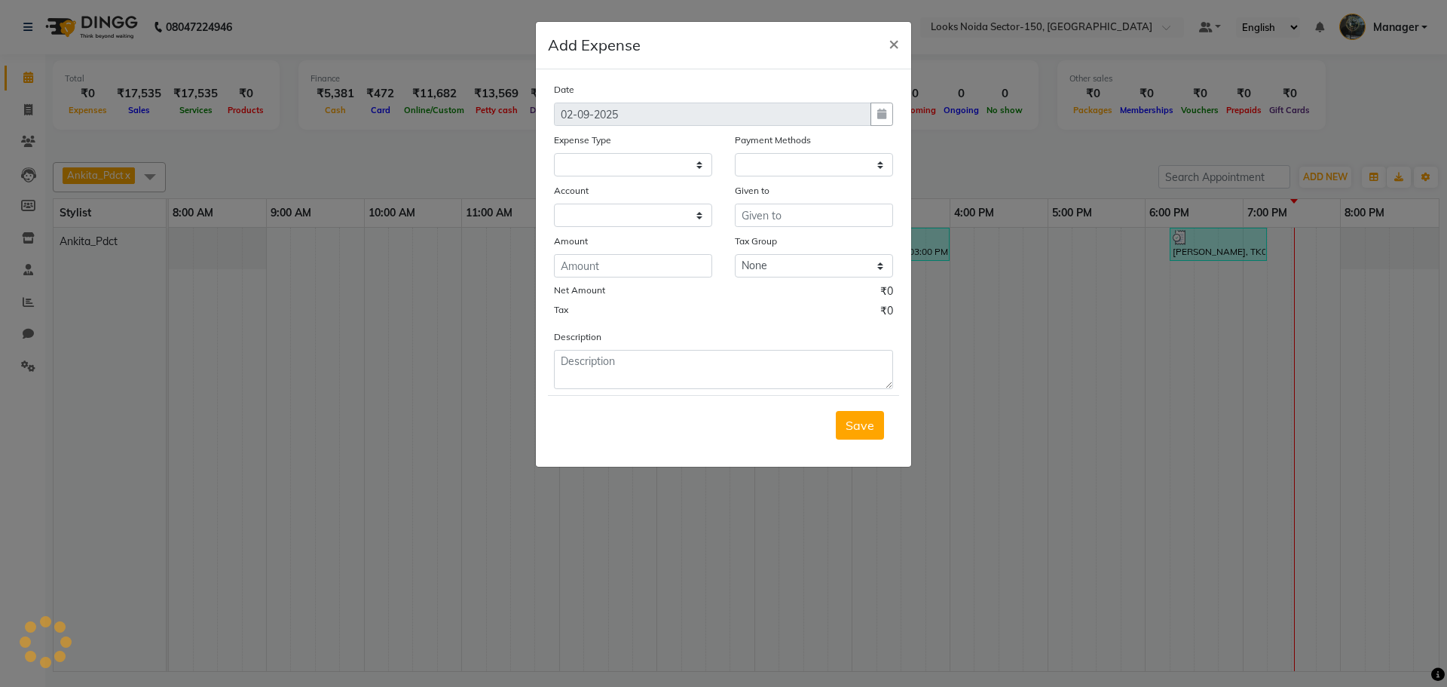
select select
select select "1"
select select "7800"
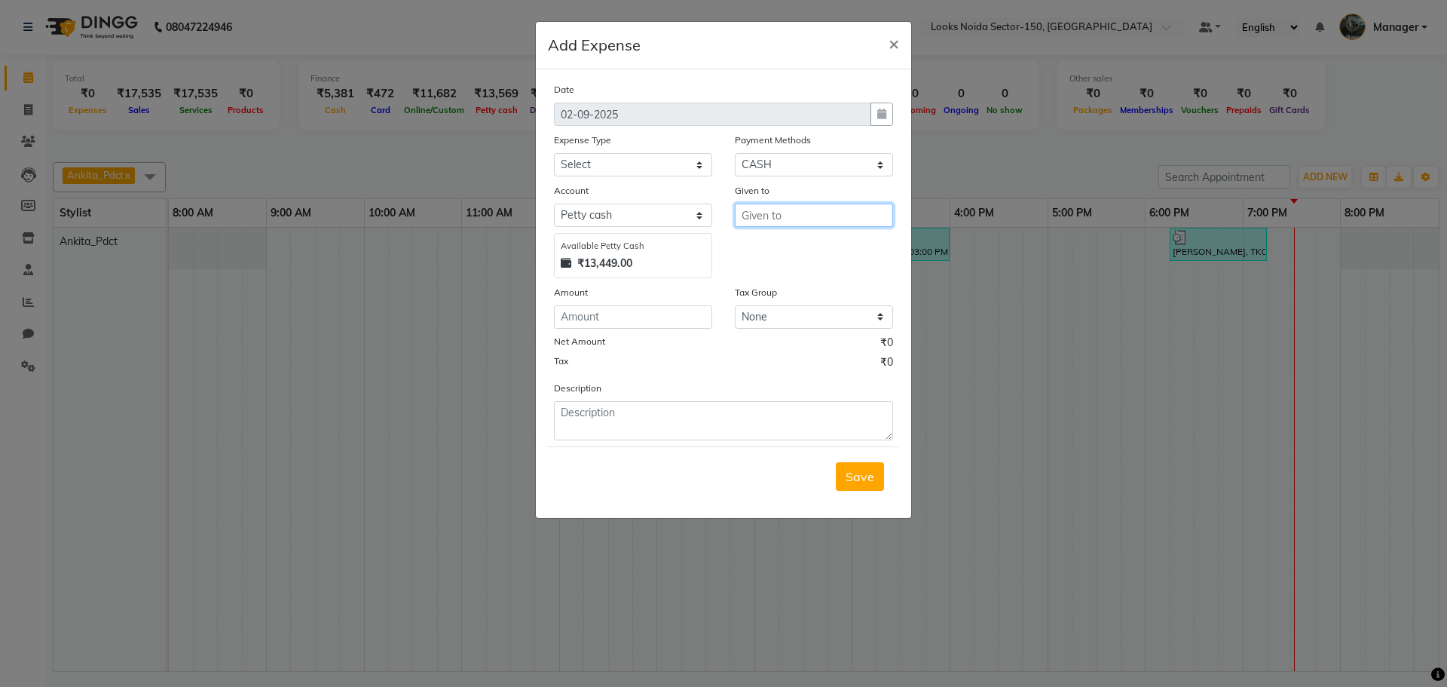
click at [787, 207] on input "text" at bounding box center [814, 214] width 158 height 23
click at [779, 261] on button "C ounter_Sales" at bounding box center [795, 271] width 119 height 24
type input "Counter_Sales"
click at [608, 151] on div "Expense Type" at bounding box center [633, 142] width 158 height 21
click at [610, 161] on select "Select Bank Deposit Blinkit Cash Handover CLIENT Client ordered food Client Ref…" at bounding box center [633, 164] width 158 height 23
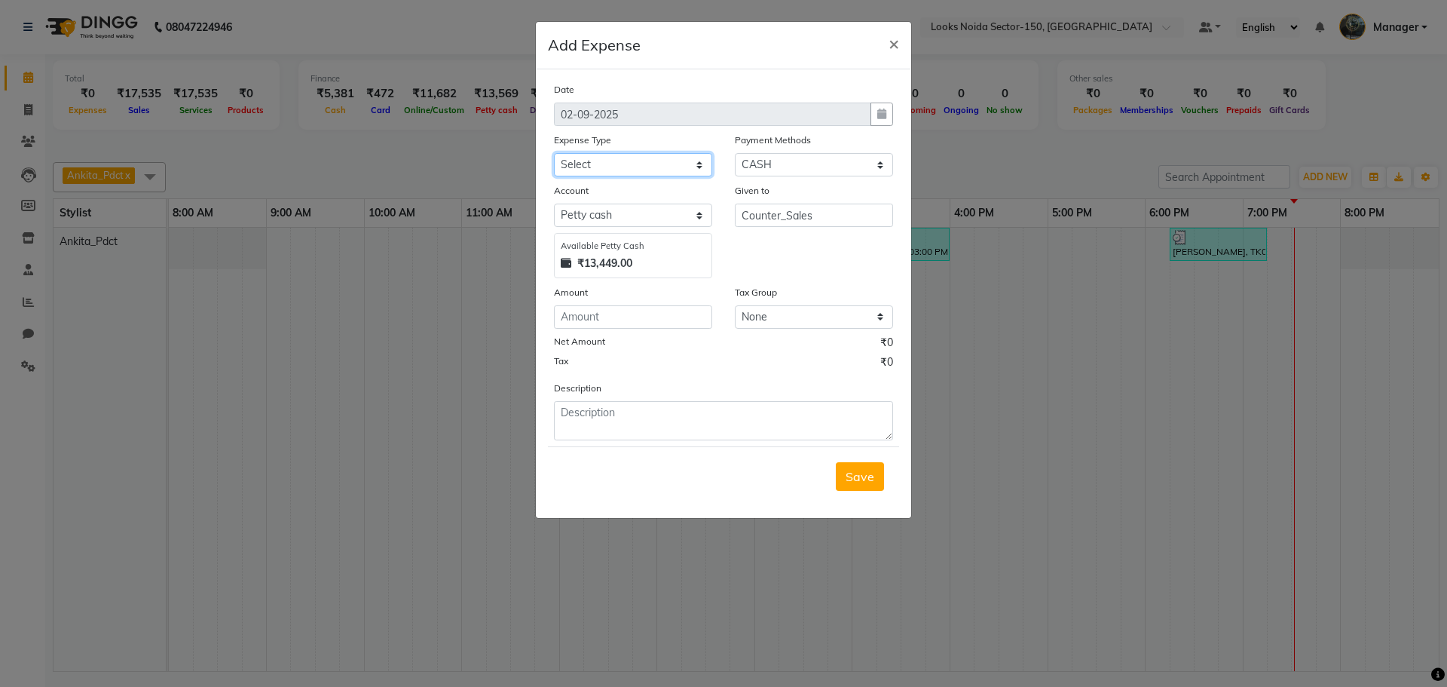
select select "24170"
click at [554, 153] on select "Select Bank Deposit Blinkit Cash Handover CLIENT Client ordered food Client Ref…" at bounding box center [633, 164] width 158 height 23
click at [604, 317] on input "number" at bounding box center [633, 316] width 158 height 23
type input "100"
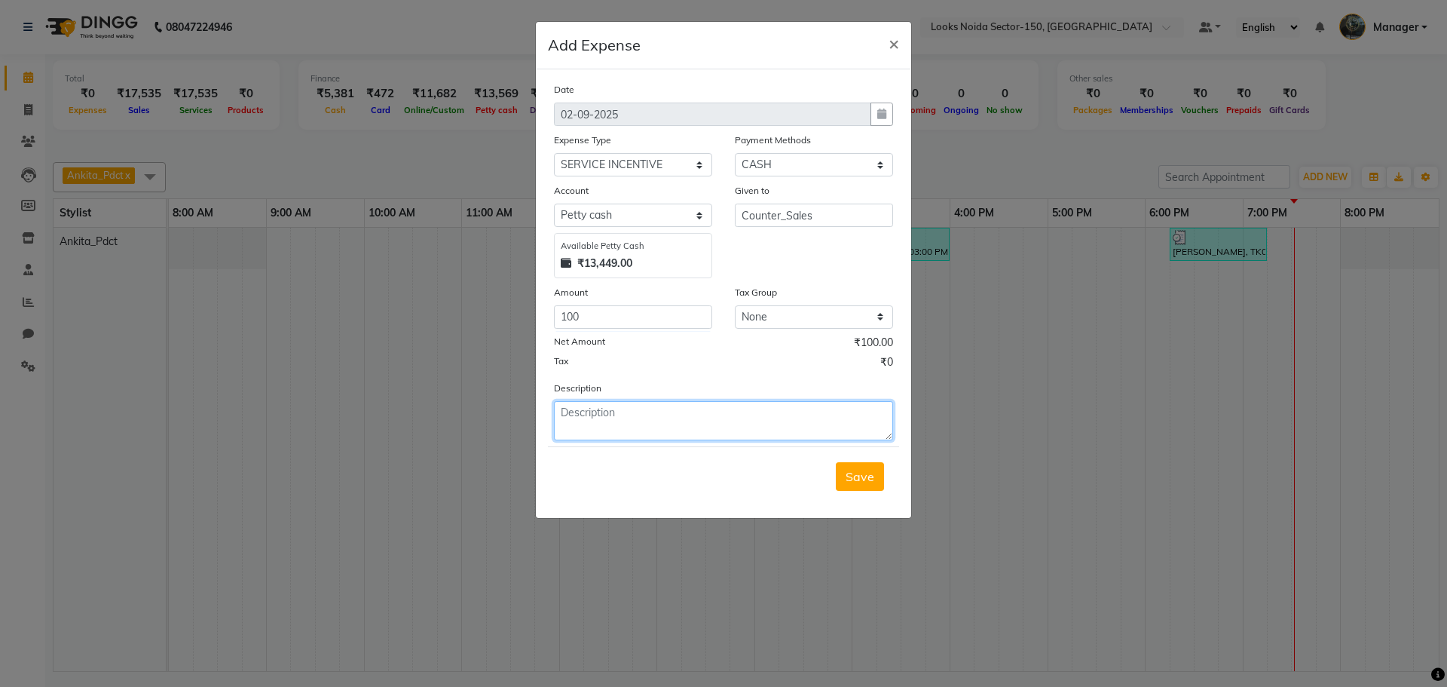
drag, startPoint x: 602, startPoint y: 436, endPoint x: 600, endPoint y: 428, distance: 7.9
click at [602, 433] on textarea at bounding box center [723, 420] width 339 height 39
type textarea "EXTRA IN UPI"
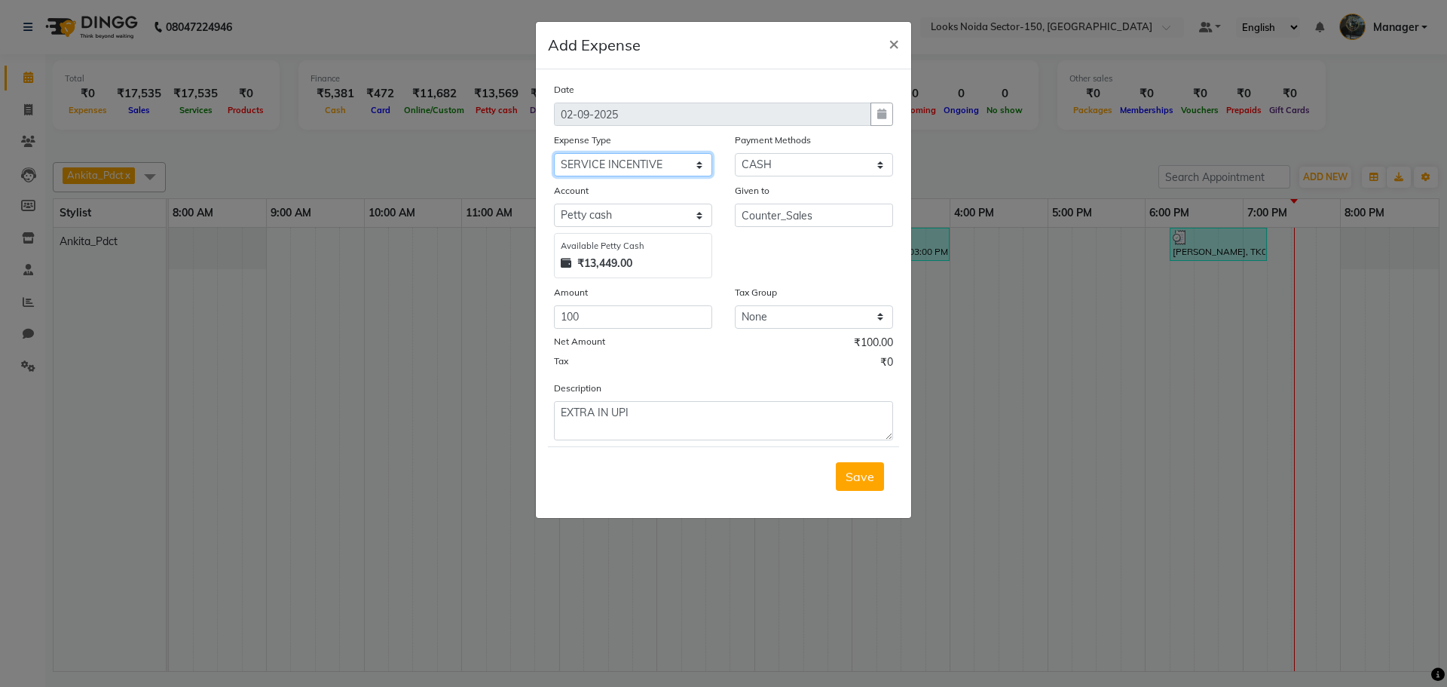
click at [662, 153] on select "Select Bank Deposit Blinkit Cash Handover CLIENT Client ordered food Client Ref…" at bounding box center [633, 164] width 158 height 23
select select "24070"
click at [554, 153] on select "Select Bank Deposit Blinkit Cash Handover CLIENT Client ordered food Client Ref…" at bounding box center [633, 164] width 158 height 23
click at [1243, 475] on ngb-modal-window "Add Expense × Date [DATE] Expense Type Select Bank Deposit Blinkit Cash Handove…" at bounding box center [723, 343] width 1447 height 687
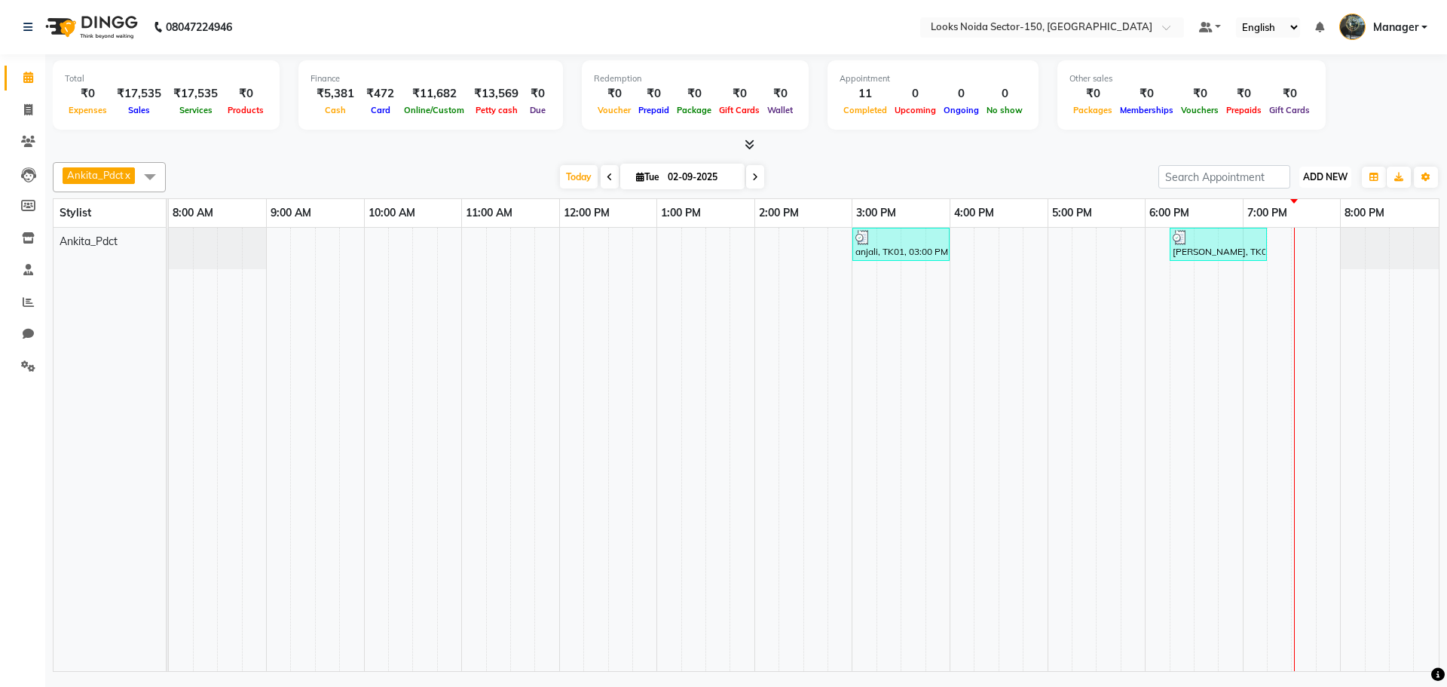
click at [1326, 177] on span "ADD NEW" at bounding box center [1325, 176] width 44 height 11
click at [1282, 237] on link "Add Expense" at bounding box center [1290, 245] width 119 height 20
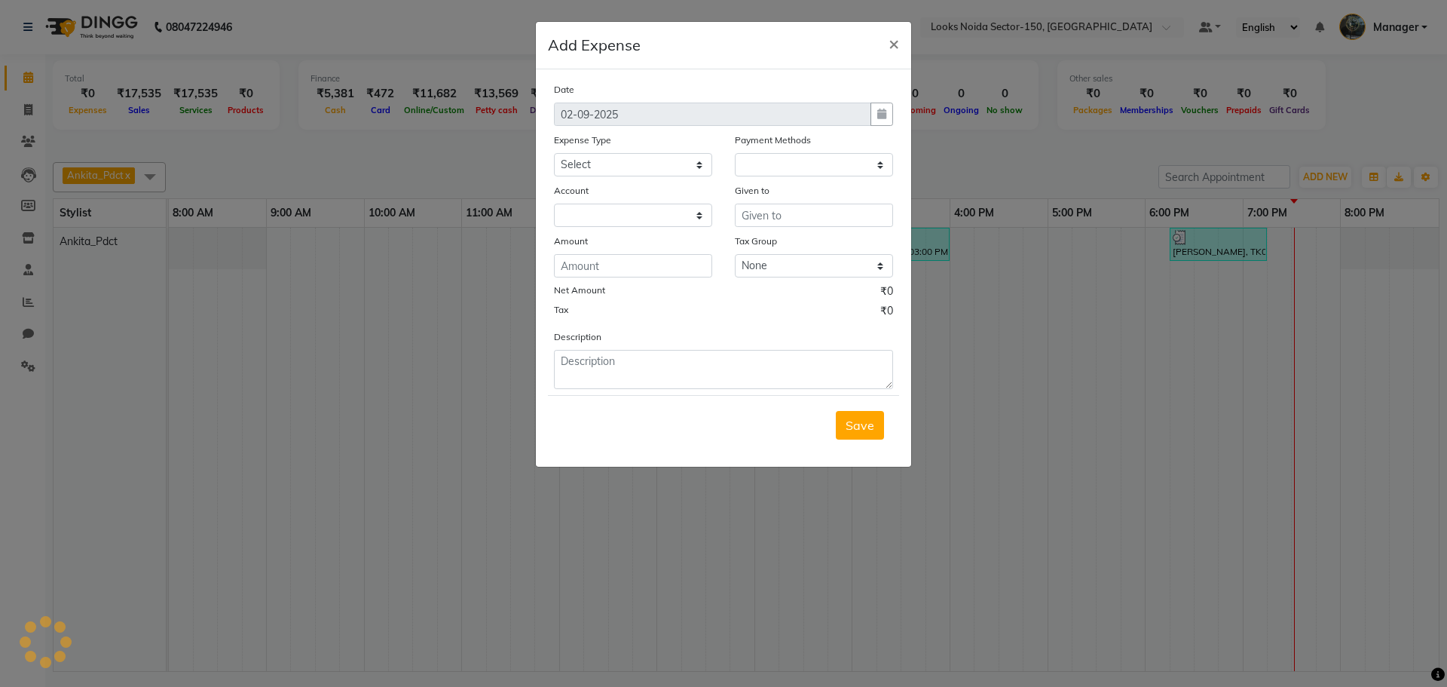
select select "1"
select select "7800"
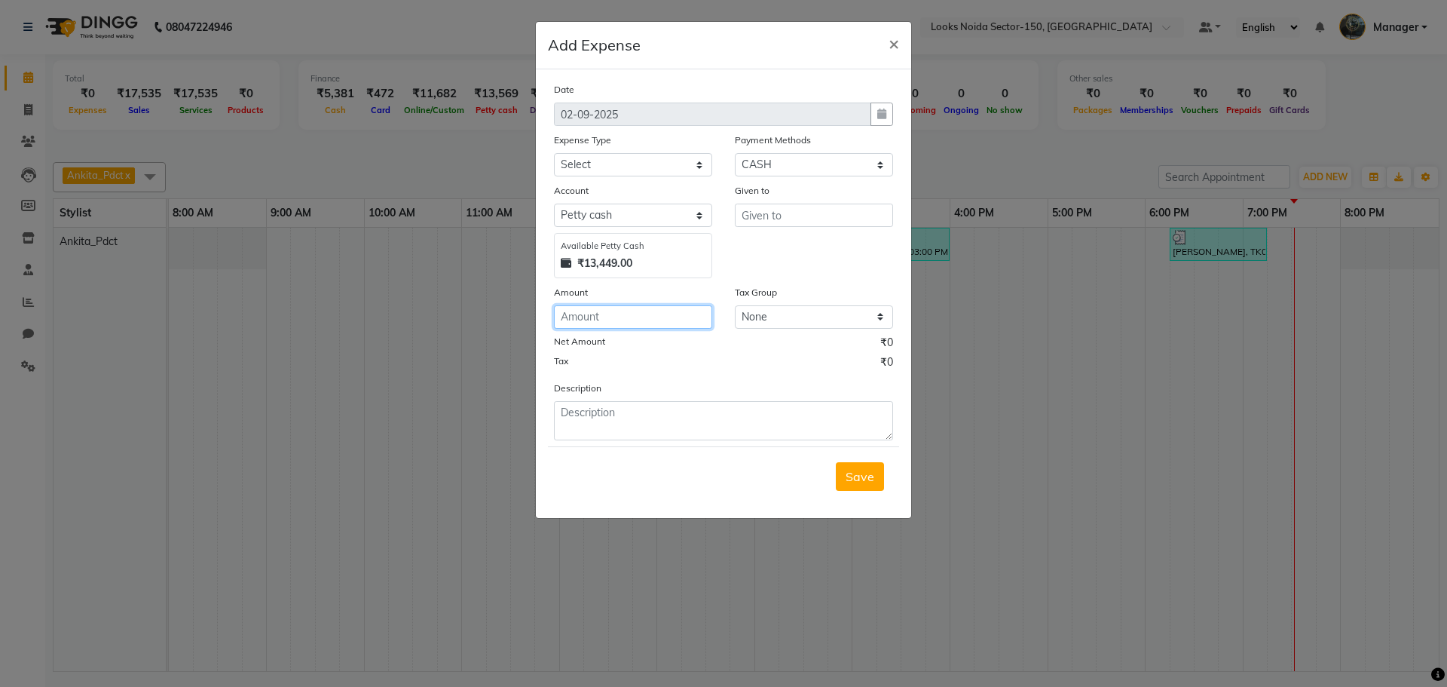
click at [608, 314] on input "number" at bounding box center [633, 316] width 158 height 23
click at [632, 168] on select "Select Bank Deposit Blinkit Cash Handover CLIENT Client ordered food Client Ref…" at bounding box center [633, 164] width 158 height 23
select select "24070"
click at [554, 153] on select "Select Bank Deposit Blinkit Cash Handover CLIENT Client ordered food Client Ref…" at bounding box center [633, 164] width 158 height 23
click at [834, 222] on input "text" at bounding box center [814, 214] width 158 height 23
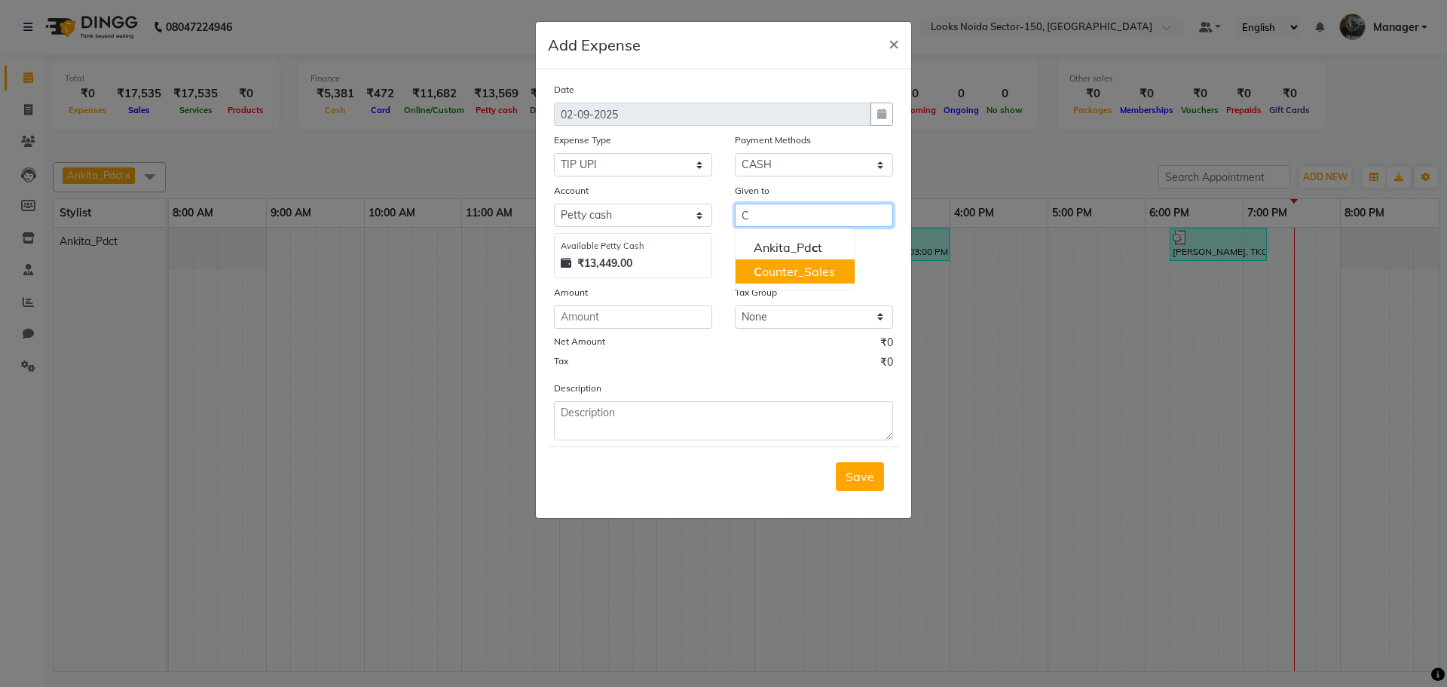
click at [800, 267] on ngb-highlight "C ounter_Sales" at bounding box center [794, 271] width 81 height 15
type input "Counter_Sales"
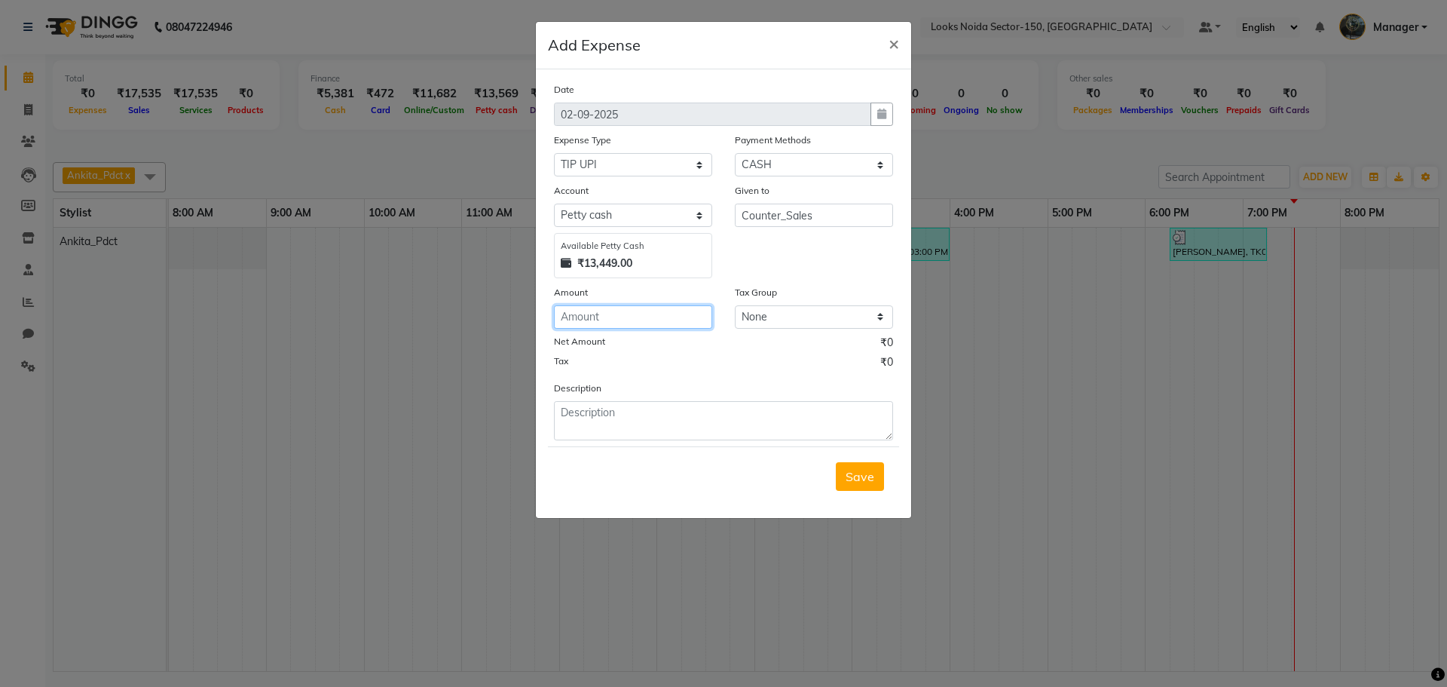
click at [678, 311] on input "number" at bounding box center [633, 316] width 158 height 23
type input "100"
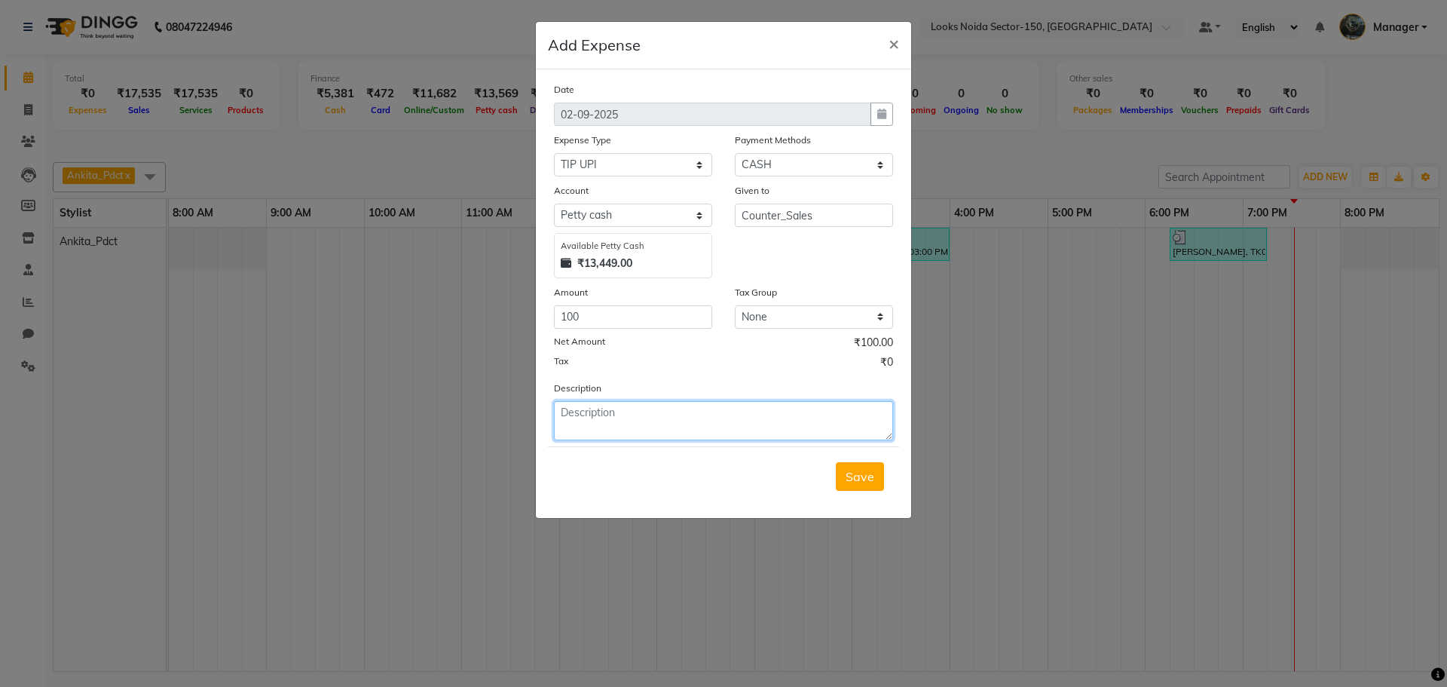
click at [616, 410] on textarea at bounding box center [723, 420] width 339 height 39
type textarea "EXTRA IN UPI"
click at [855, 472] on span "Save" at bounding box center [860, 476] width 29 height 15
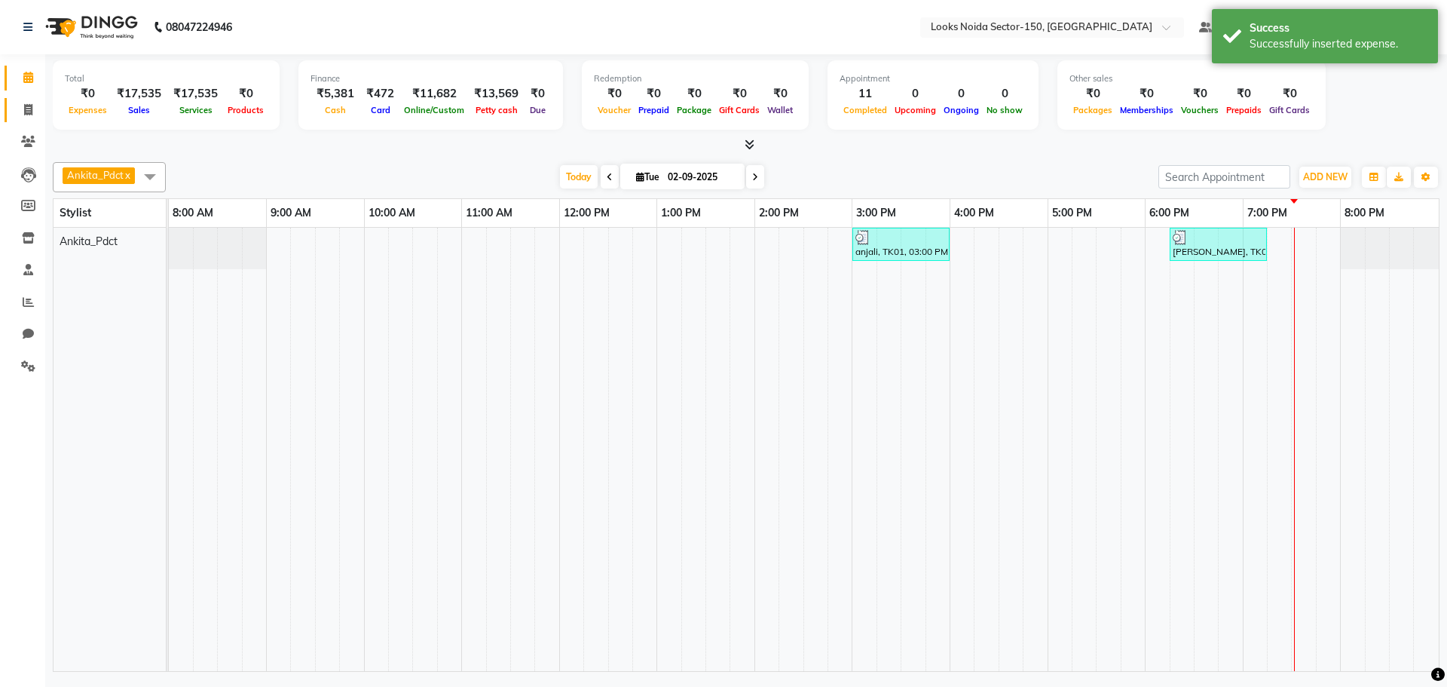
drag, startPoint x: 26, startPoint y: 99, endPoint x: 17, endPoint y: 99, distance: 9.0
click at [26, 99] on link "Invoice" at bounding box center [23, 110] width 36 height 25
select select "service"
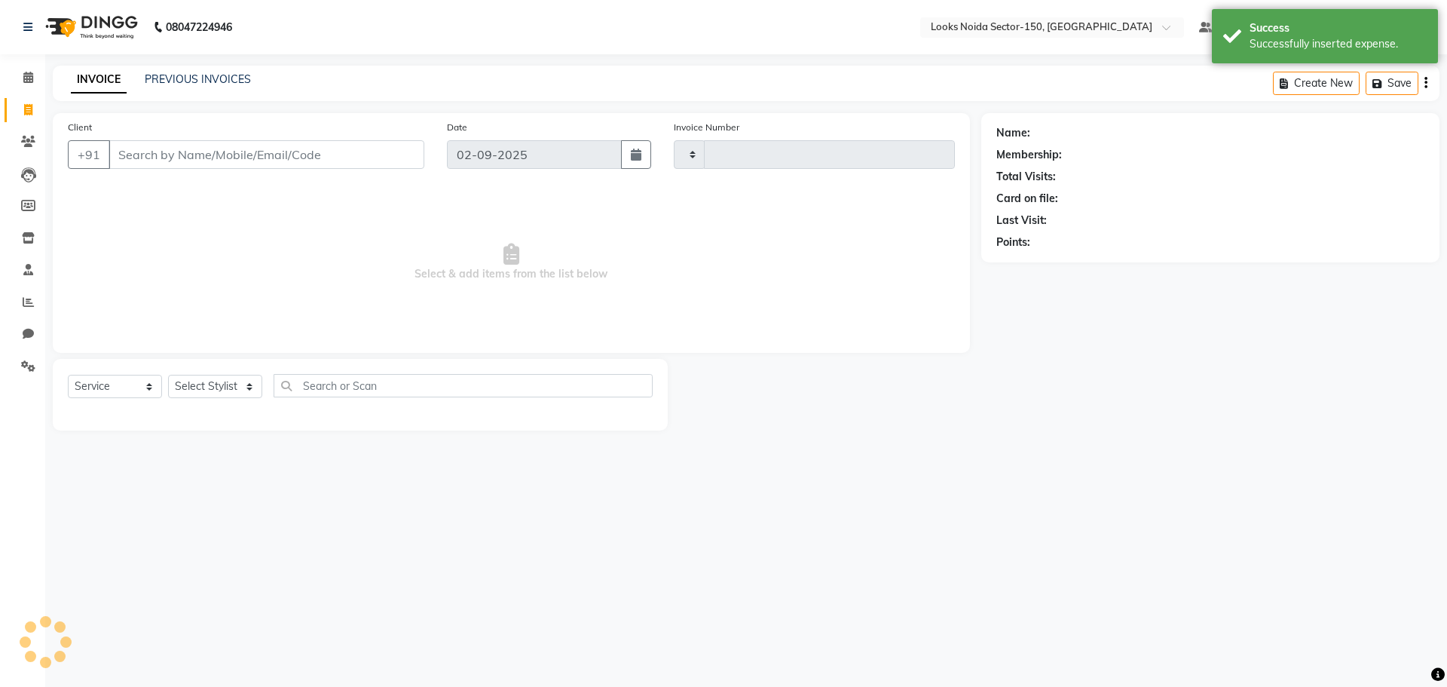
type input "0796"
select select "8587"
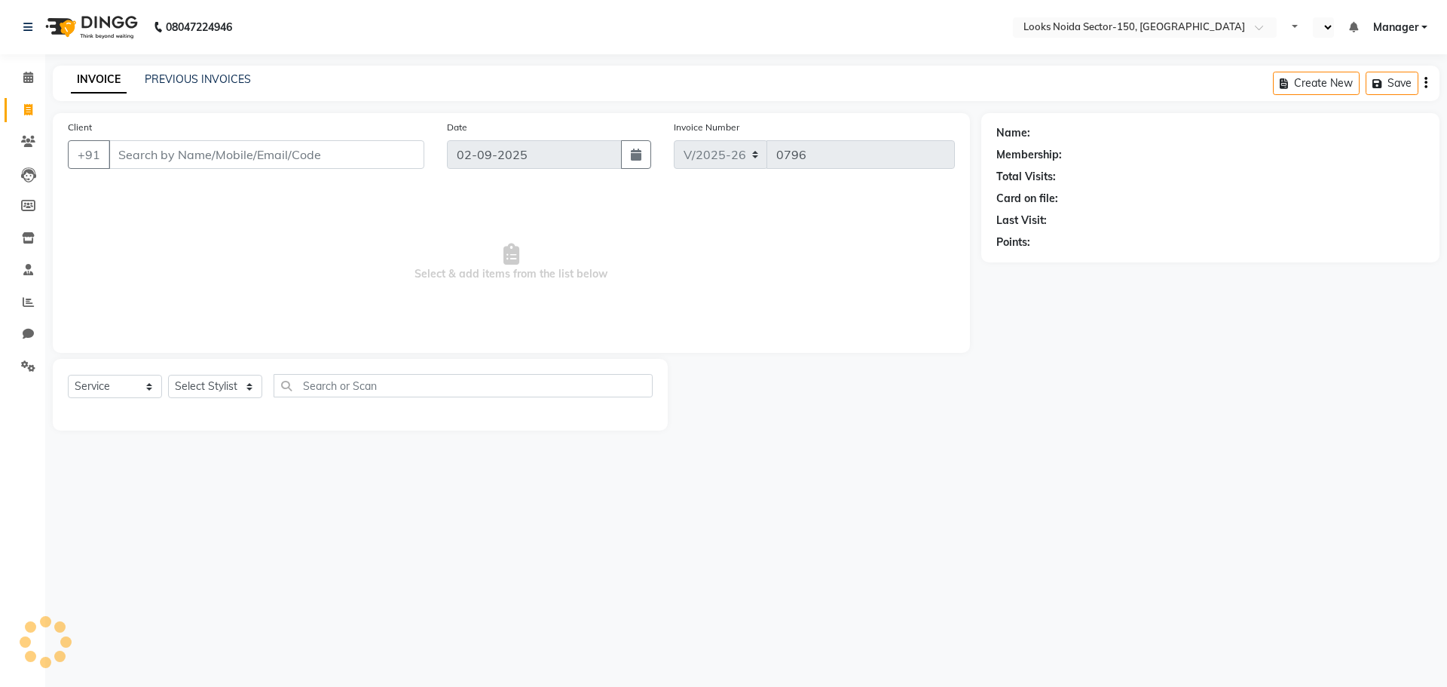
select select "8587"
select select "service"
select select "en"
click at [24, 327] on span at bounding box center [28, 334] width 26 height 17
select select "100"
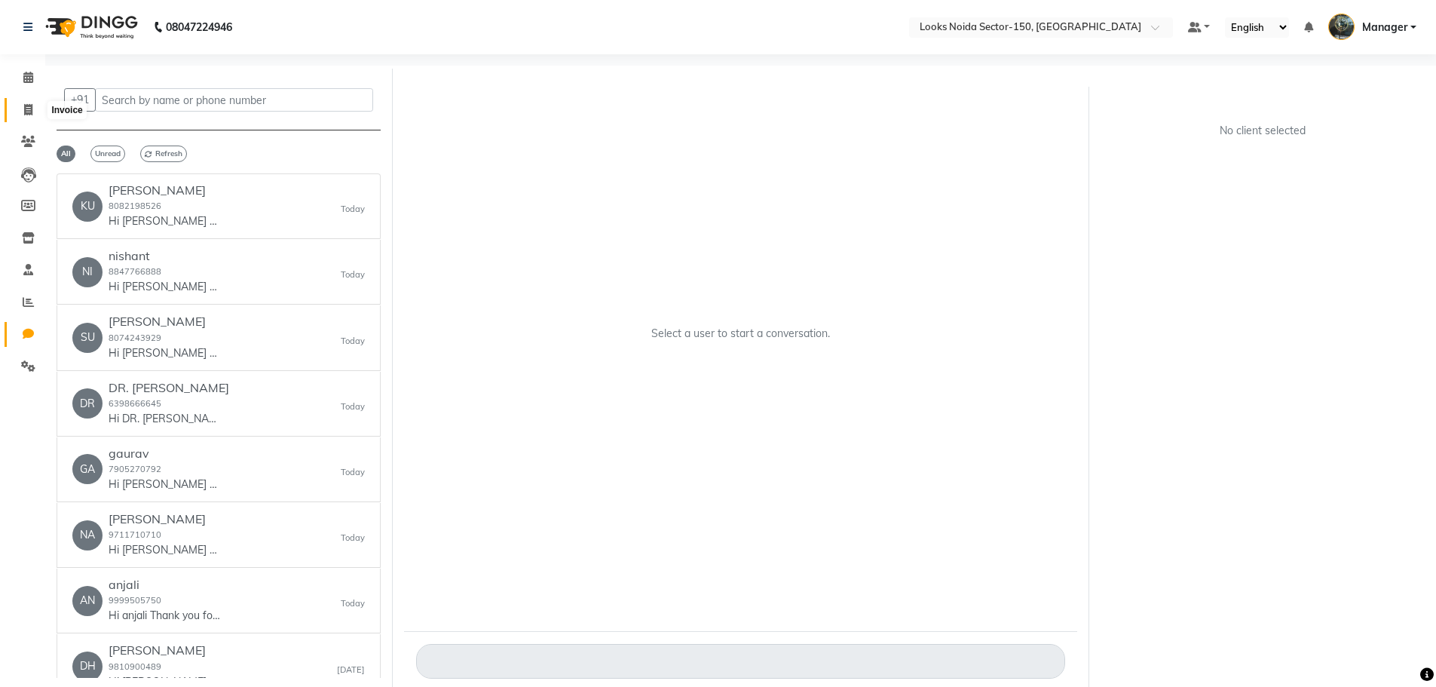
click at [18, 115] on span at bounding box center [28, 110] width 26 height 17
select select "8587"
select select "service"
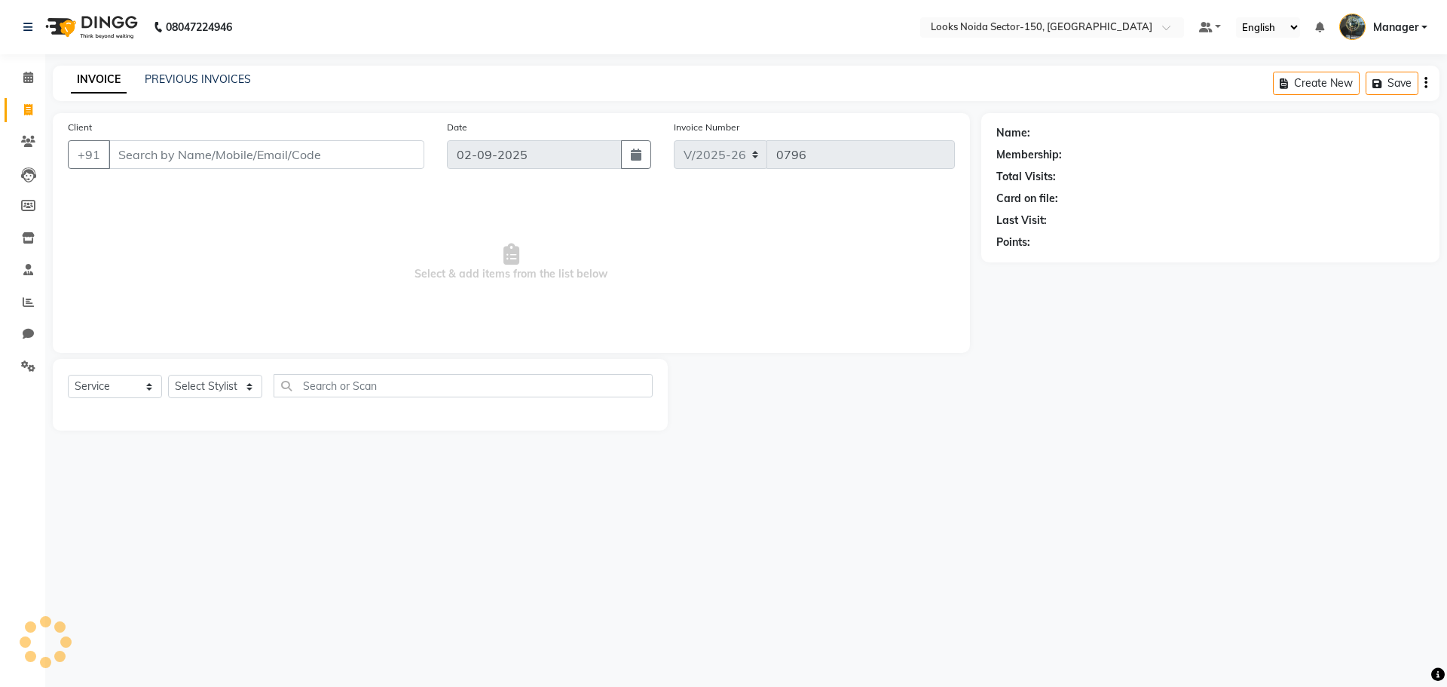
click at [20, 112] on span at bounding box center [28, 110] width 26 height 17
select select "service"
type input "0796"
select select "8587"
click at [23, 79] on icon at bounding box center [28, 77] width 10 height 11
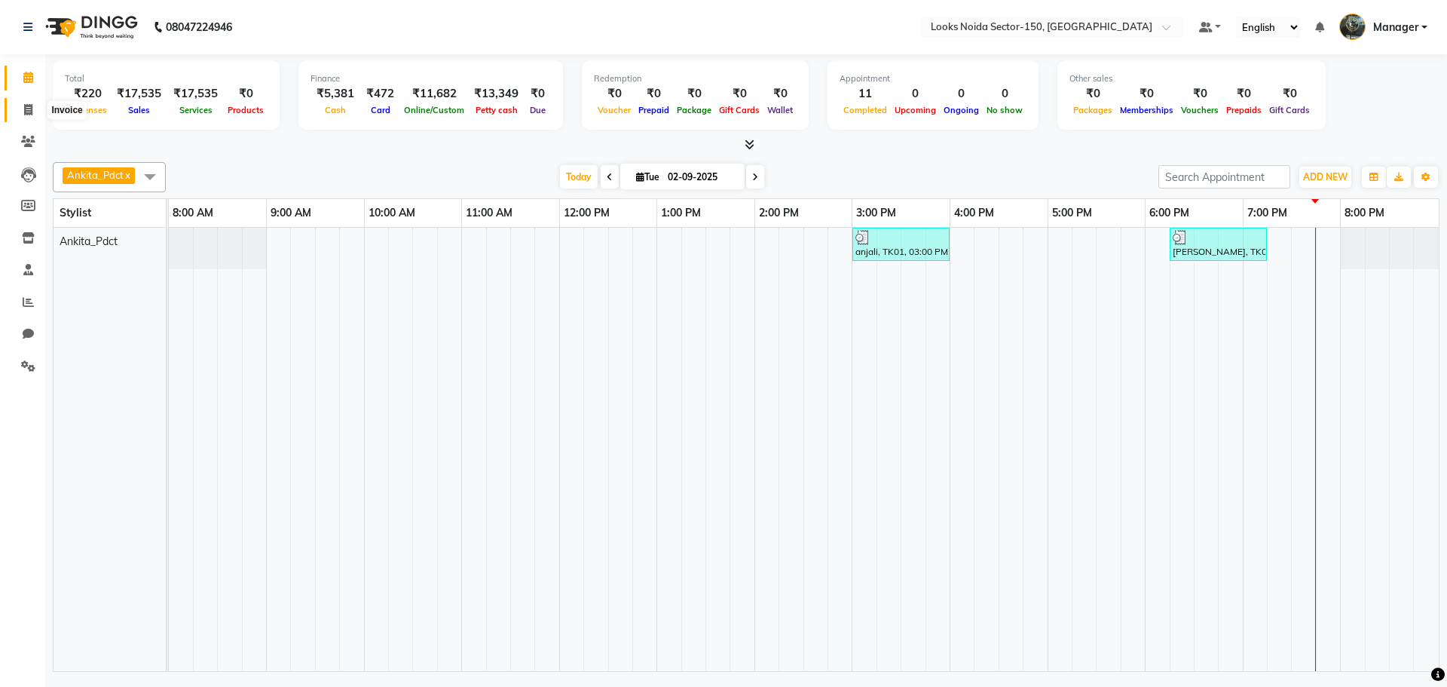
click at [30, 115] on span at bounding box center [28, 110] width 26 height 17
select select "service"
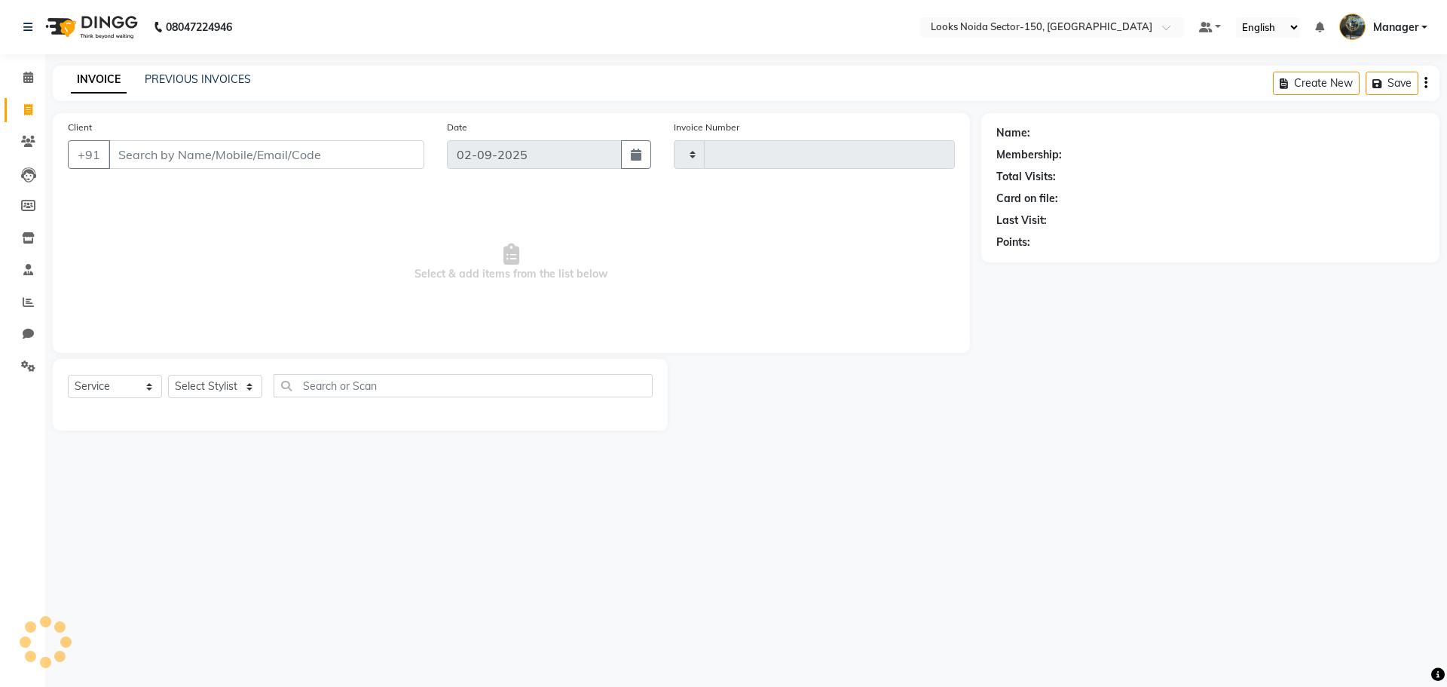
type input "0796"
select select "8587"
click at [32, 80] on icon at bounding box center [28, 77] width 10 height 11
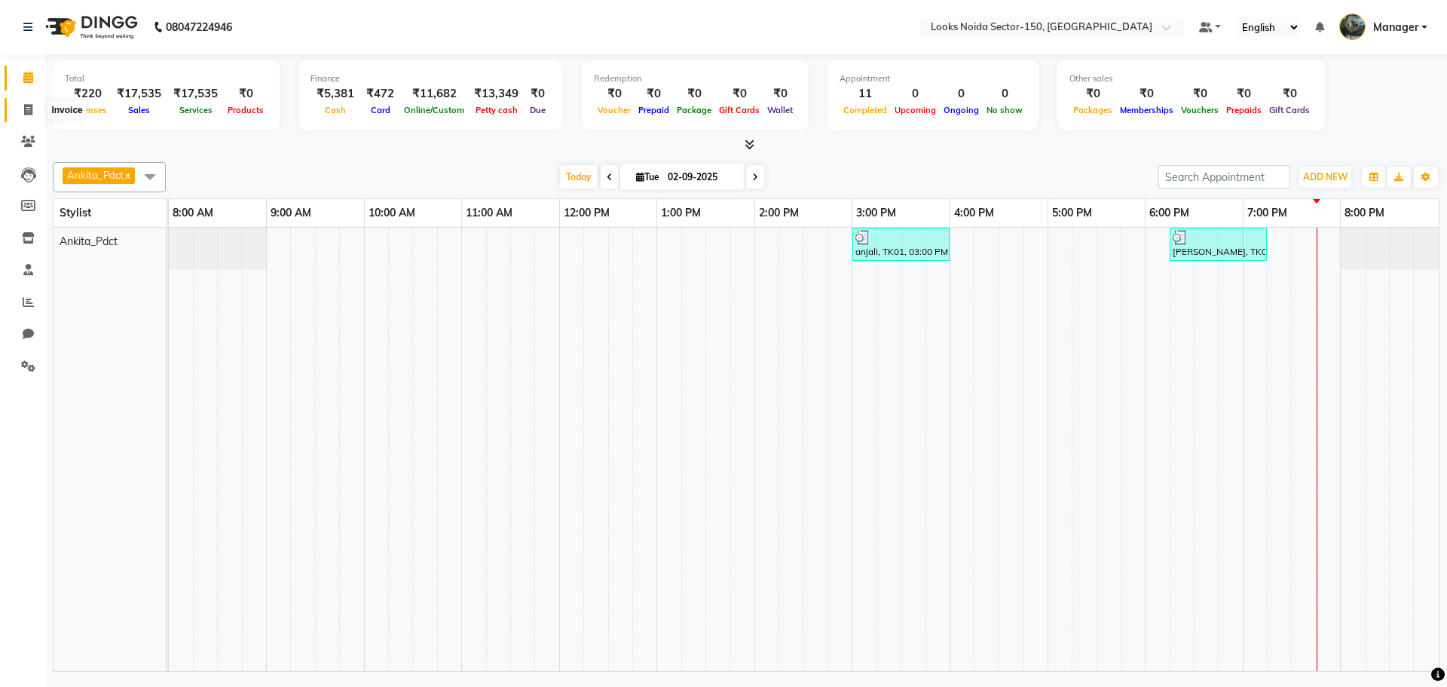
click at [28, 108] on icon at bounding box center [28, 109] width 8 height 11
select select "service"
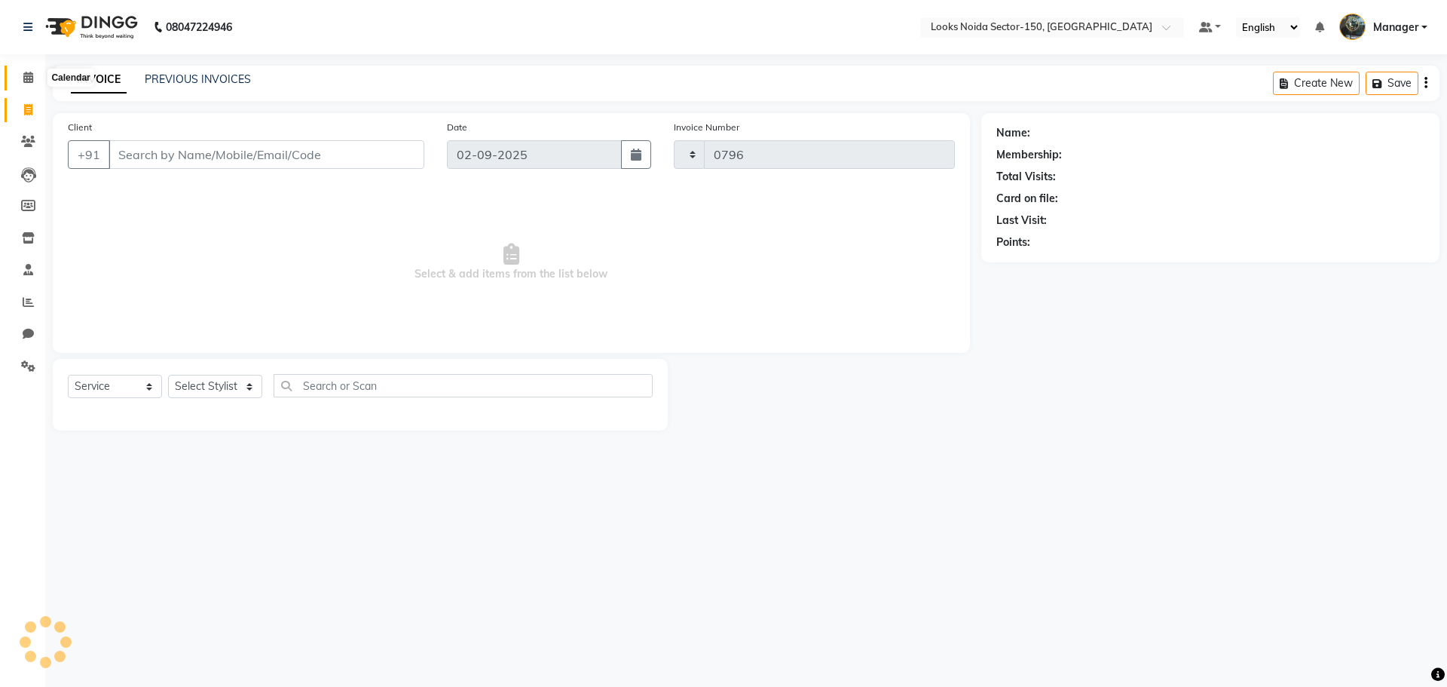
click at [29, 81] on icon at bounding box center [28, 77] width 10 height 11
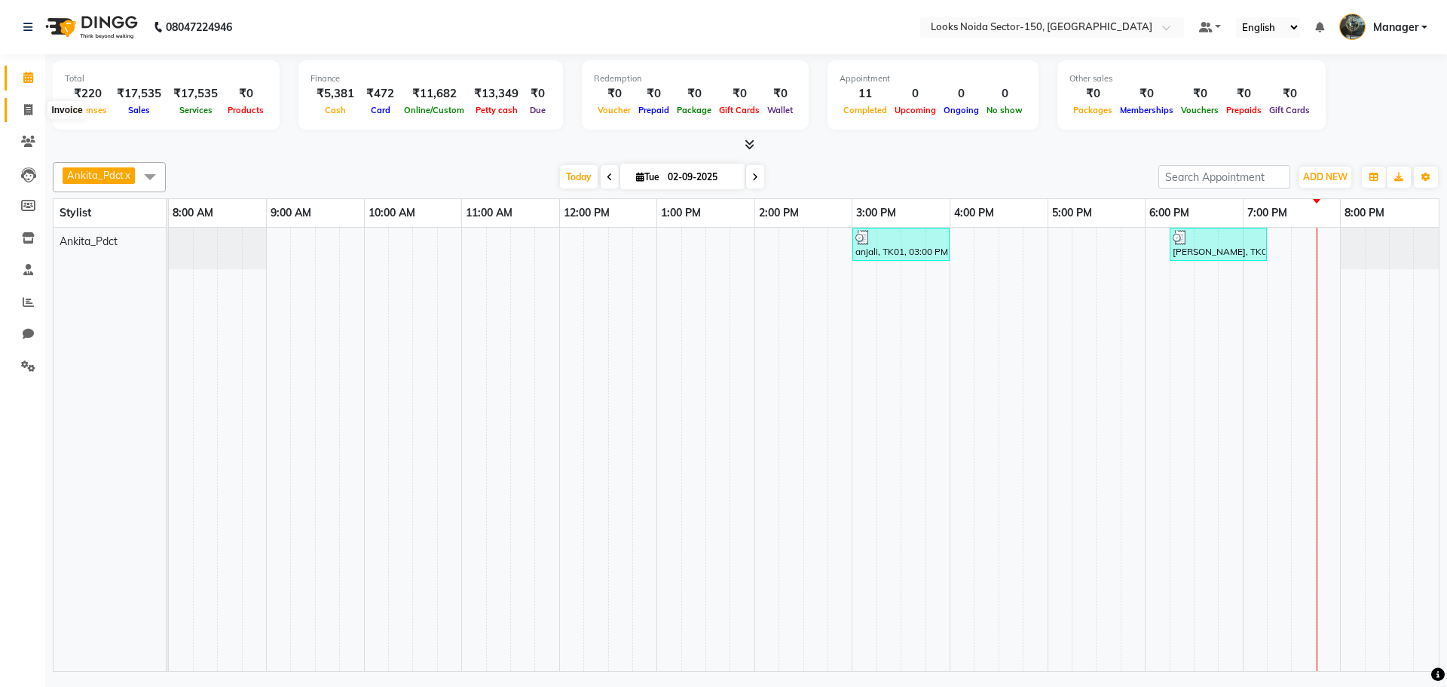
click at [24, 111] on icon at bounding box center [28, 109] width 8 height 11
select select "service"
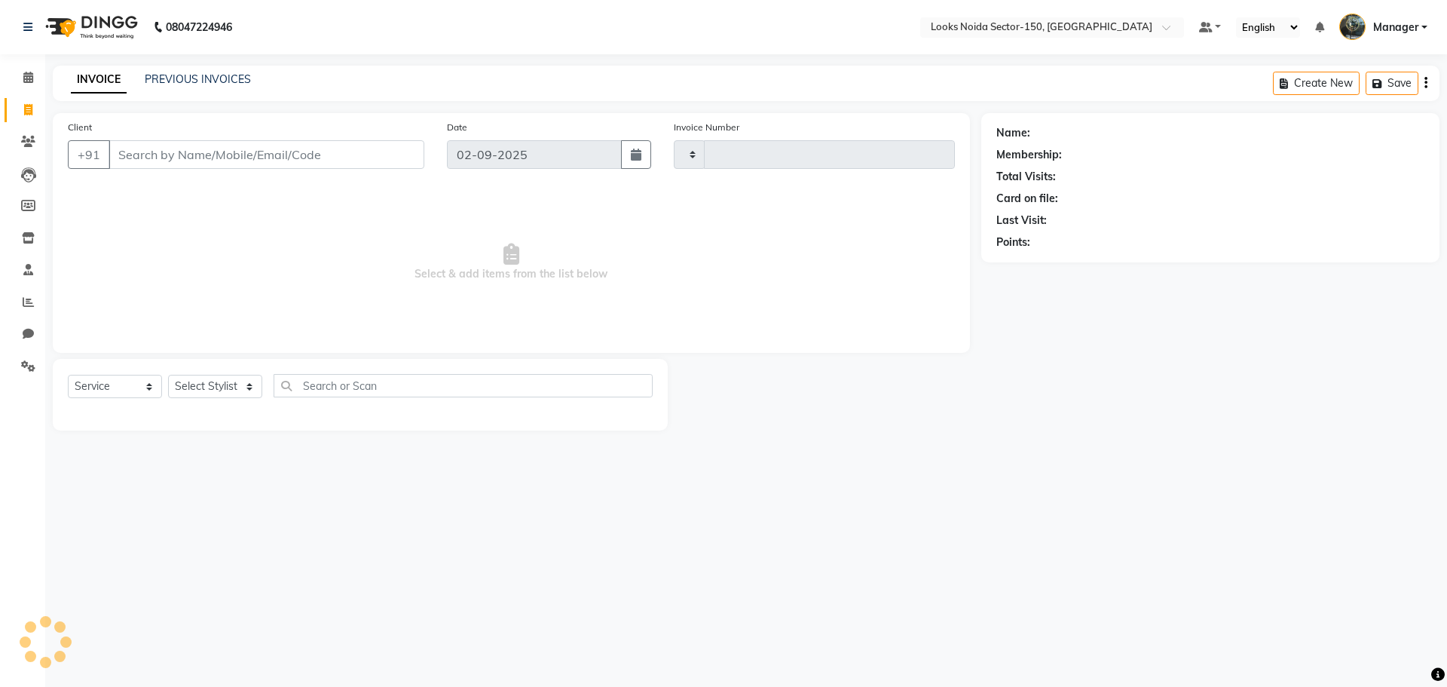
type input "0796"
select select "8587"
click at [32, 143] on icon at bounding box center [28, 141] width 14 height 11
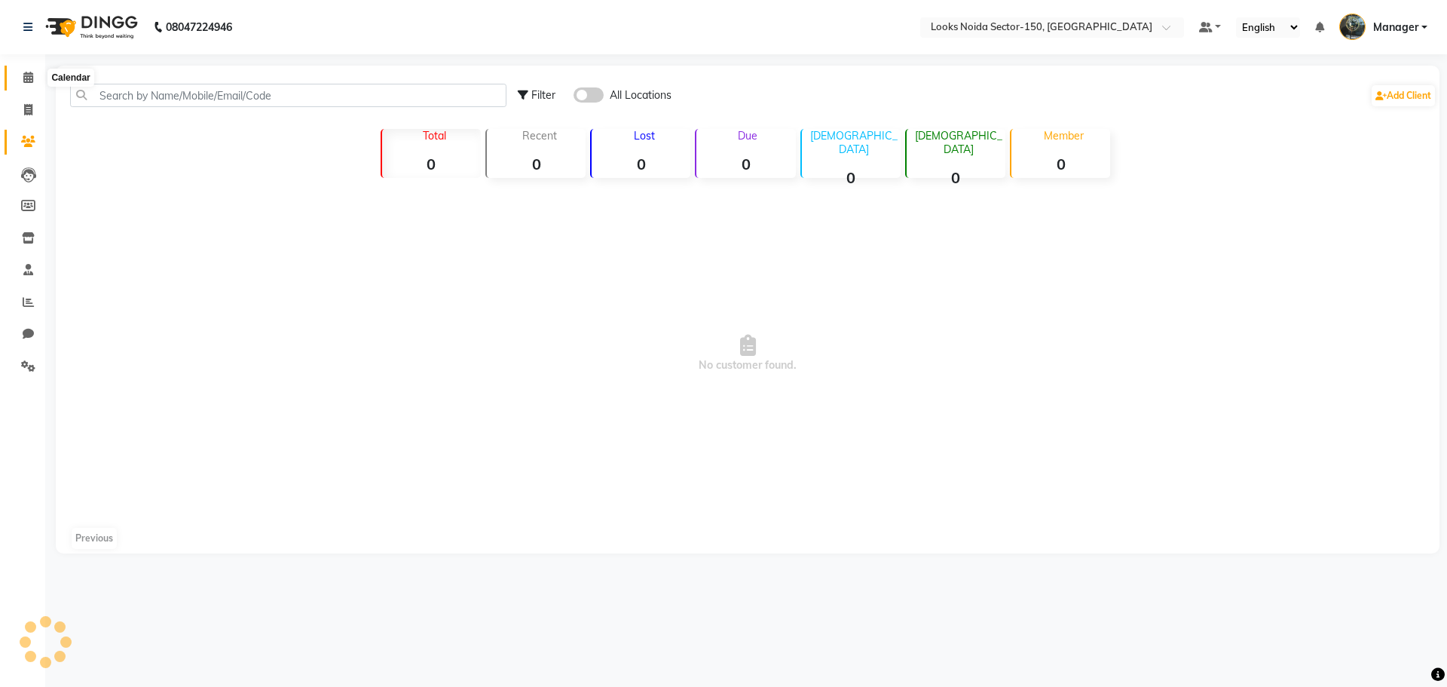
click at [30, 86] on span at bounding box center [28, 77] width 26 height 17
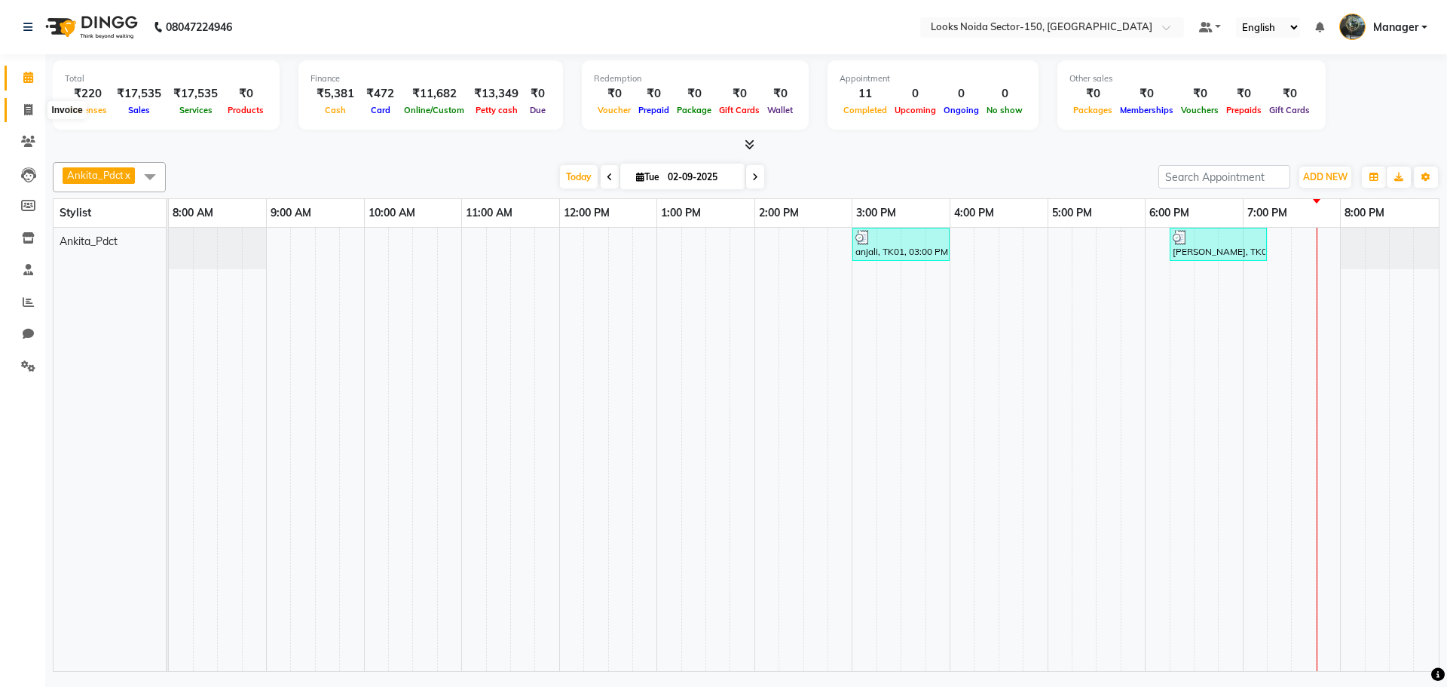
click at [32, 107] on icon at bounding box center [28, 109] width 8 height 11
select select "8587"
select select "service"
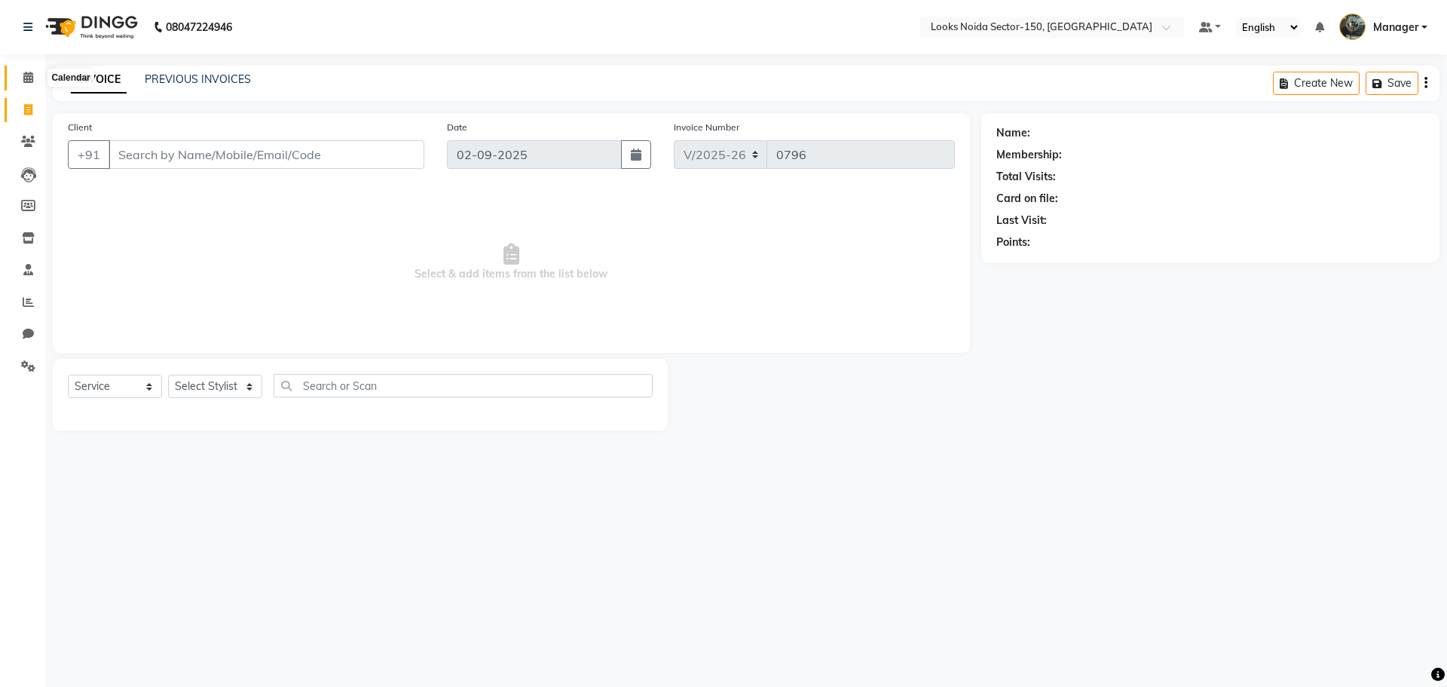
click at [34, 80] on span at bounding box center [28, 77] width 26 height 17
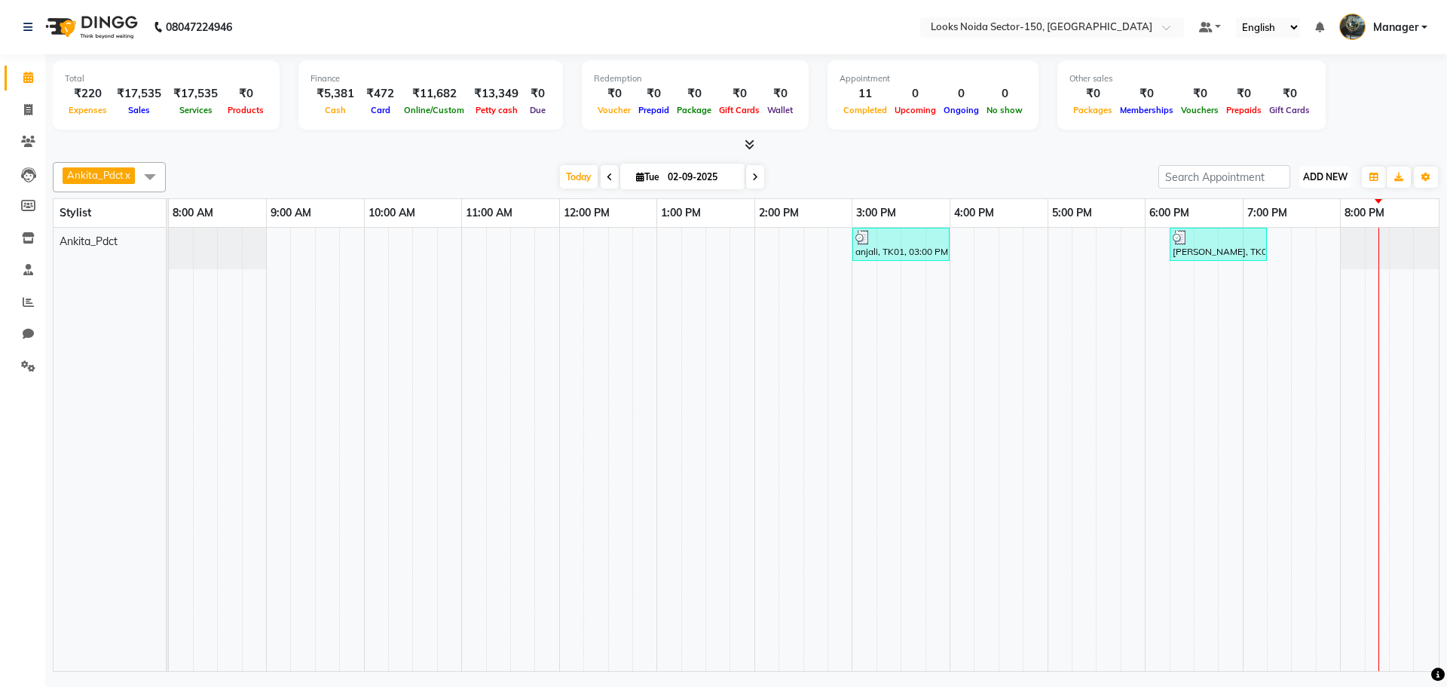
click at [1342, 172] on span "ADD NEW" at bounding box center [1325, 176] width 44 height 11
click at [1302, 244] on link "Add Expense" at bounding box center [1290, 245] width 119 height 20
select select "1"
select select "7800"
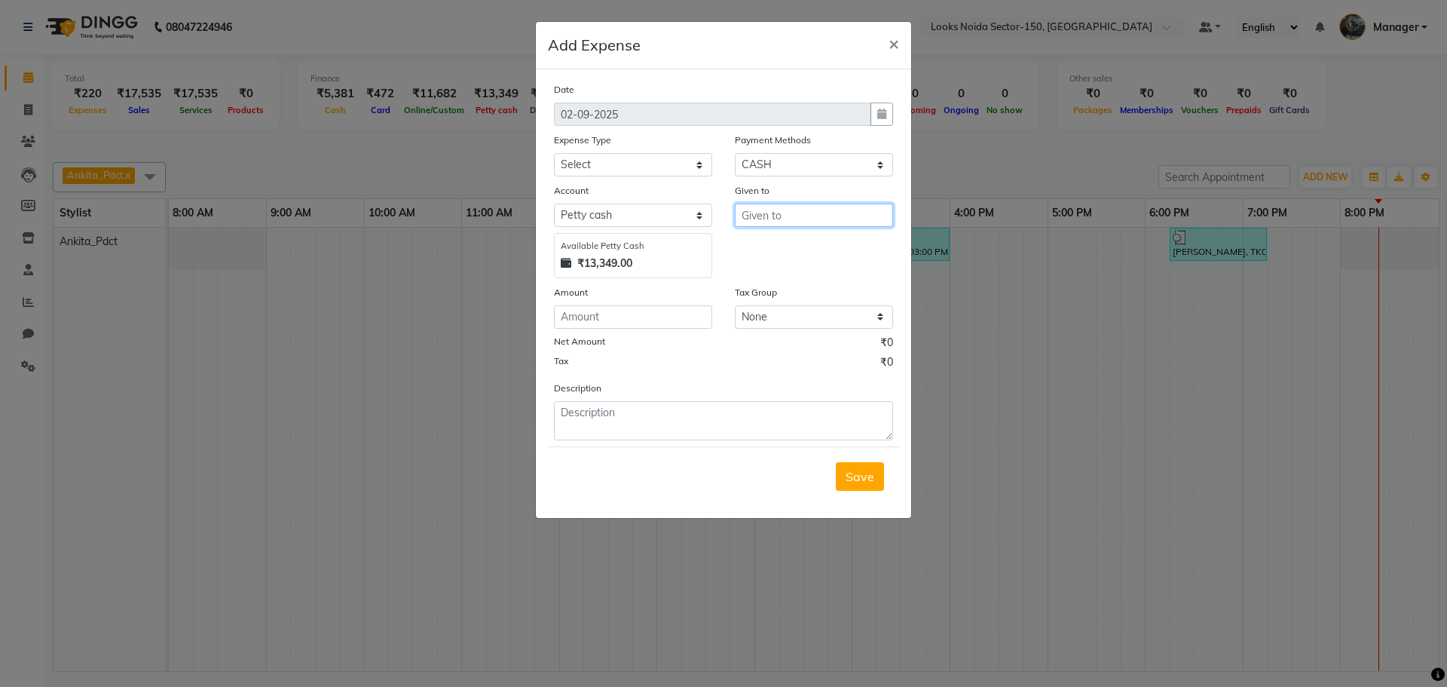
click at [774, 221] on input "text" at bounding box center [814, 214] width 158 height 23
click at [769, 268] on ngb-highlight "C ounter_Sales" at bounding box center [794, 271] width 81 height 15
type input "Counter_Sales"
drag, startPoint x: 572, startPoint y: 150, endPoint x: 577, endPoint y: 165, distance: 16.0
click at [573, 155] on div "Expense Type Select Bank Deposit Blinkit Cash Handover CLIENT Client ordered fo…" at bounding box center [633, 154] width 181 height 44
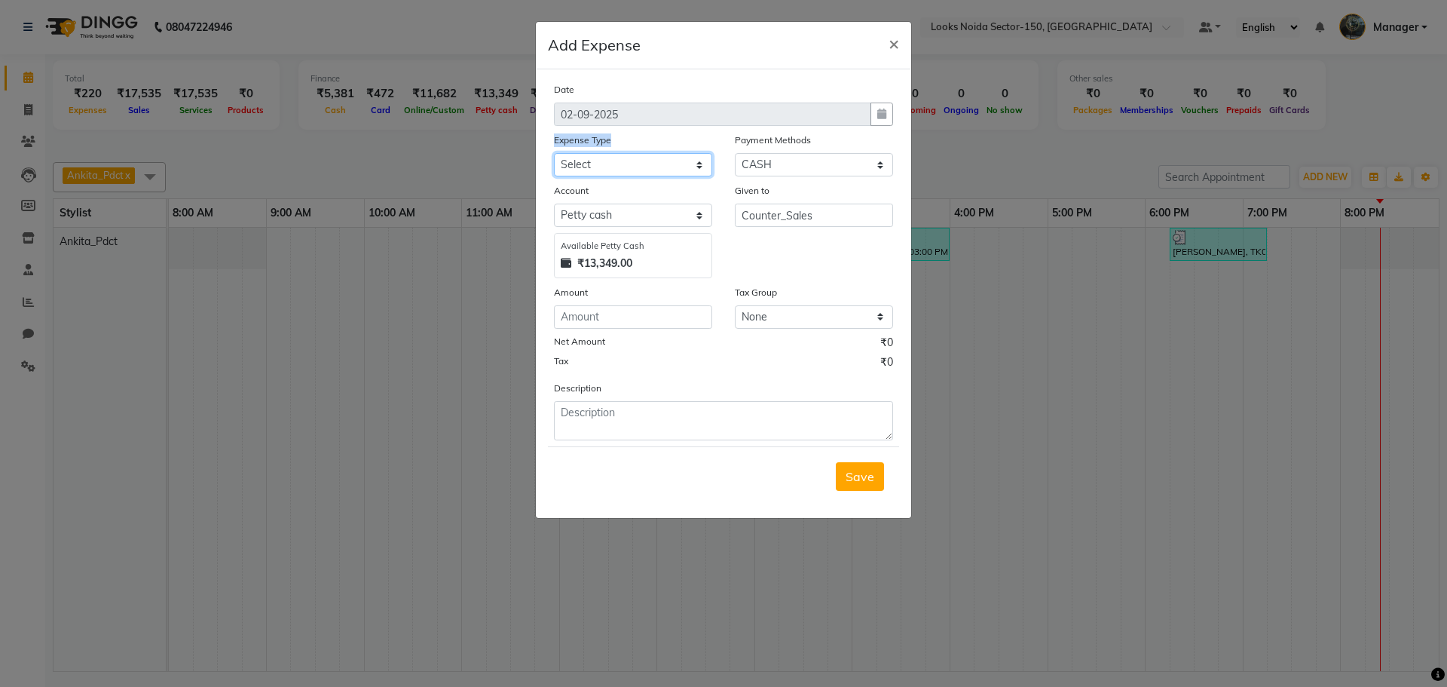
click at [577, 165] on select "Select Bank Deposit Blinkit Cash Handover CLIENT Client ordered food Client Ref…" at bounding box center [633, 164] width 158 height 23
select select "24170"
click at [554, 153] on select "Select Bank Deposit Blinkit Cash Handover CLIENT Client ordered food Client Ref…" at bounding box center [633, 164] width 158 height 23
click at [610, 319] on input "number" at bounding box center [633, 316] width 158 height 23
type input "5000"
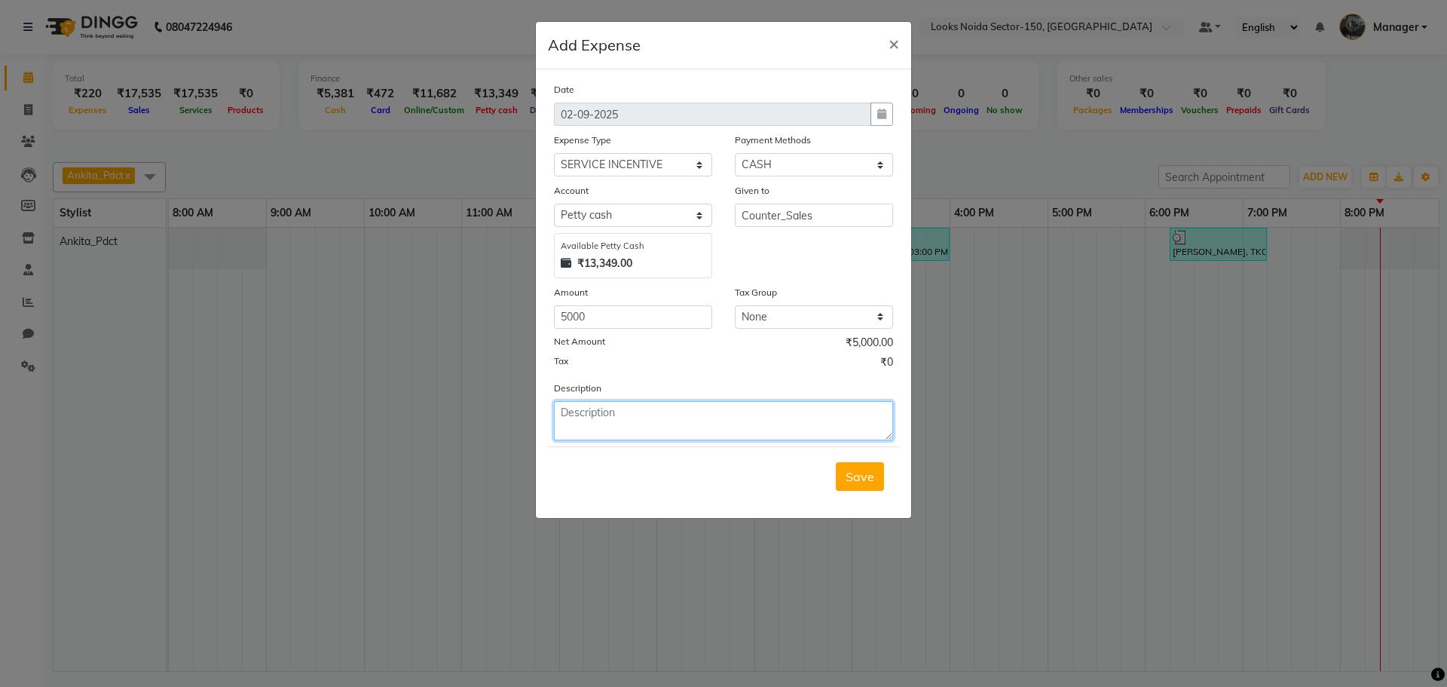
click at [601, 407] on textarea at bounding box center [723, 420] width 339 height 39
type textarea "GIVEN TO ANKITA"
click at [850, 475] on span "Save" at bounding box center [860, 476] width 29 height 15
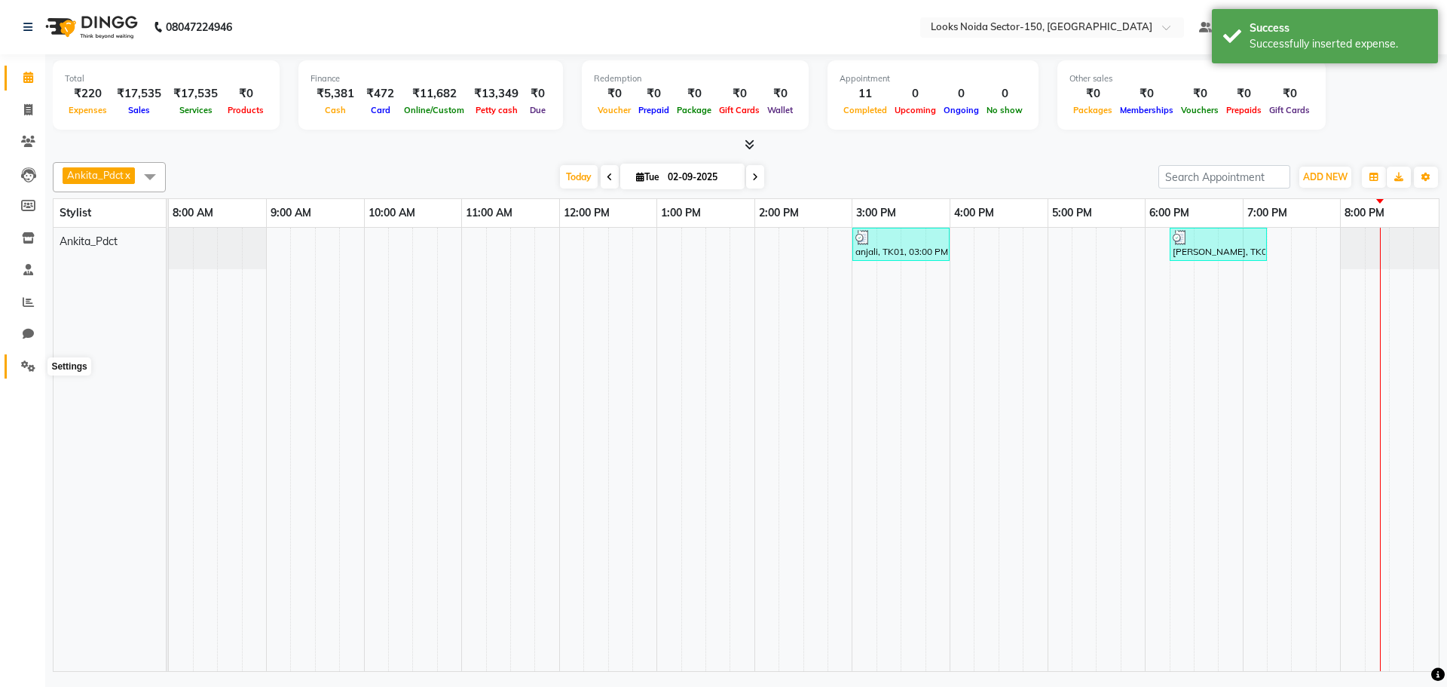
click at [24, 369] on icon at bounding box center [28, 365] width 14 height 11
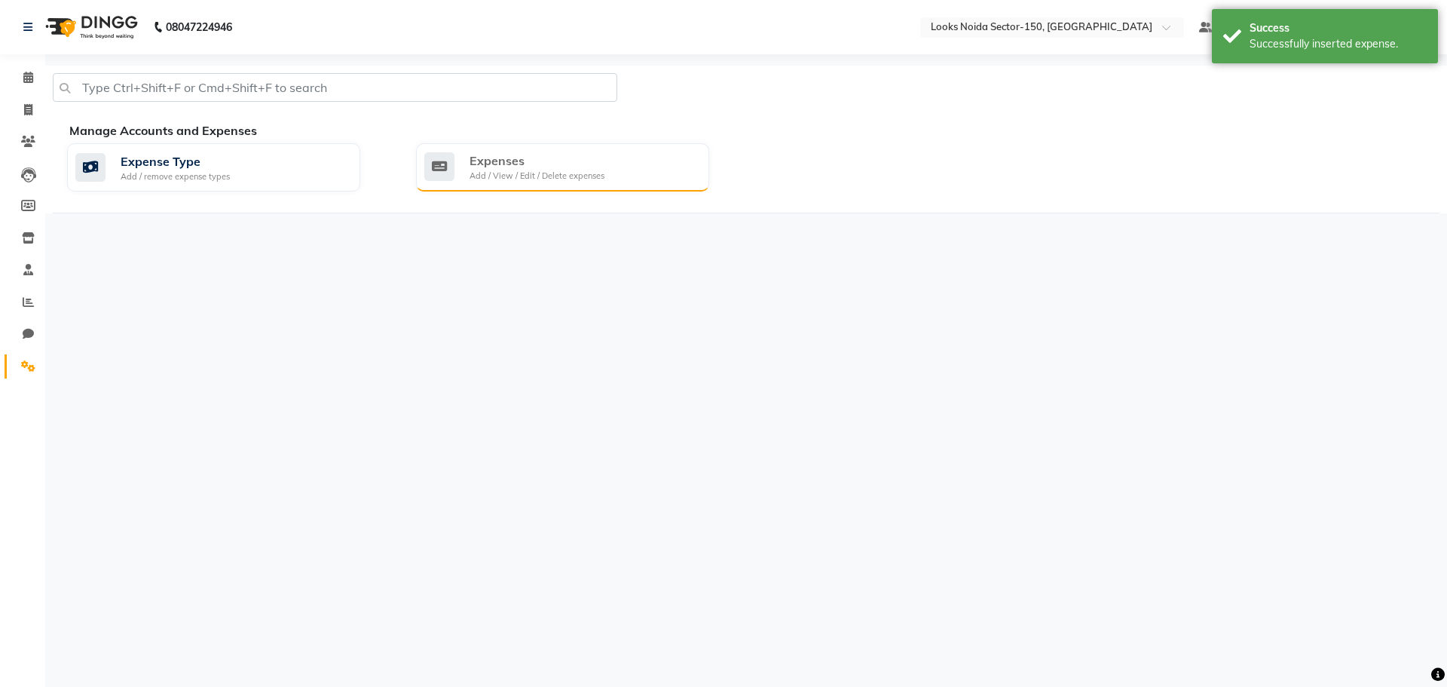
click at [567, 144] on div "Expenses Add / View / Edit / Delete expenses" at bounding box center [562, 167] width 293 height 48
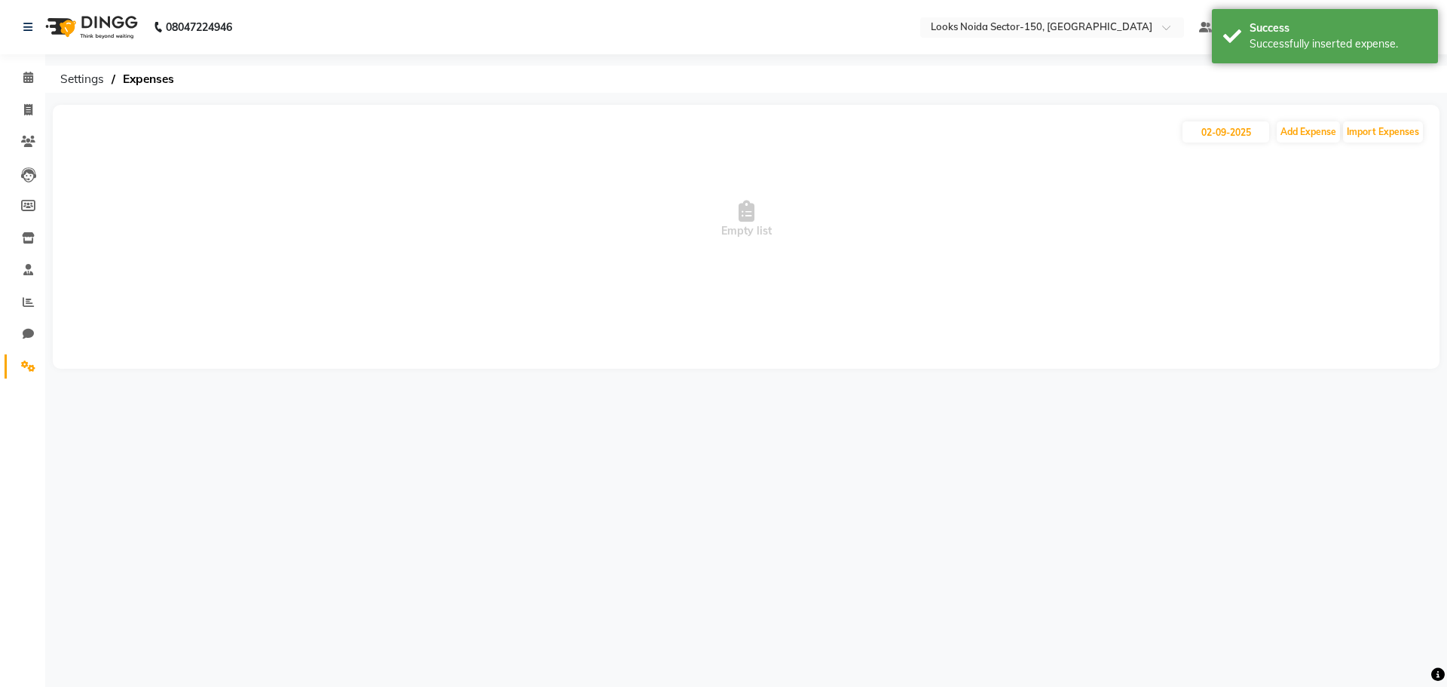
click at [561, 161] on span "Empty list" at bounding box center [746, 219] width 1357 height 151
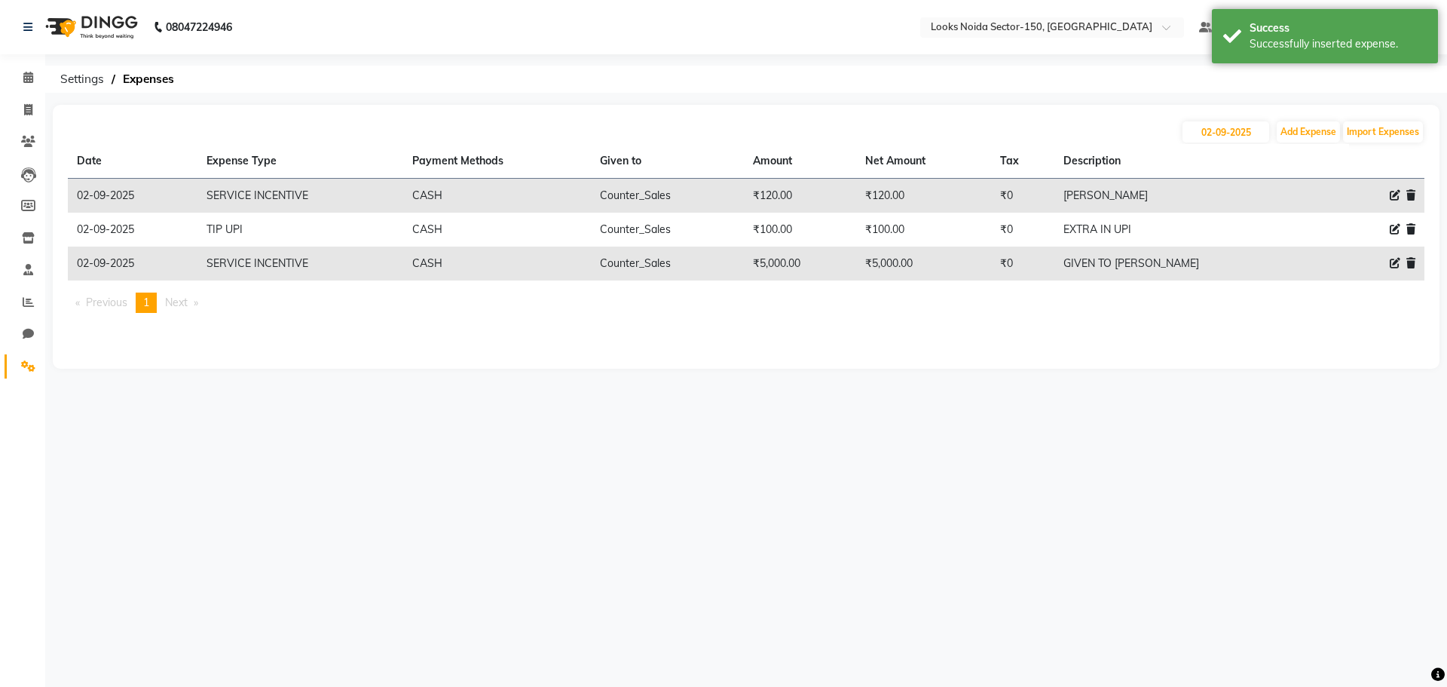
click at [1397, 259] on icon at bounding box center [1395, 263] width 11 height 11
select select "24170"
select select "1"
select select "7800"
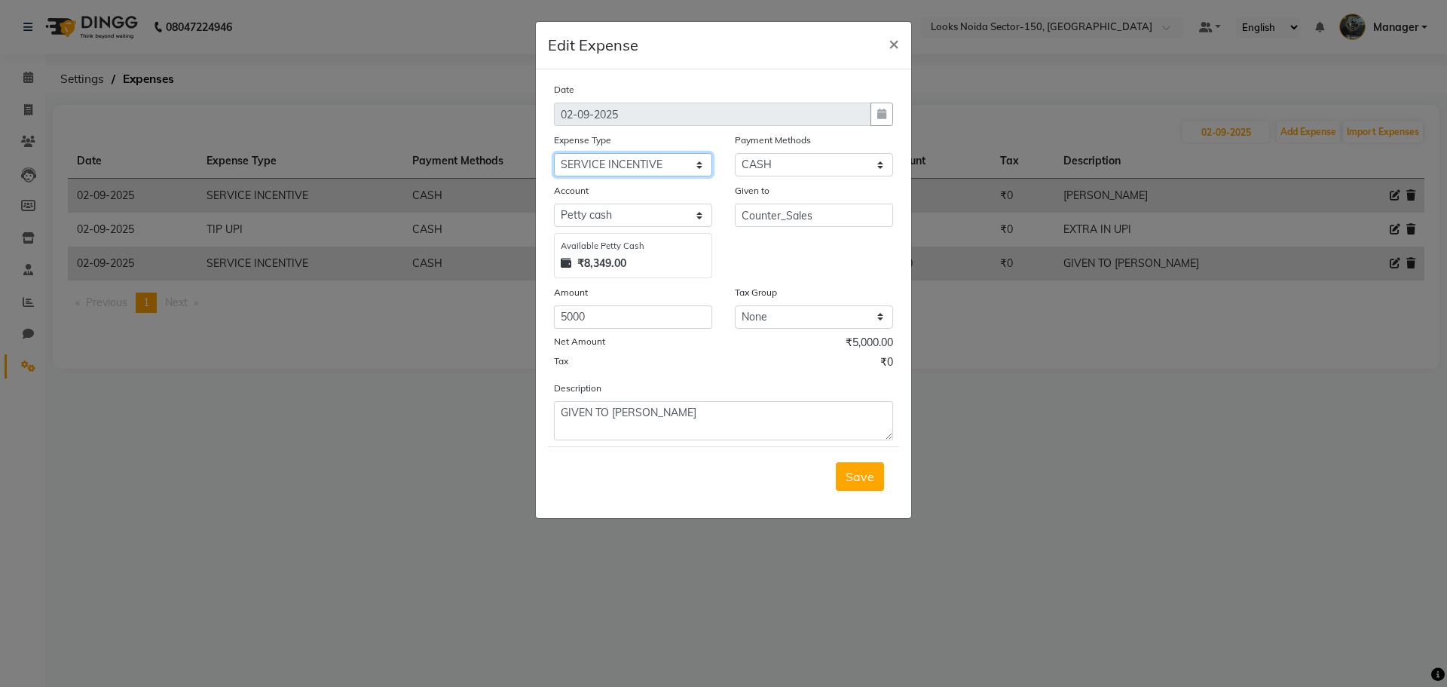
click at [683, 158] on select "Select Bank Deposit Blinkit Cash Handover CLIENT Client ordered food Client Ref…" at bounding box center [633, 164] width 158 height 23
select select "19731"
click at [554, 153] on select "Select Bank Deposit Blinkit Cash Handover CLIENT Client ordered food Client Ref…" at bounding box center [633, 164] width 158 height 23
click at [846, 476] on span "Save" at bounding box center [860, 476] width 29 height 15
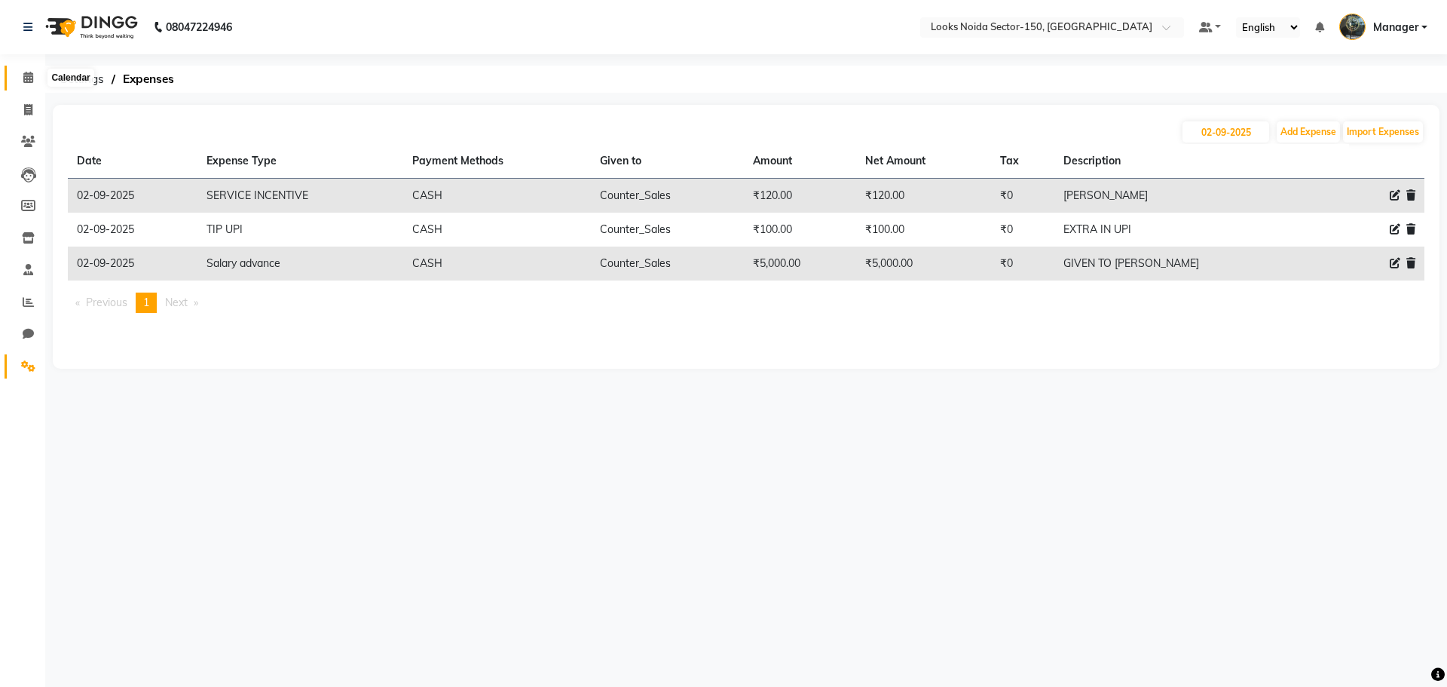
click at [26, 80] on icon at bounding box center [28, 77] width 10 height 11
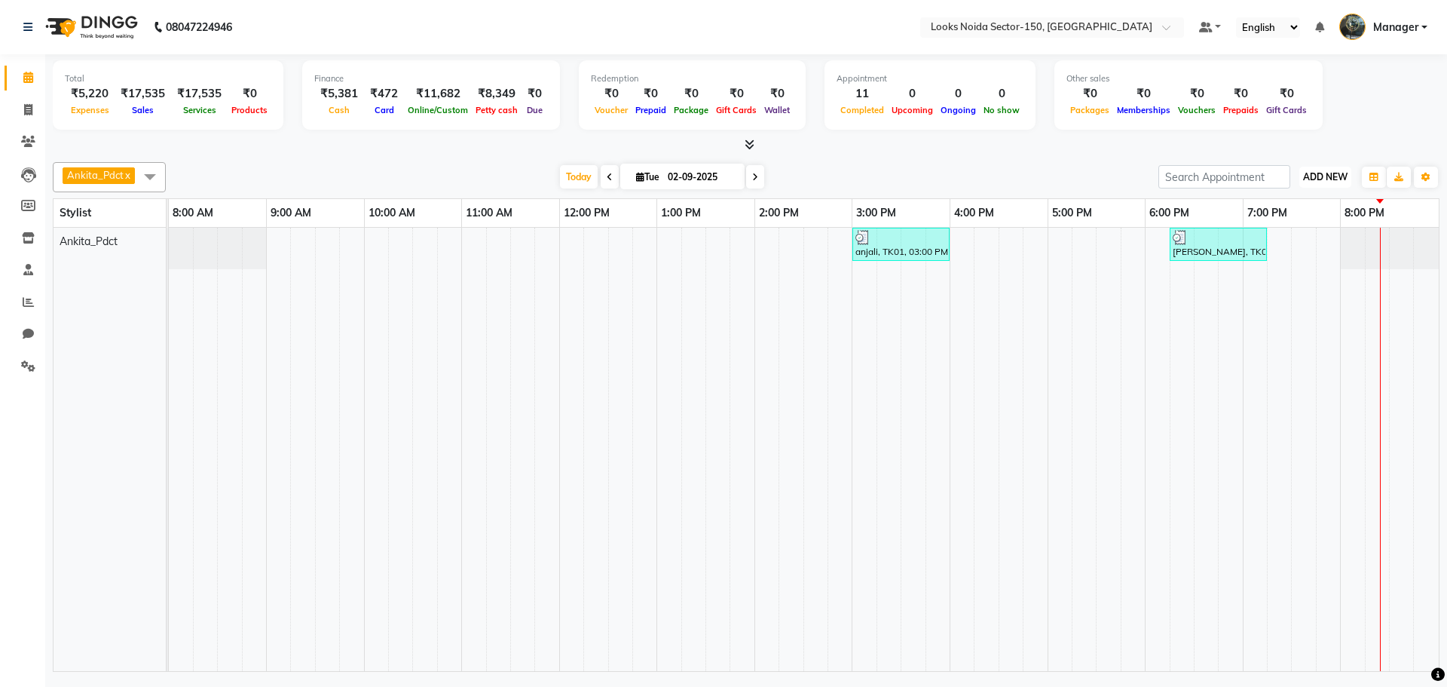
click at [1335, 181] on span "ADD NEW" at bounding box center [1325, 176] width 44 height 11
click at [1290, 246] on link "Add Expense" at bounding box center [1290, 245] width 119 height 20
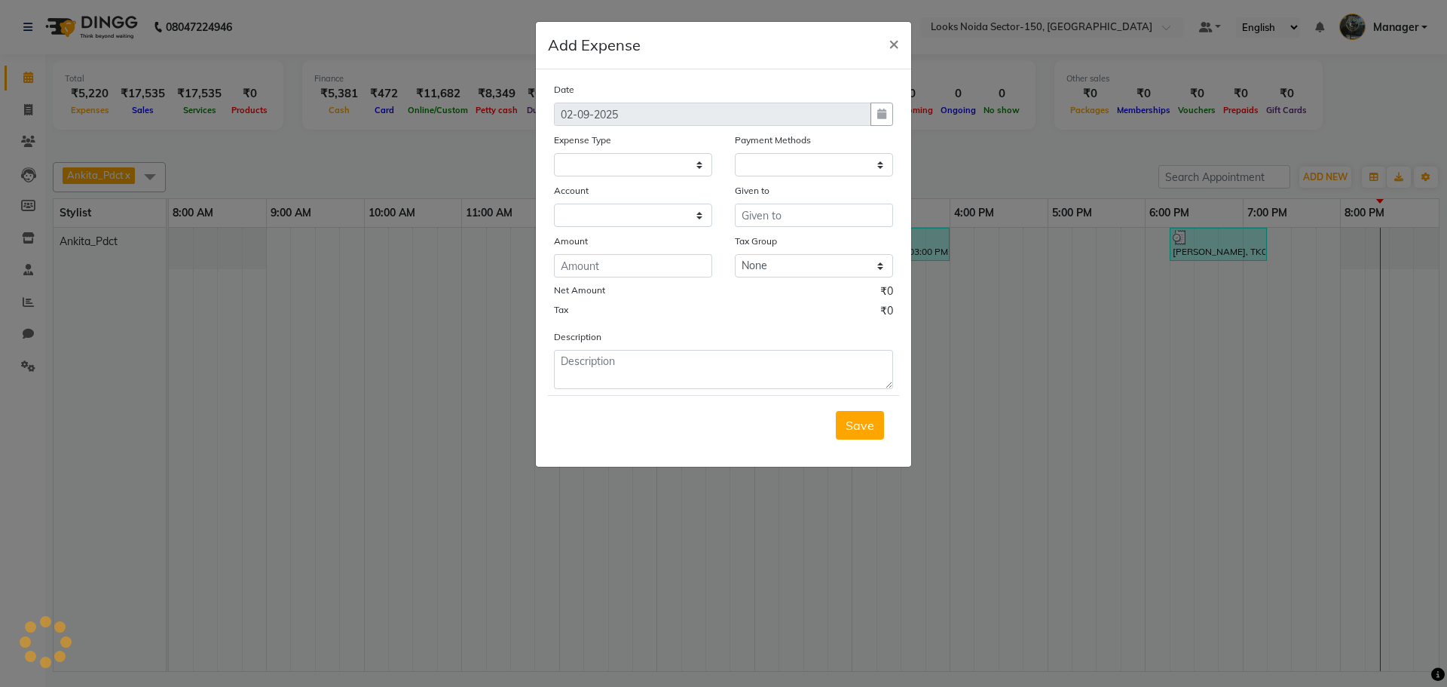
select select
select select "1"
select select "7800"
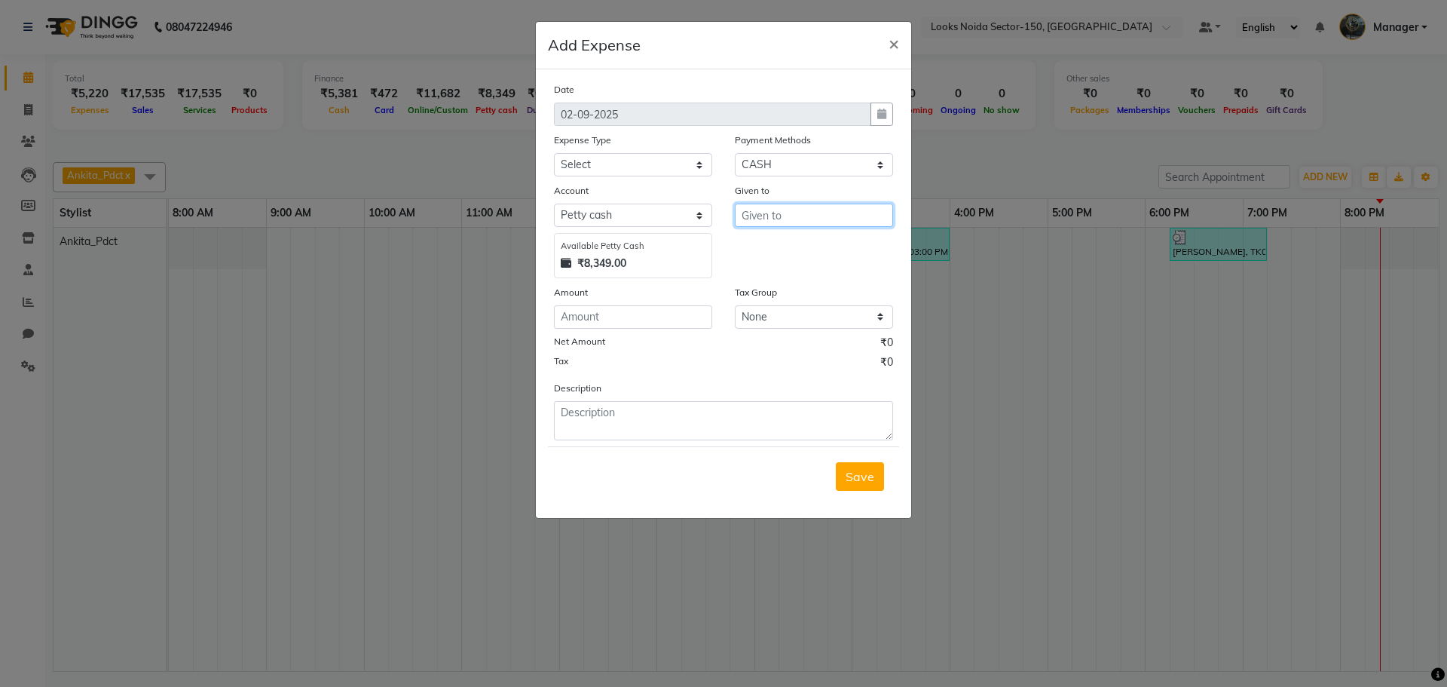
click at [798, 218] on input "text" at bounding box center [814, 214] width 158 height 23
click at [777, 277] on ngb-highlight "C ounter_Sales" at bounding box center [794, 271] width 81 height 15
type input "Counter_Sales"
click at [604, 155] on select "Select Bank Deposit Blinkit Cash Handover CLIENT Client ordered food Client Ref…" at bounding box center [633, 164] width 158 height 23
select select "24170"
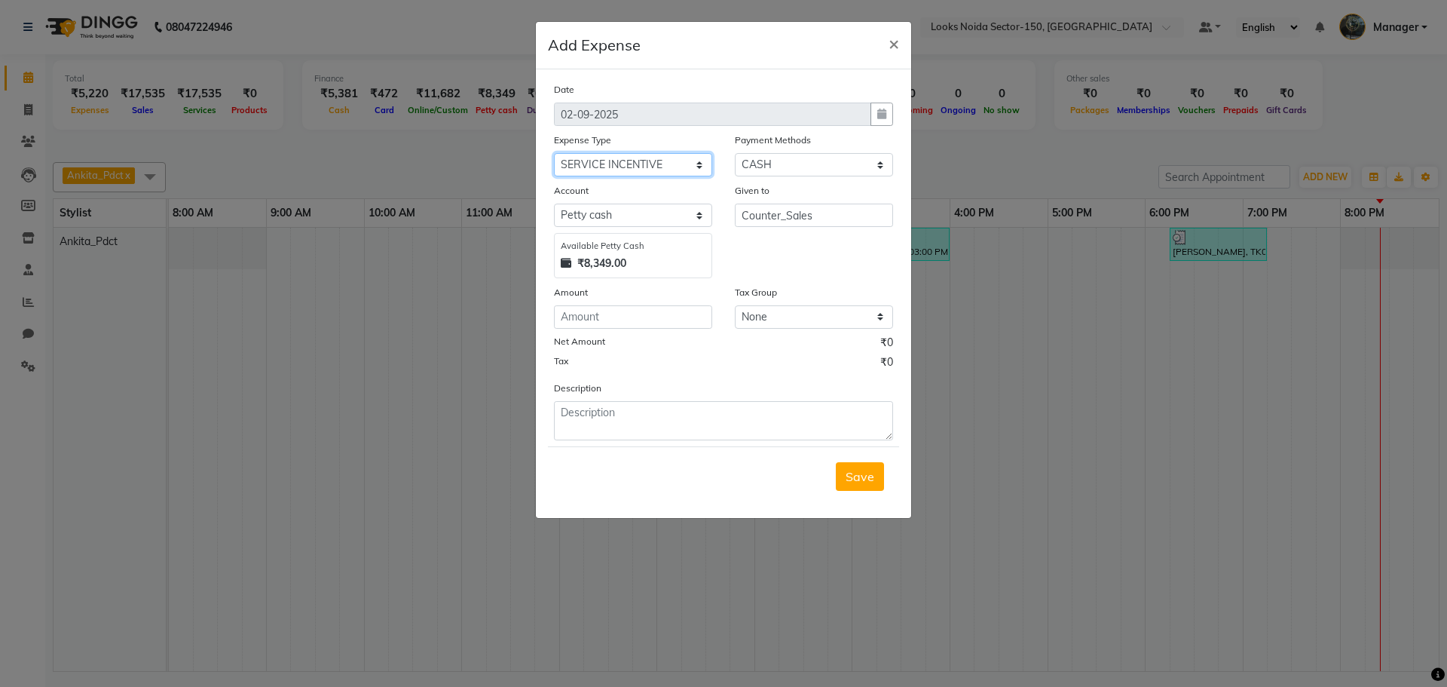
click at [554, 153] on select "Select Bank Deposit Blinkit Cash Handover CLIENT Client ordered food Client Ref…" at bounding box center [633, 164] width 158 height 23
click at [628, 325] on input "number" at bounding box center [633, 316] width 158 height 23
type input "120"
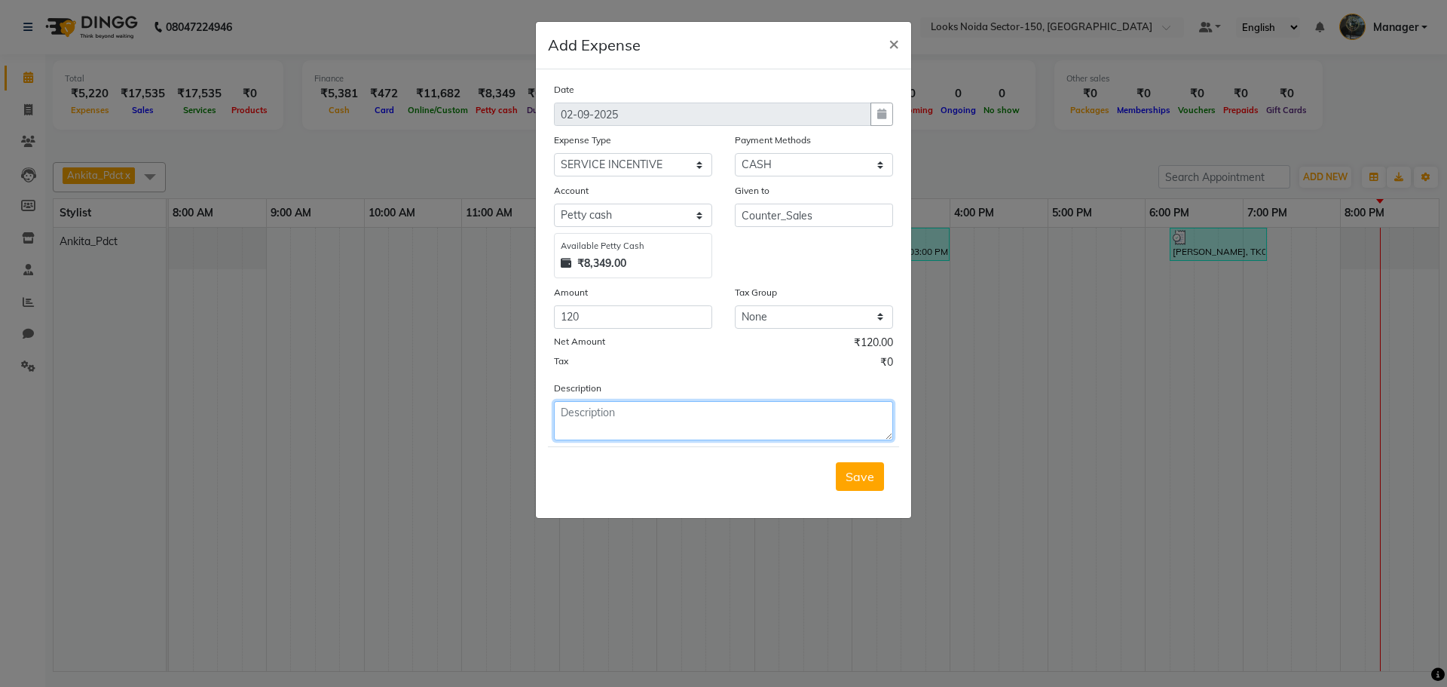
click at [610, 402] on textarea at bounding box center [723, 420] width 339 height 39
type textarea "GIVEN TO ANKITA"
click at [874, 476] on button "Save" at bounding box center [860, 476] width 48 height 29
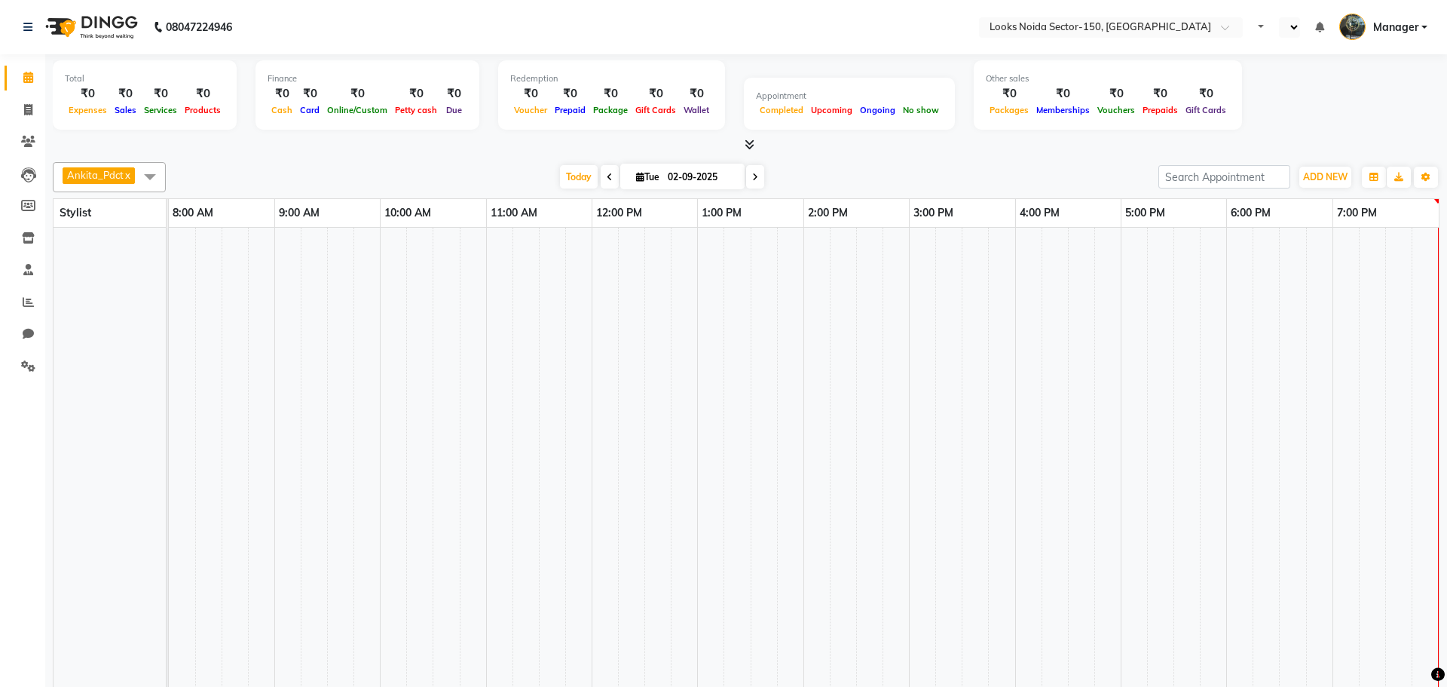
select select "en"
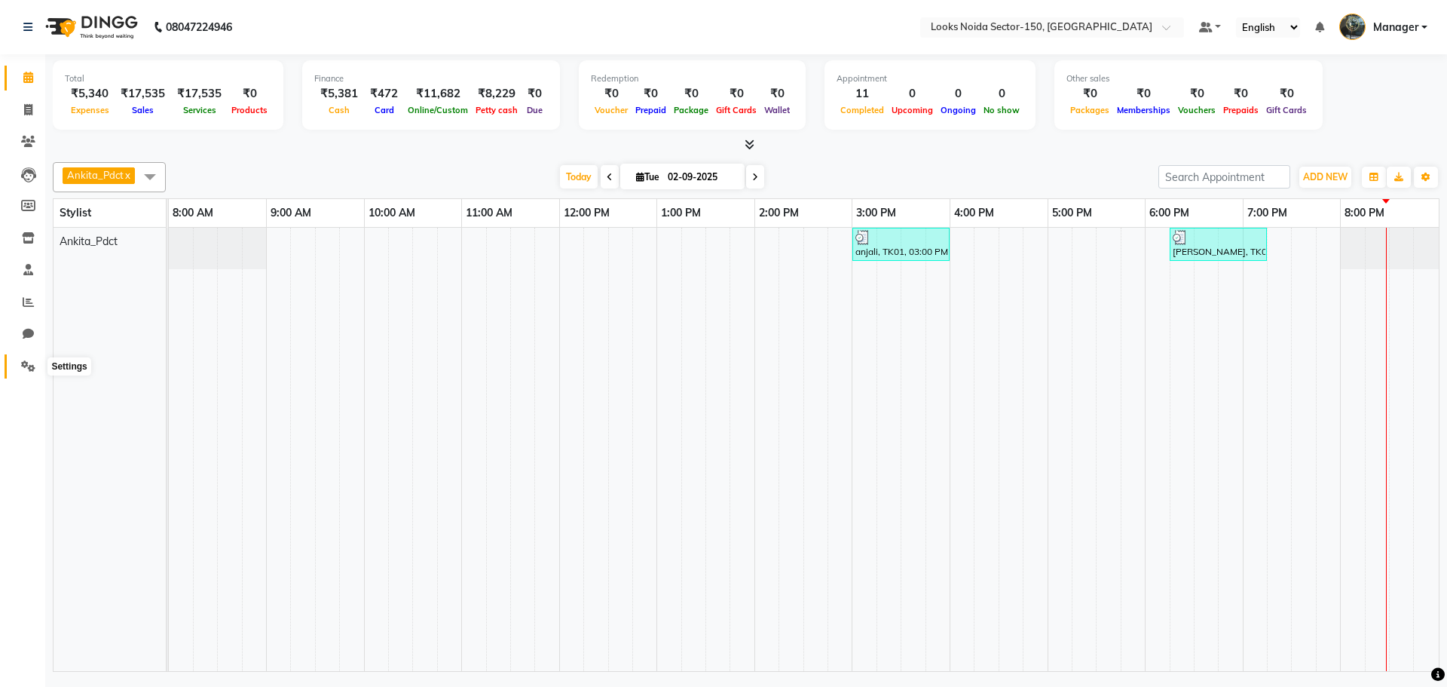
click at [26, 369] on icon at bounding box center [28, 365] width 14 height 11
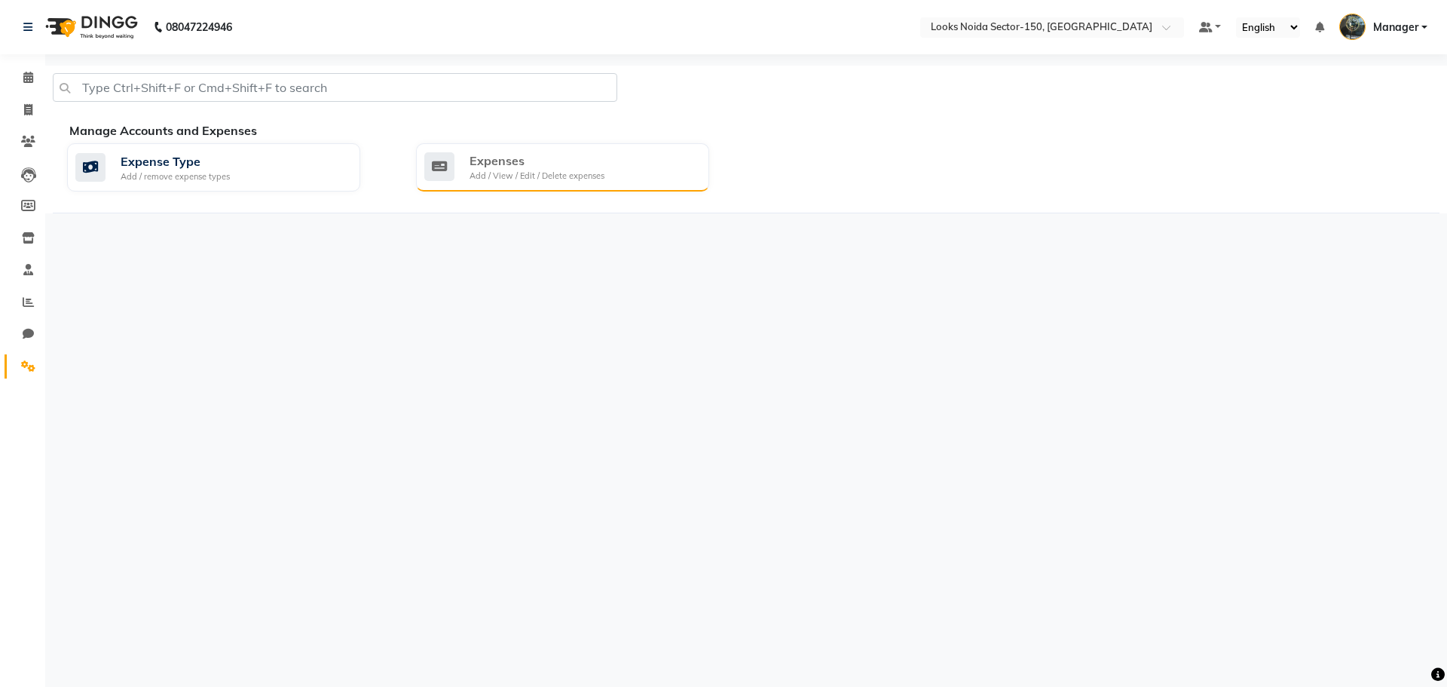
click at [457, 165] on div "Expenses Add / View / Edit / Delete expenses" at bounding box center [560, 166] width 273 height 31
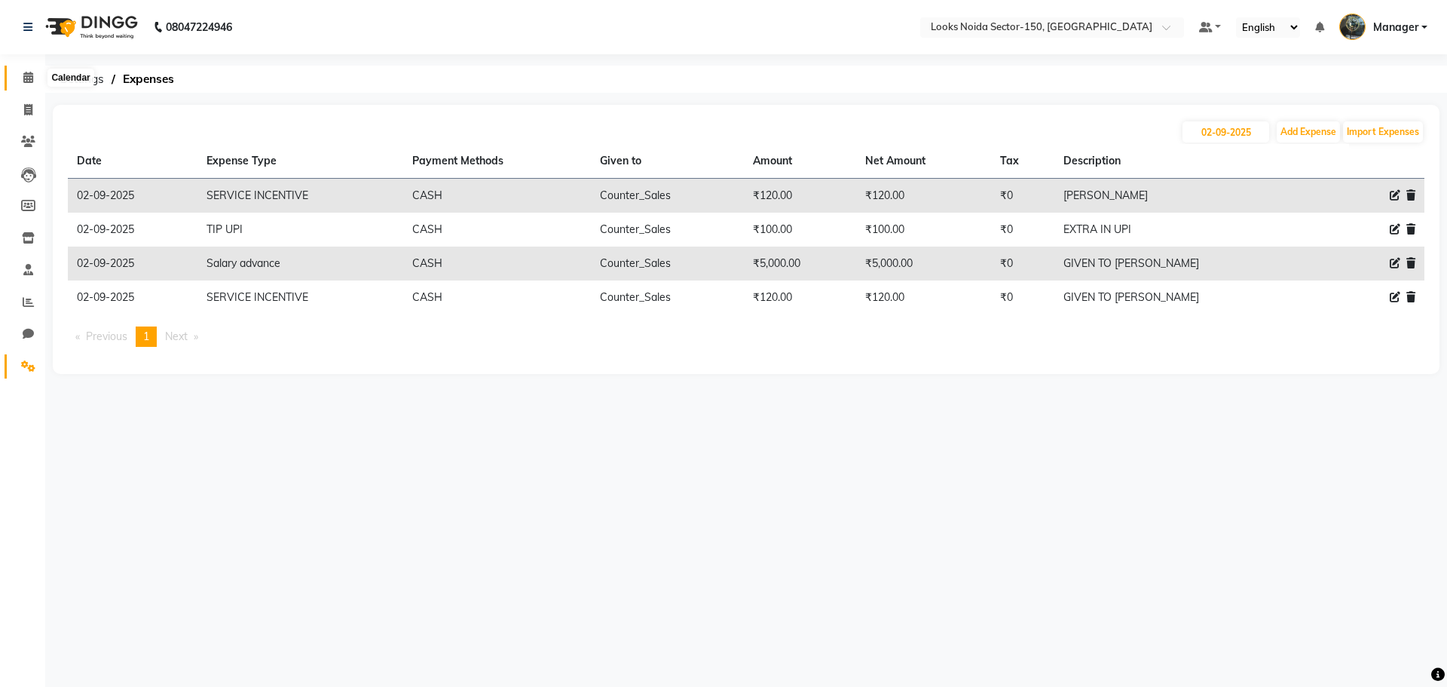
drag, startPoint x: 23, startPoint y: 76, endPoint x: 31, endPoint y: 78, distance: 8.6
click at [23, 76] on icon at bounding box center [28, 77] width 10 height 11
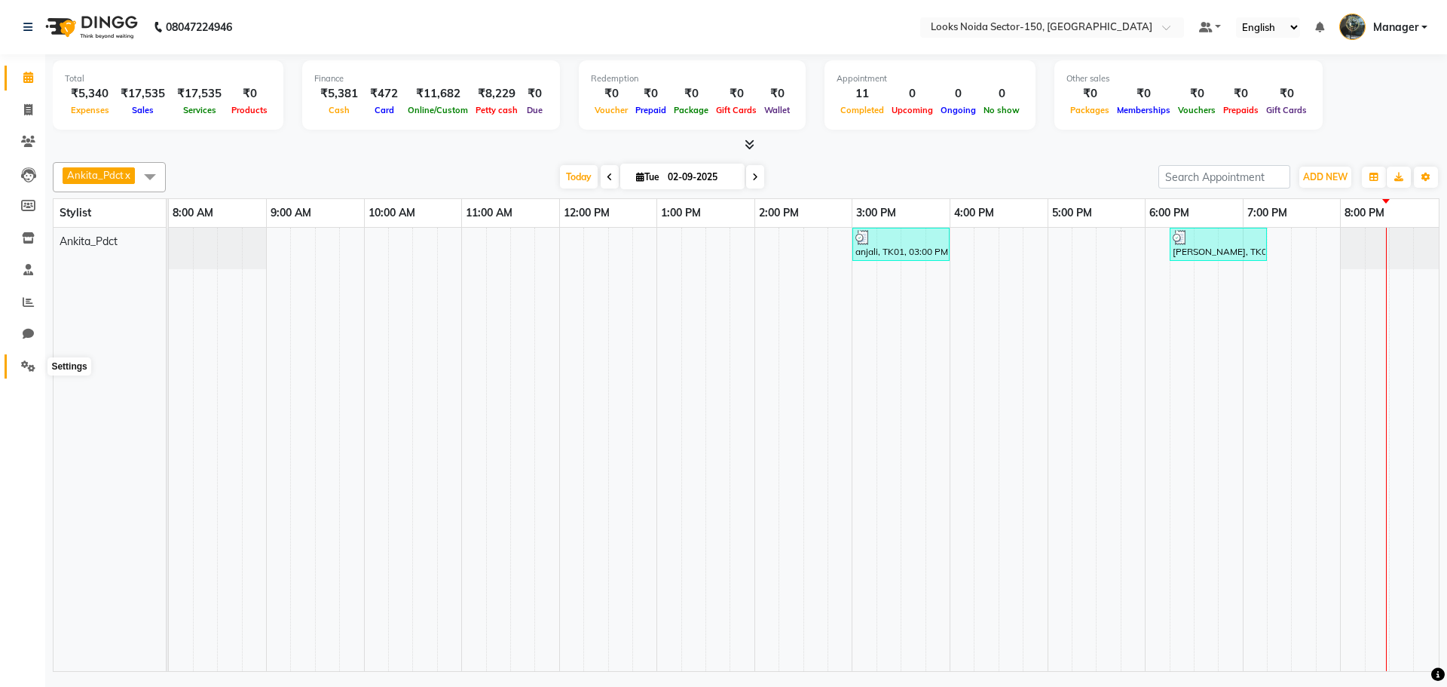
click at [23, 371] on icon at bounding box center [28, 365] width 14 height 11
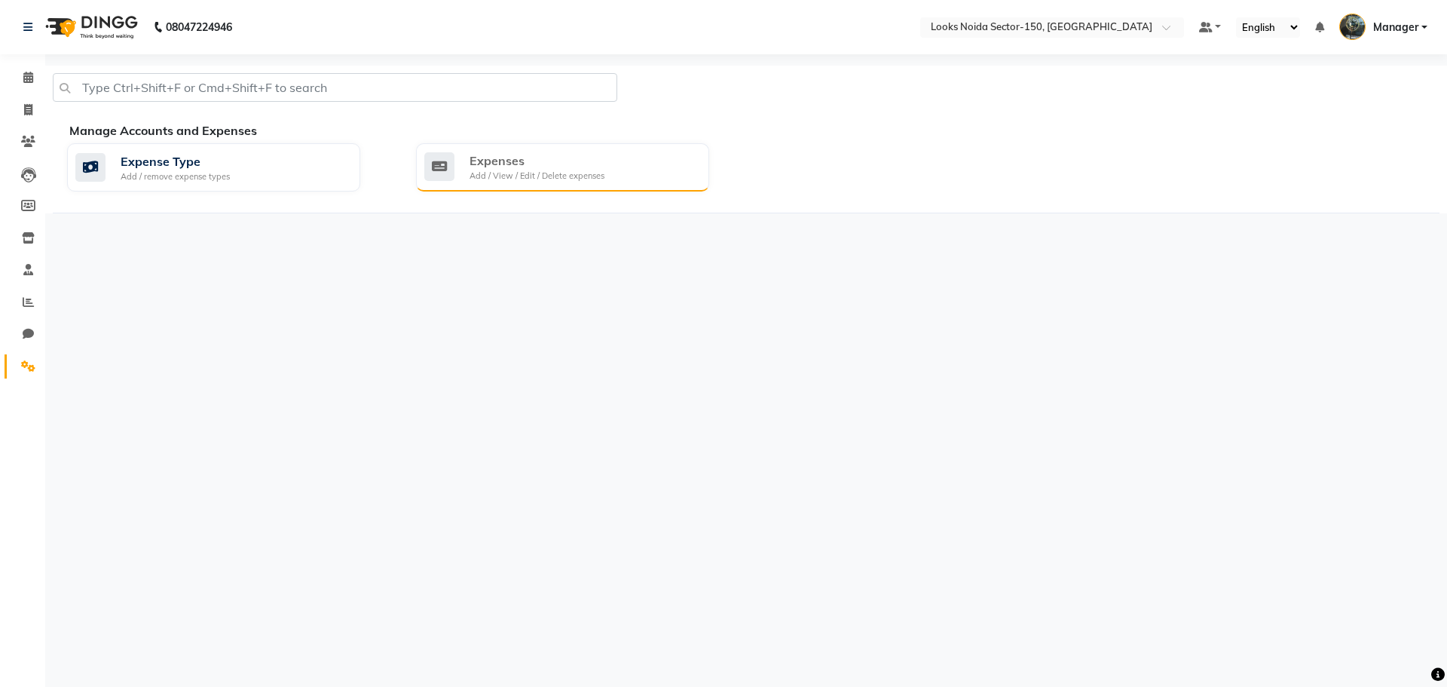
click at [465, 175] on div "Expenses Add / View / Edit / Delete expenses" at bounding box center [560, 166] width 273 height 31
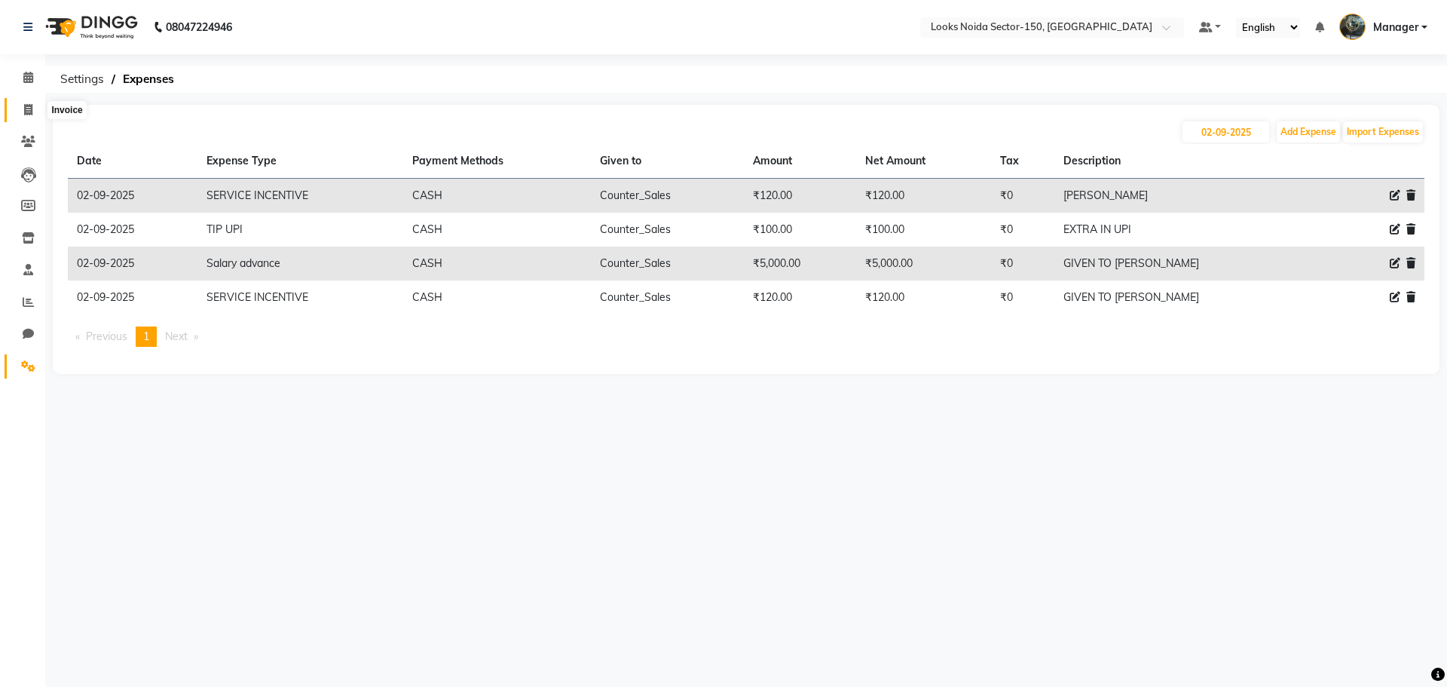
click at [29, 106] on icon at bounding box center [28, 109] width 8 height 11
select select "service"
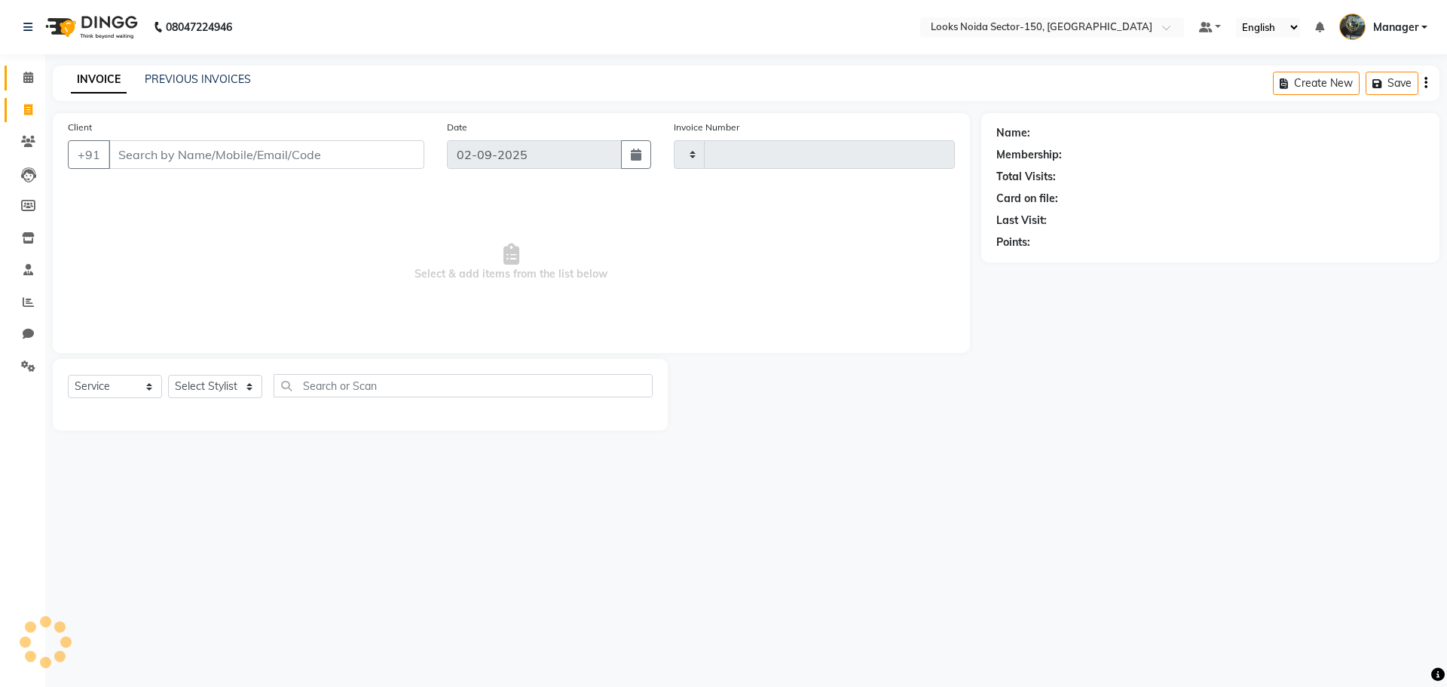
type input "0796"
select select "8587"
click at [26, 84] on span at bounding box center [28, 77] width 26 height 17
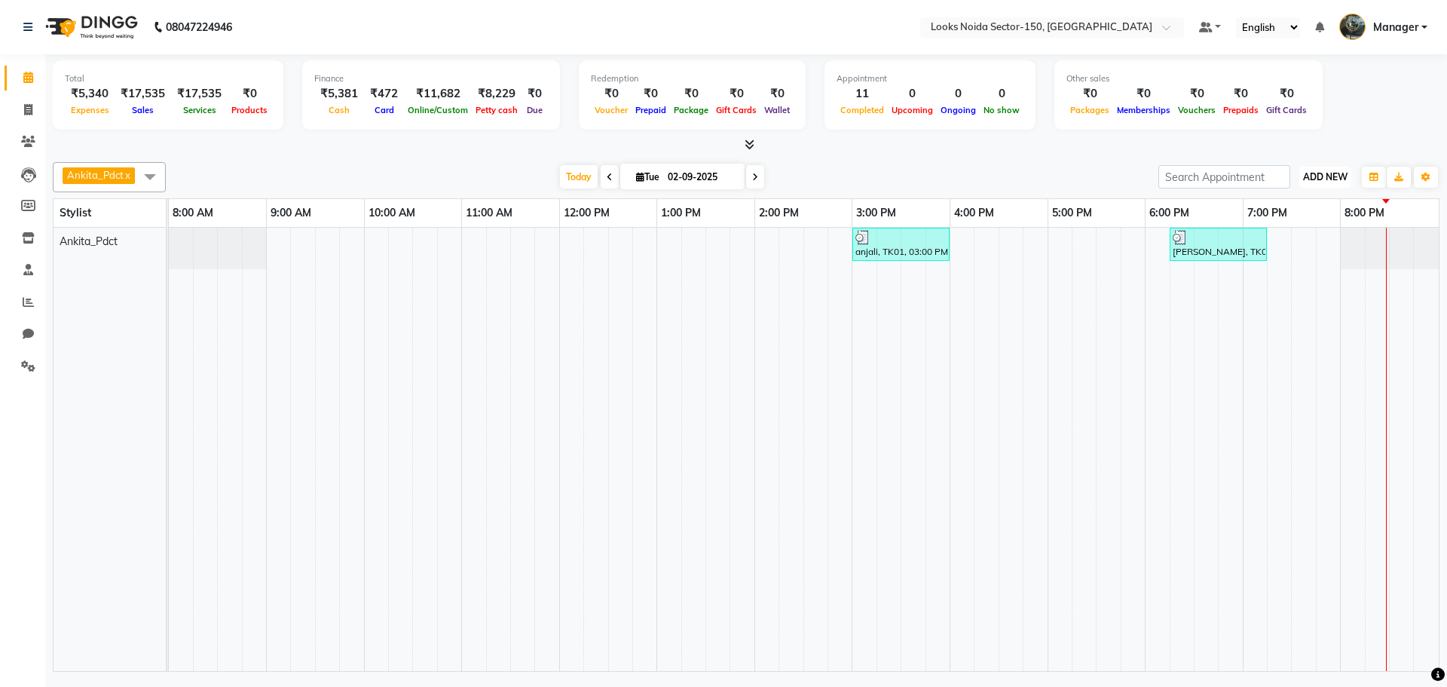
click at [1332, 176] on span "ADD NEW" at bounding box center [1325, 176] width 44 height 11
click at [1282, 246] on link "Add Expense" at bounding box center [1290, 245] width 119 height 20
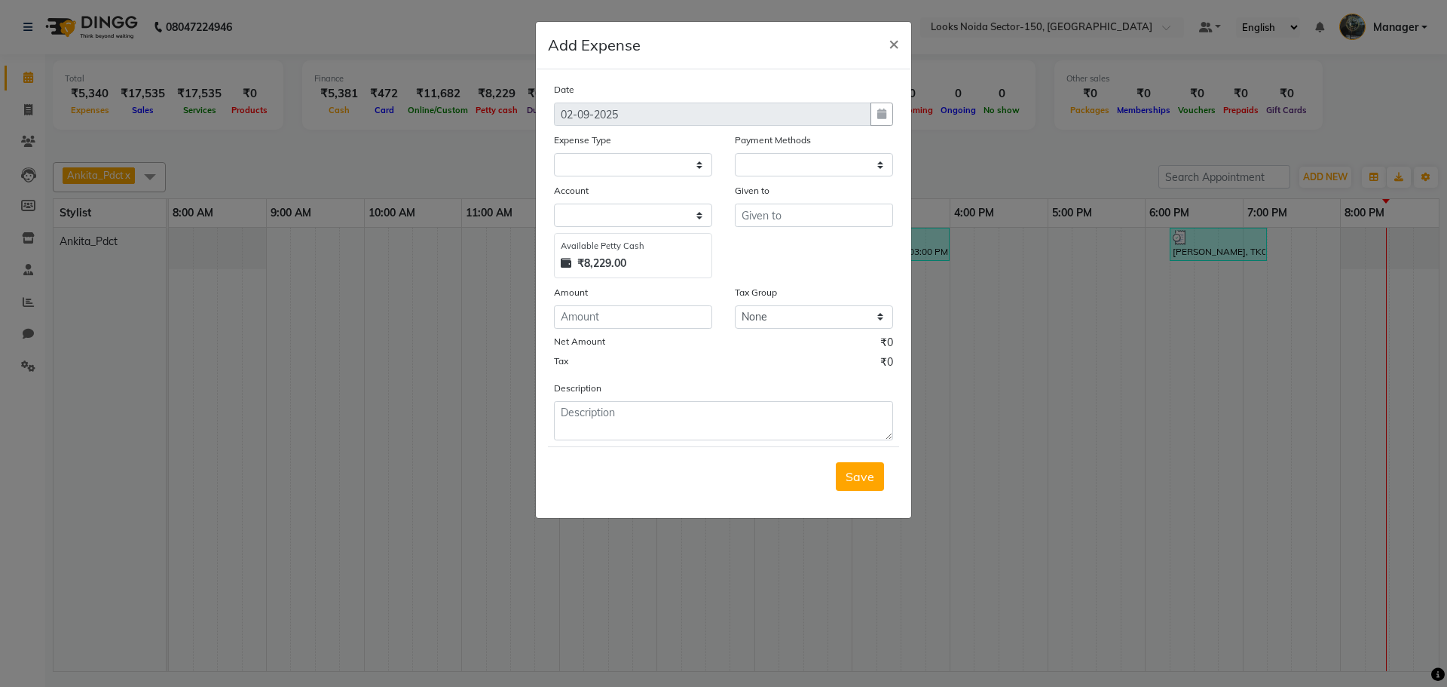
select select "1"
select select "7800"
drag, startPoint x: 727, startPoint y: 197, endPoint x: 812, endPoint y: 225, distance: 90.3
click at [762, 223] on div "Given to" at bounding box center [814, 230] width 181 height 96
click at [813, 222] on input "text" at bounding box center [814, 214] width 158 height 23
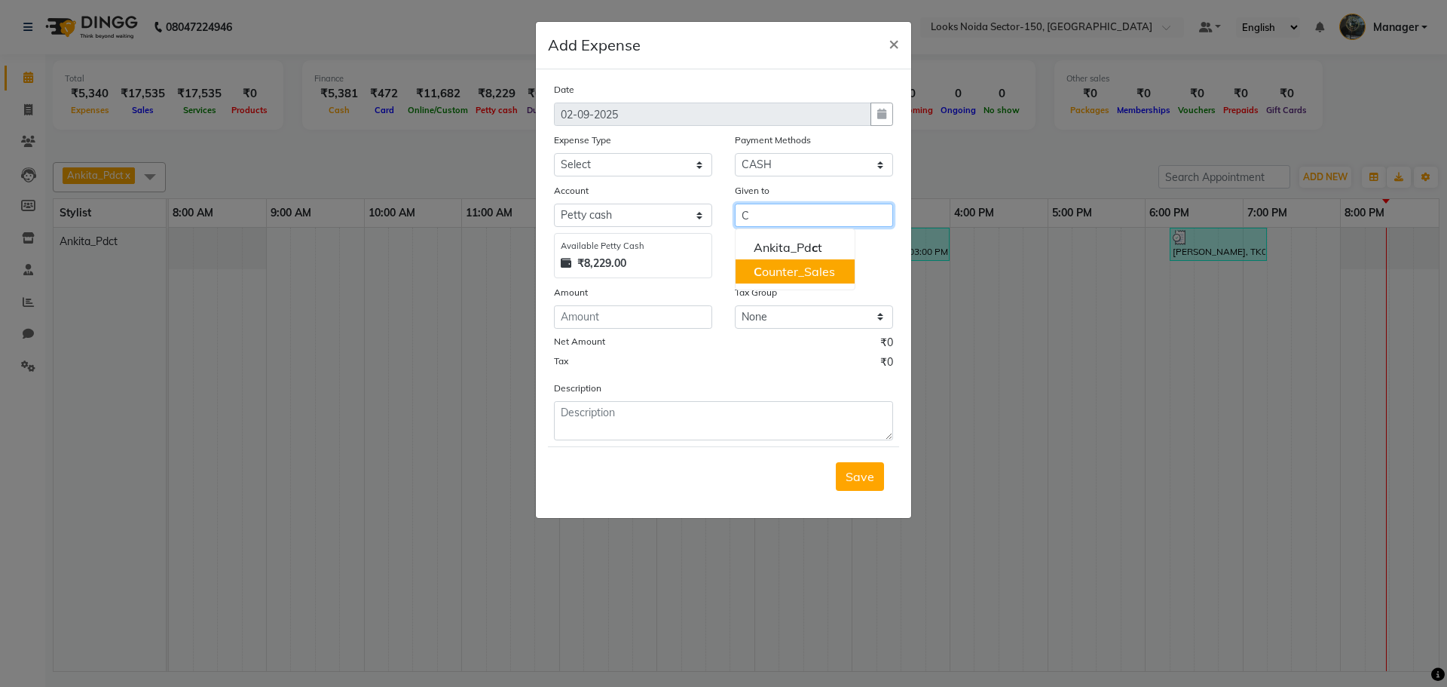
click at [788, 269] on ngb-highlight "C ounter_Sales" at bounding box center [794, 271] width 81 height 15
type input "Counter_Sales"
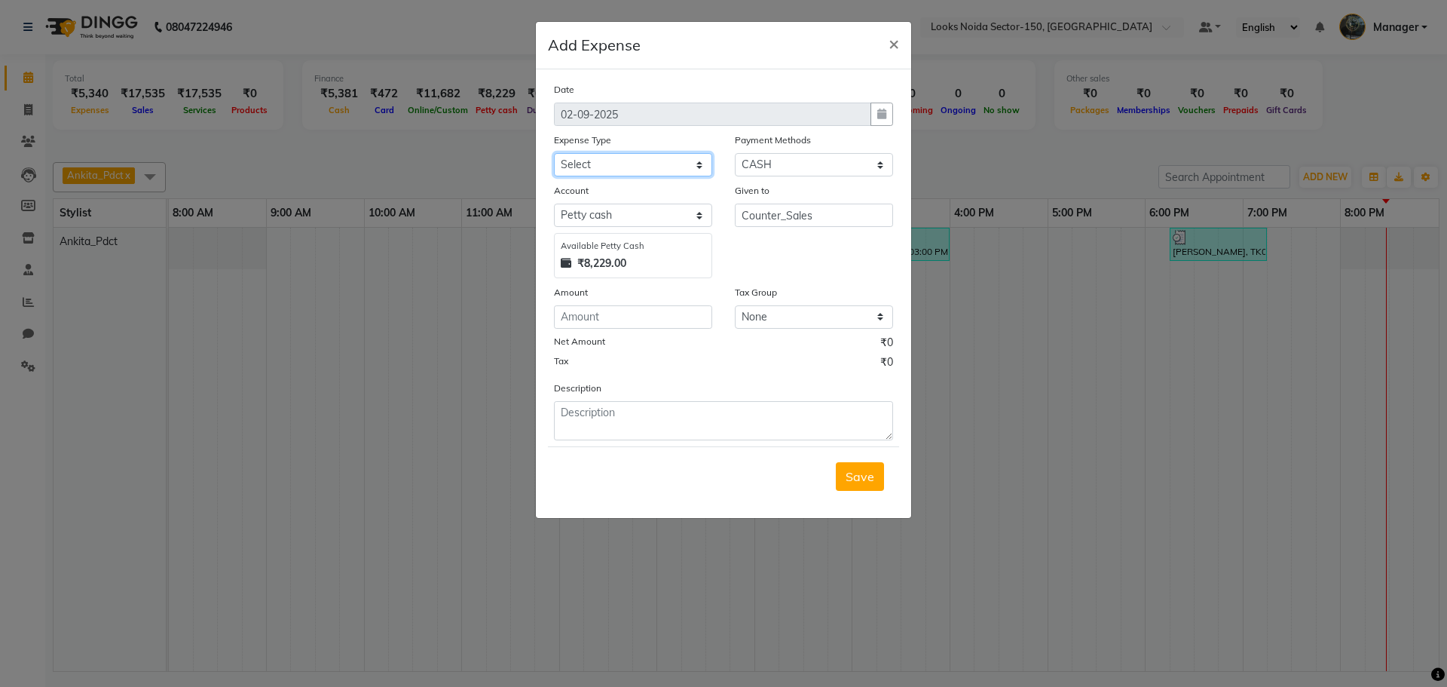
click at [664, 161] on select "Select Bank Deposit Blinkit Cash Handover CLIENT Client ordered food Client Ref…" at bounding box center [633, 164] width 158 height 23
select select "24076"
click at [553, 494] on div "Save" at bounding box center [723, 476] width 351 height 60
click at [631, 317] on input "number" at bounding box center [633, 316] width 158 height 23
type input "70"
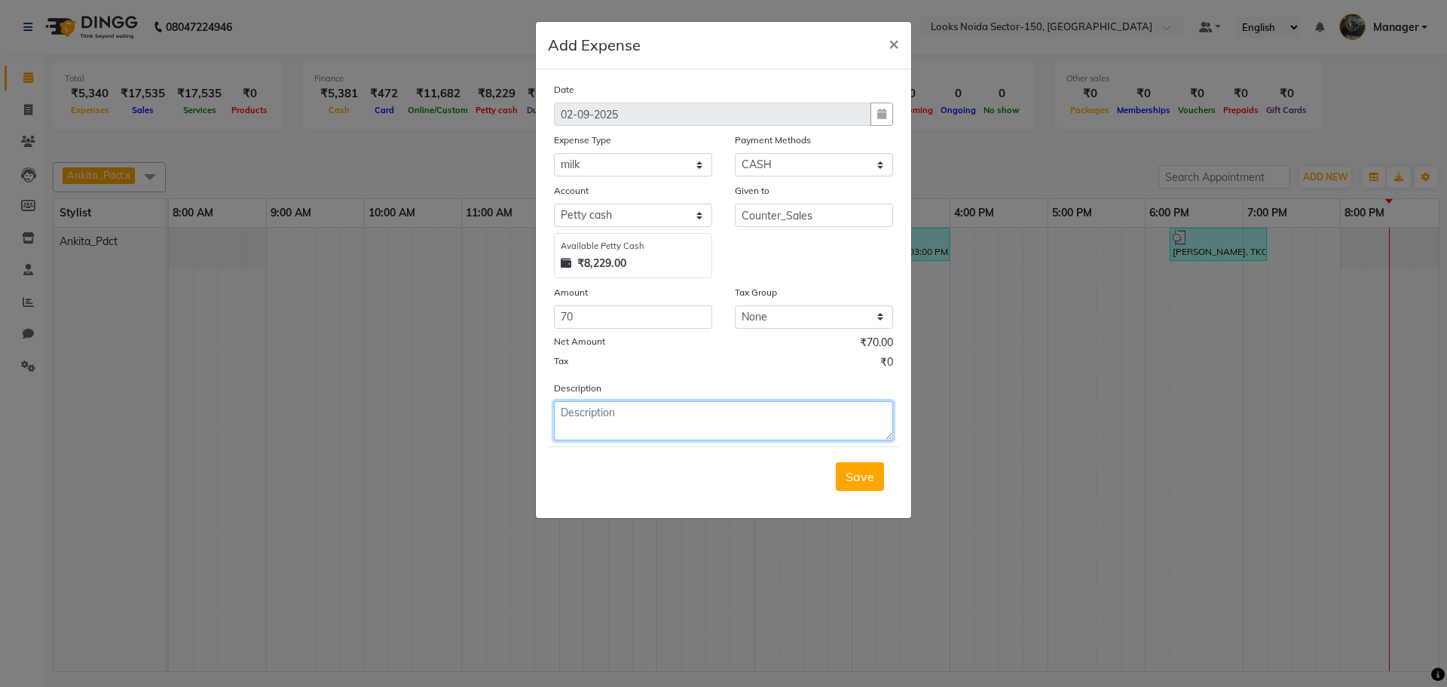
click at [635, 415] on textarea at bounding box center [723, 420] width 339 height 39
type textarea "M"
type textarea "MILK"
click at [878, 471] on button "Save" at bounding box center [860, 476] width 48 height 29
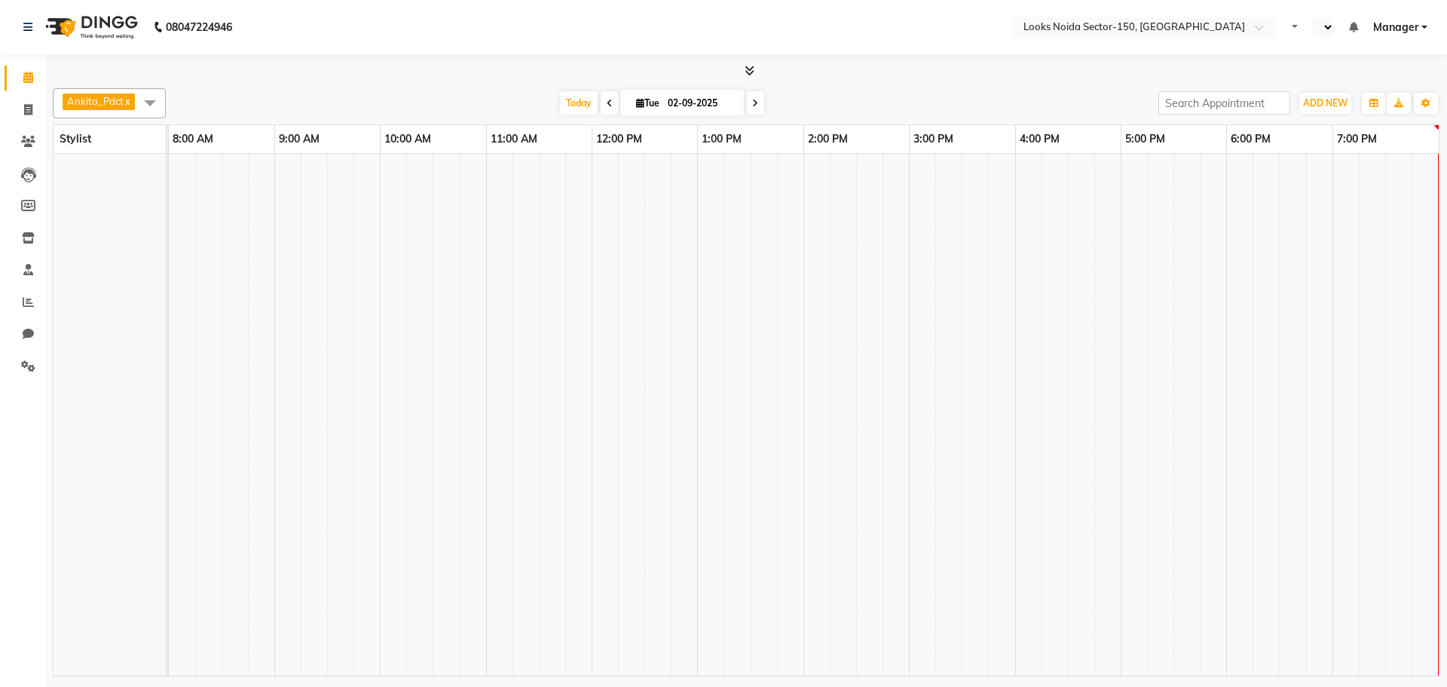
select select "en"
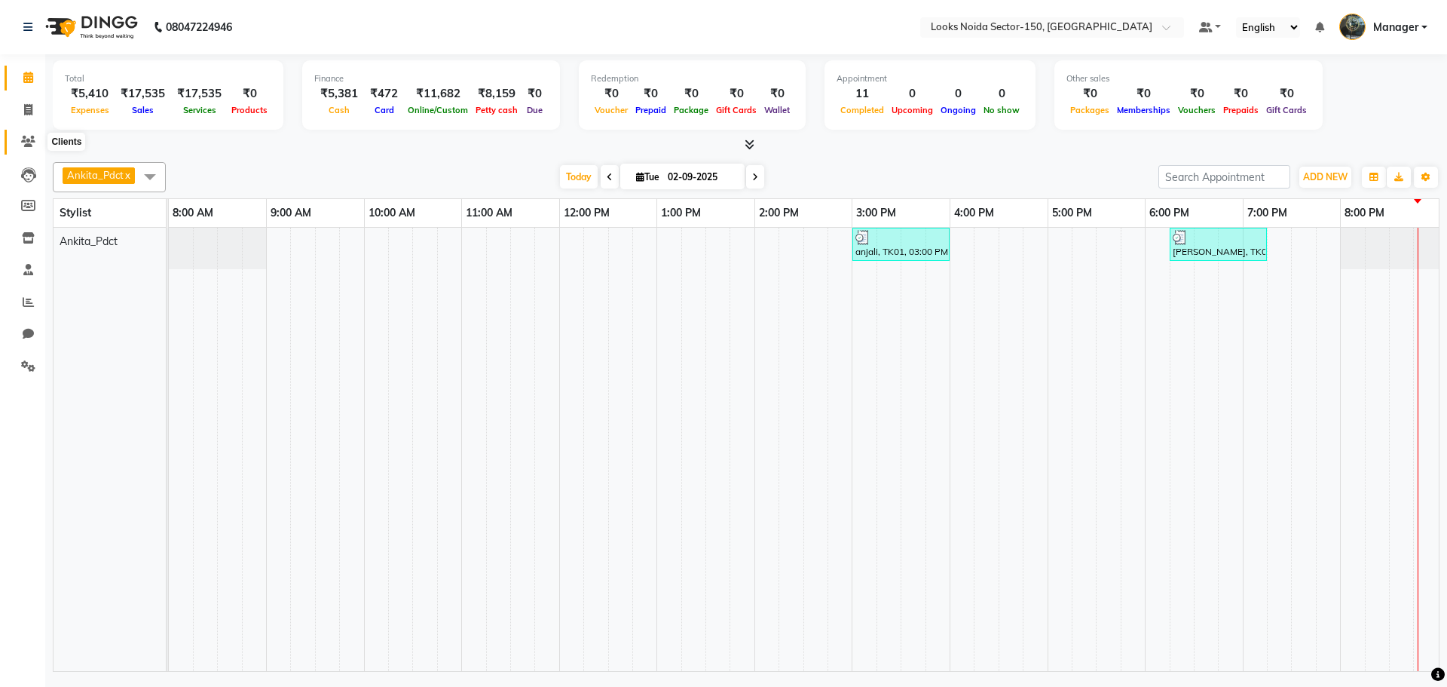
click at [21, 142] on icon at bounding box center [28, 141] width 14 height 11
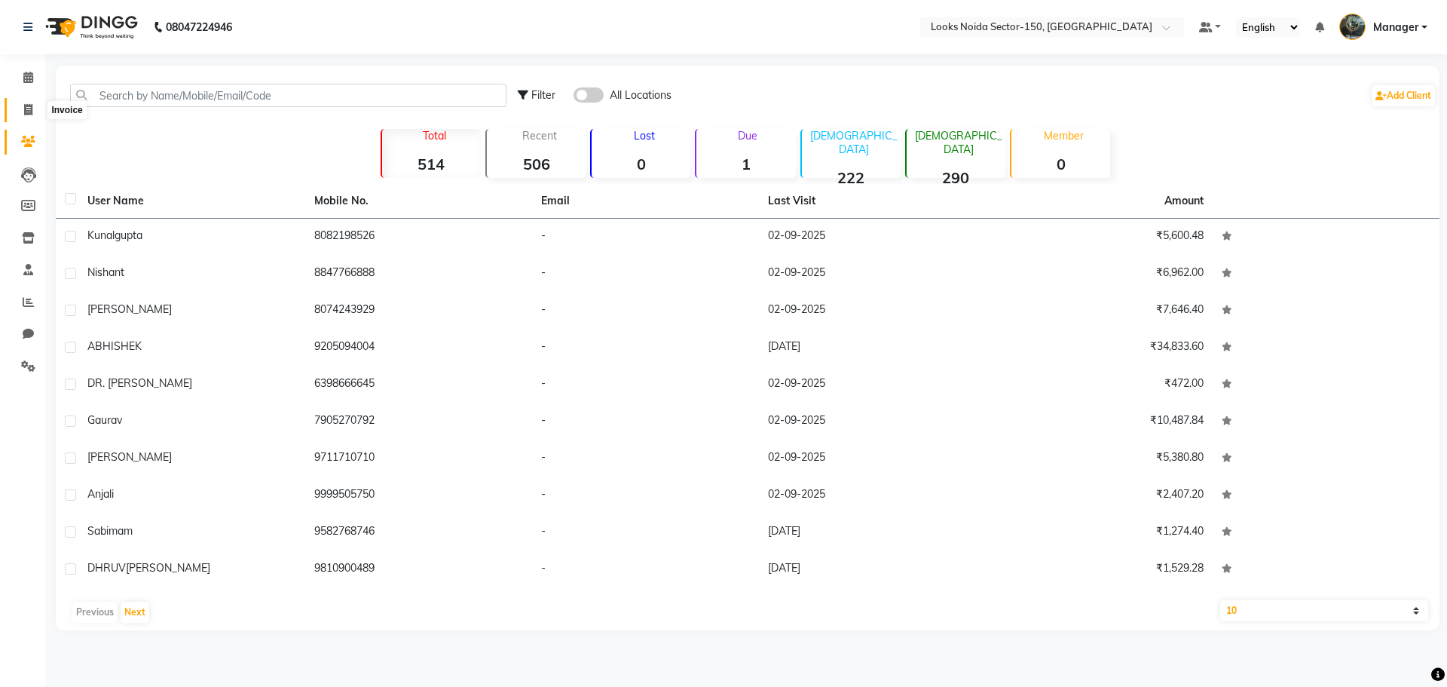
click at [32, 107] on icon at bounding box center [28, 109] width 8 height 11
select select "service"
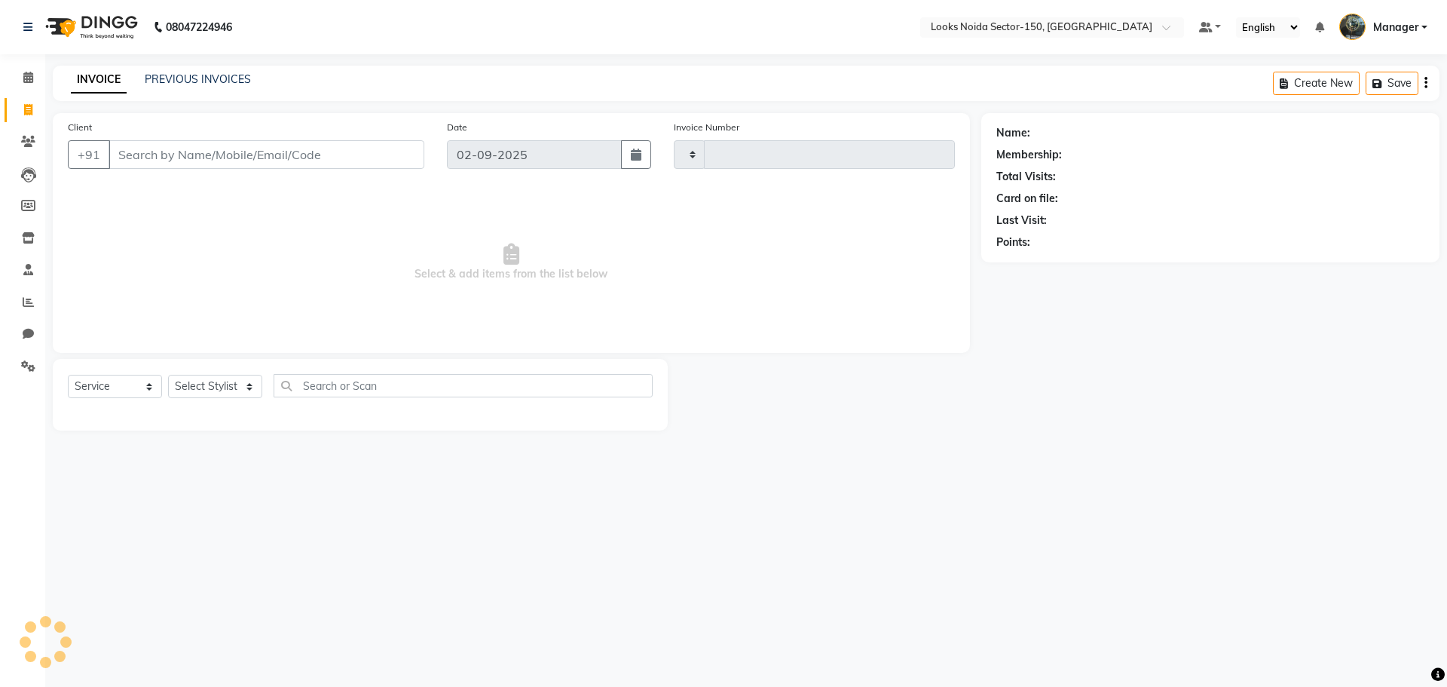
type input "0796"
select select "8587"
click at [26, 137] on icon at bounding box center [28, 141] width 14 height 11
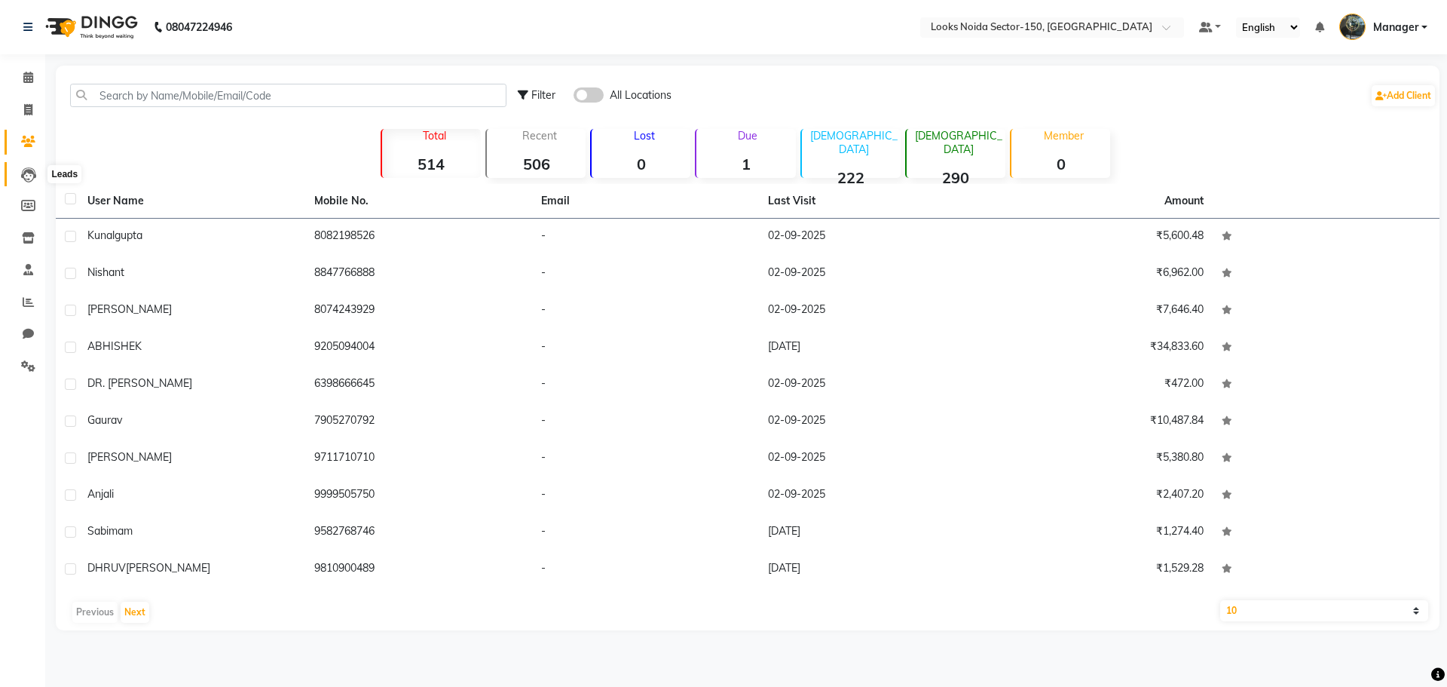
click at [31, 169] on icon at bounding box center [28, 174] width 15 height 15
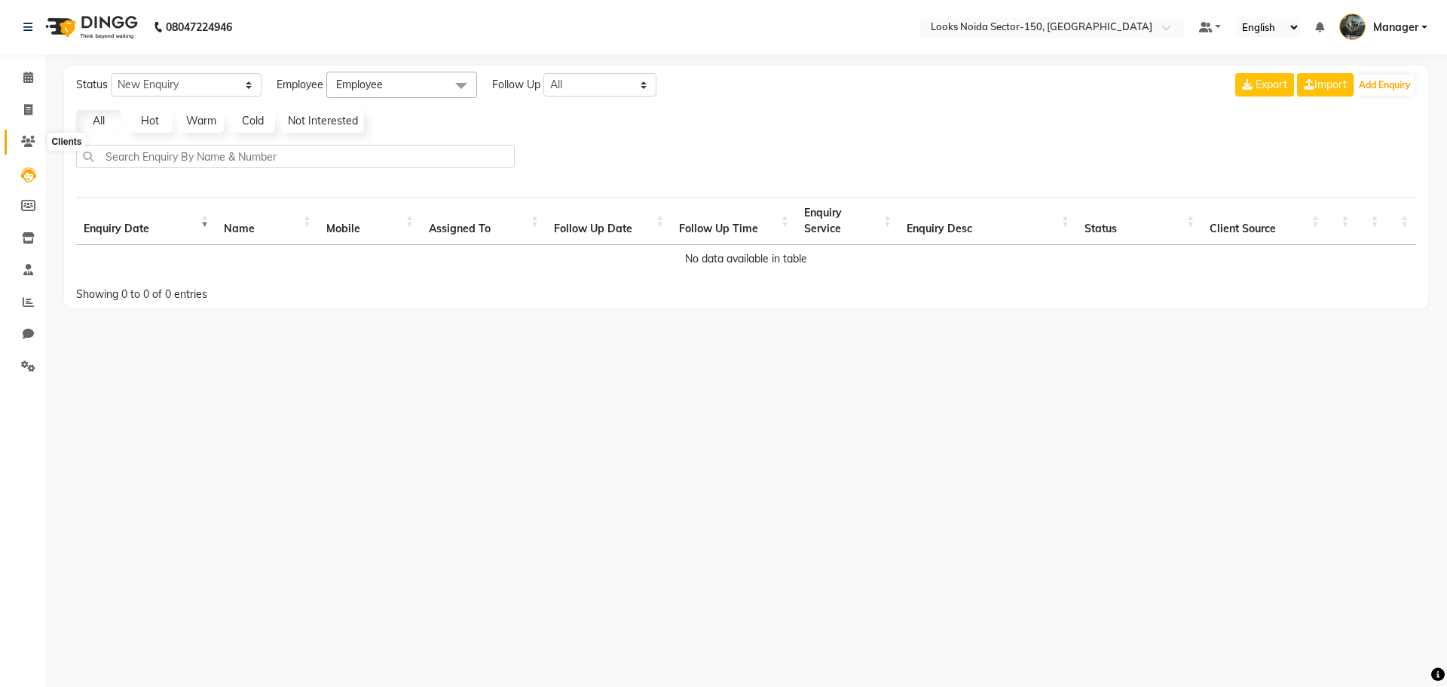
click at [26, 142] on icon at bounding box center [28, 141] width 14 height 11
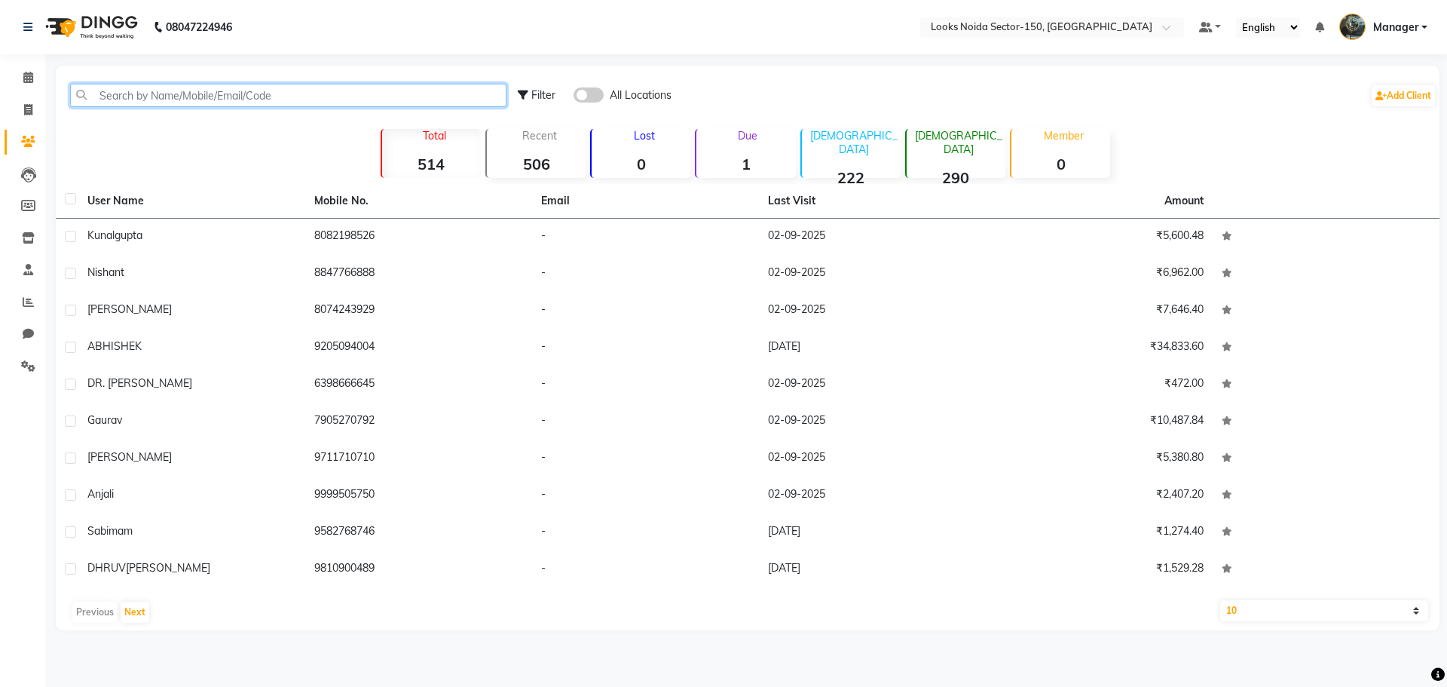
click at [186, 96] on input "text" at bounding box center [288, 95] width 436 height 23
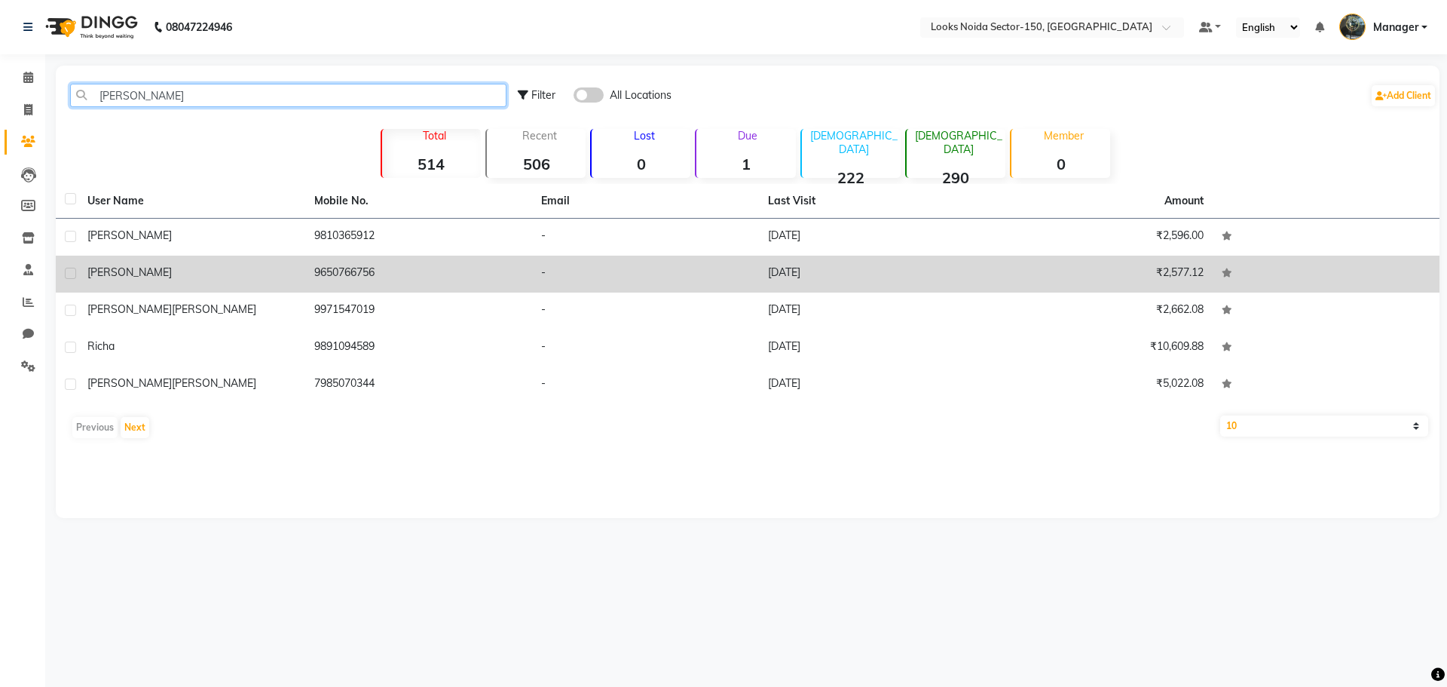
type input "[PERSON_NAME]"
click at [719, 262] on td "-" at bounding box center [645, 273] width 227 height 37
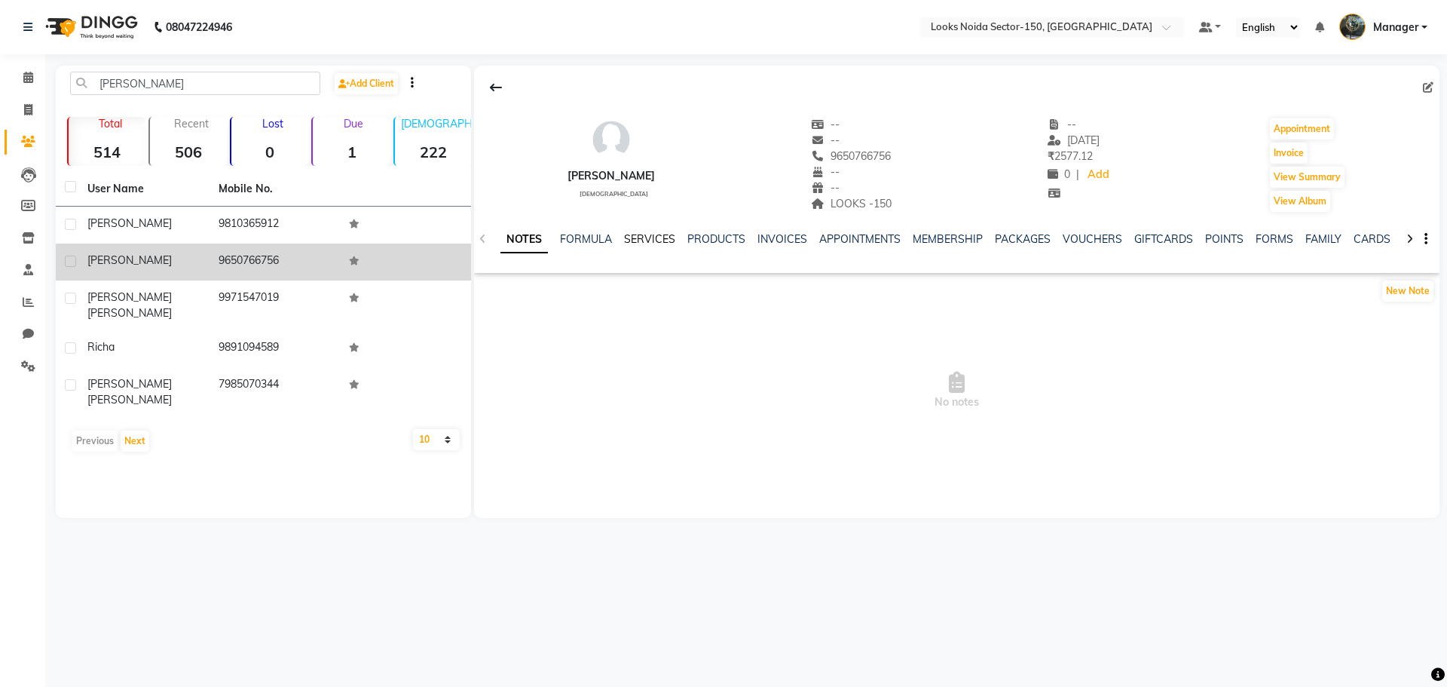
click at [633, 237] on link "SERVICES" at bounding box center [649, 239] width 51 height 14
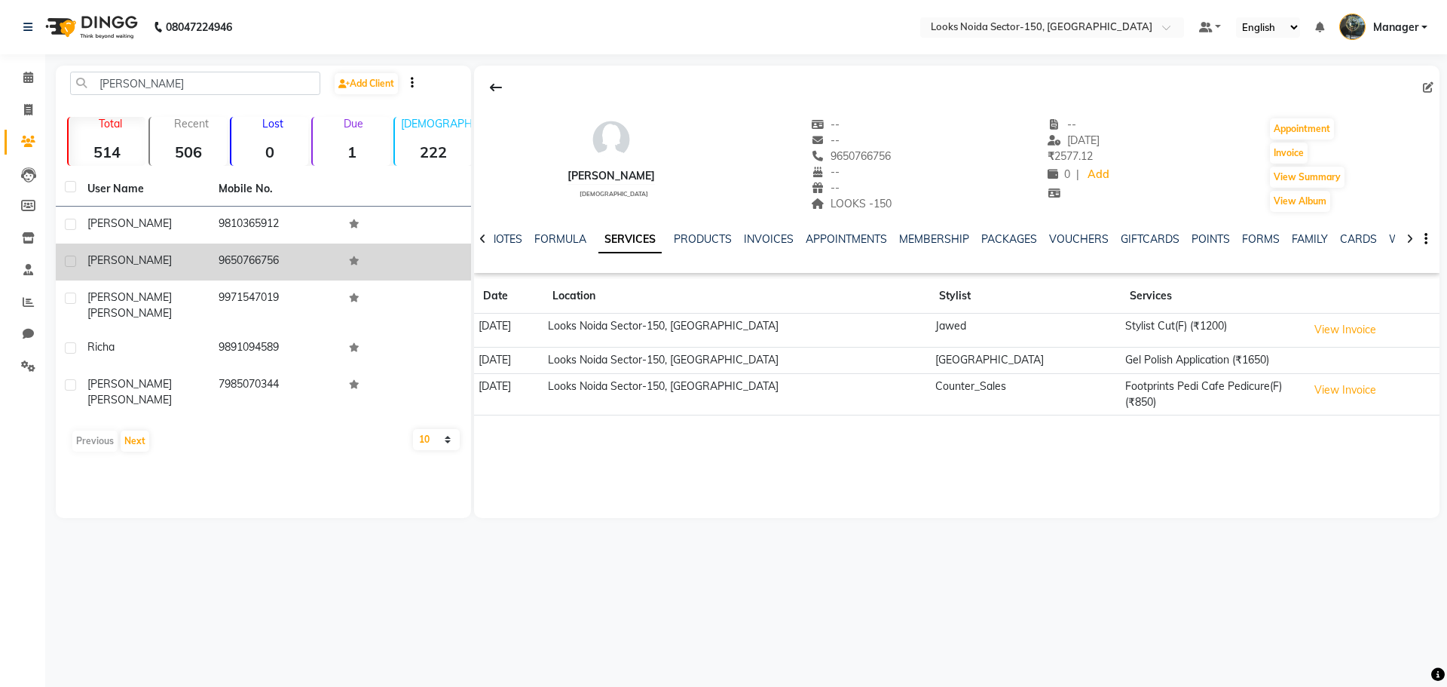
drag, startPoint x: 1031, startPoint y: 393, endPoint x: 929, endPoint y: 486, distance: 138.7
click at [929, 486] on div "RICHA female -- -- 9650766756 -- -- LOOKS -150 -- 30-08-2025 ₹ 2577.12 0 | Add …" at bounding box center [956, 292] width 965 height 452
click at [27, 75] on icon at bounding box center [28, 77] width 10 height 11
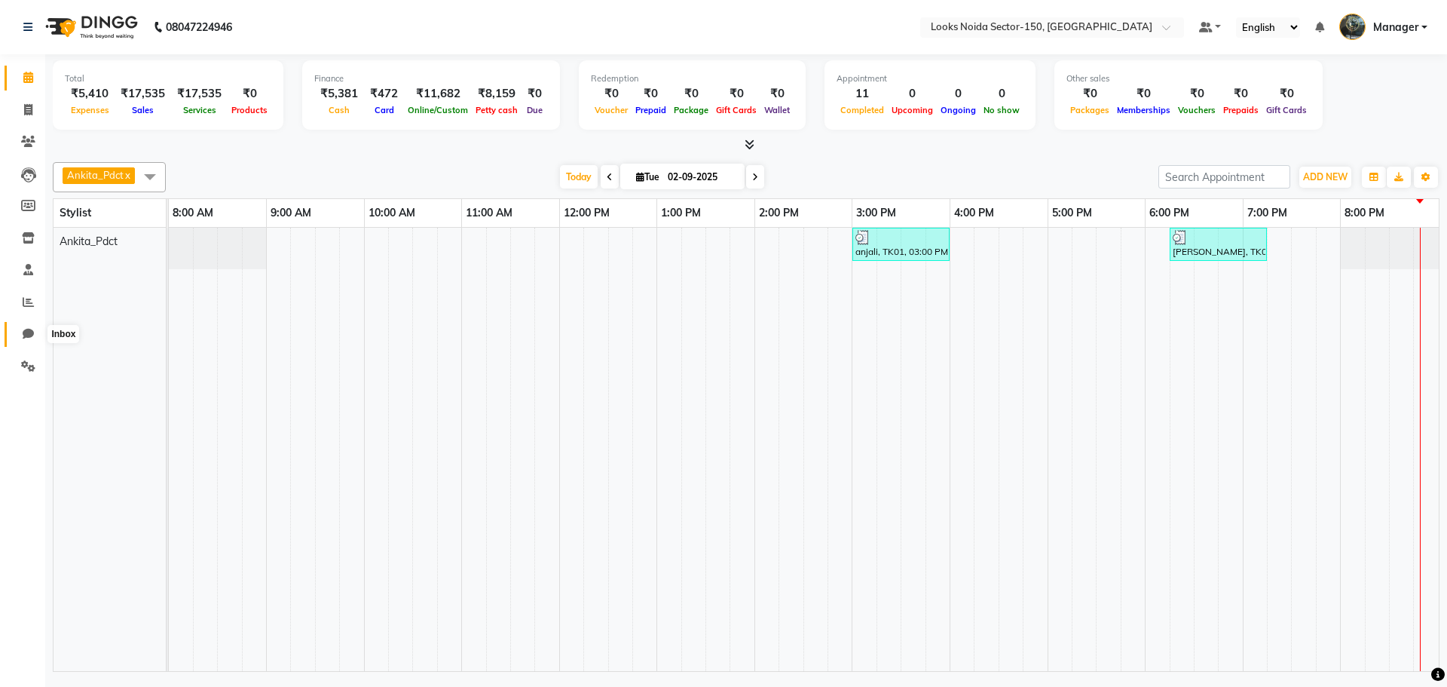
click at [29, 338] on icon at bounding box center [28, 333] width 11 height 11
select select "100"
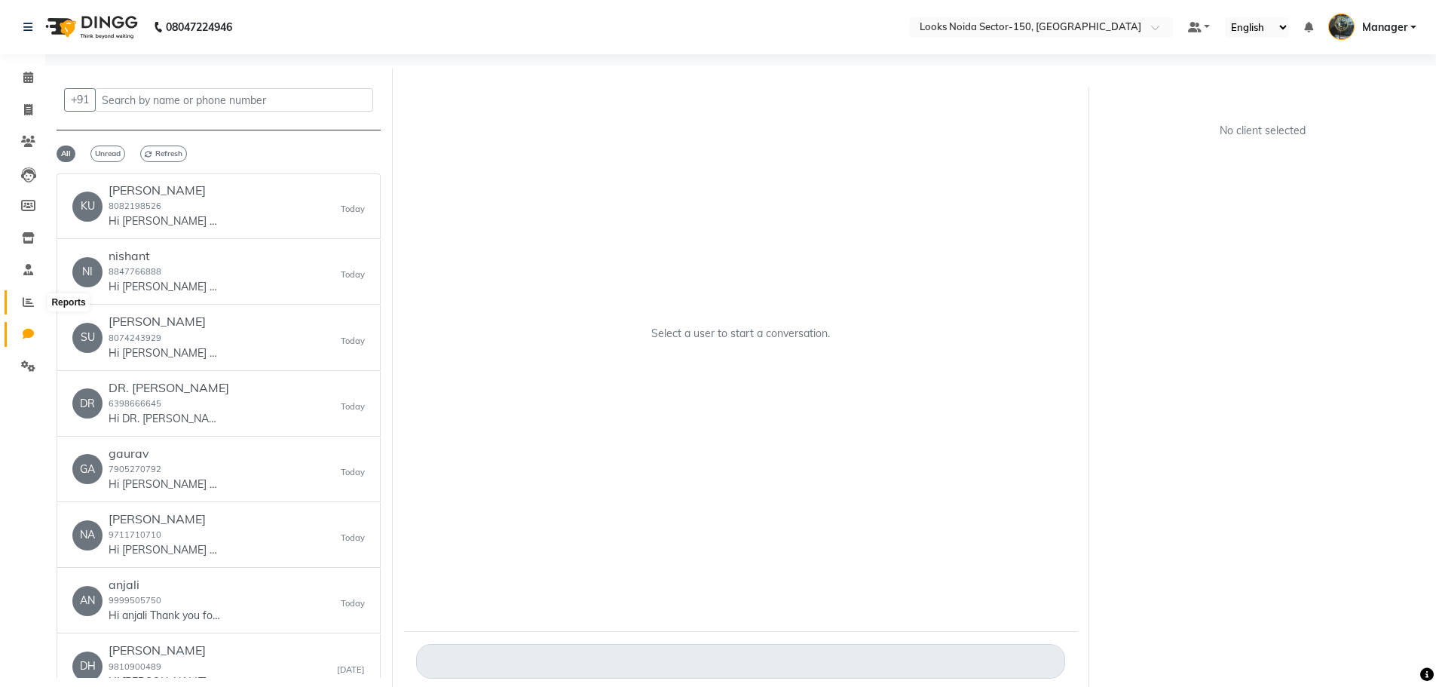
click at [32, 303] on icon at bounding box center [28, 301] width 11 height 11
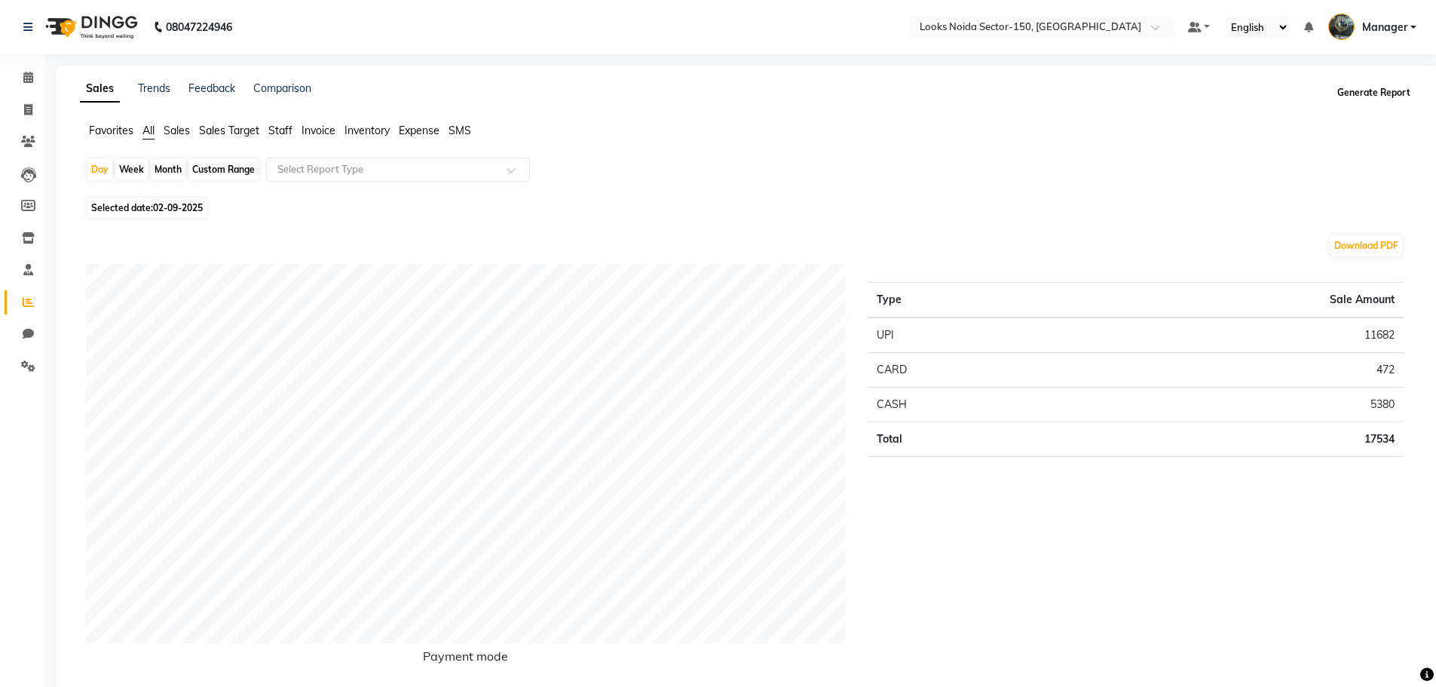
click at [1343, 96] on button "Generate Report" at bounding box center [1373, 92] width 81 height 21
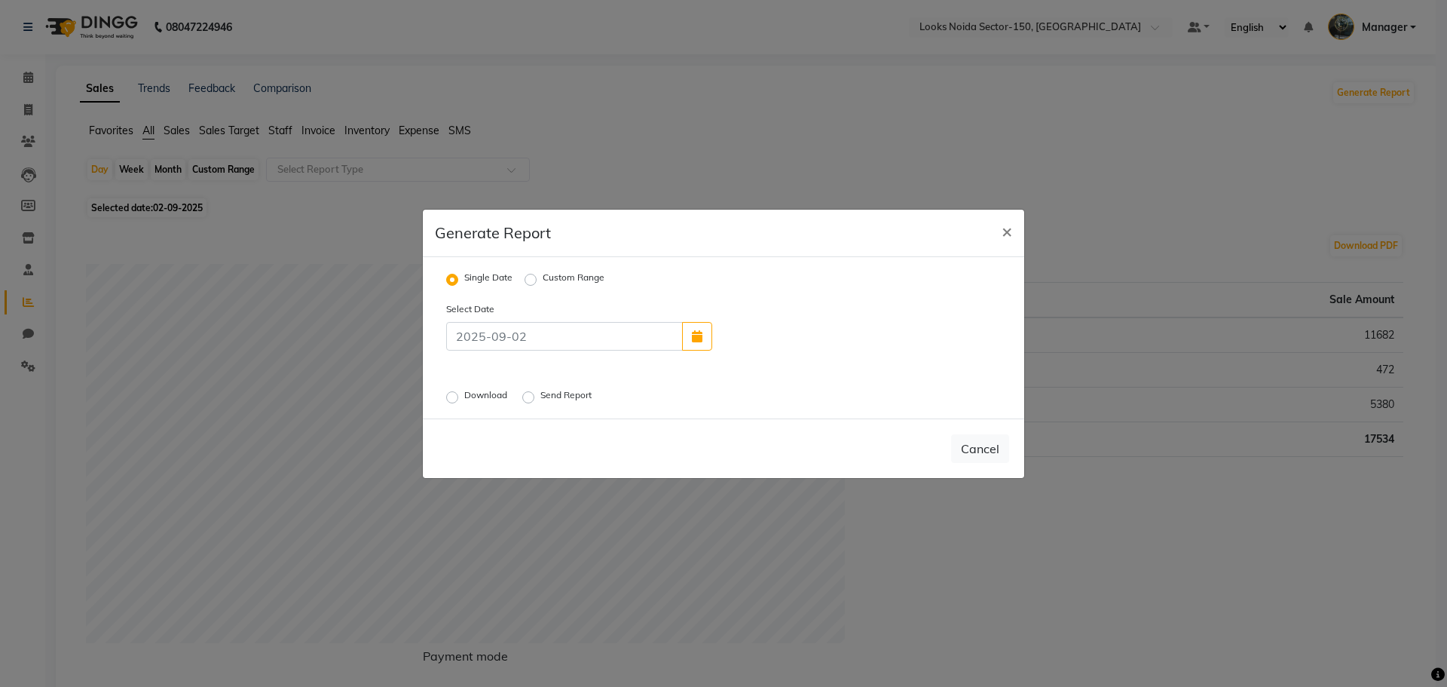
click at [469, 390] on label "Download" at bounding box center [487, 397] width 46 height 18
click at [460, 391] on input "Download" at bounding box center [454, 396] width 11 height 11
radio input "true"
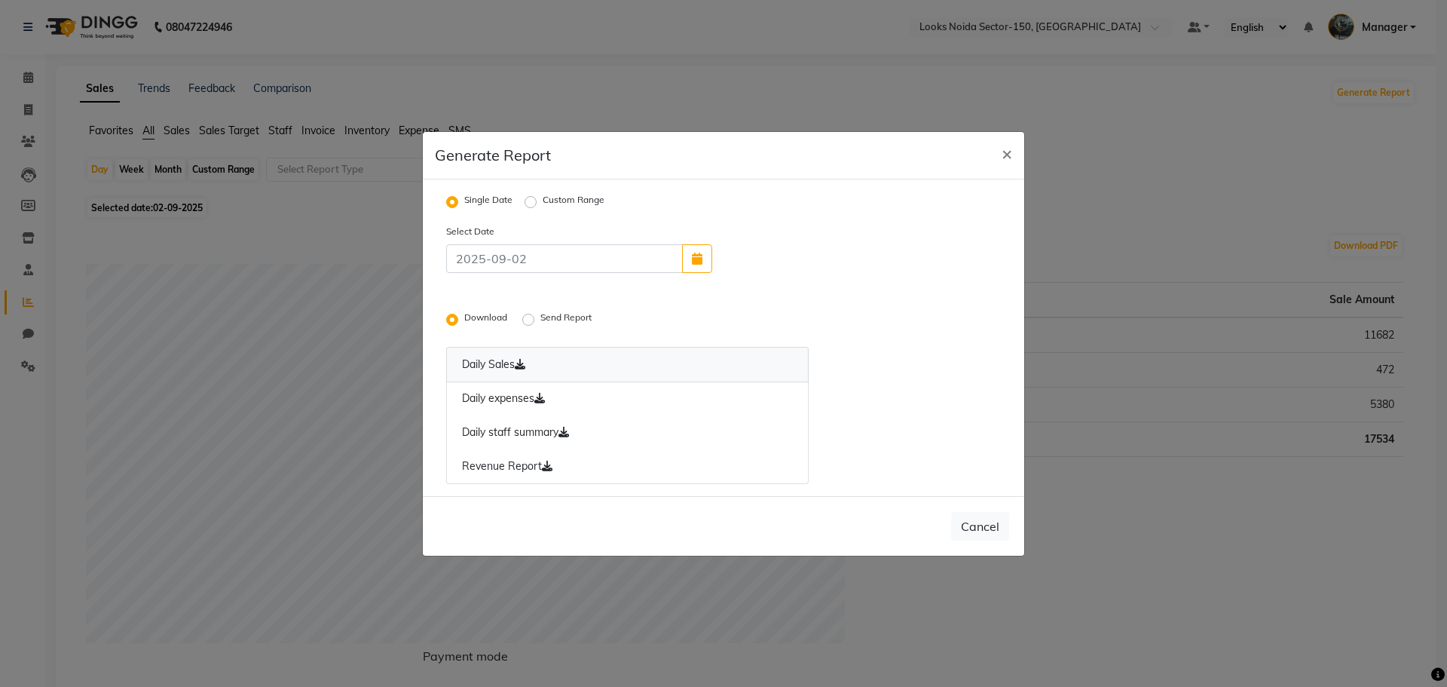
click at [522, 366] on icon at bounding box center [520, 364] width 11 height 11
click at [541, 396] on icon at bounding box center [539, 398] width 11 height 11
click at [550, 467] on icon at bounding box center [547, 465] width 11 height 11
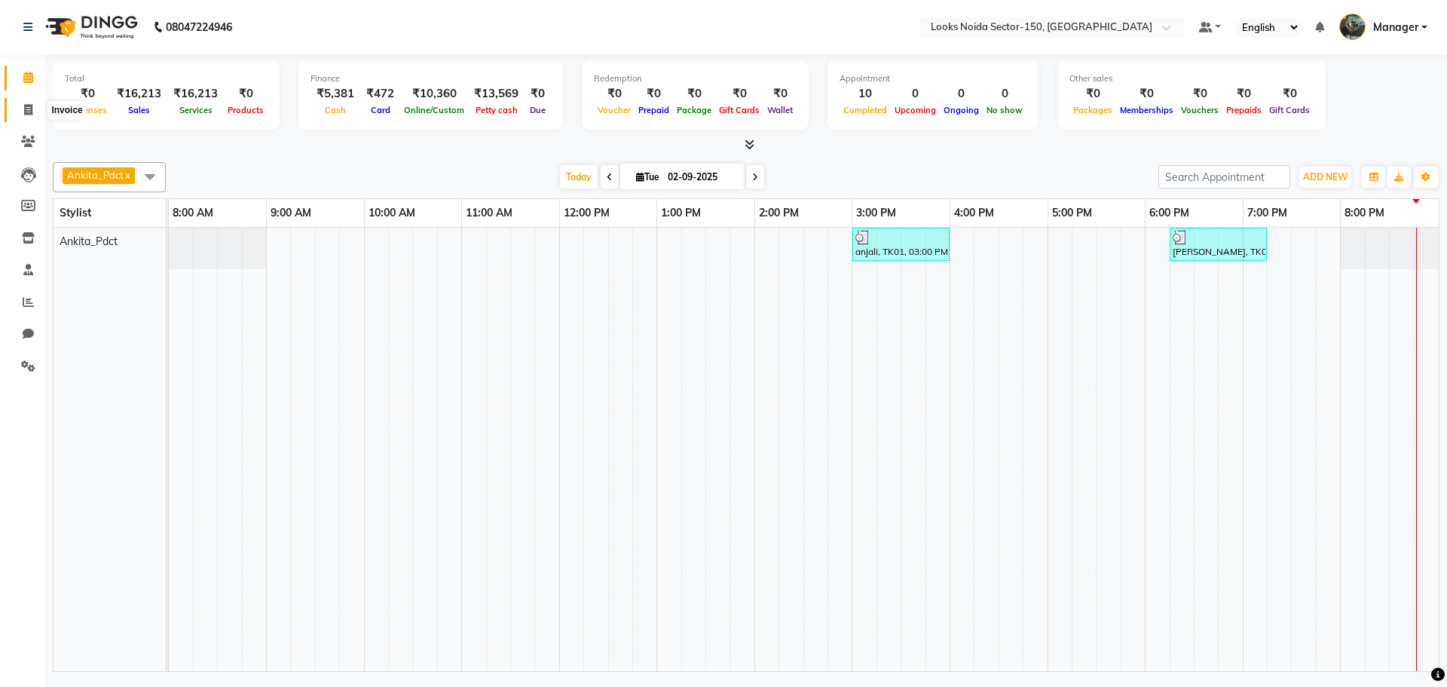
click at [27, 102] on span at bounding box center [28, 110] width 26 height 17
select select "service"
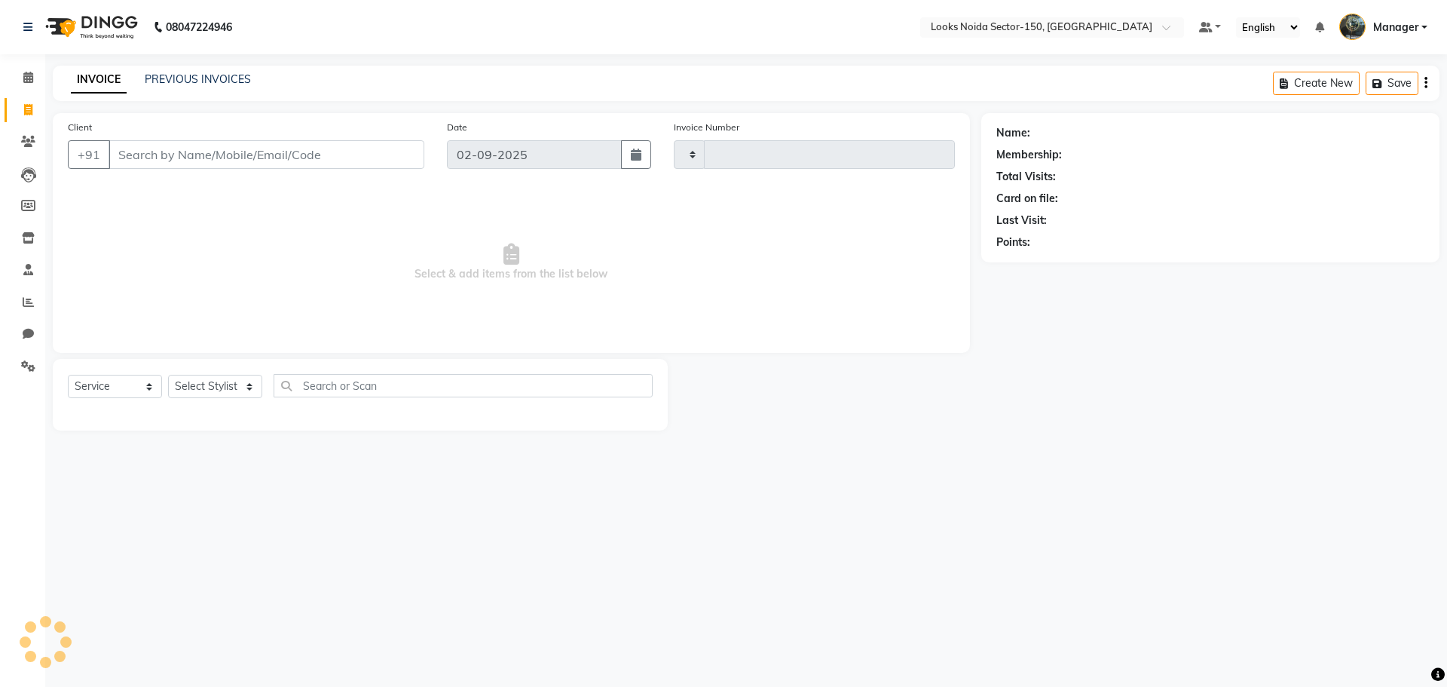
type input "0796"
select select "8587"
click at [33, 78] on icon at bounding box center [28, 77] width 10 height 11
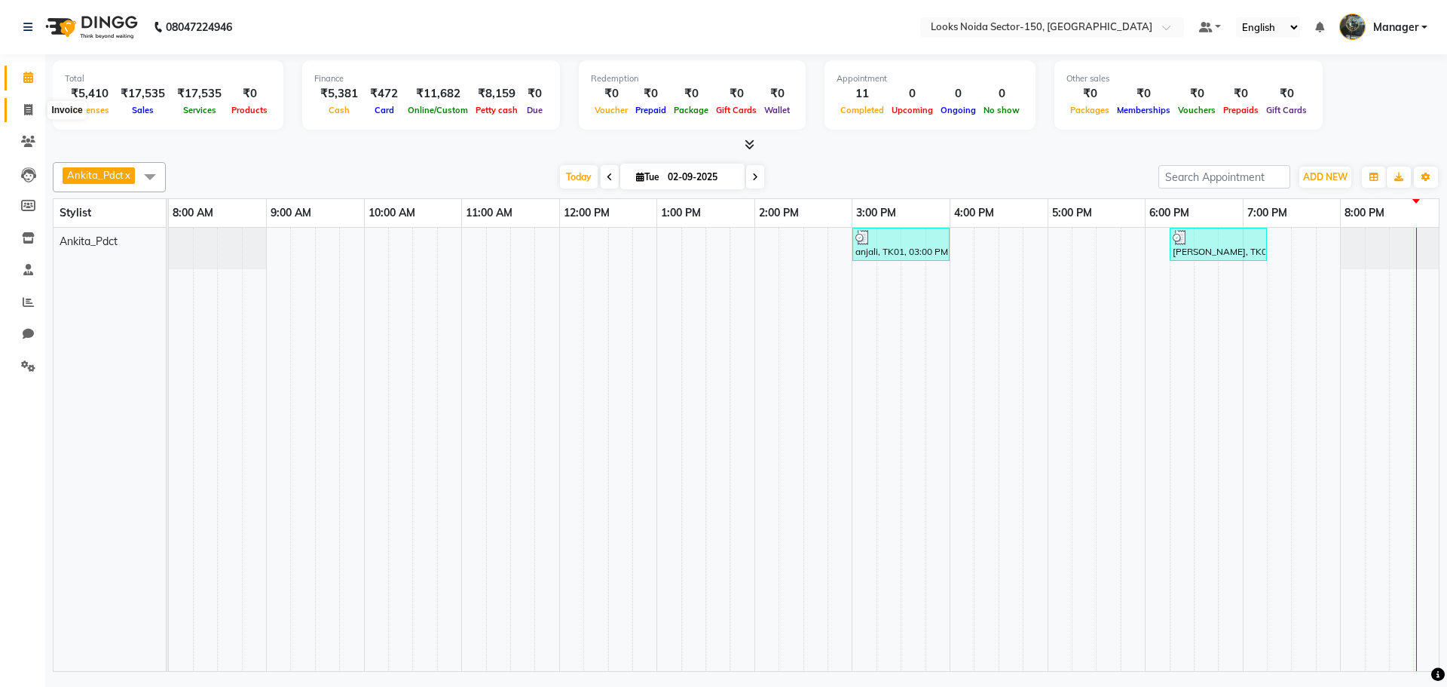
click at [25, 108] on icon at bounding box center [28, 109] width 8 height 11
select select "8587"
select select "service"
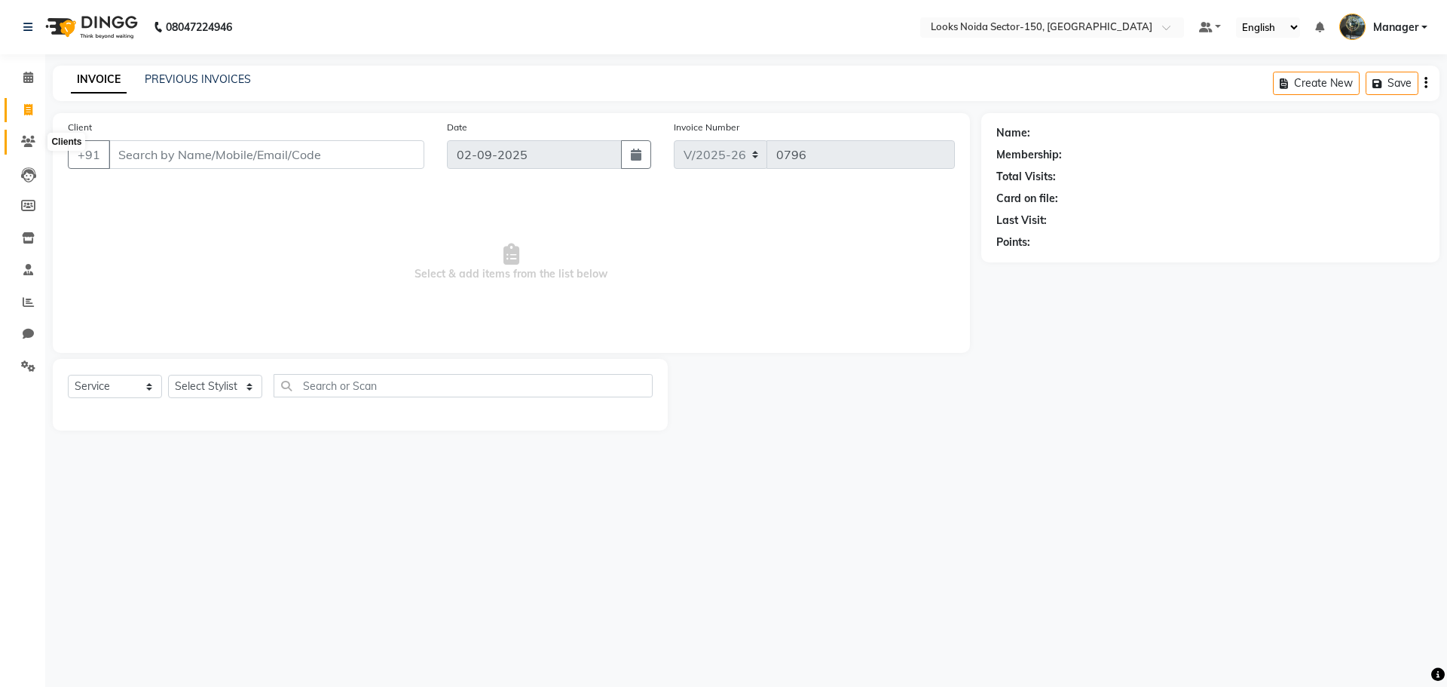
click at [22, 143] on span at bounding box center [28, 141] width 26 height 17
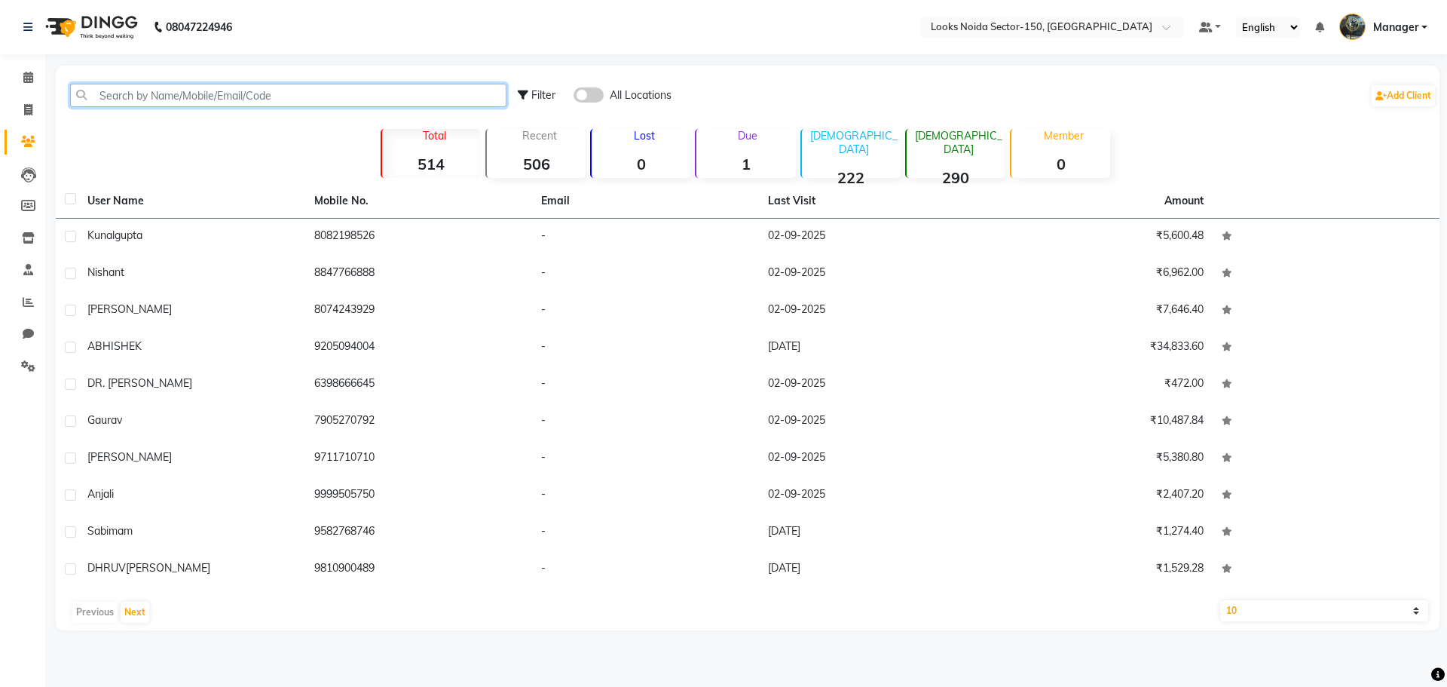
click at [172, 93] on input "text" at bounding box center [288, 95] width 436 height 23
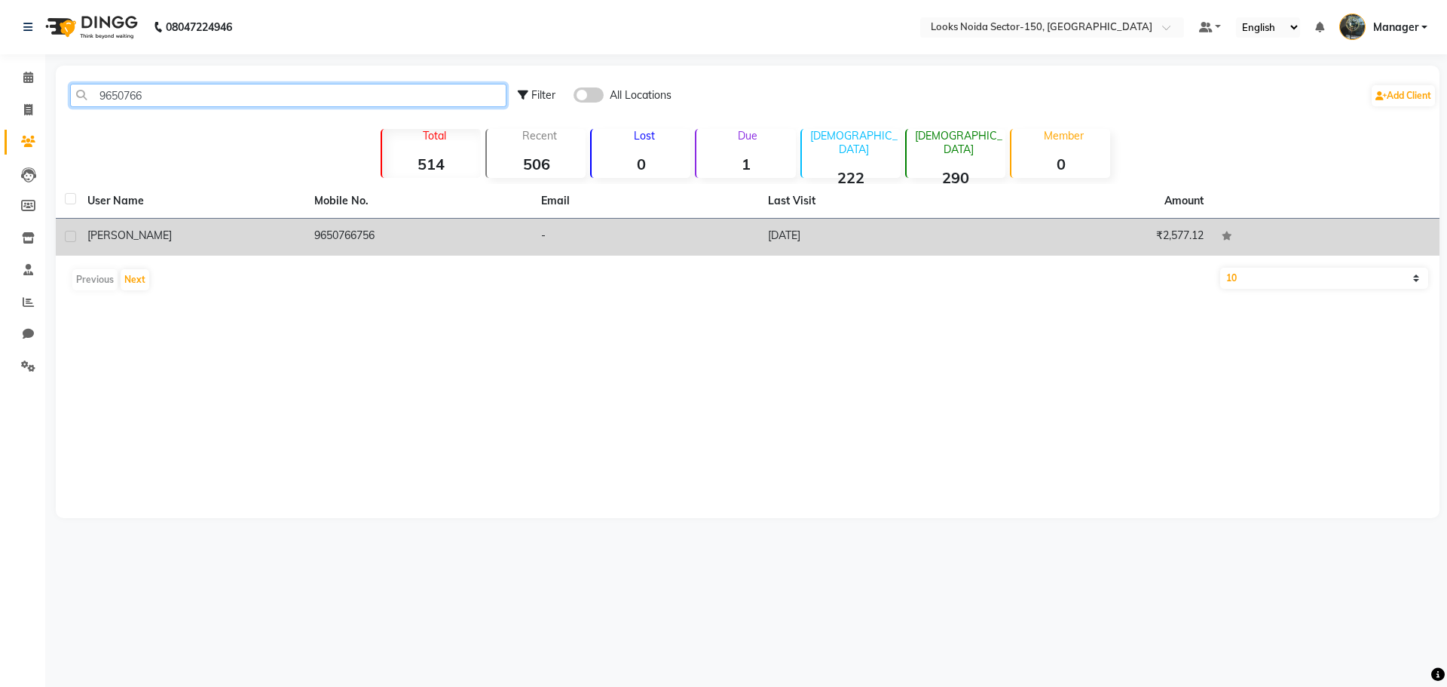
type input "9650766"
click at [745, 225] on td "-" at bounding box center [645, 237] width 227 height 37
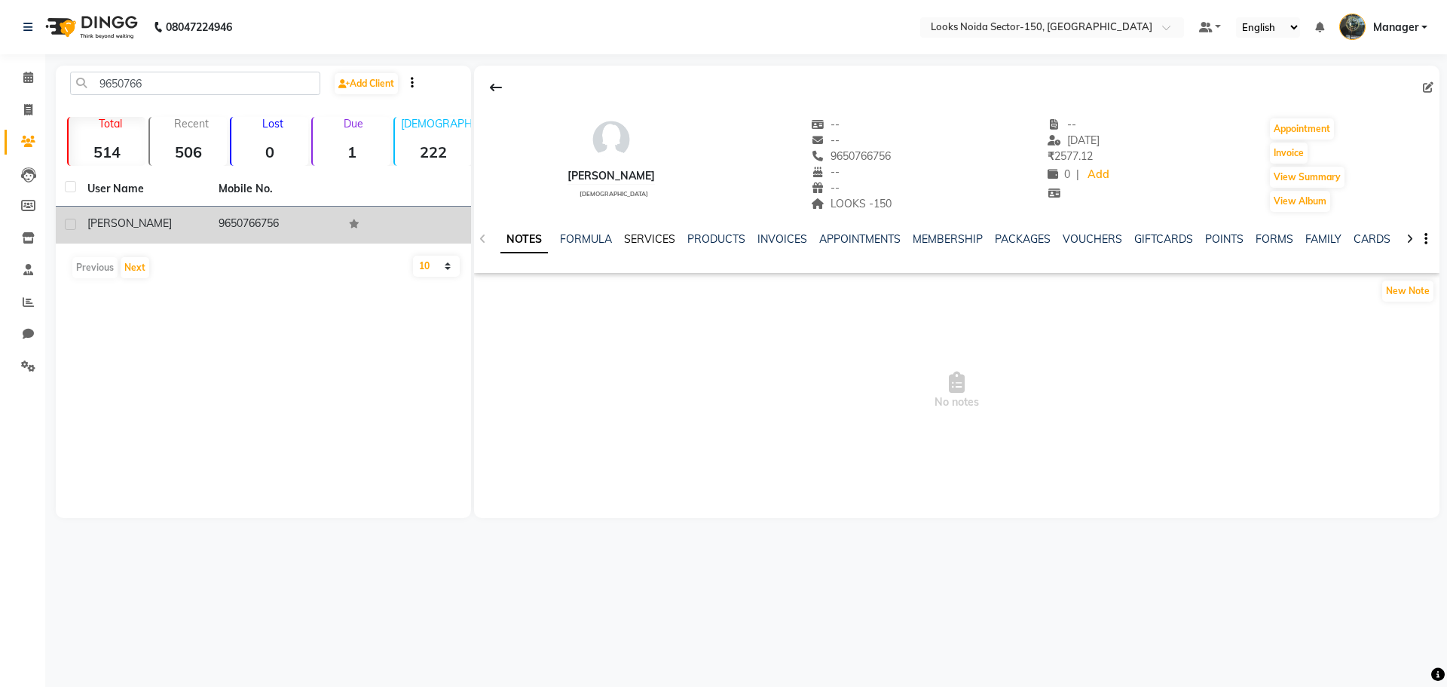
click at [654, 237] on link "SERVICES" at bounding box center [649, 239] width 51 height 14
